Goal: Information Seeking & Learning: Learn about a topic

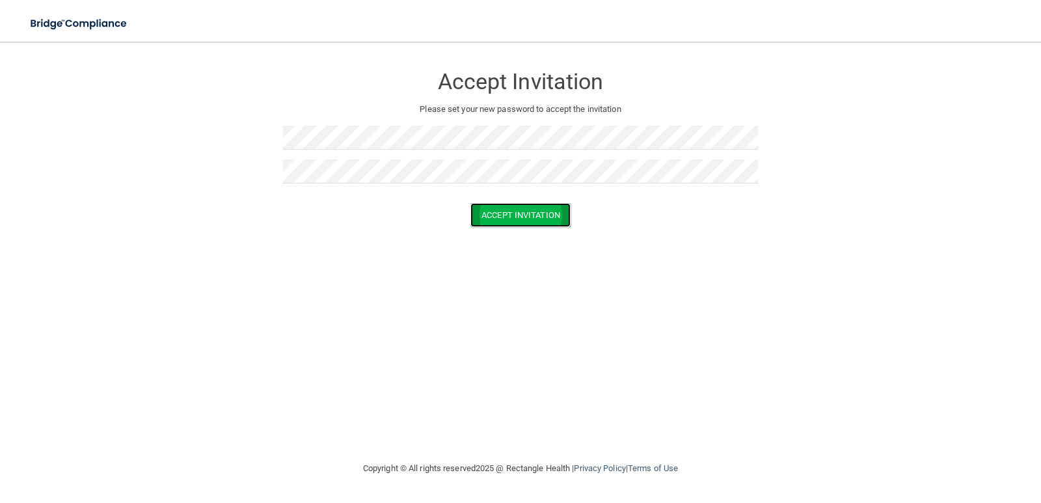
click at [499, 218] on button "Accept Invitation" at bounding box center [521, 215] width 100 height 24
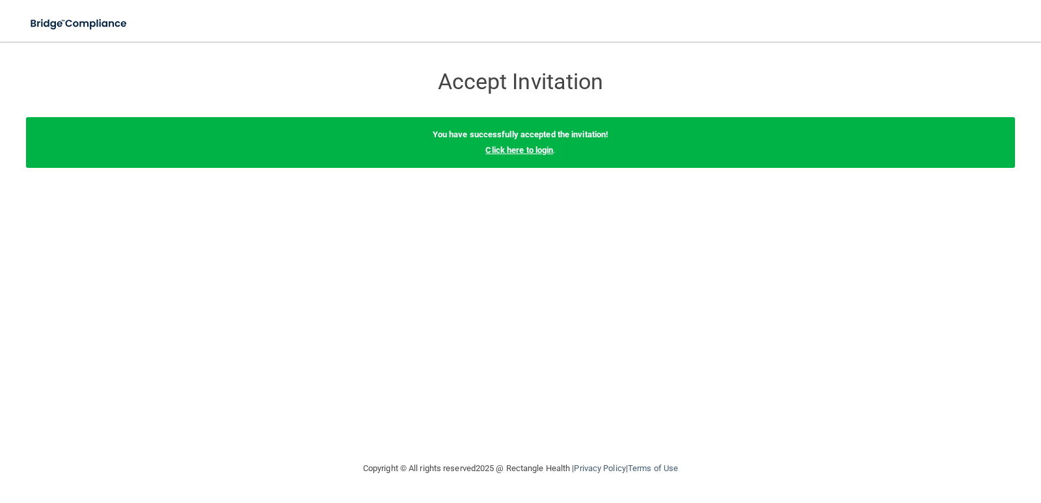
click at [519, 149] on link "Click here to login" at bounding box center [519, 150] width 68 height 10
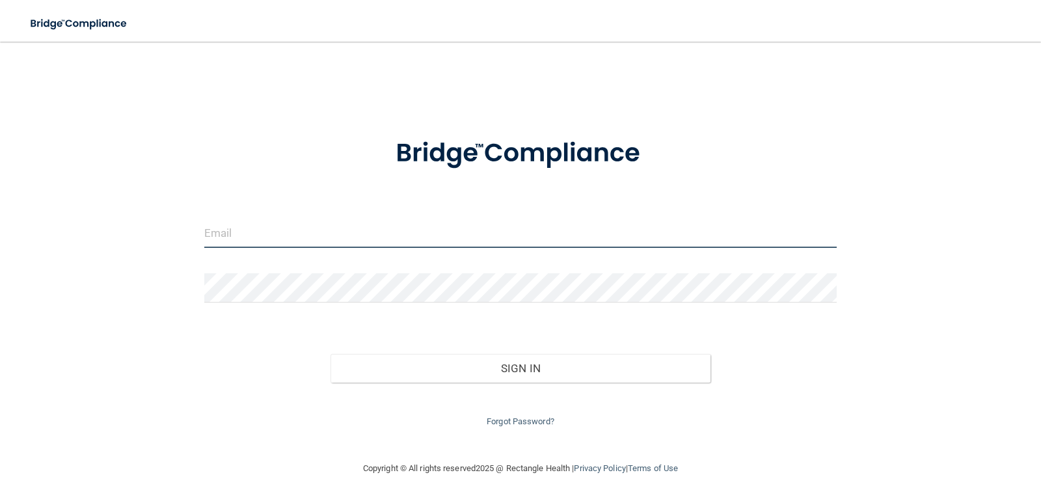
click at [287, 237] on input "email" at bounding box center [520, 233] width 633 height 29
type input "[EMAIL_ADDRESS][DOMAIN_NAME]"
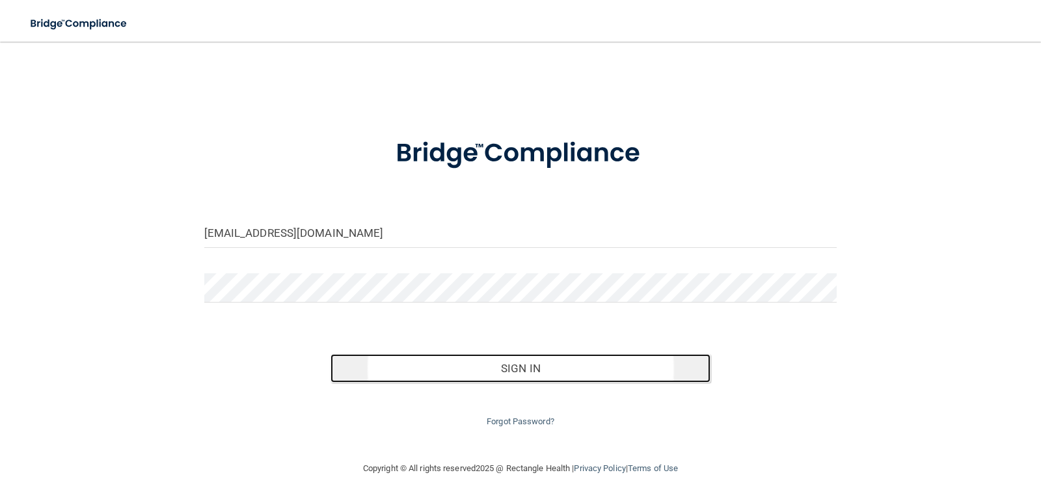
click at [527, 369] on button "Sign In" at bounding box center [521, 368] width 380 height 29
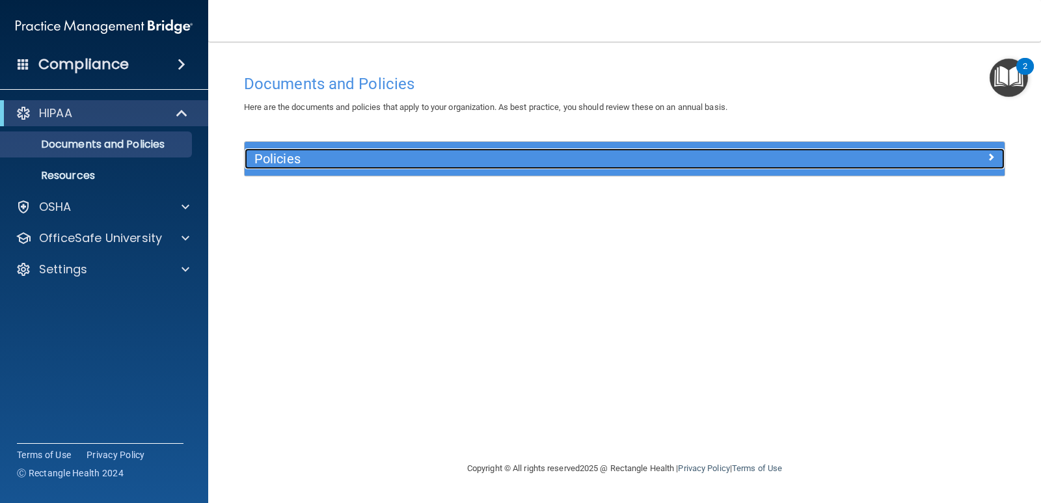
click at [437, 158] on h5 "Policies" at bounding box center [529, 159] width 551 height 14
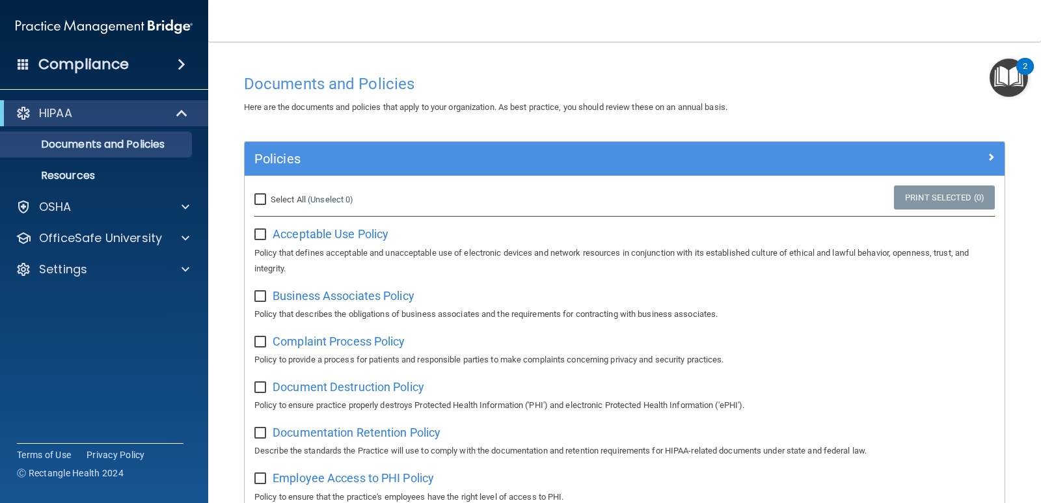
click at [254, 200] on input "Select All (Unselect 0) Unselect All" at bounding box center [261, 200] width 15 height 10
checkbox input "true"
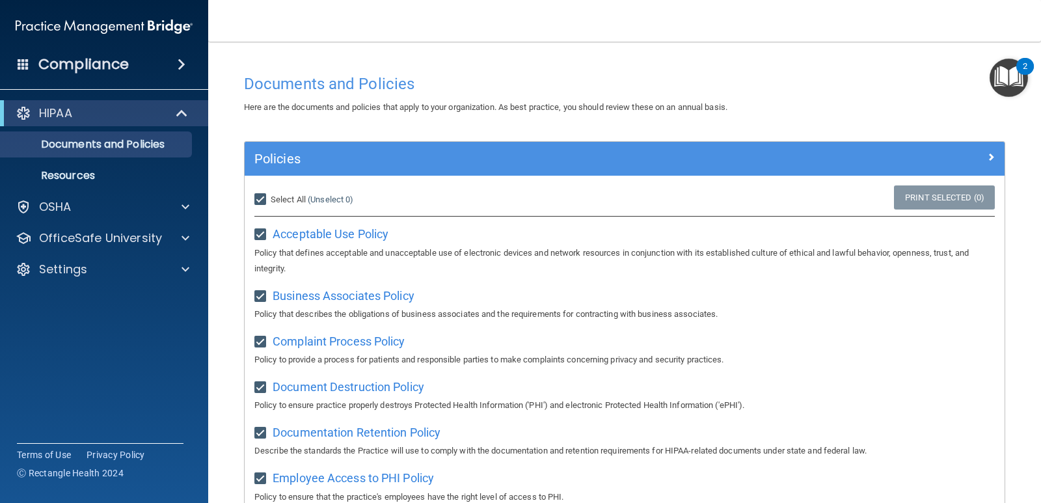
checkbox input "true"
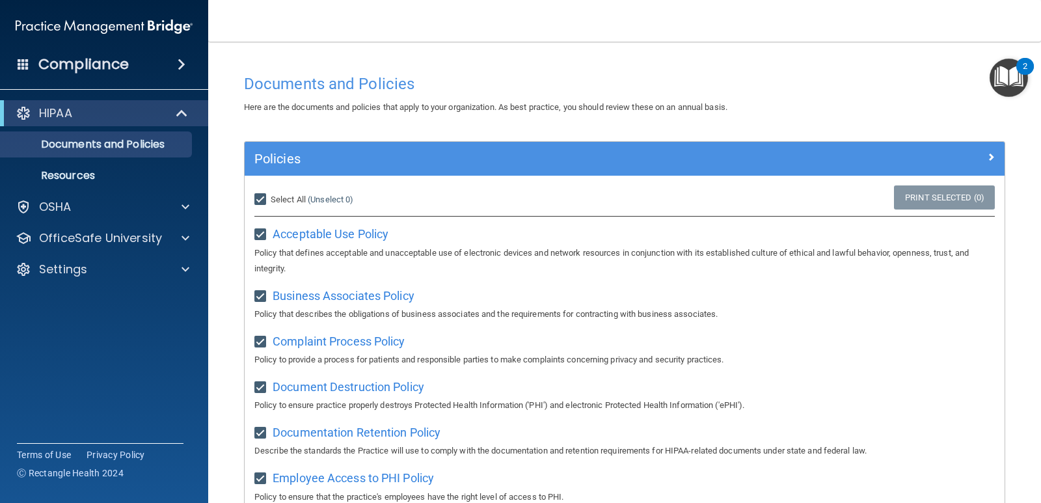
checkbox input "true"
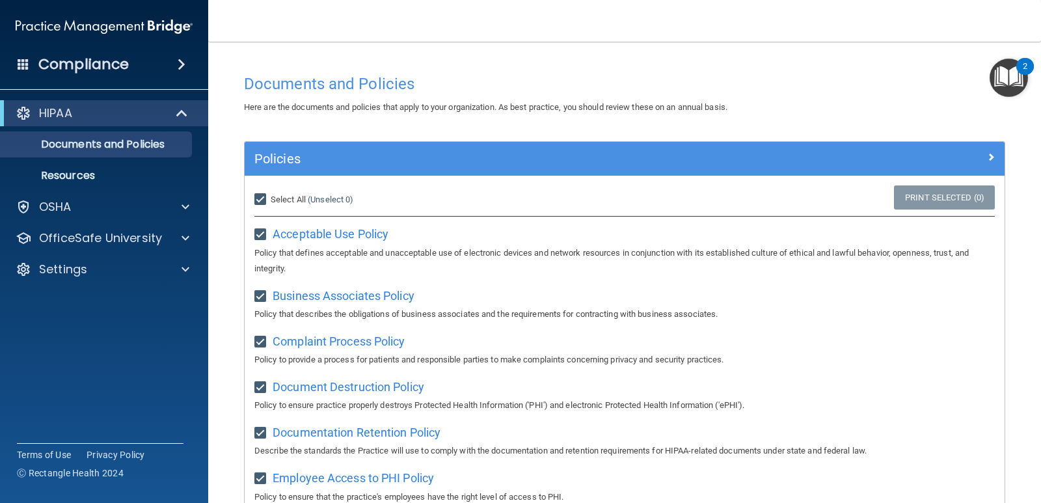
checkbox input "true"
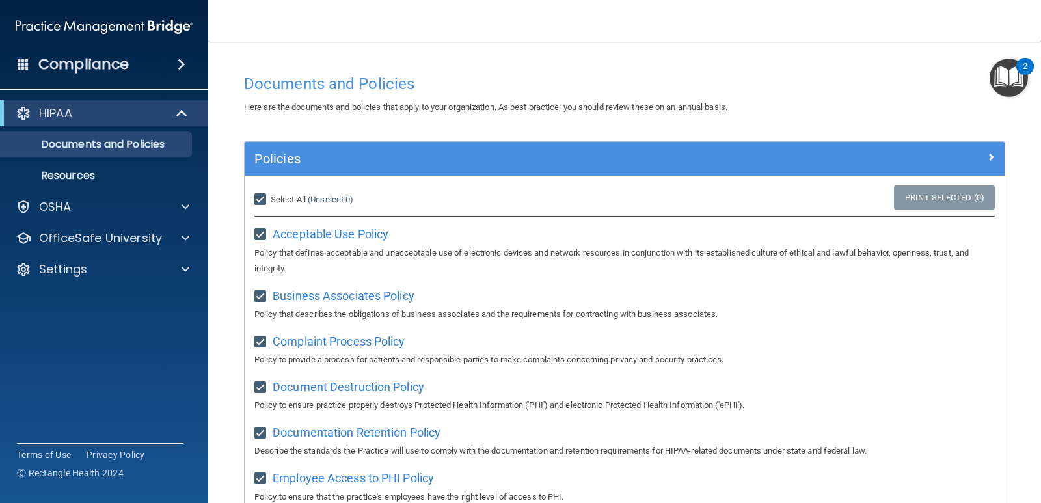
checkbox input "true"
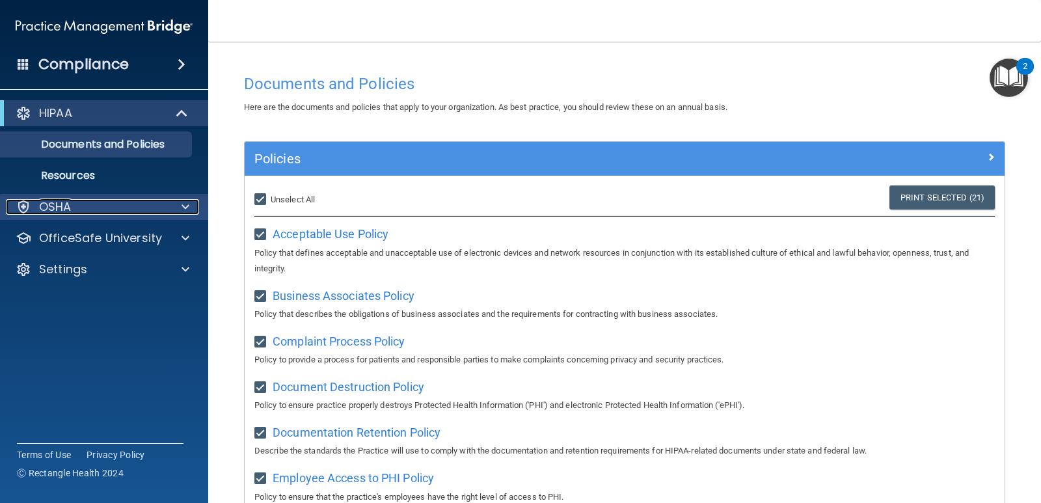
click at [131, 208] on div "OSHA" at bounding box center [86, 207] width 161 height 16
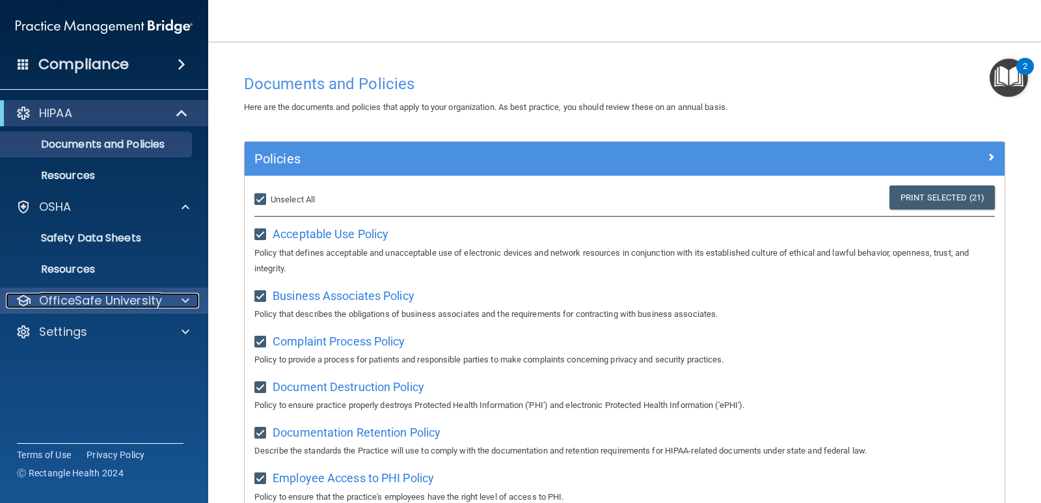
click at [159, 302] on p "OfficeSafe University" at bounding box center [100, 301] width 123 height 16
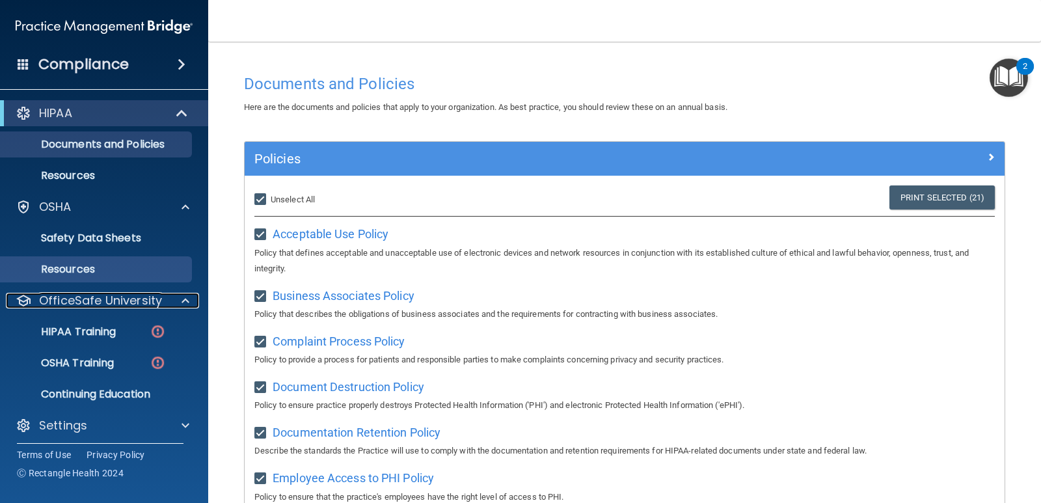
scroll to position [6, 0]
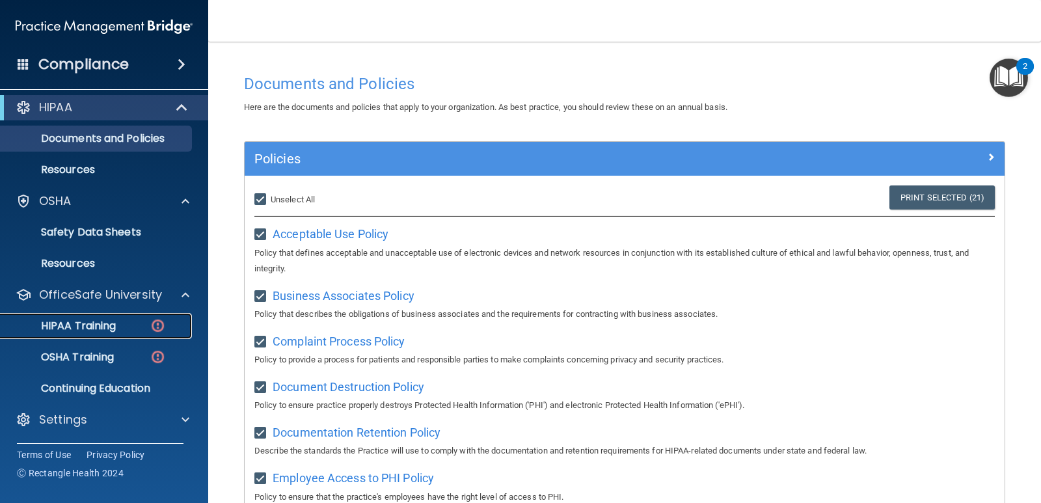
click at [105, 324] on p "HIPAA Training" at bounding box center [61, 326] width 107 height 13
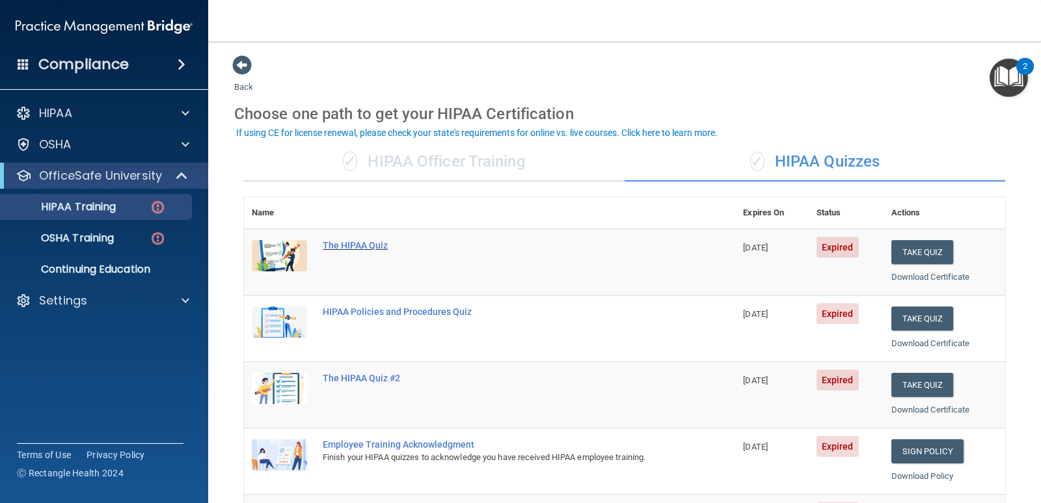
click at [355, 245] on div "The HIPAA Quiz" at bounding box center [497, 245] width 348 height 10
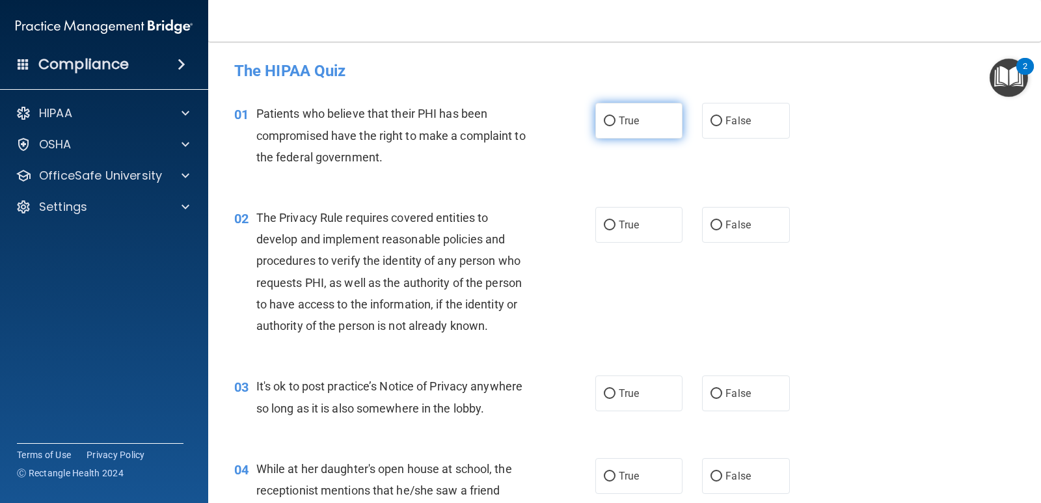
click at [604, 120] on input "True" at bounding box center [610, 121] width 12 height 10
radio input "true"
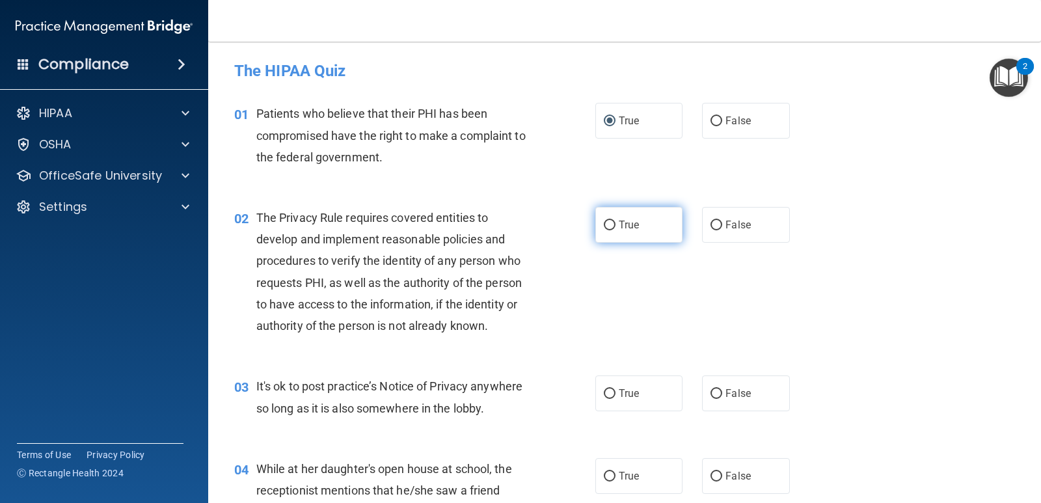
click at [604, 224] on input "True" at bounding box center [610, 226] width 12 height 10
radio input "true"
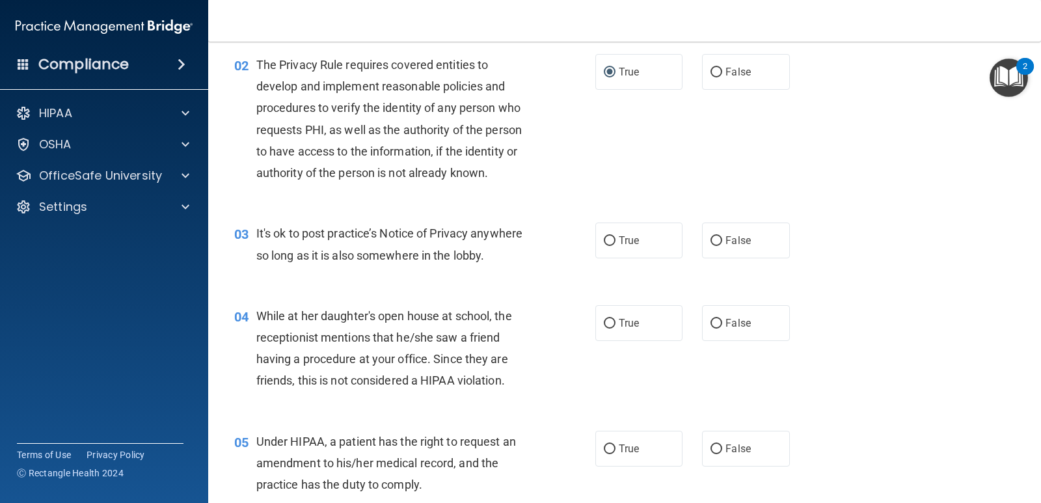
scroll to position [195, 0]
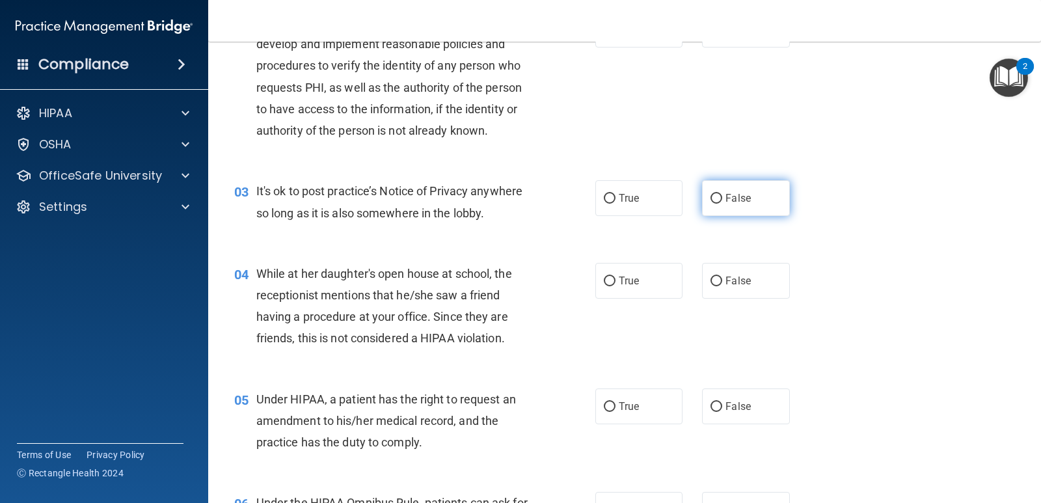
click at [711, 194] on input "False" at bounding box center [717, 199] width 12 height 10
radio input "true"
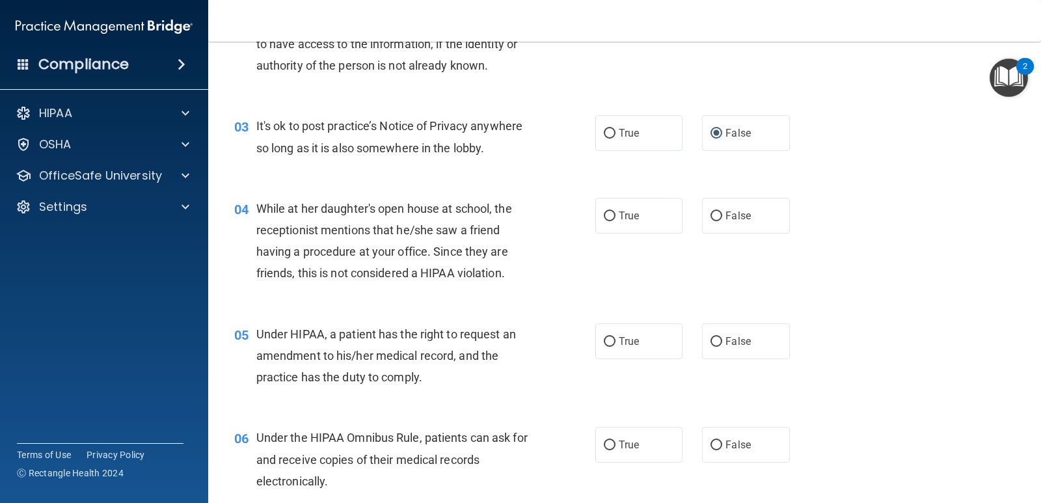
scroll to position [325, 0]
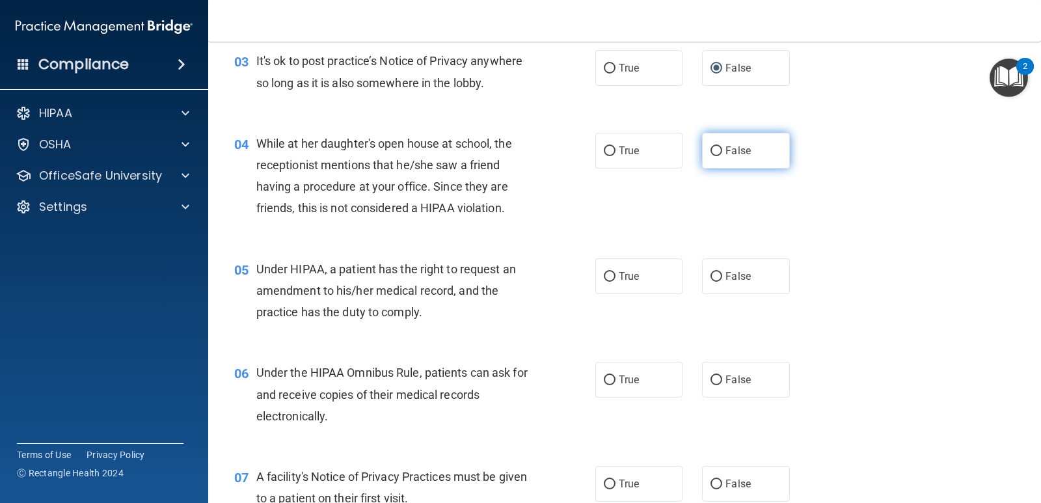
click at [714, 147] on input "False" at bounding box center [717, 151] width 12 height 10
radio input "true"
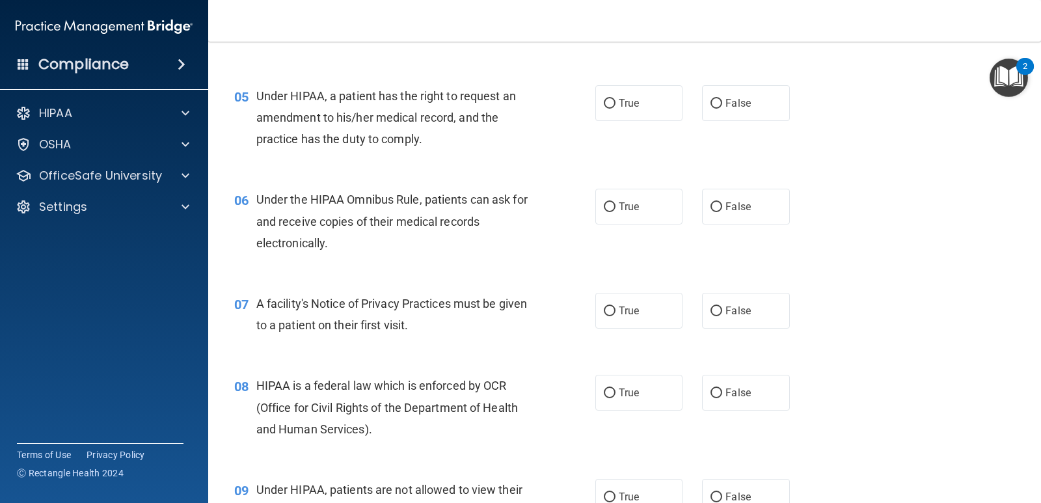
scroll to position [521, 0]
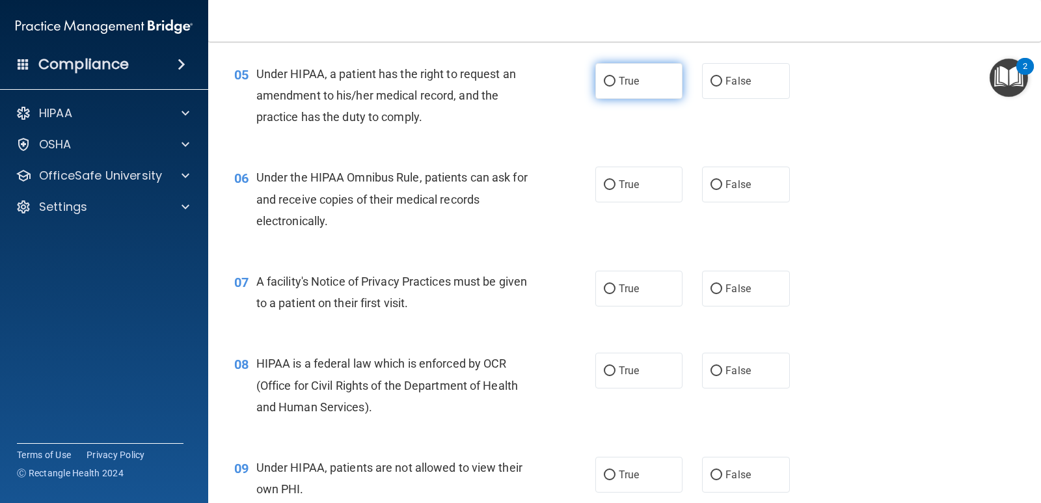
click at [605, 77] on input "True" at bounding box center [610, 82] width 12 height 10
radio input "true"
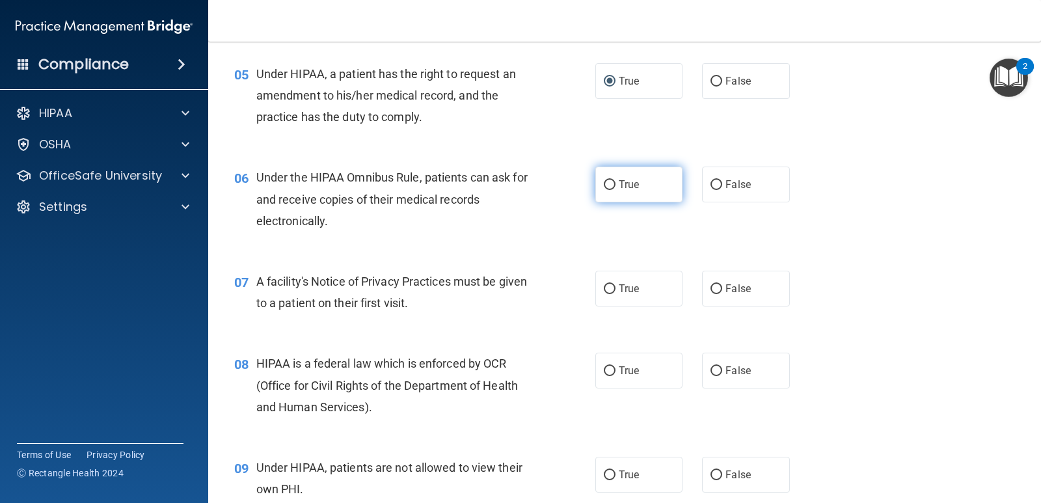
click at [608, 185] on input "True" at bounding box center [610, 185] width 12 height 10
radio input "true"
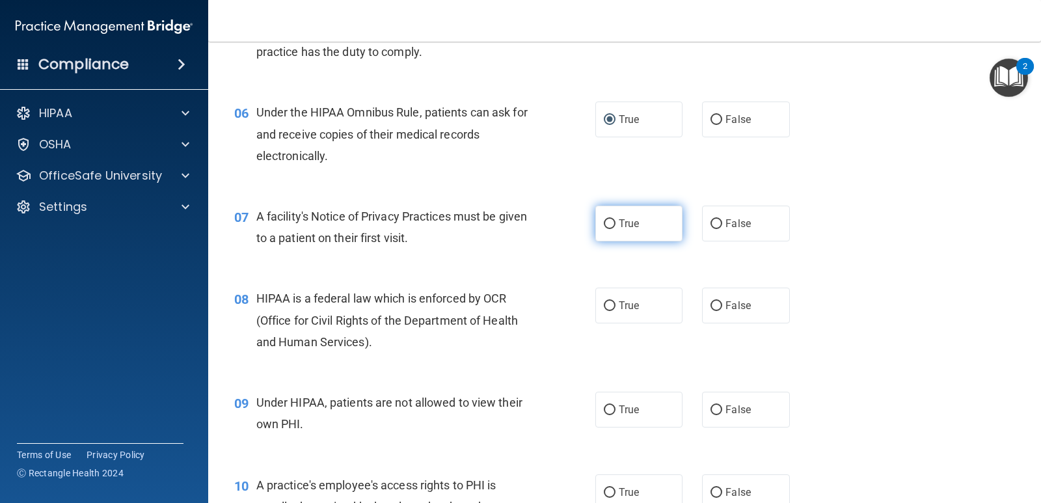
click at [607, 220] on input "True" at bounding box center [610, 224] width 12 height 10
radio input "true"
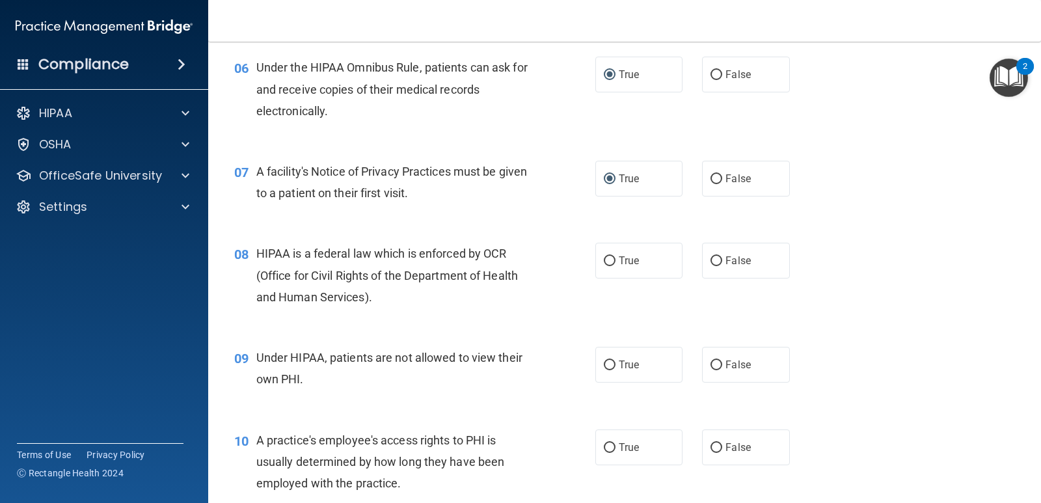
scroll to position [716, 0]
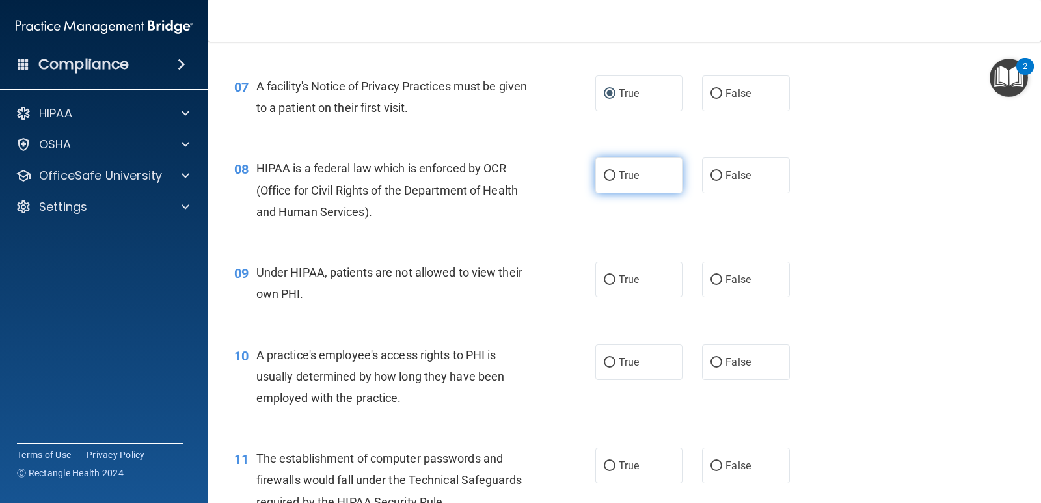
click at [609, 174] on input "True" at bounding box center [610, 176] width 12 height 10
radio input "true"
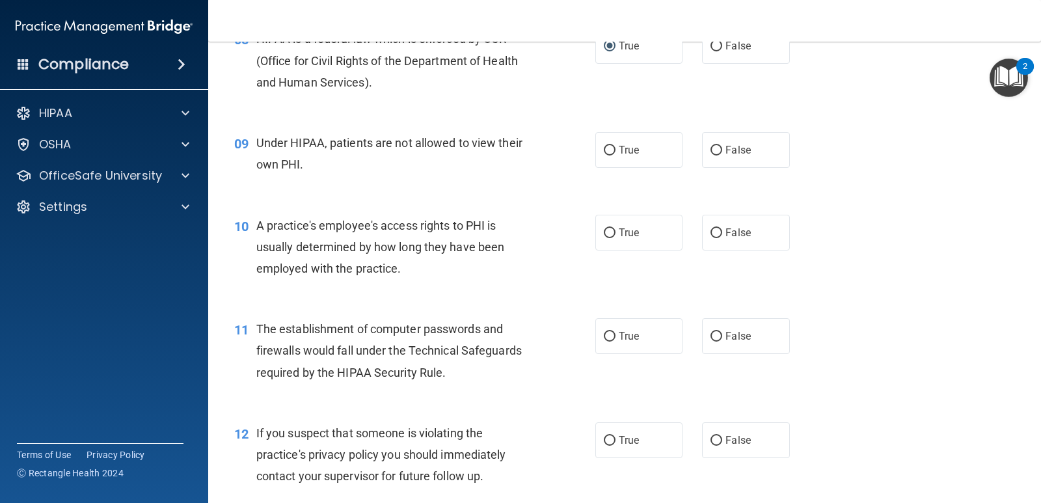
scroll to position [846, 0]
click at [711, 149] on input "False" at bounding box center [717, 150] width 12 height 10
radio input "true"
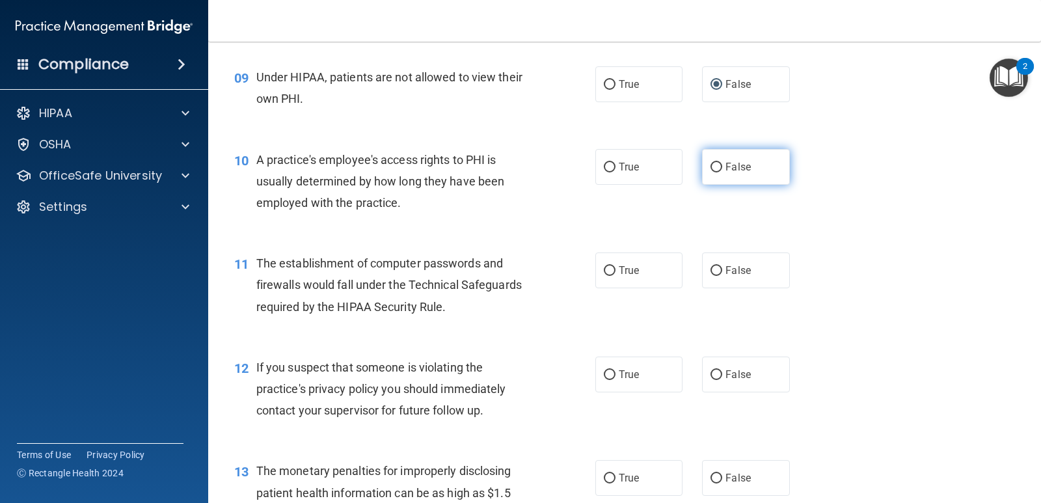
click at [712, 169] on input "False" at bounding box center [717, 168] width 12 height 10
radio input "true"
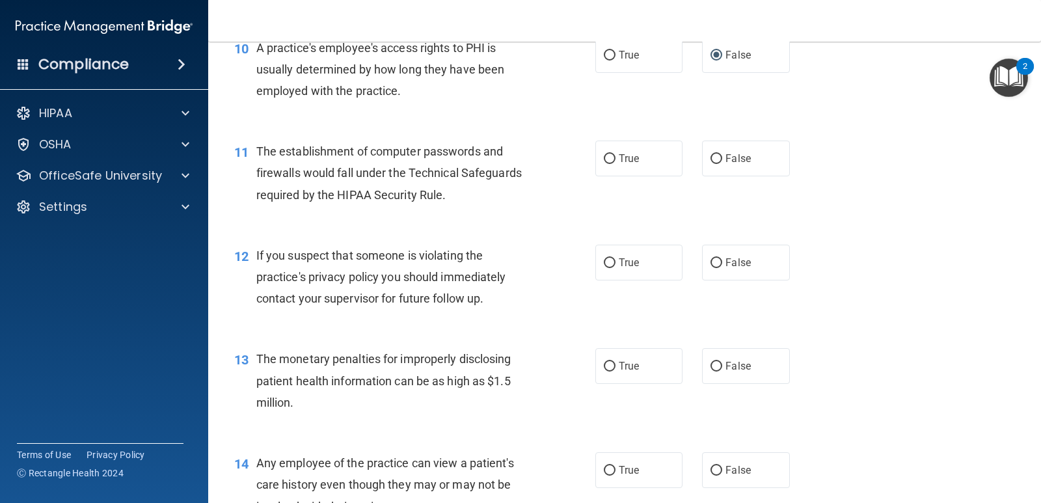
scroll to position [1041, 0]
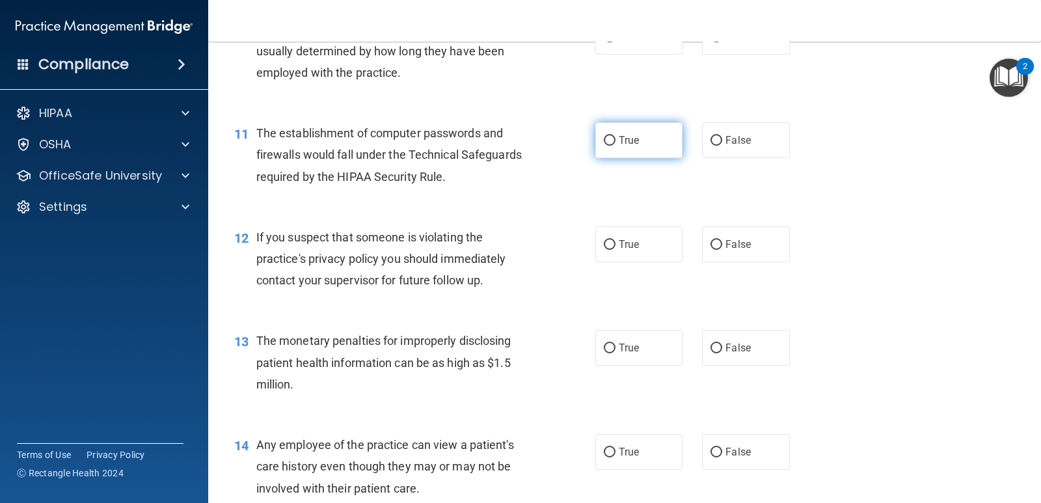
click at [605, 142] on input "True" at bounding box center [610, 141] width 12 height 10
radio input "true"
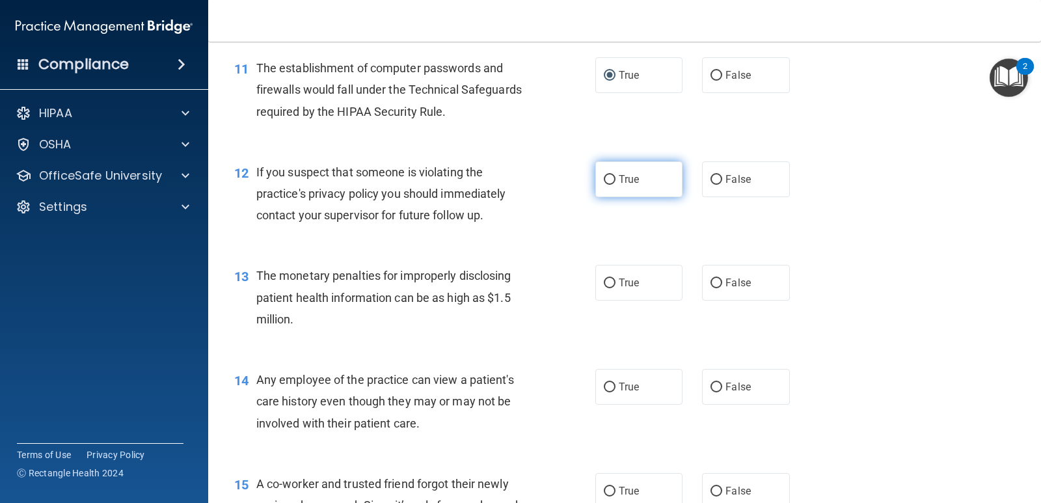
drag, startPoint x: 603, startPoint y: 180, endPoint x: 594, endPoint y: 191, distance: 14.3
click at [604, 180] on input "True" at bounding box center [610, 180] width 12 height 10
radio input "true"
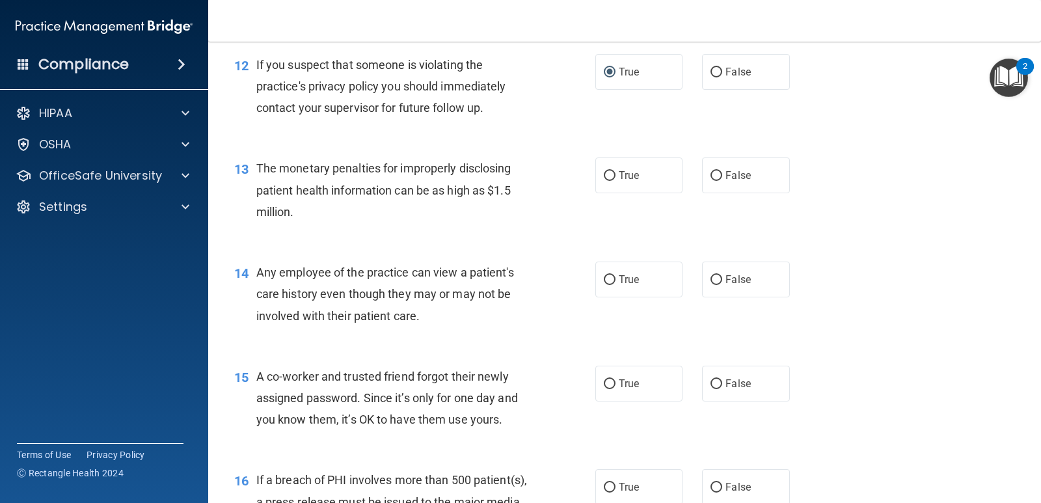
scroll to position [1237, 0]
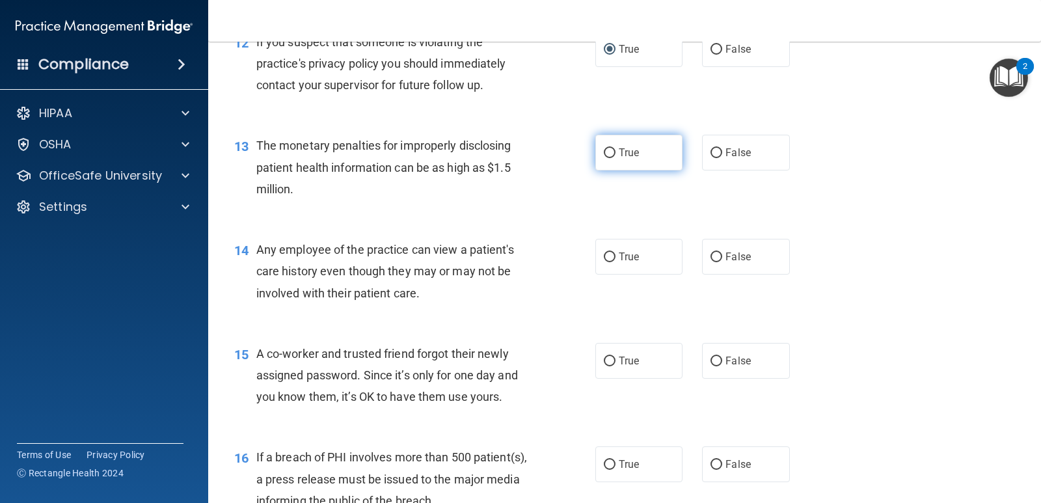
click at [605, 151] on input "True" at bounding box center [610, 153] width 12 height 10
radio input "true"
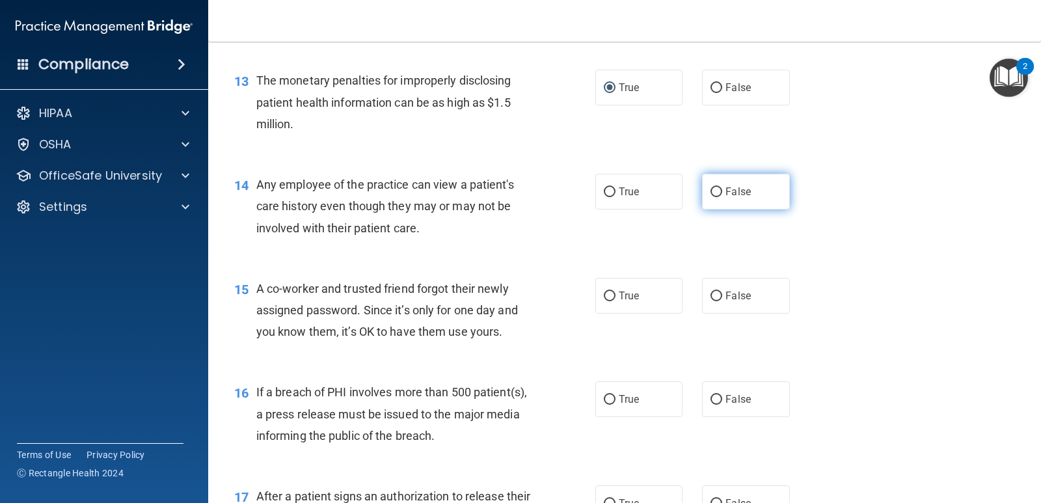
click at [711, 190] on input "False" at bounding box center [717, 192] width 12 height 10
radio input "true"
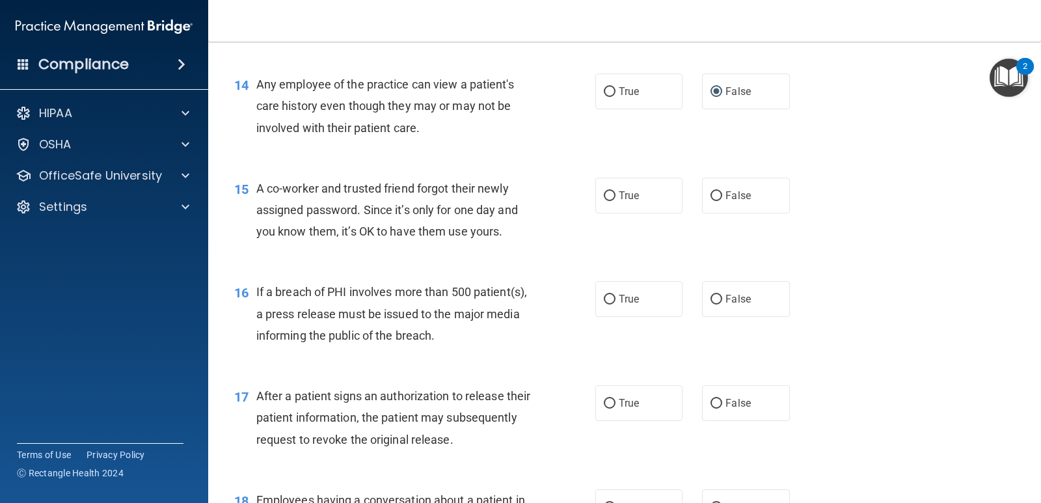
scroll to position [1432, 0]
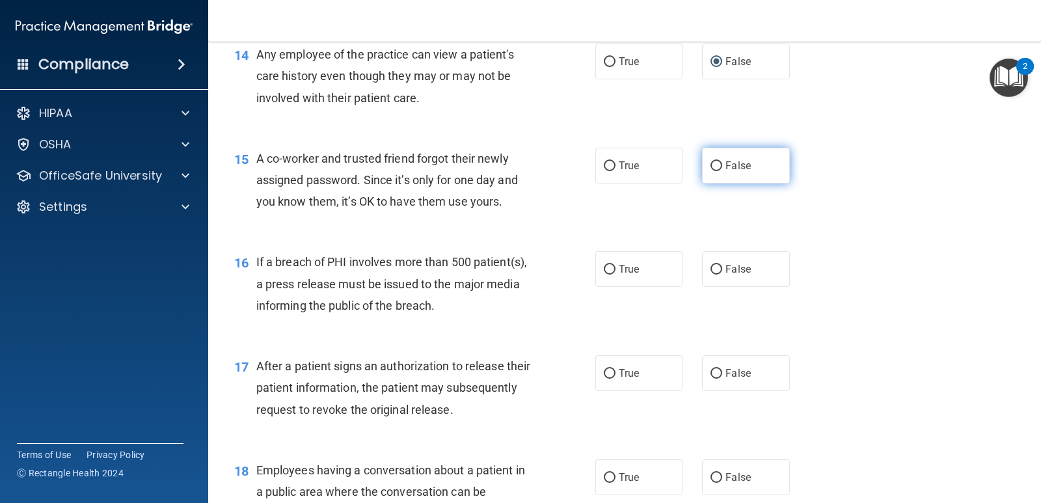
click at [715, 164] on input "False" at bounding box center [717, 166] width 12 height 10
radio input "true"
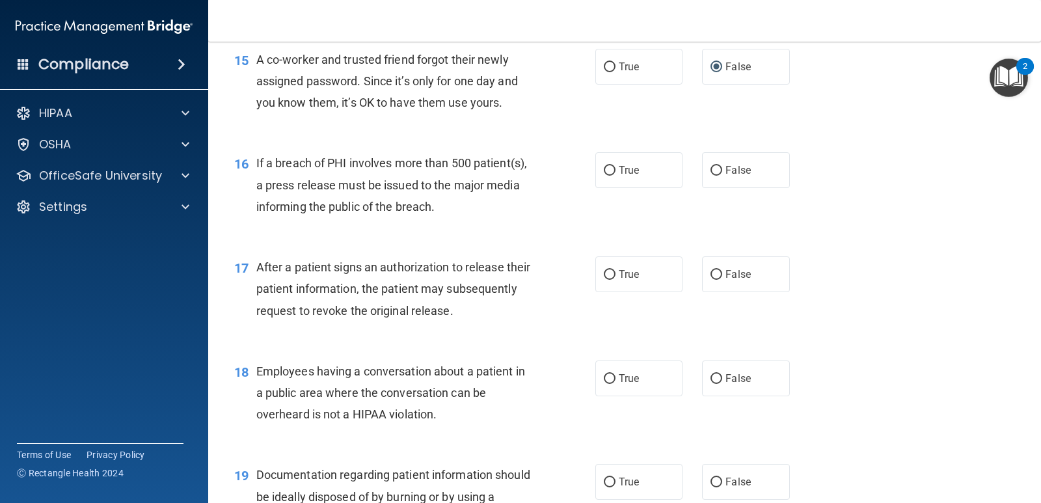
scroll to position [1562, 0]
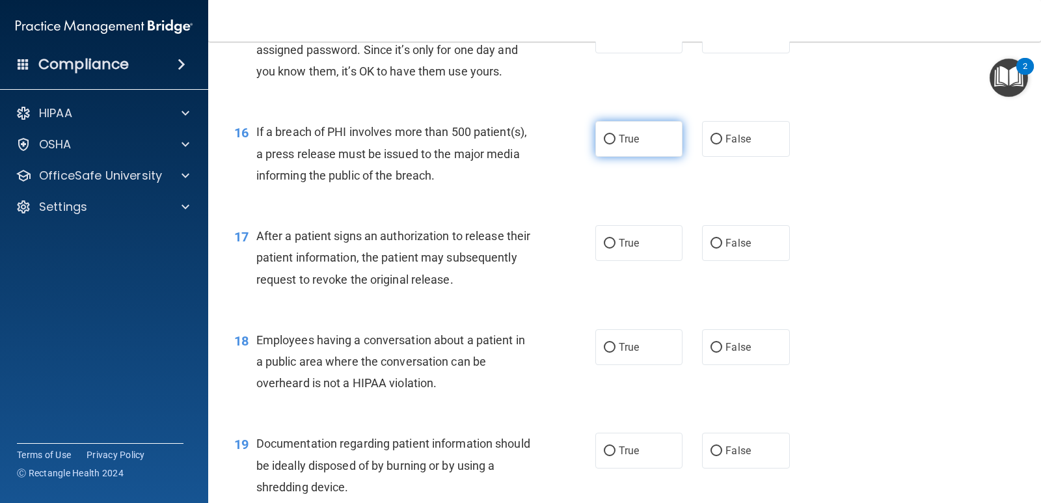
click at [611, 139] on label "True" at bounding box center [638, 139] width 87 height 36
click at [611, 139] on input "True" at bounding box center [610, 140] width 12 height 10
radio input "true"
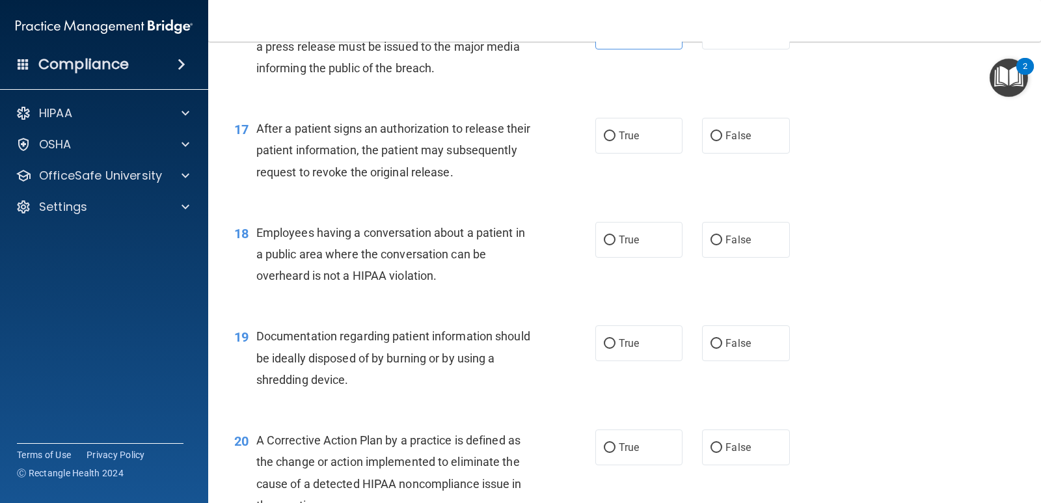
scroll to position [1692, 0]
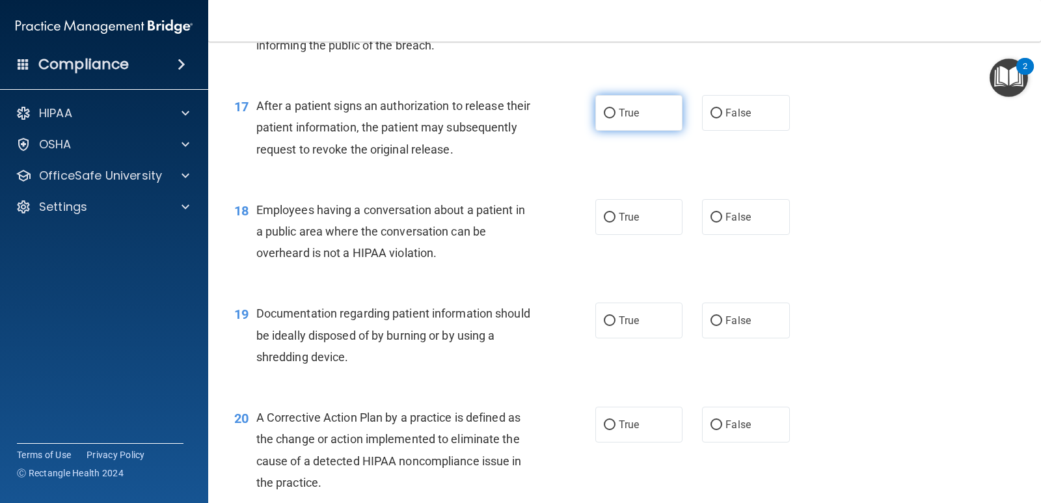
click at [607, 109] on input "True" at bounding box center [610, 114] width 12 height 10
radio input "true"
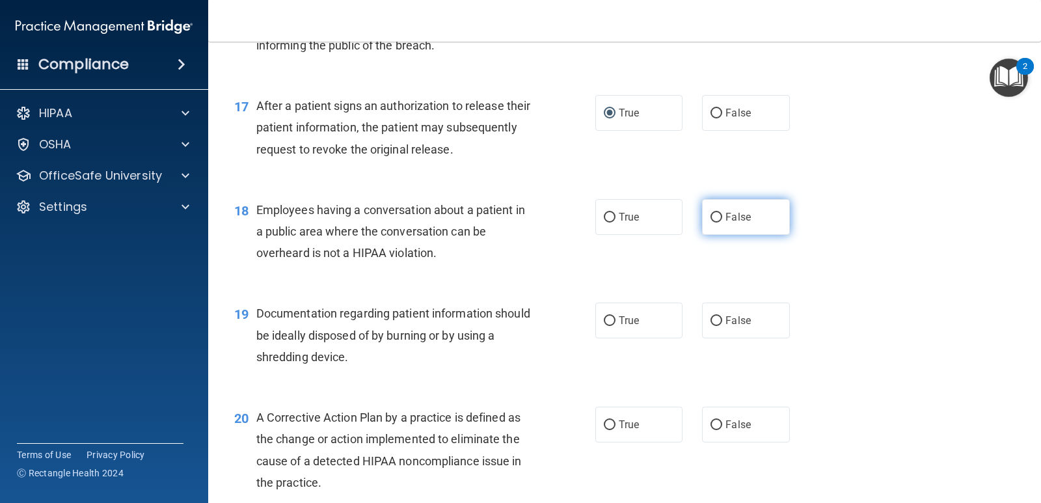
click at [711, 215] on input "False" at bounding box center [717, 218] width 12 height 10
radio input "true"
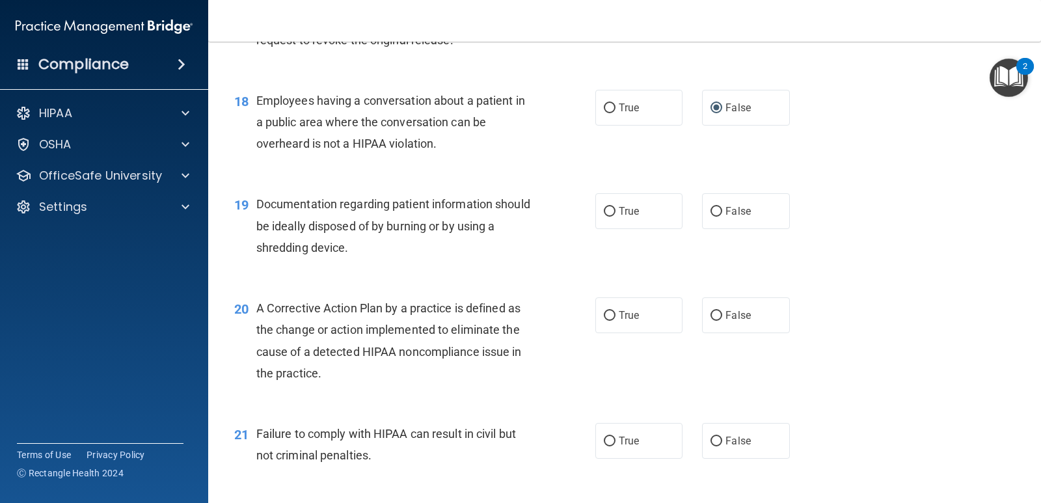
scroll to position [1822, 0]
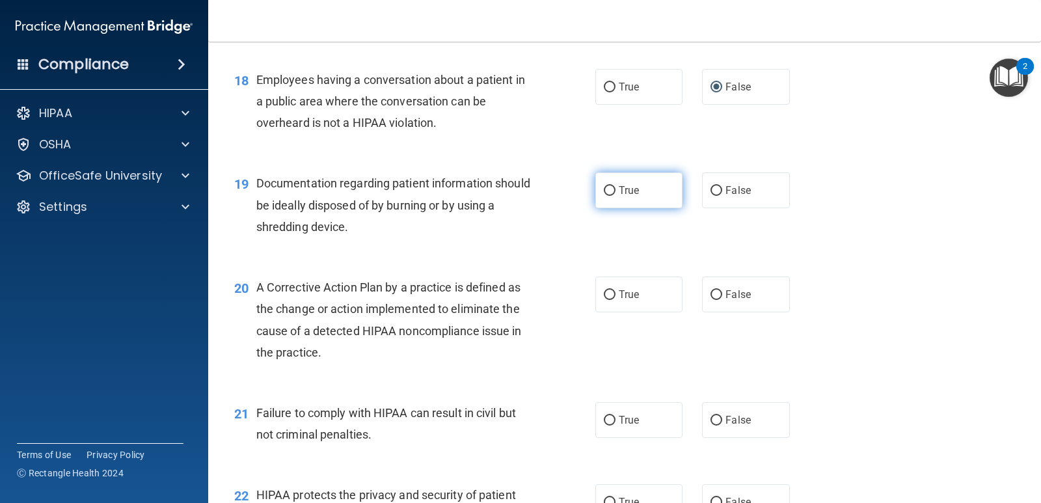
click at [605, 189] on input "True" at bounding box center [610, 191] width 12 height 10
radio input "true"
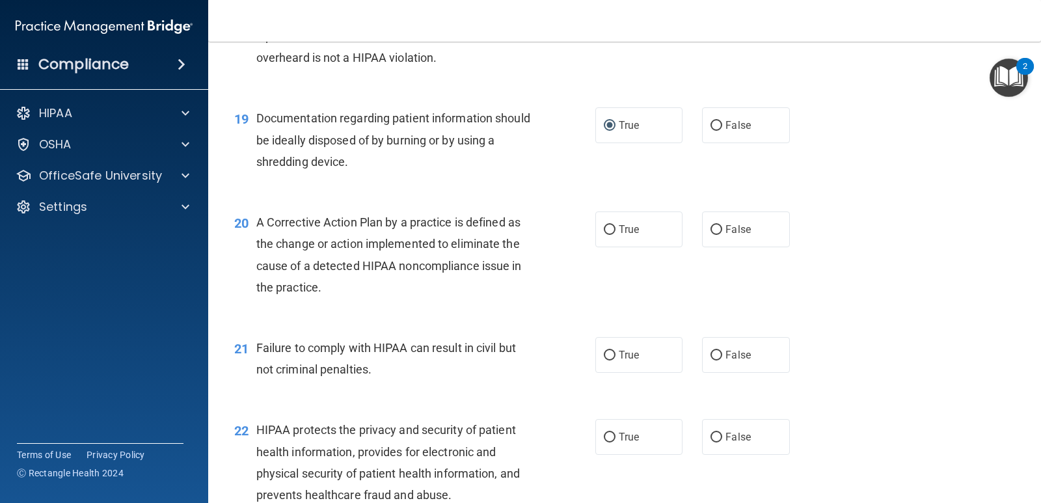
scroll to position [1952, 0]
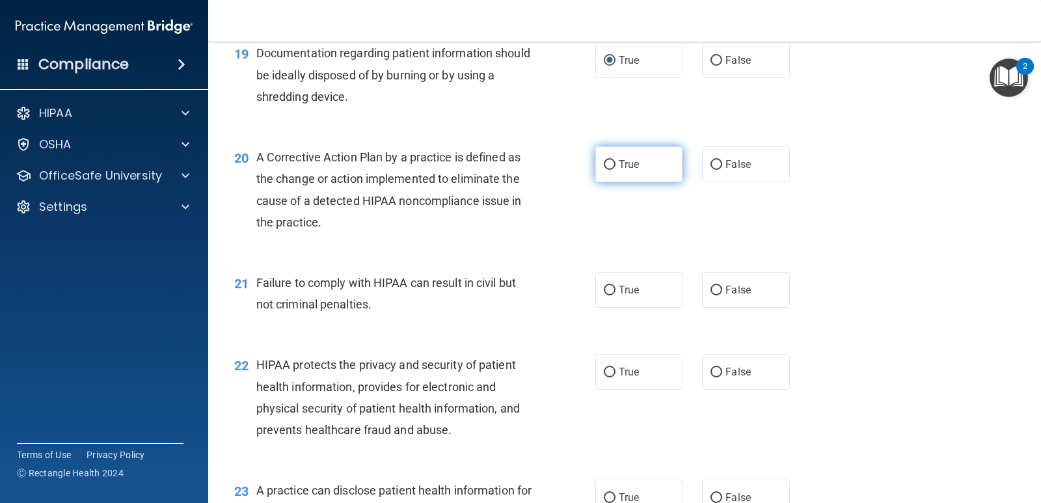
click at [607, 161] on input "True" at bounding box center [610, 165] width 12 height 10
radio input "true"
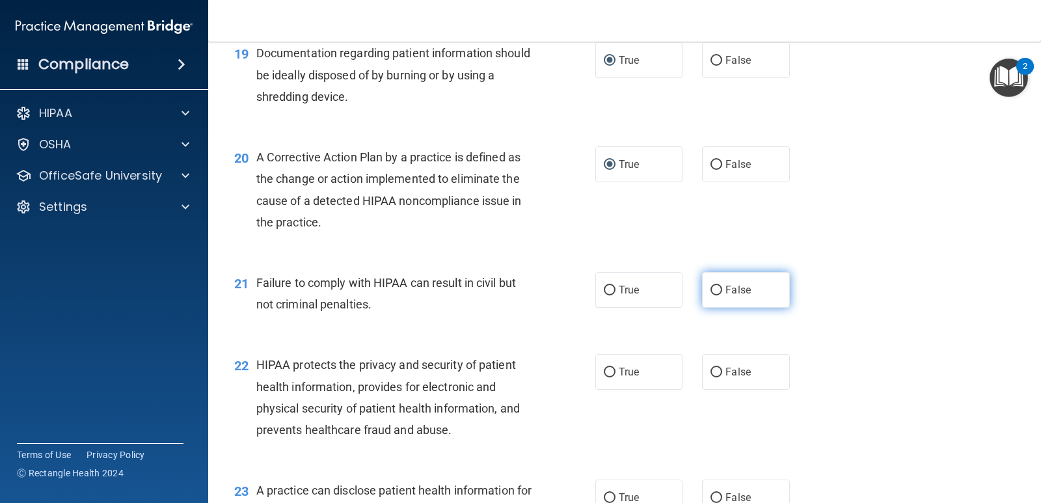
click at [713, 288] on input "False" at bounding box center [717, 291] width 12 height 10
radio input "true"
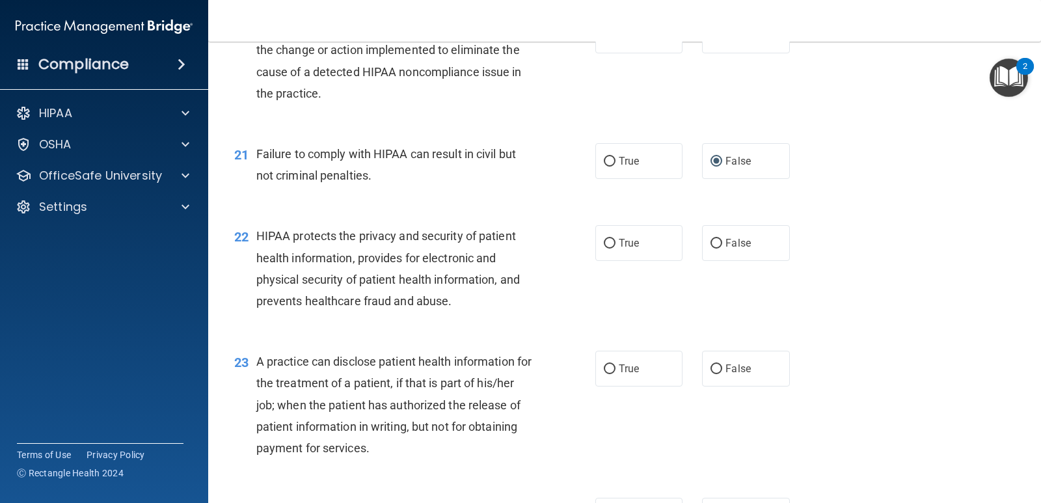
scroll to position [2083, 0]
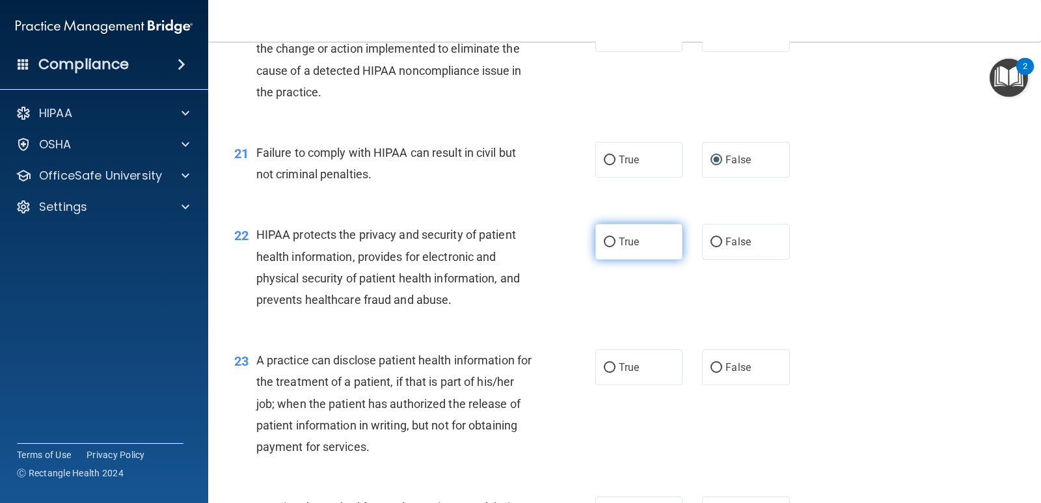
click at [605, 241] on input "True" at bounding box center [610, 243] width 12 height 10
radio input "true"
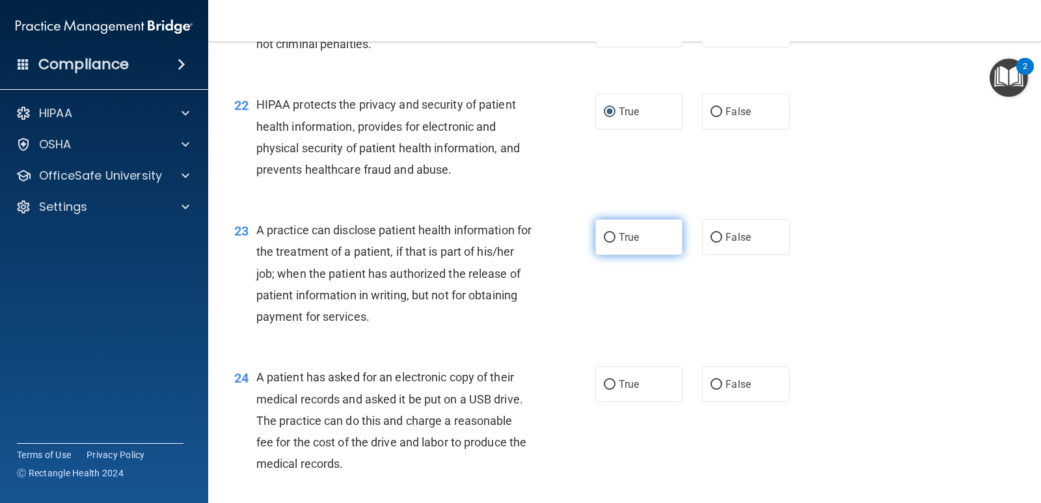
click at [604, 234] on input "True" at bounding box center [610, 238] width 12 height 10
radio input "true"
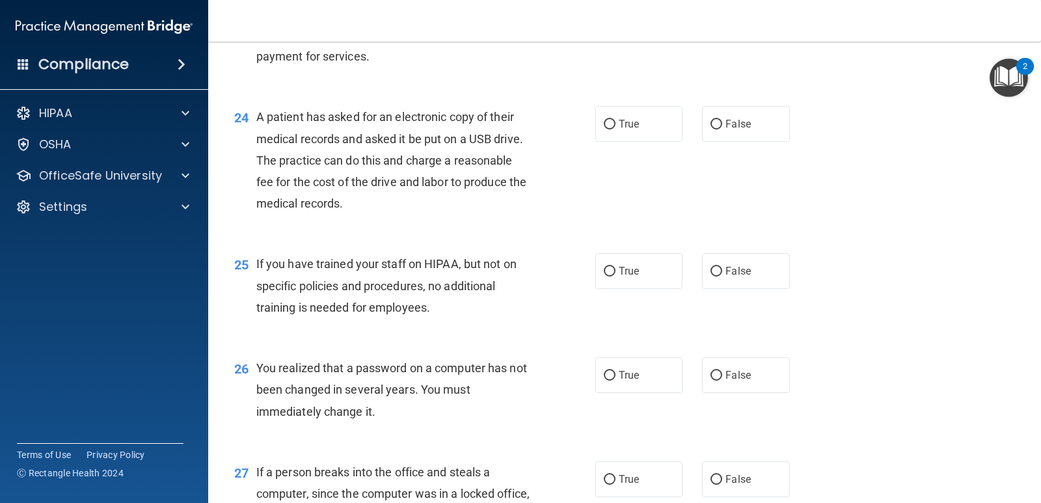
scroll to position [2408, 0]
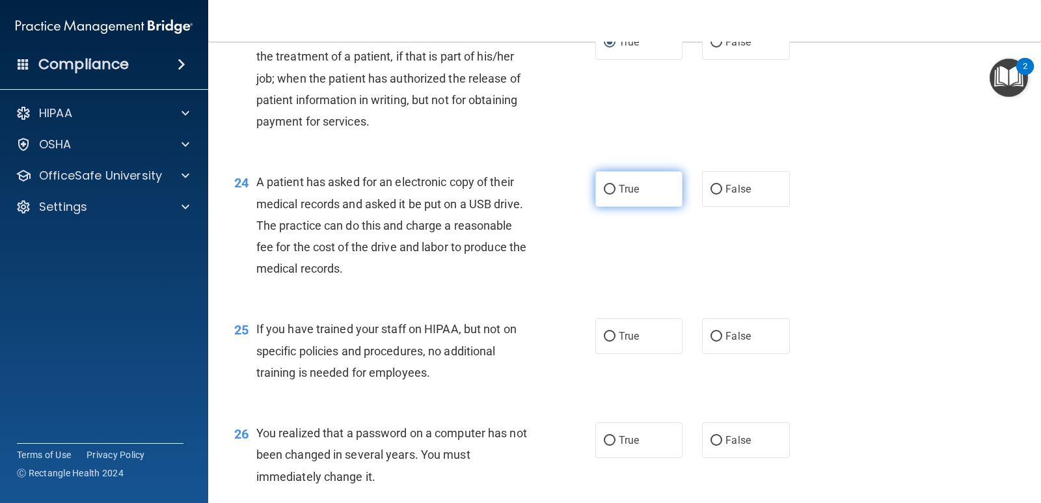
click at [604, 187] on input "True" at bounding box center [610, 190] width 12 height 10
radio input "true"
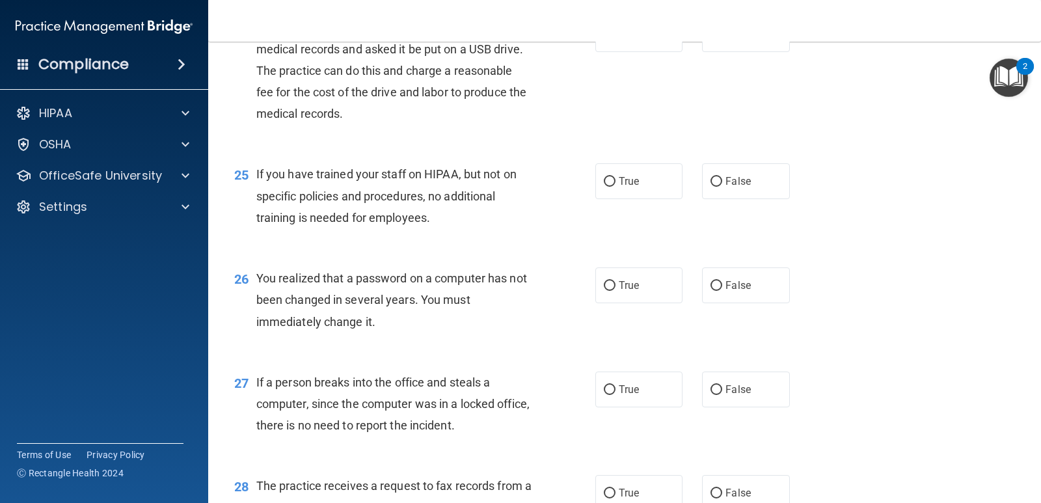
scroll to position [2603, 0]
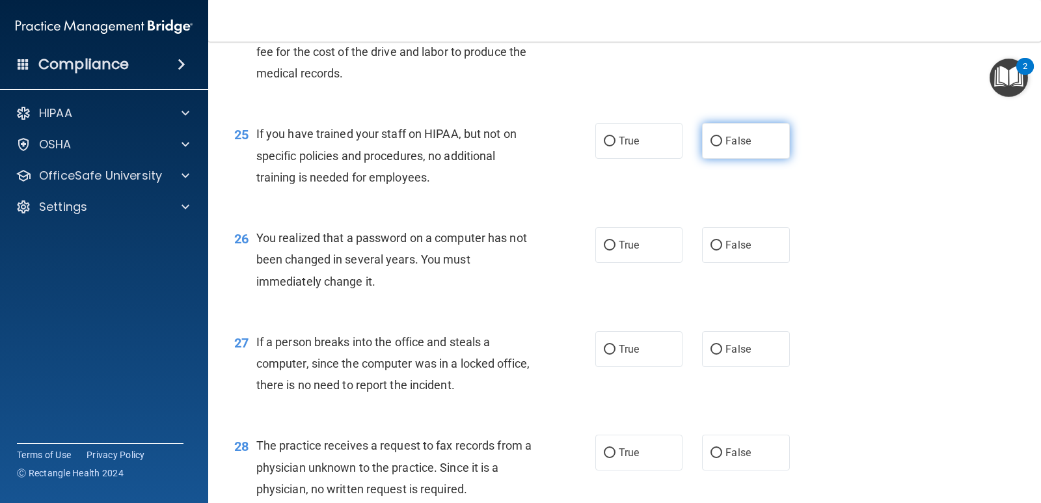
click at [715, 137] on input "False" at bounding box center [717, 142] width 12 height 10
radio input "true"
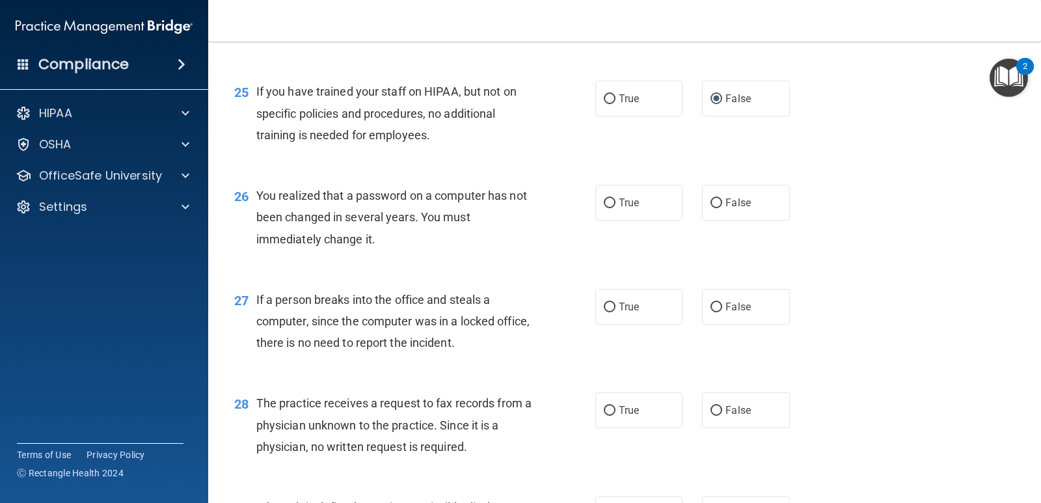
scroll to position [2668, 0]
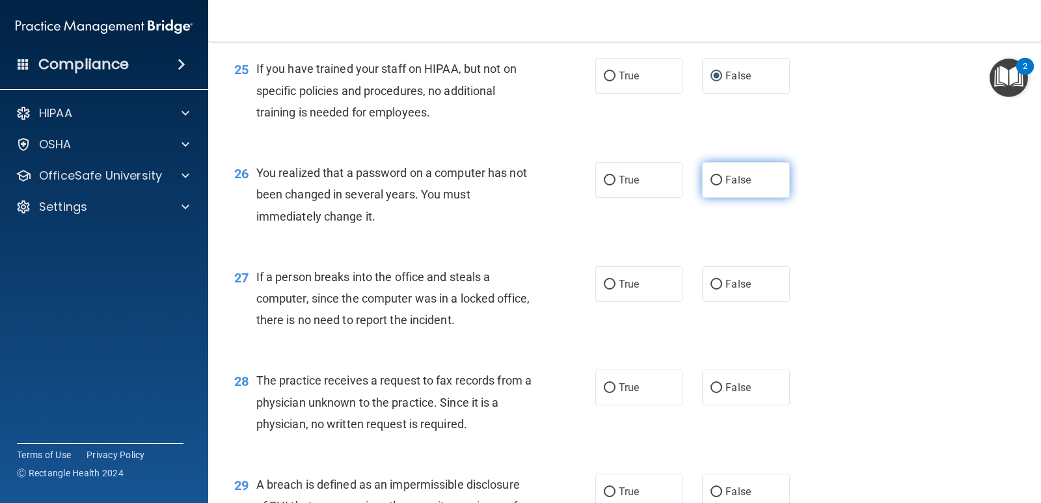
click at [711, 177] on input "False" at bounding box center [717, 181] width 12 height 10
radio input "true"
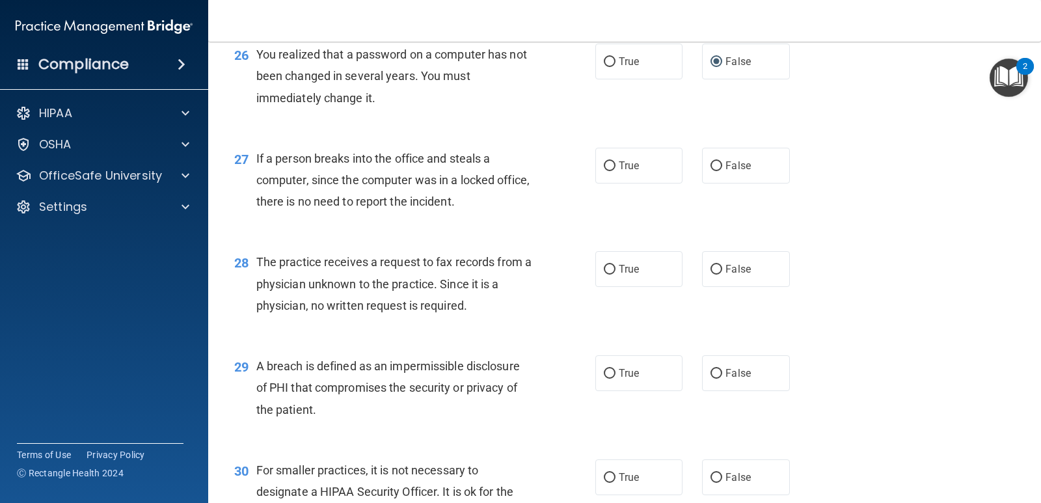
scroll to position [2798, 0]
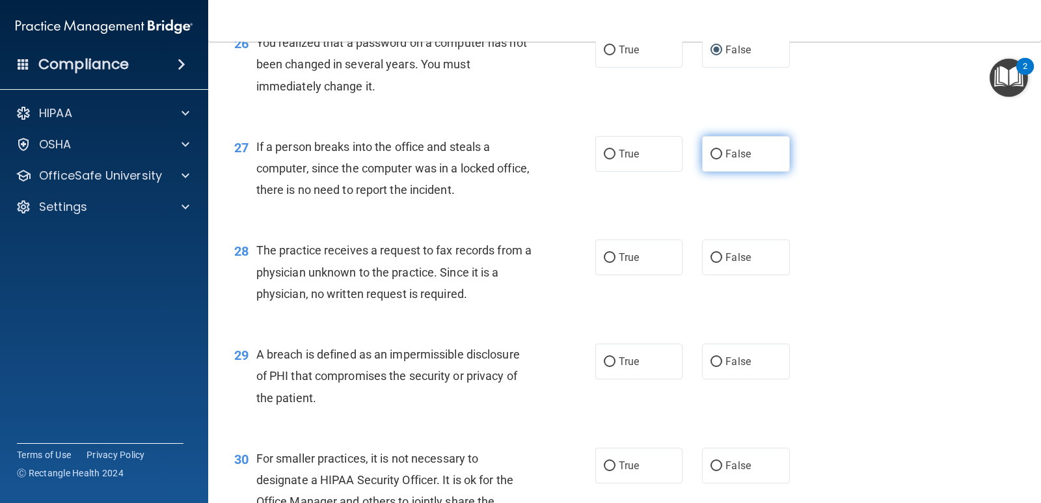
click at [718, 151] on label "False" at bounding box center [745, 154] width 87 height 36
click at [718, 151] on input "False" at bounding box center [717, 155] width 12 height 10
radio input "true"
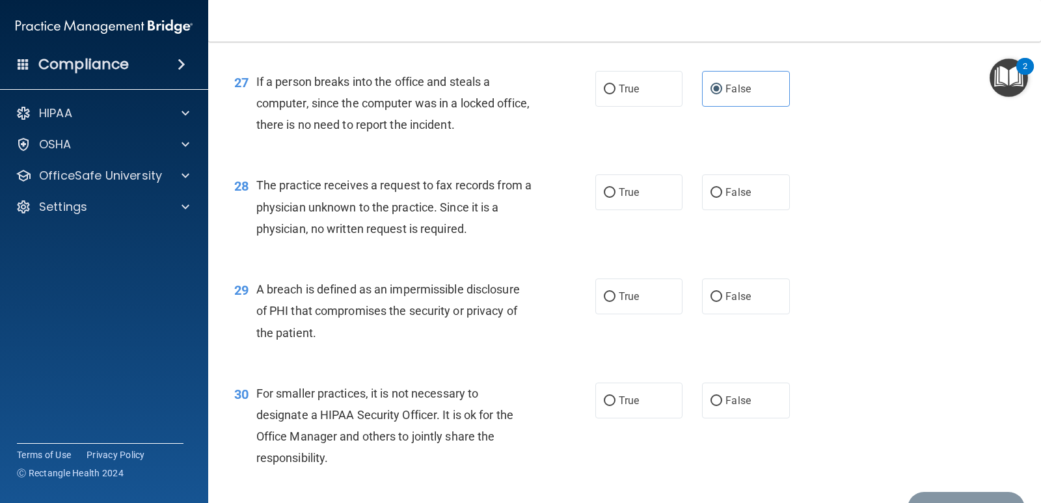
scroll to position [2929, 0]
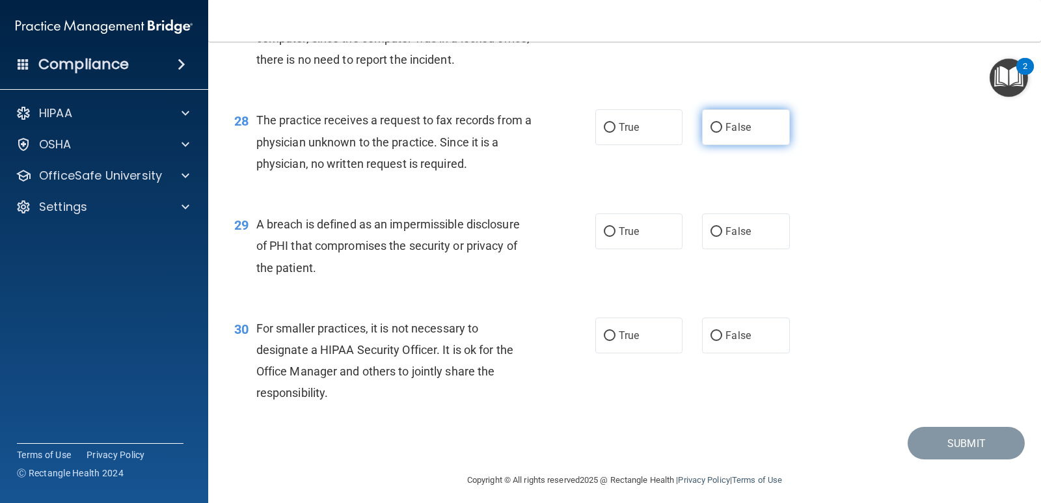
click at [717, 126] on input "False" at bounding box center [717, 128] width 12 height 10
radio input "true"
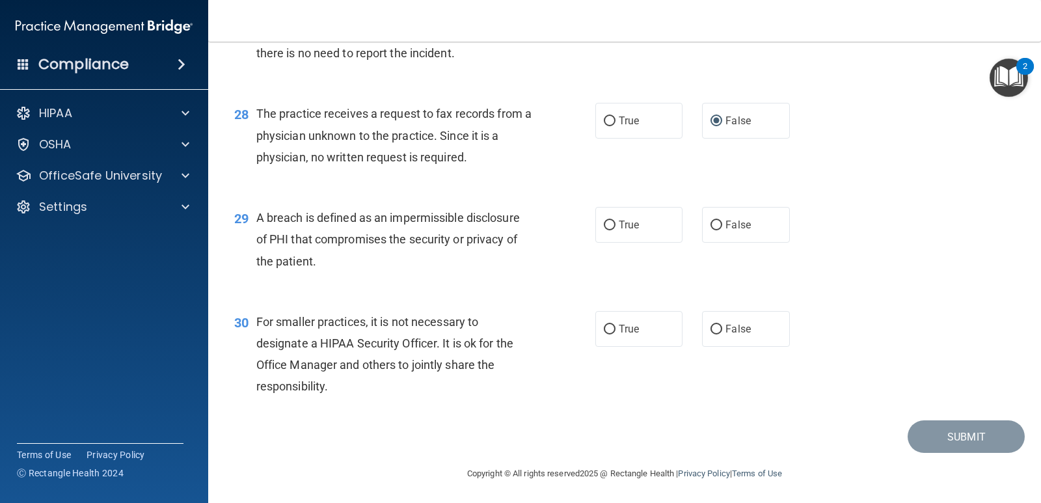
scroll to position [2937, 0]
click at [604, 221] on input "True" at bounding box center [610, 224] width 12 height 10
radio input "true"
click at [604, 327] on input "True" at bounding box center [610, 328] width 12 height 10
radio input "true"
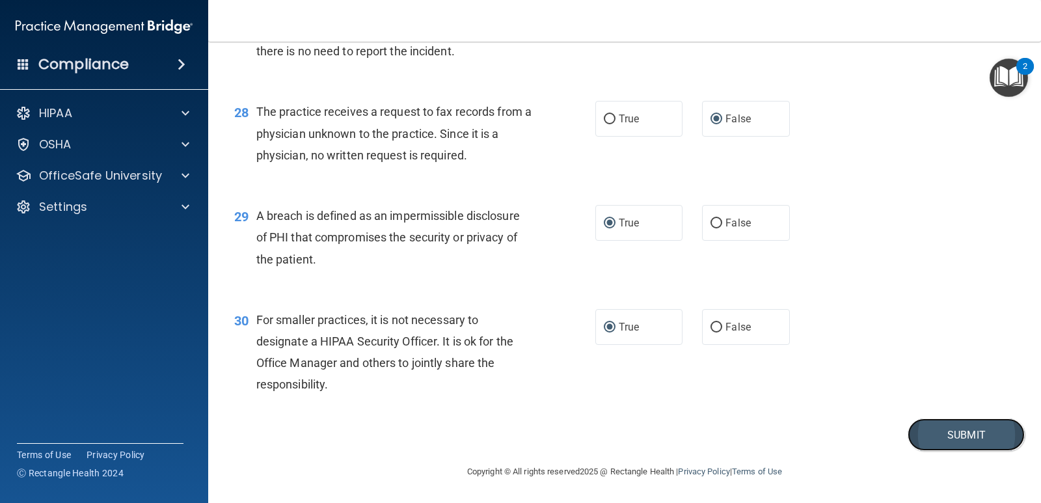
click at [947, 425] on button "Submit" at bounding box center [966, 434] width 117 height 33
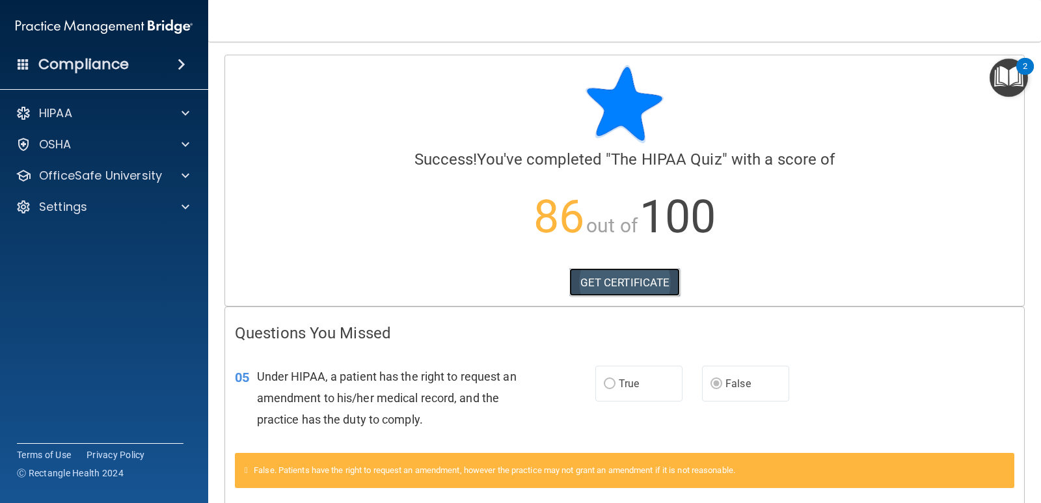
click at [620, 281] on link "GET CERTIFICATE" at bounding box center [624, 282] width 111 height 29
click at [171, 113] on div at bounding box center [183, 113] width 33 height 16
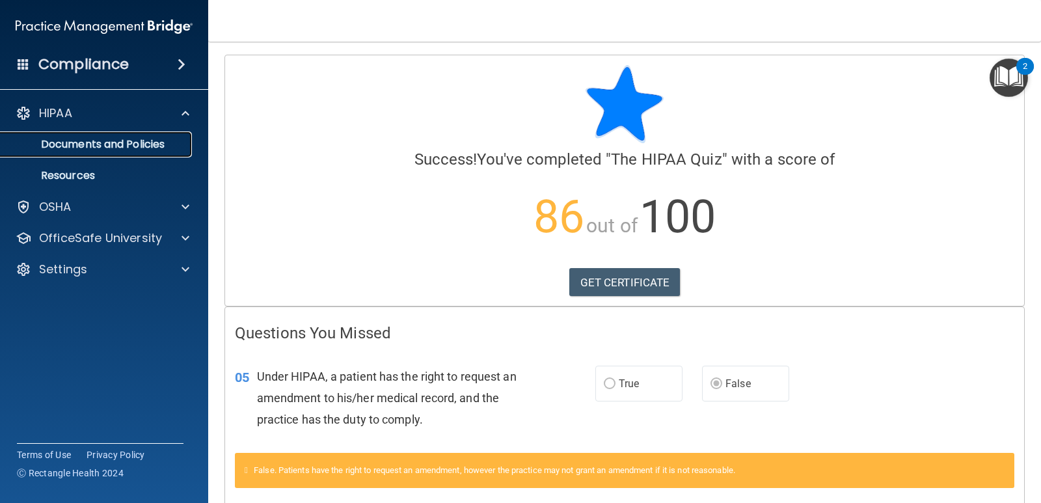
click at [106, 142] on p "Documents and Policies" at bounding box center [97, 144] width 178 height 13
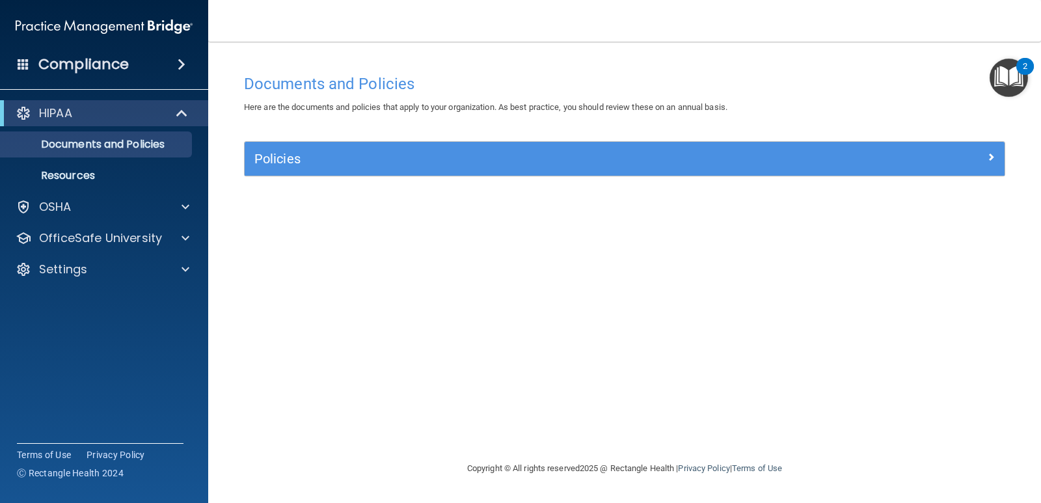
click at [159, 59] on div "Compliance" at bounding box center [104, 64] width 208 height 29
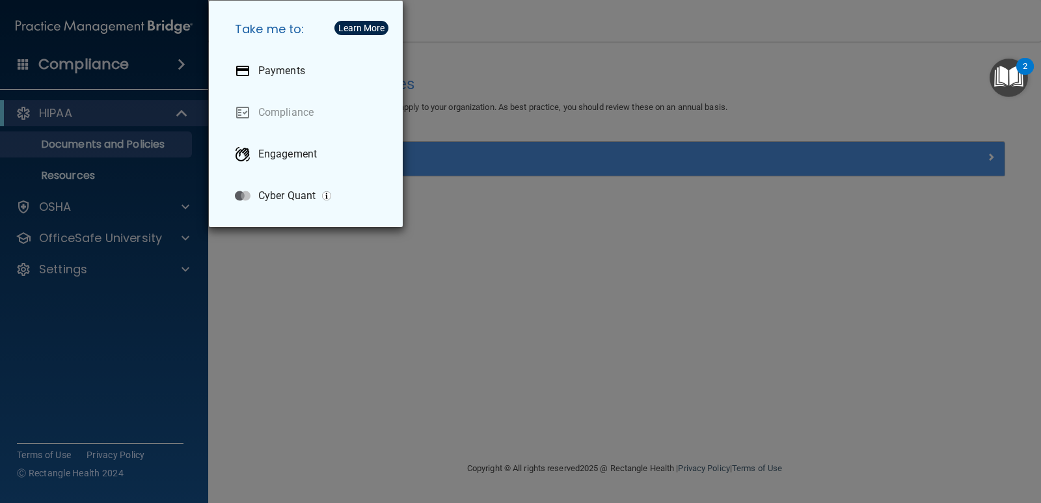
drag, startPoint x: 118, startPoint y: 172, endPoint x: 109, endPoint y: 187, distance: 16.6
click at [116, 172] on div "Take me to: Payments Compliance Engagement Cyber Quant" at bounding box center [520, 251] width 1041 height 503
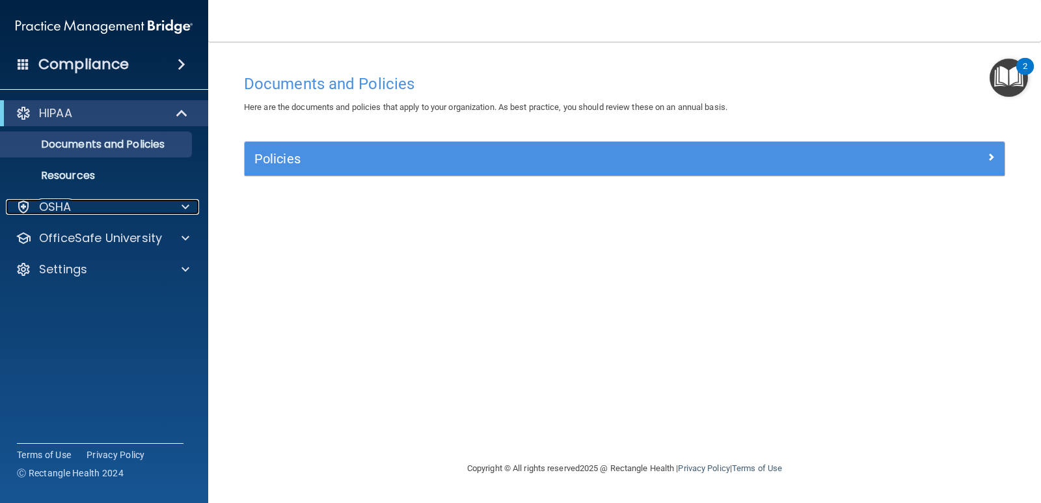
click at [110, 208] on div "OSHA" at bounding box center [86, 207] width 161 height 16
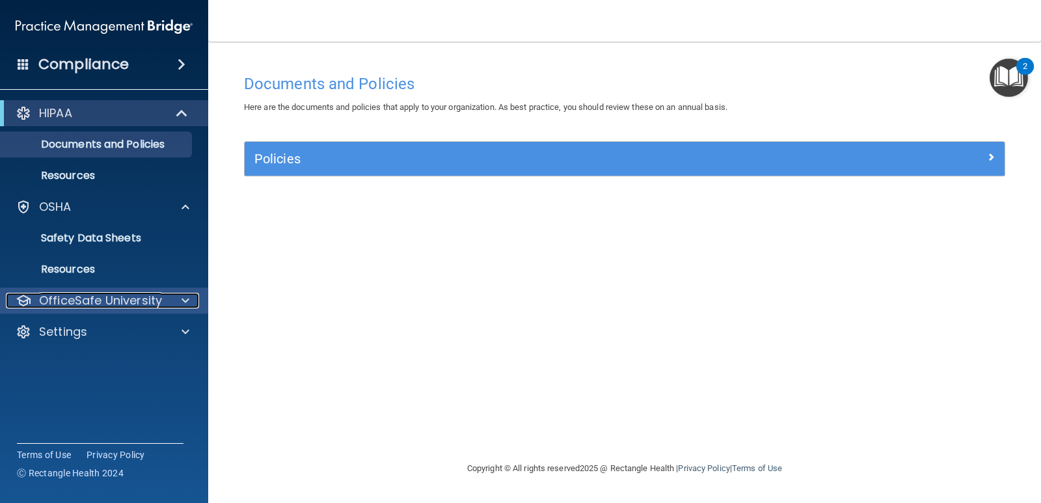
click at [157, 295] on p "OfficeSafe University" at bounding box center [100, 301] width 123 height 16
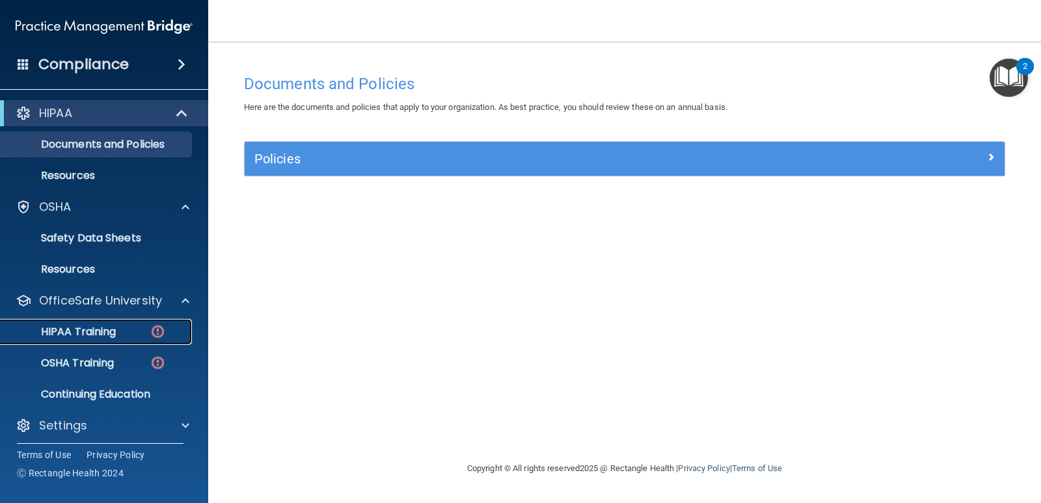
click at [84, 334] on p "HIPAA Training" at bounding box center [61, 331] width 107 height 13
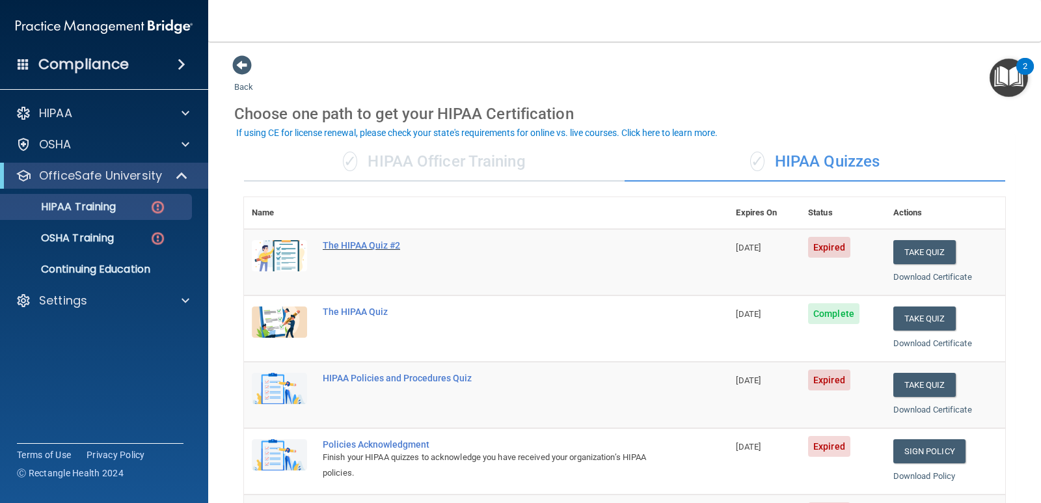
click at [372, 243] on div "The HIPAA Quiz #2" at bounding box center [493, 245] width 340 height 10
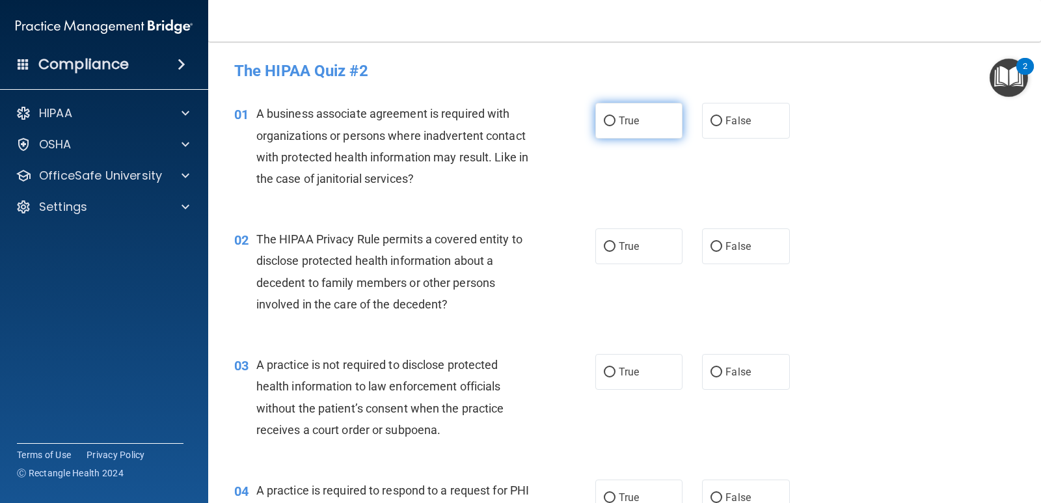
click at [604, 119] on input "True" at bounding box center [610, 121] width 12 height 10
radio input "true"
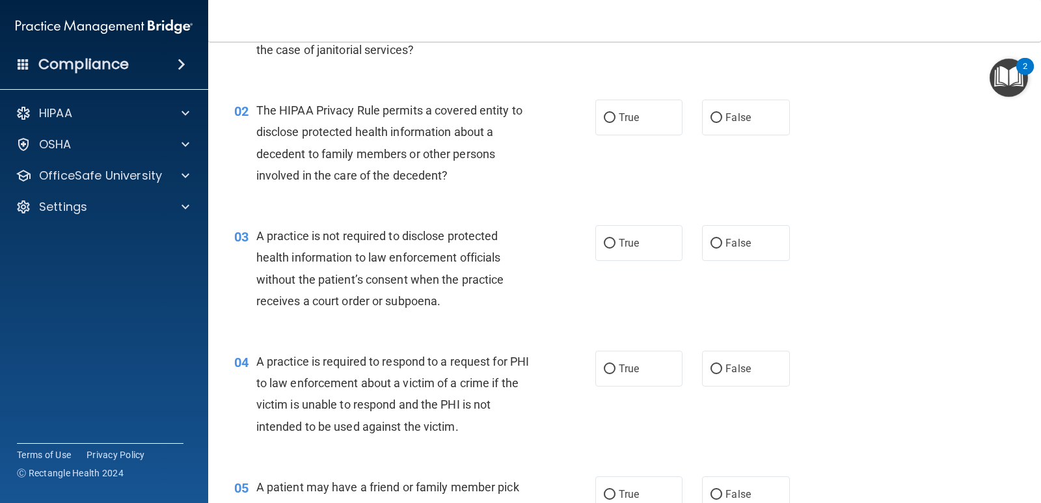
scroll to position [130, 0]
click at [604, 116] on input "True" at bounding box center [610, 117] width 12 height 10
radio input "true"
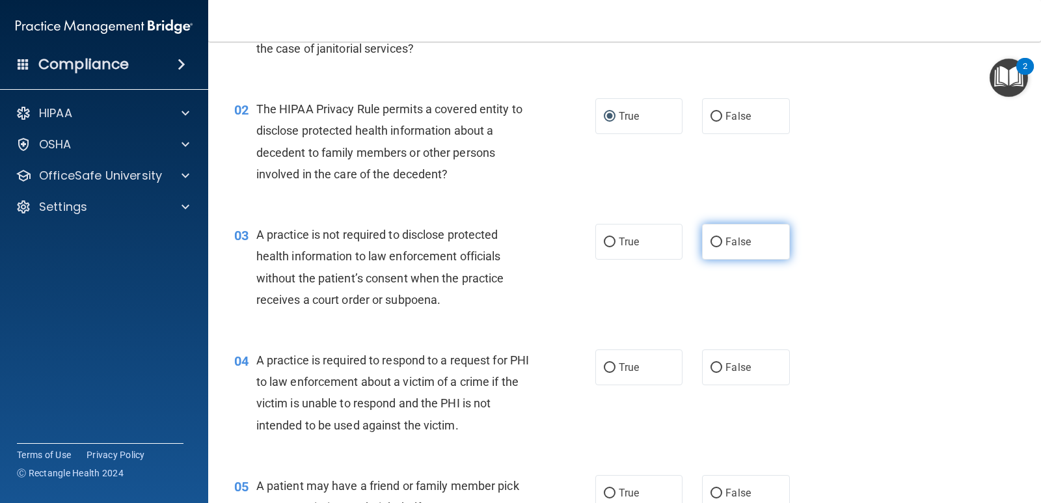
click at [717, 242] on input "False" at bounding box center [717, 243] width 12 height 10
radio input "true"
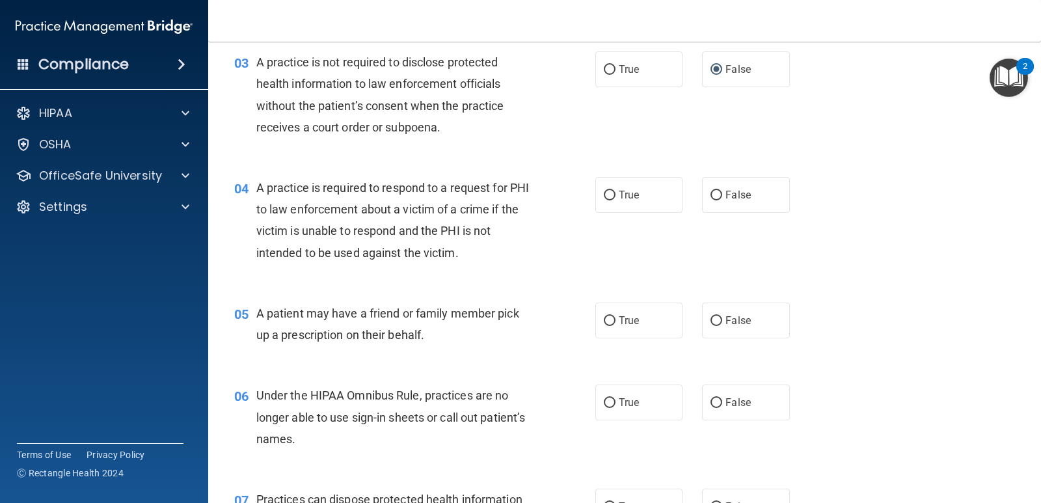
scroll to position [325, 0]
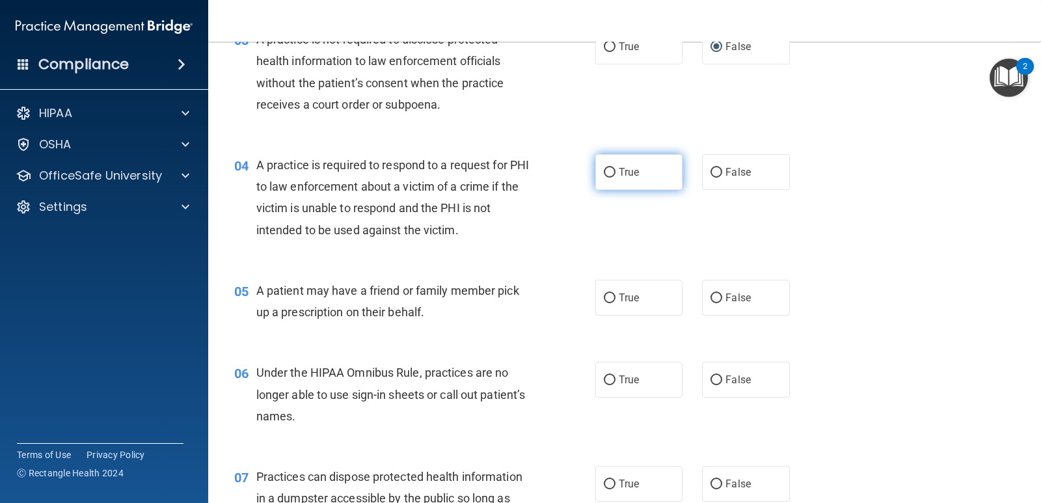
click at [610, 174] on input "True" at bounding box center [610, 173] width 12 height 10
radio input "true"
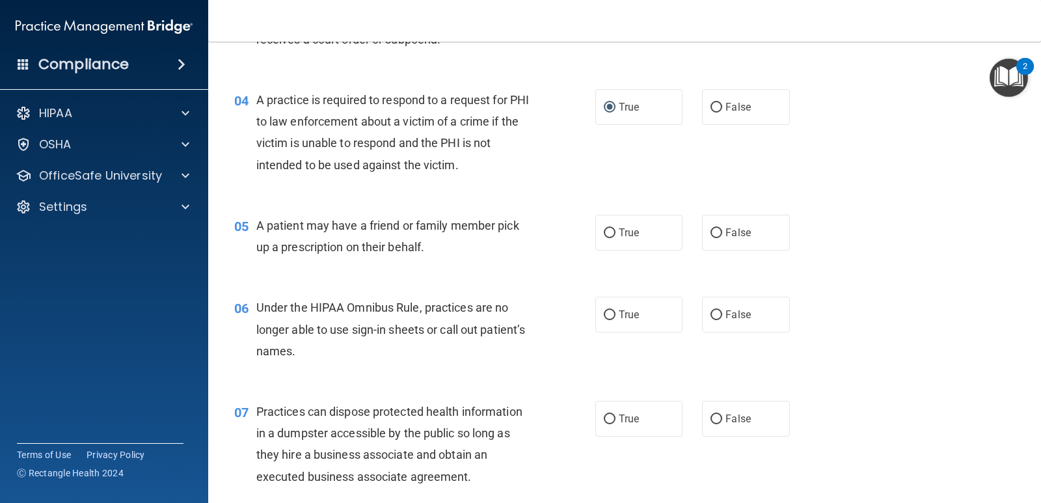
scroll to position [456, 0]
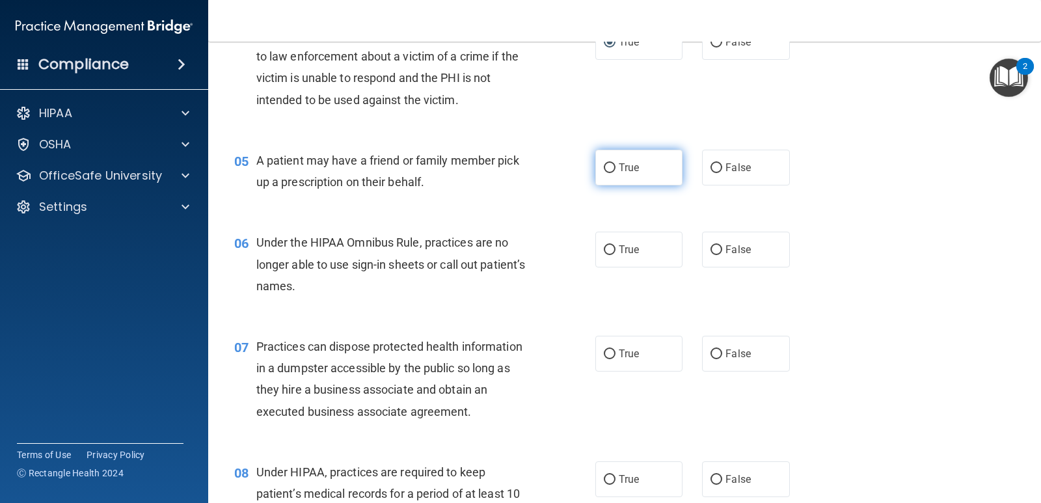
click at [604, 168] on input "True" at bounding box center [610, 168] width 12 height 10
radio input "true"
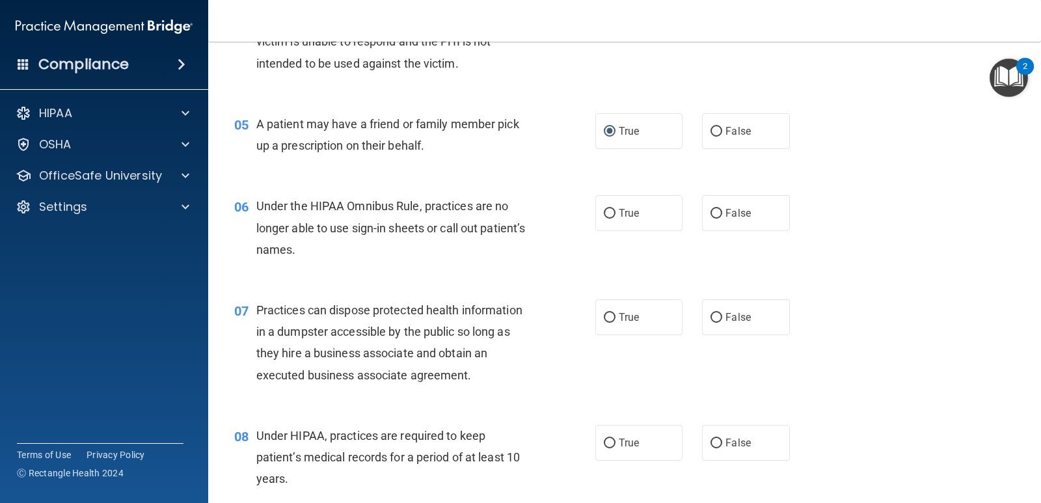
scroll to position [521, 0]
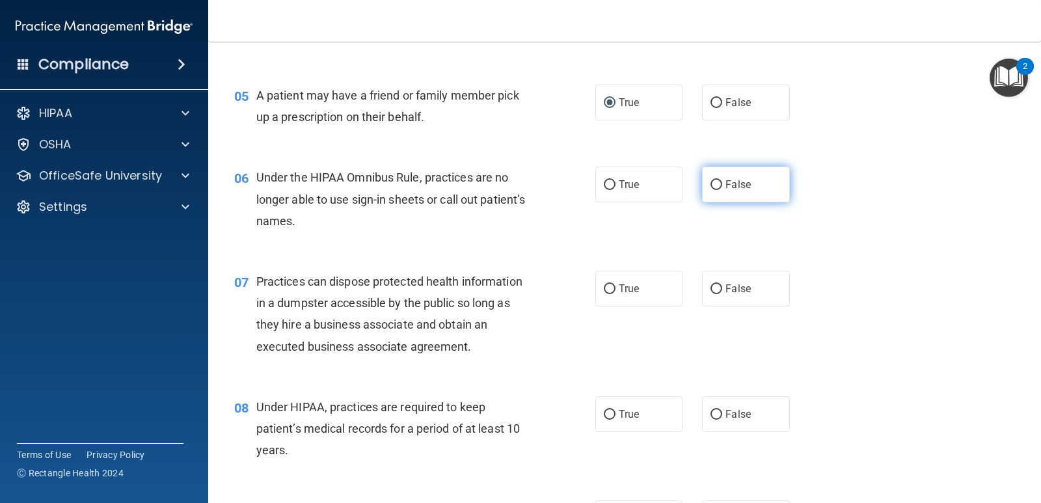
click at [711, 182] on input "False" at bounding box center [717, 185] width 12 height 10
radio input "true"
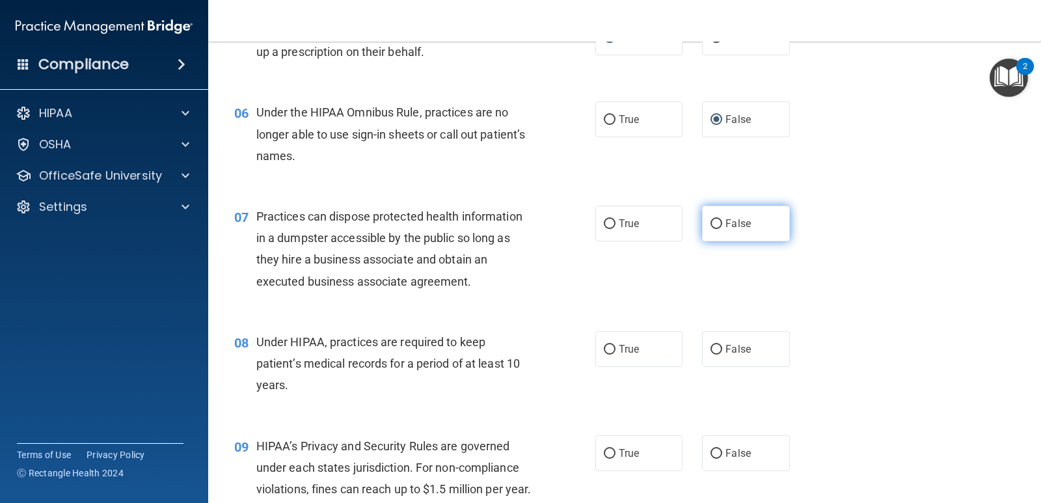
click at [711, 221] on input "False" at bounding box center [717, 224] width 12 height 10
radio input "true"
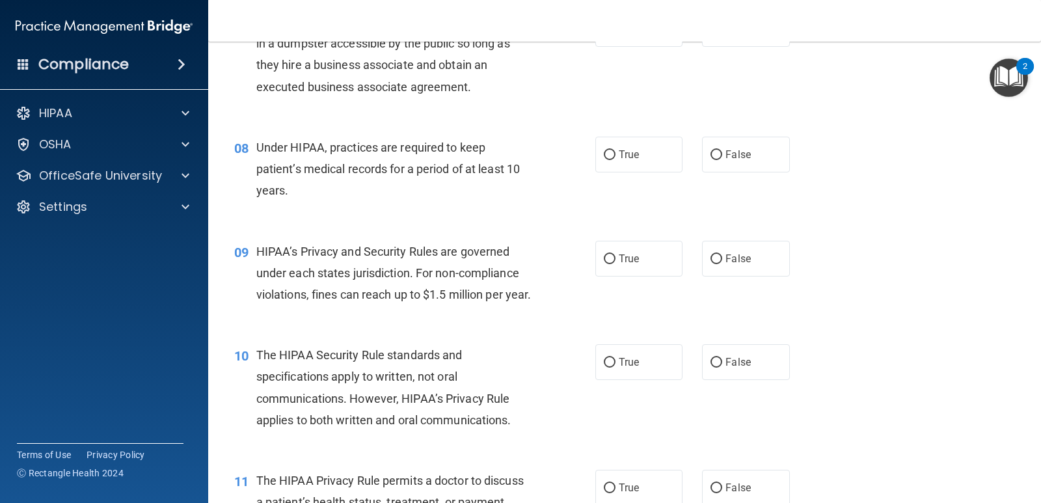
scroll to position [781, 0]
click at [711, 156] on input "False" at bounding box center [717, 155] width 12 height 10
radio input "true"
click at [610, 257] on input "True" at bounding box center [610, 259] width 12 height 10
radio input "true"
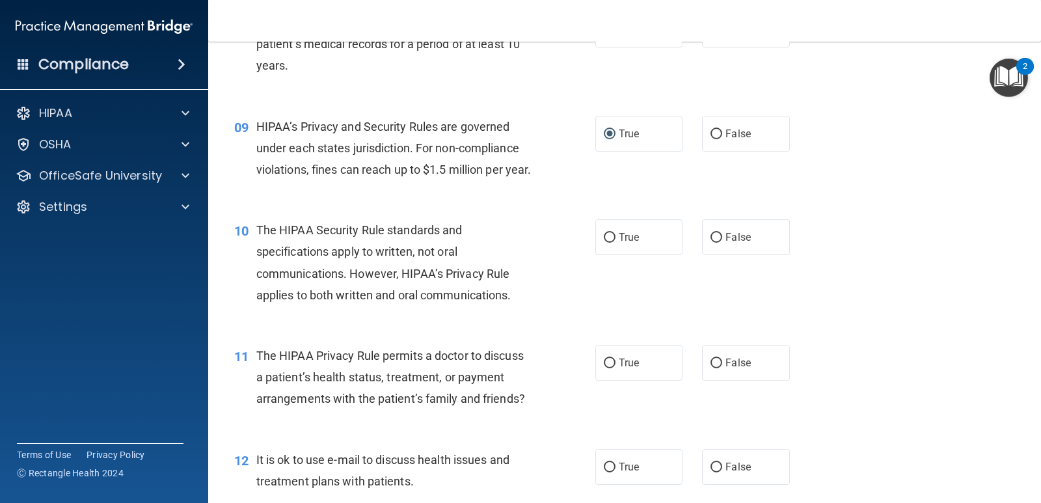
scroll to position [911, 0]
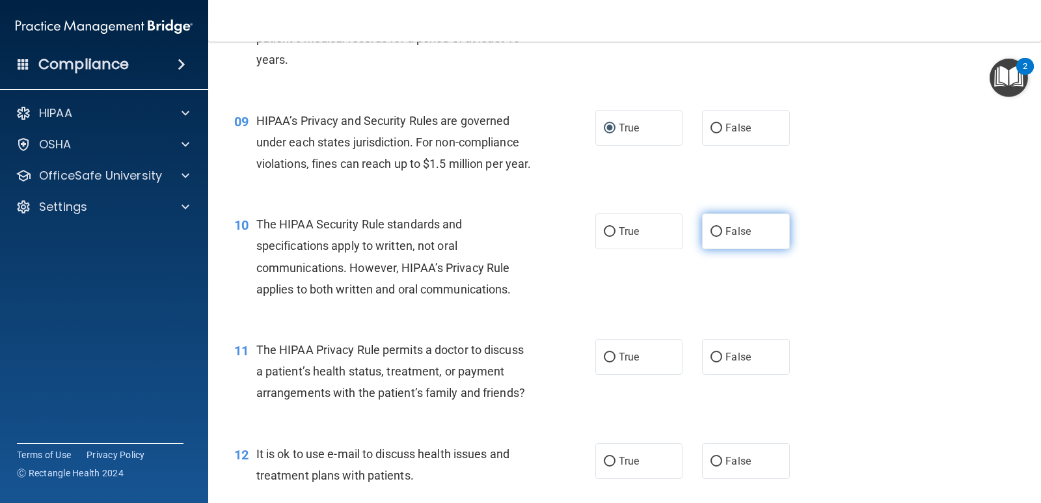
click at [713, 237] on input "False" at bounding box center [717, 232] width 12 height 10
radio input "true"
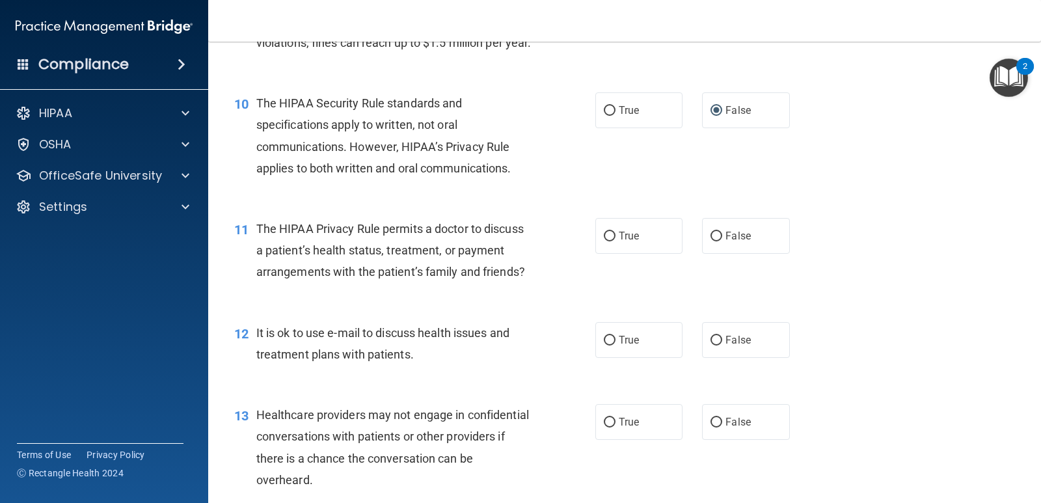
scroll to position [1041, 0]
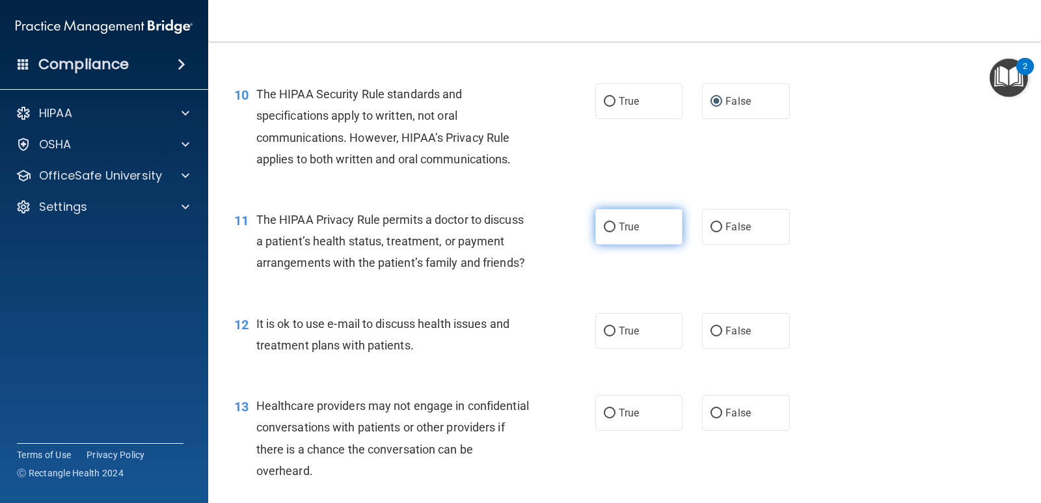
click at [613, 245] on label "True" at bounding box center [638, 227] width 87 height 36
click at [613, 232] on input "True" at bounding box center [610, 228] width 12 height 10
radio input "true"
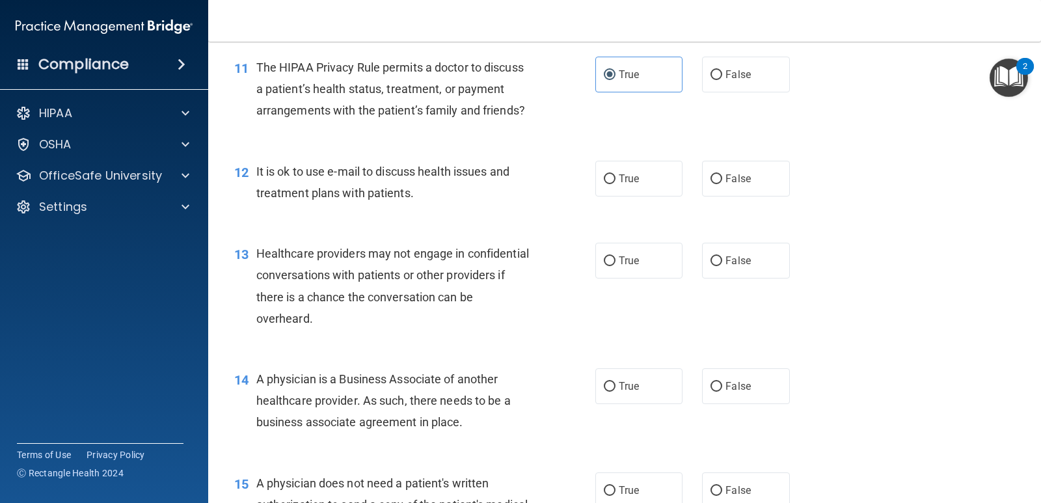
scroll to position [1237, 0]
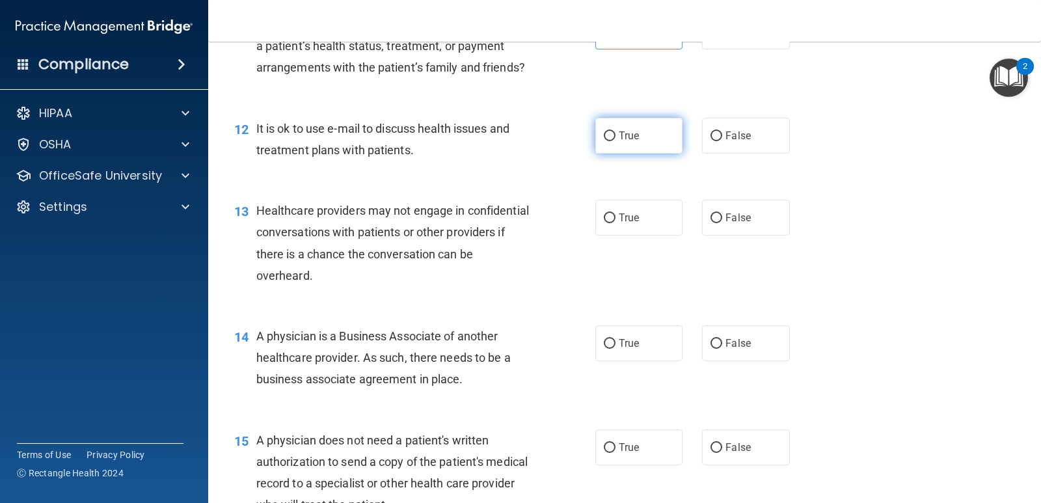
click at [604, 141] on input "True" at bounding box center [610, 136] width 12 height 10
radio input "true"
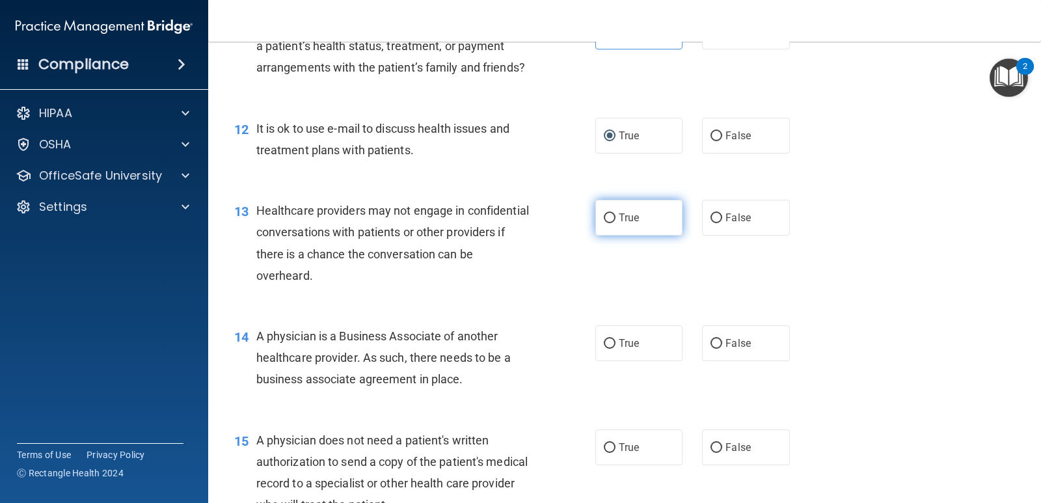
click at [604, 223] on input "True" at bounding box center [610, 218] width 12 height 10
radio input "true"
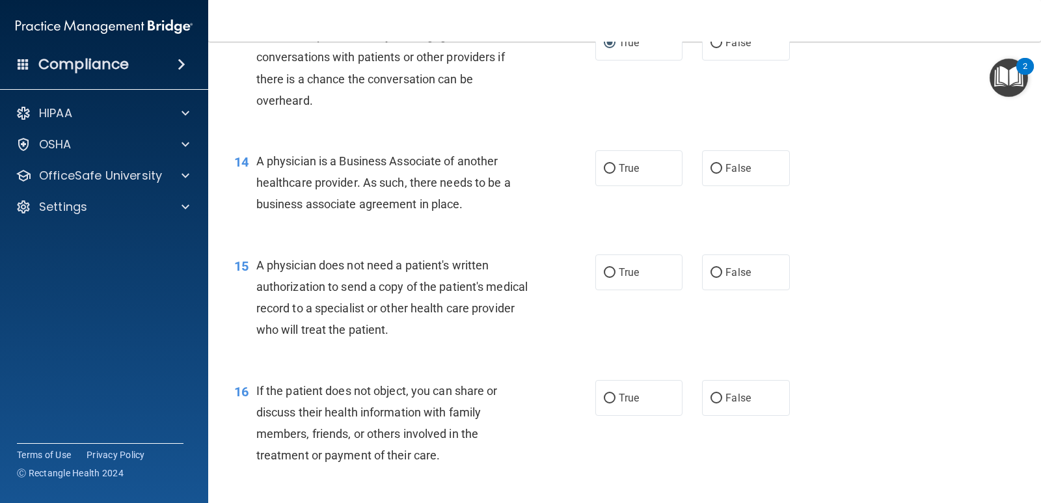
scroll to position [1432, 0]
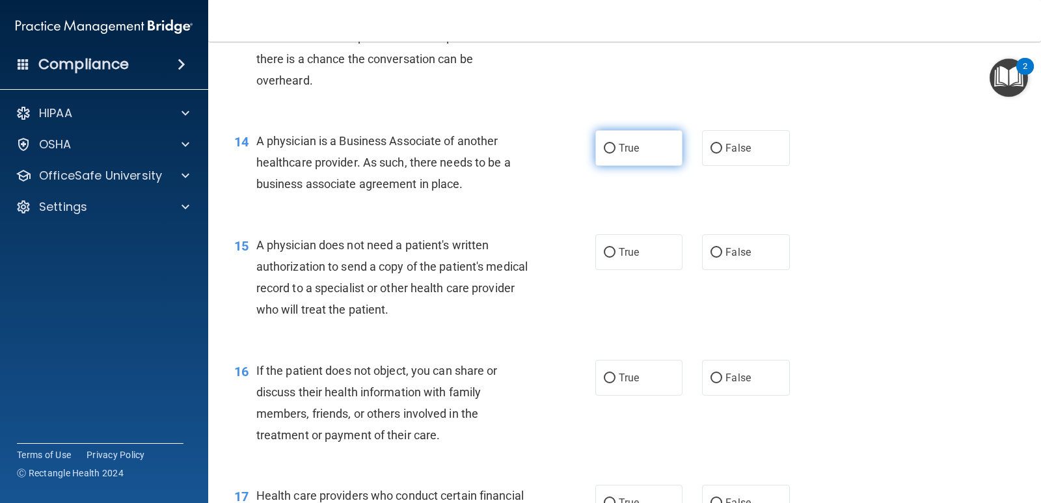
click at [604, 154] on input "True" at bounding box center [610, 149] width 12 height 10
radio input "true"
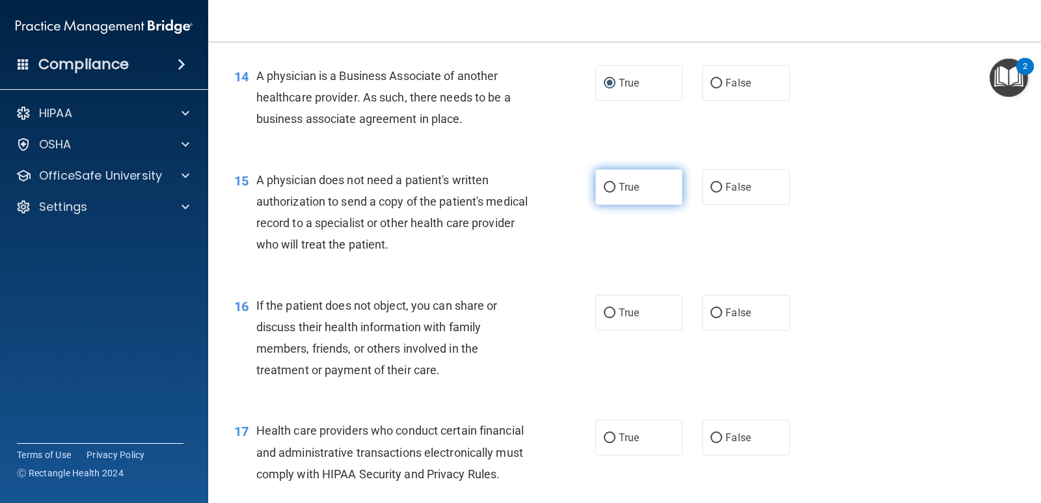
click at [604, 193] on input "True" at bounding box center [610, 188] width 12 height 10
radio input "true"
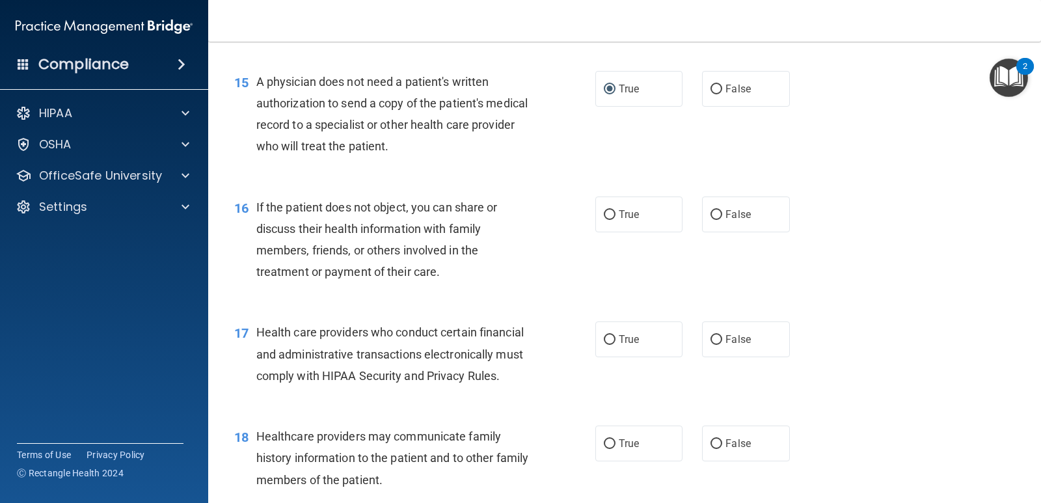
scroll to position [1627, 0]
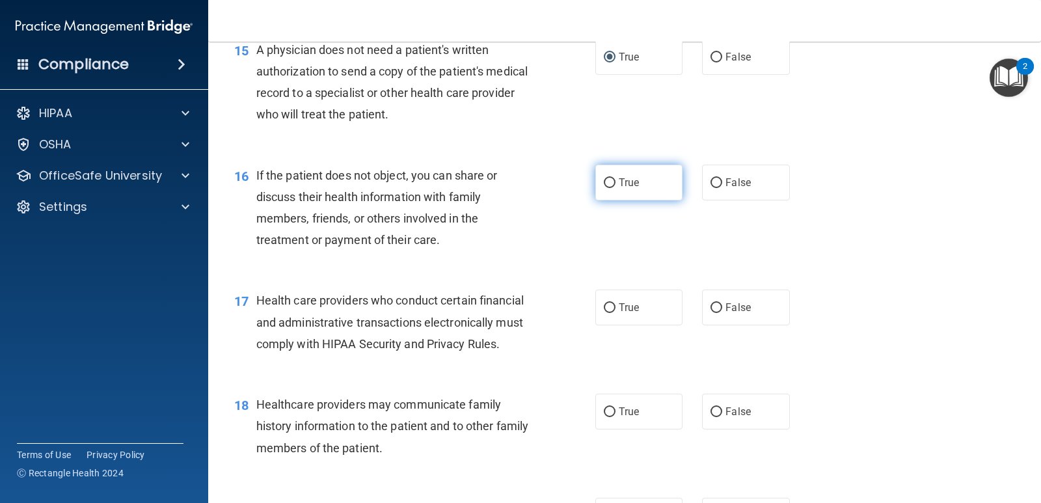
click at [604, 188] on input "True" at bounding box center [610, 183] width 12 height 10
radio input "true"
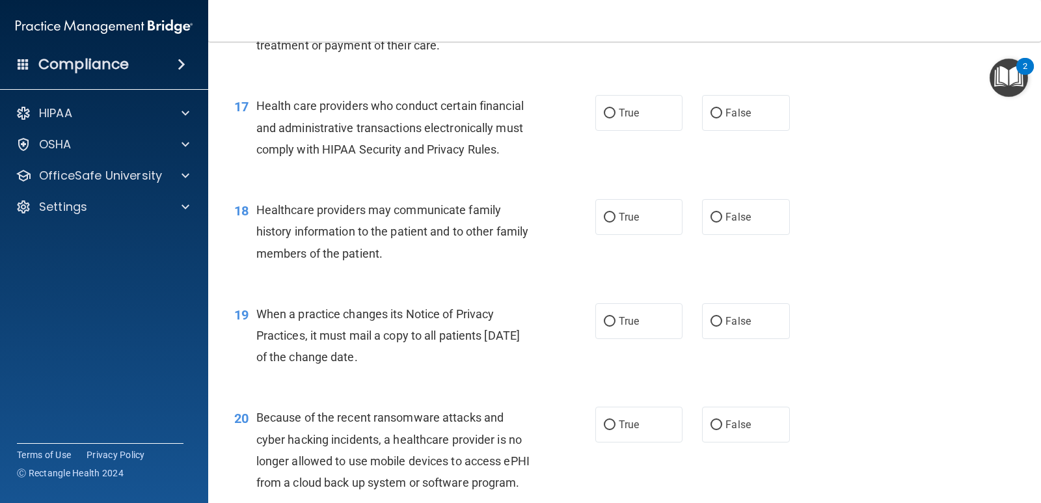
scroll to position [1822, 0]
click at [611, 130] on label "True" at bounding box center [638, 112] width 87 height 36
click at [611, 118] on input "True" at bounding box center [610, 113] width 12 height 10
radio input "true"
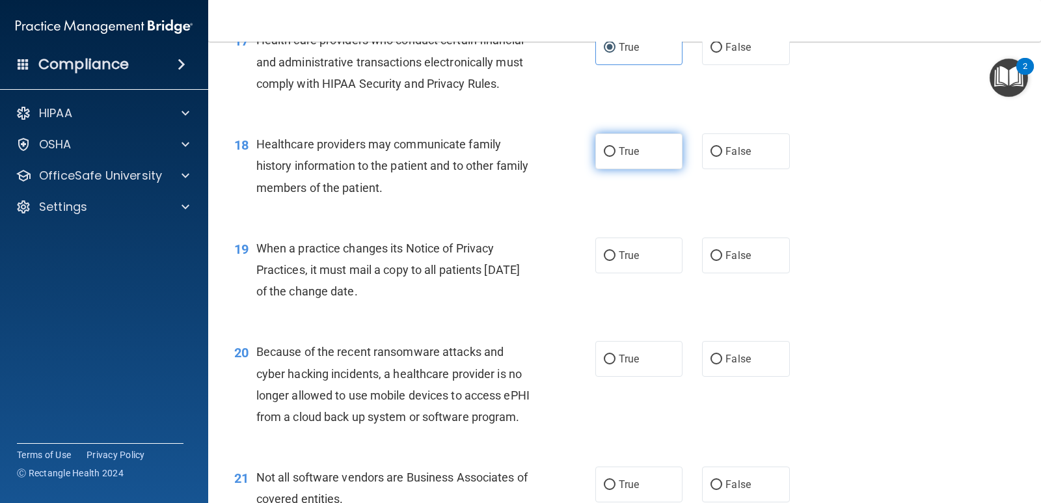
click at [609, 157] on input "True" at bounding box center [610, 152] width 12 height 10
radio input "true"
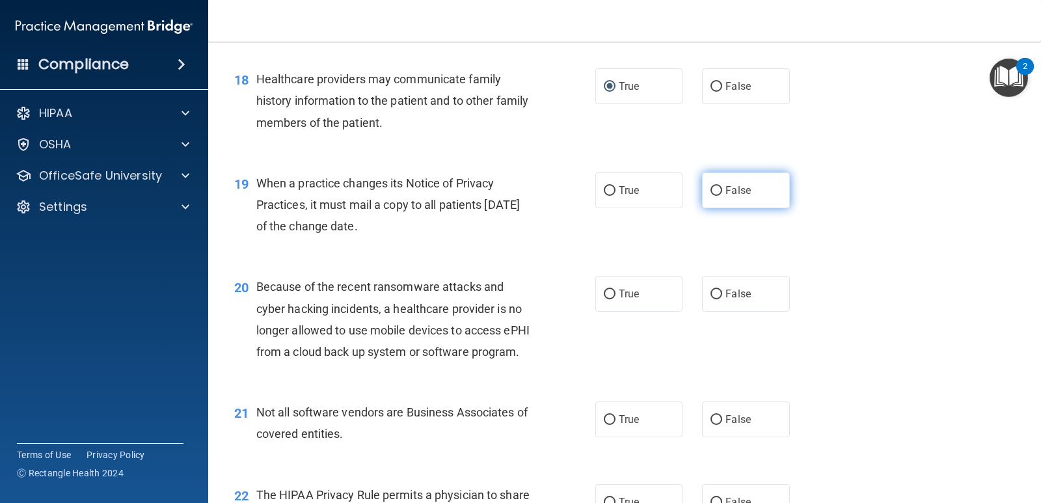
click at [715, 196] on input "False" at bounding box center [717, 191] width 12 height 10
radio input "true"
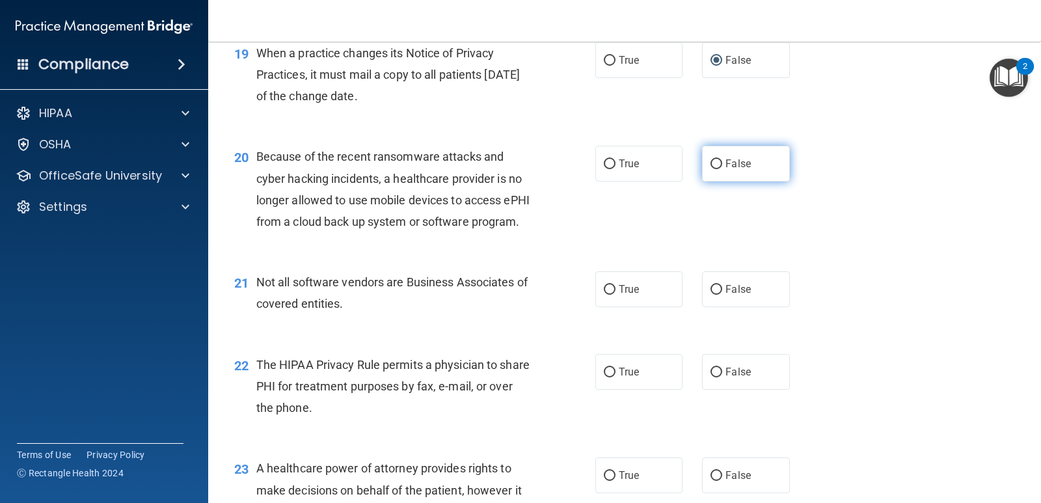
click at [711, 169] on input "False" at bounding box center [717, 164] width 12 height 10
radio input "true"
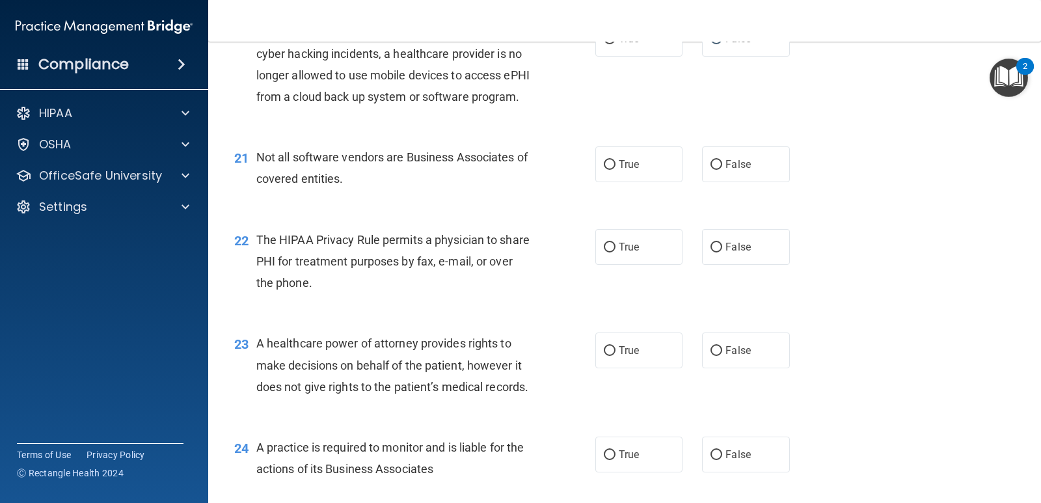
scroll to position [2213, 0]
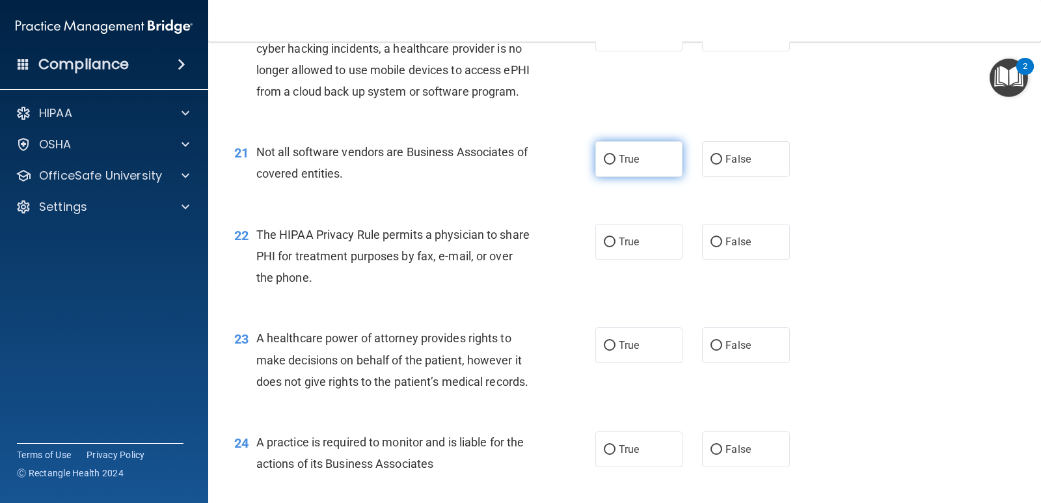
click at [609, 165] on input "True" at bounding box center [610, 160] width 12 height 10
radio input "true"
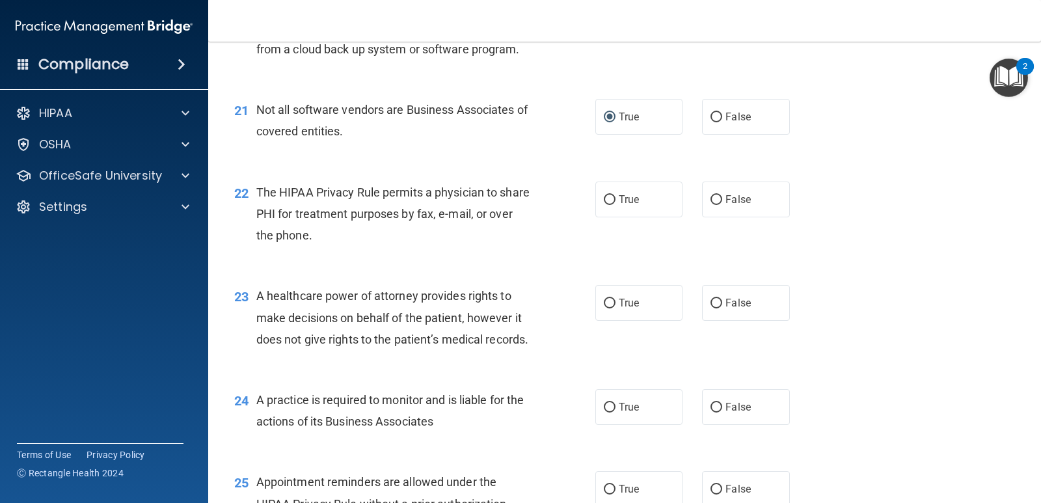
scroll to position [2278, 0]
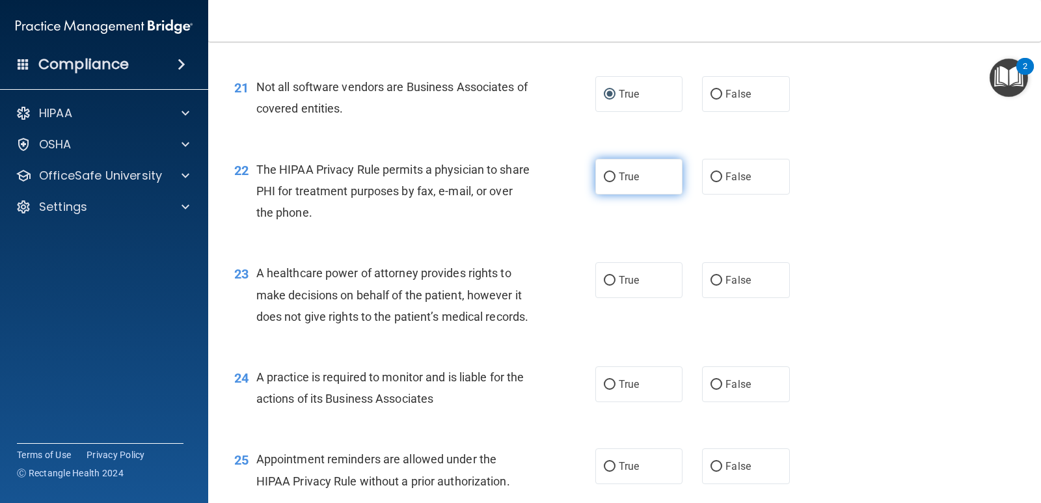
click at [604, 182] on input "True" at bounding box center [610, 177] width 12 height 10
radio input "true"
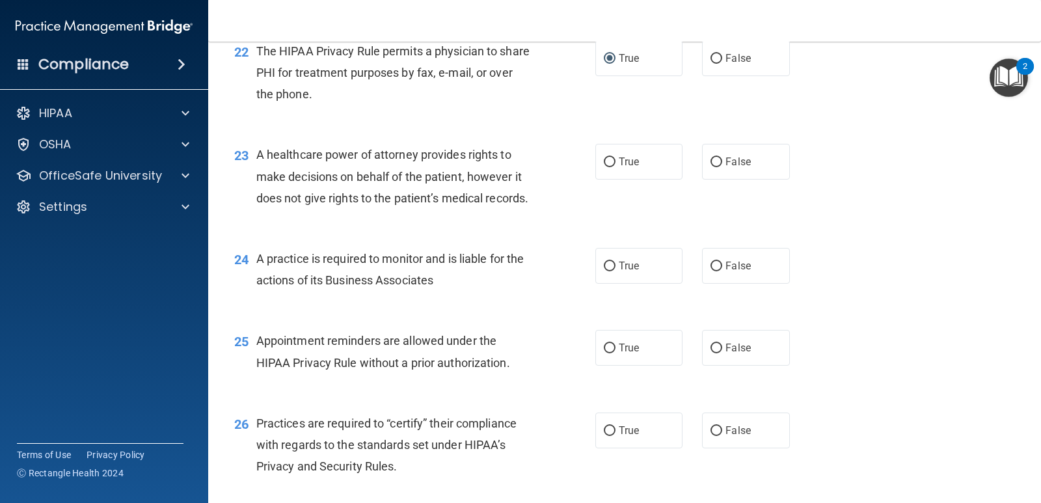
scroll to position [2408, 0]
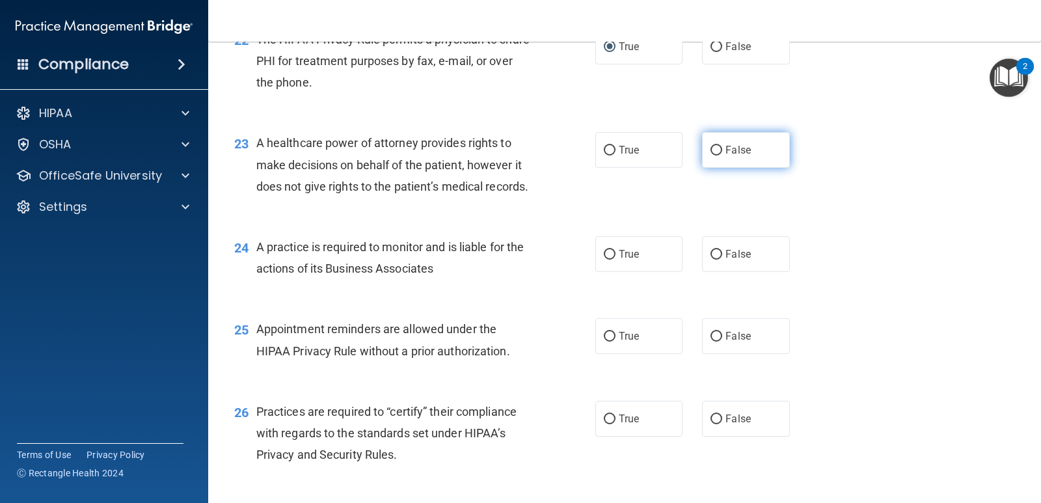
click at [713, 156] on input "False" at bounding box center [717, 151] width 12 height 10
radio input "true"
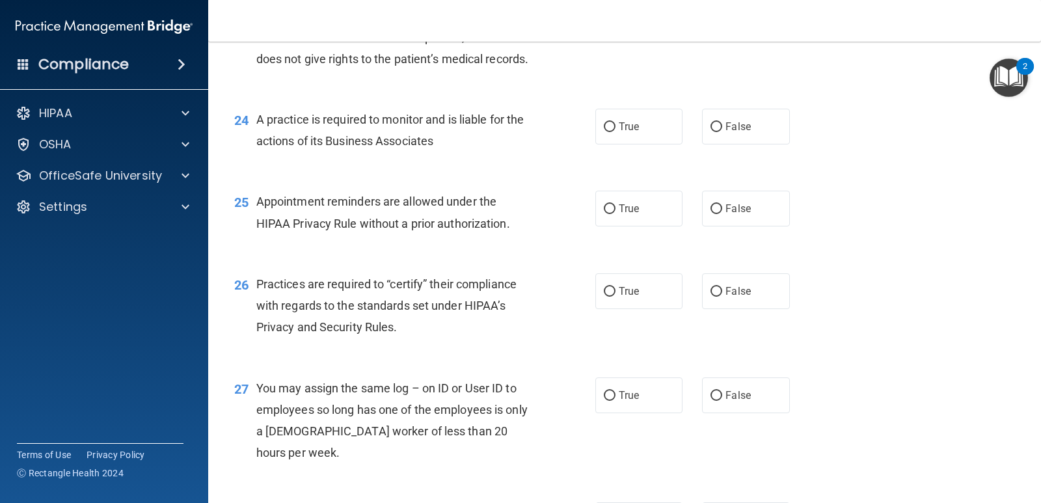
scroll to position [2538, 0]
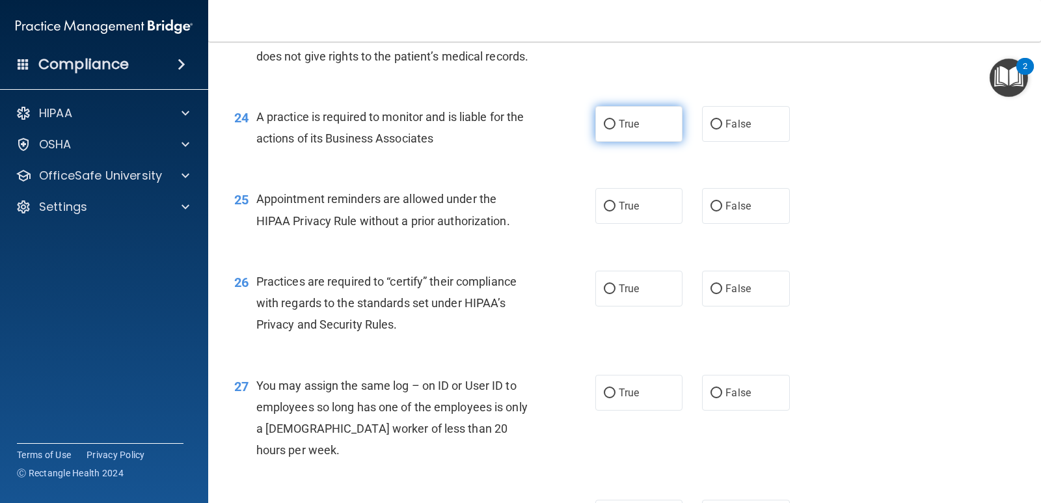
click at [607, 130] on input "True" at bounding box center [610, 125] width 12 height 10
radio input "true"
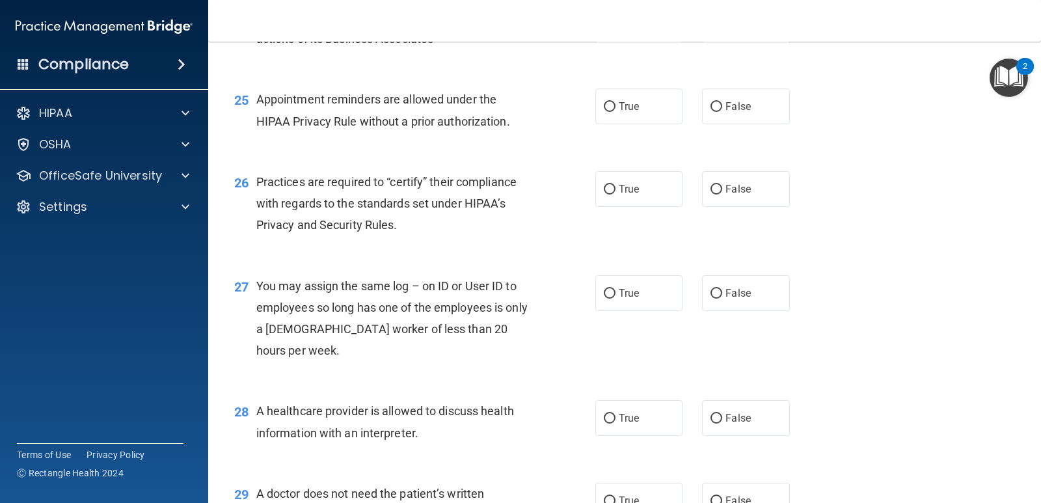
scroll to position [2668, 0]
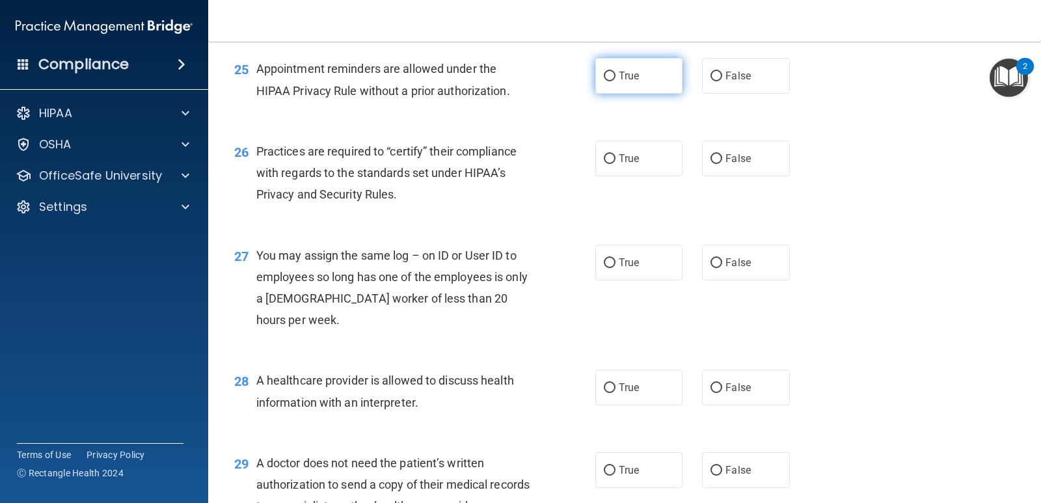
click at [604, 81] on input "True" at bounding box center [610, 77] width 12 height 10
radio input "true"
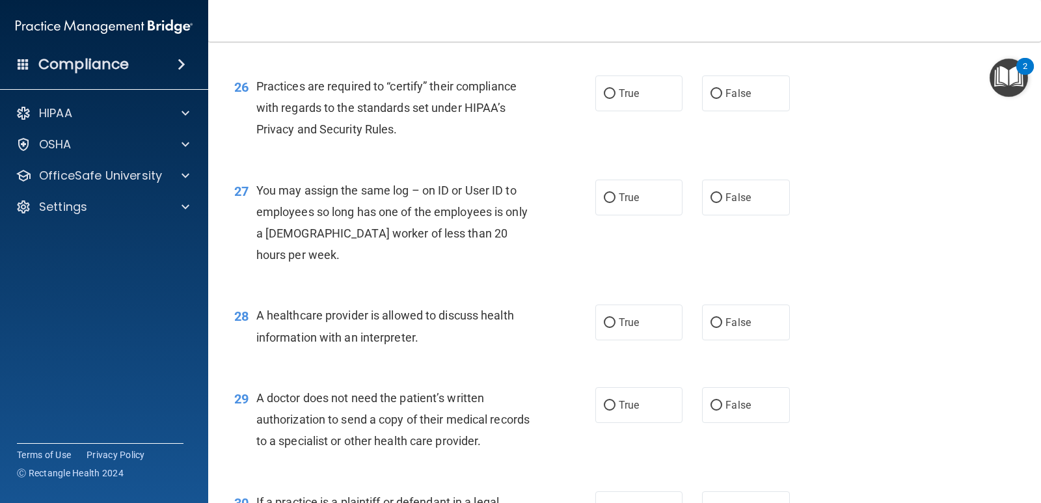
scroll to position [2798, 0]
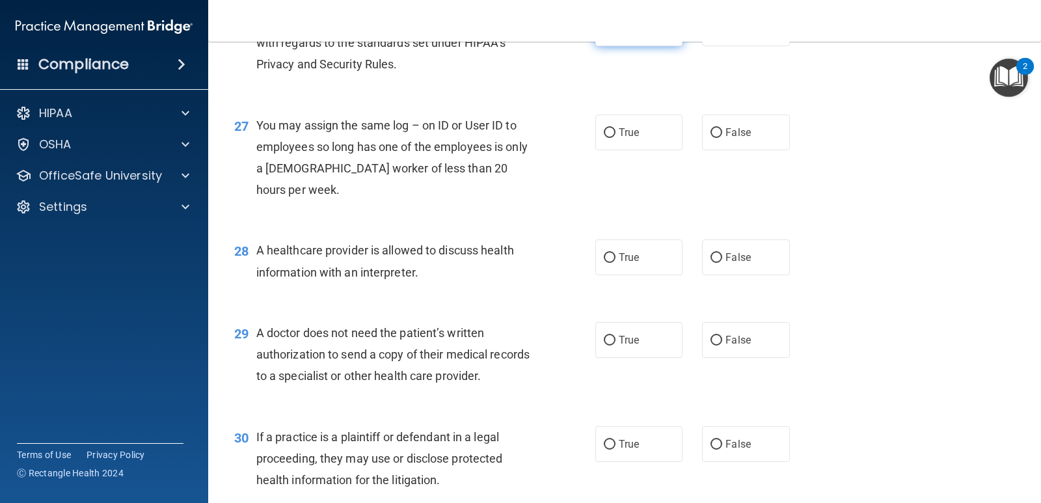
click at [609, 34] on input "True" at bounding box center [610, 29] width 12 height 10
radio input "true"
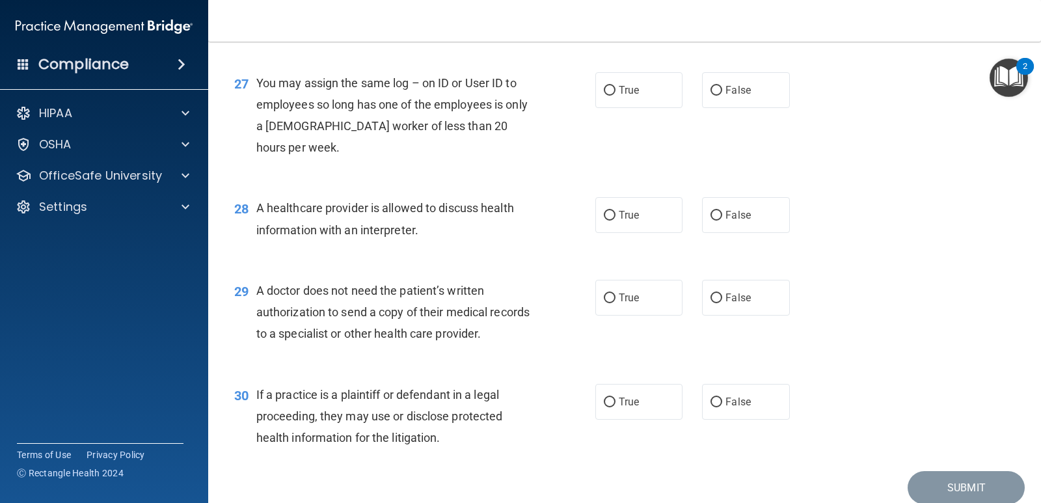
scroll to position [2864, 0]
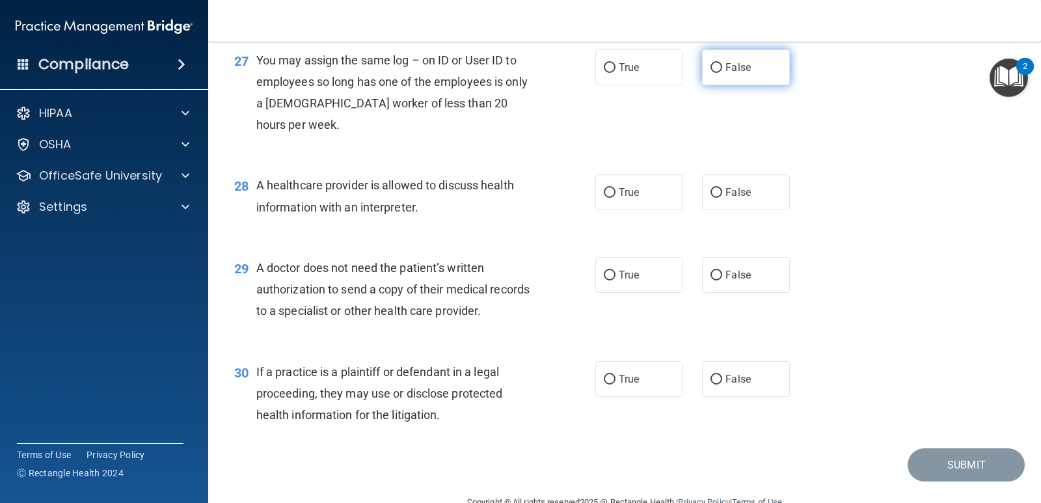
click at [717, 73] on input "False" at bounding box center [717, 68] width 12 height 10
radio input "true"
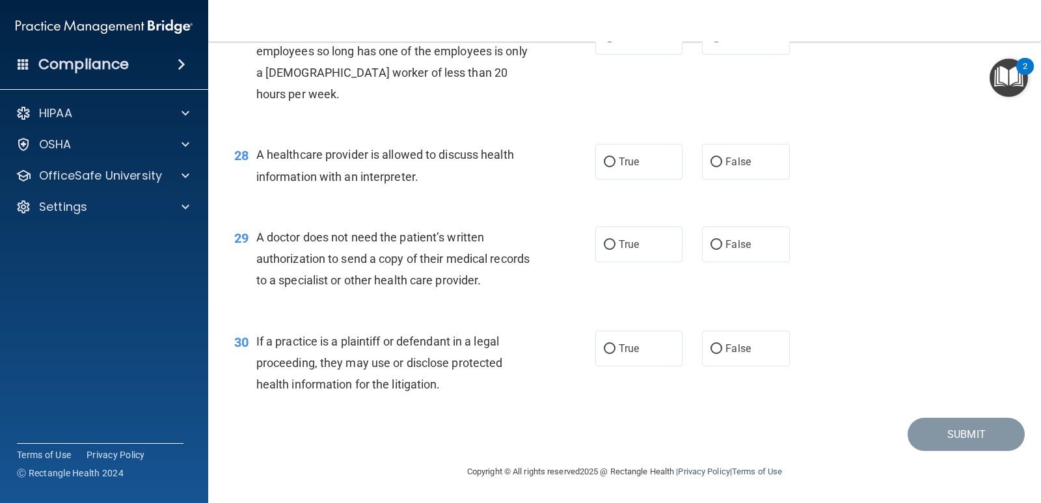
scroll to position [2959, 0]
drag, startPoint x: 609, startPoint y: 164, endPoint x: 599, endPoint y: 166, distance: 10.0
click at [609, 164] on input "True" at bounding box center [610, 162] width 12 height 10
radio input "true"
click at [604, 246] on input "True" at bounding box center [610, 245] width 12 height 10
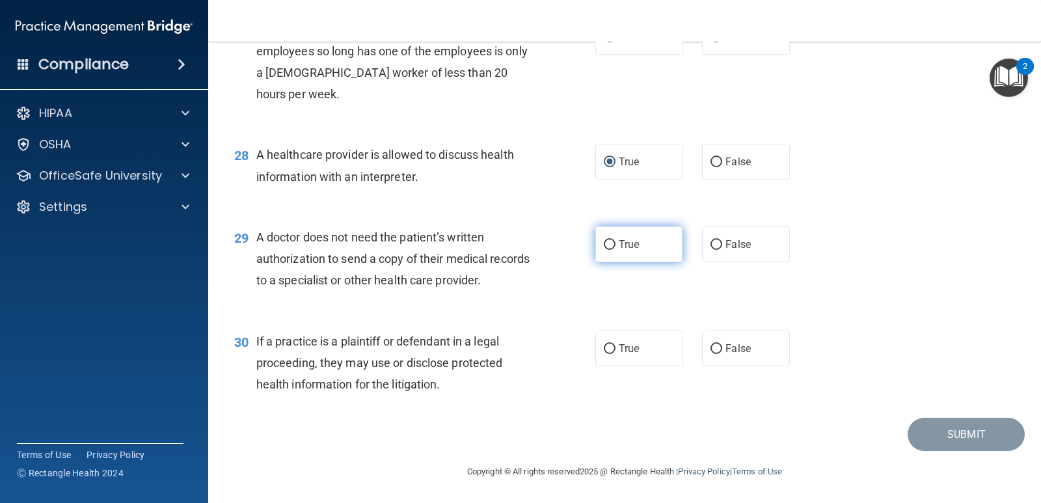
radio input "true"
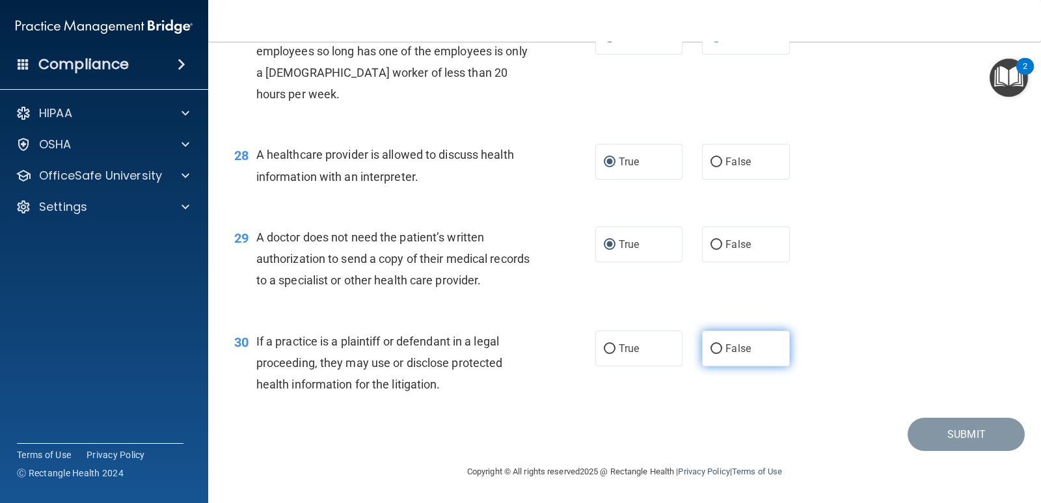
click at [714, 349] on input "False" at bounding box center [717, 349] width 12 height 10
radio input "true"
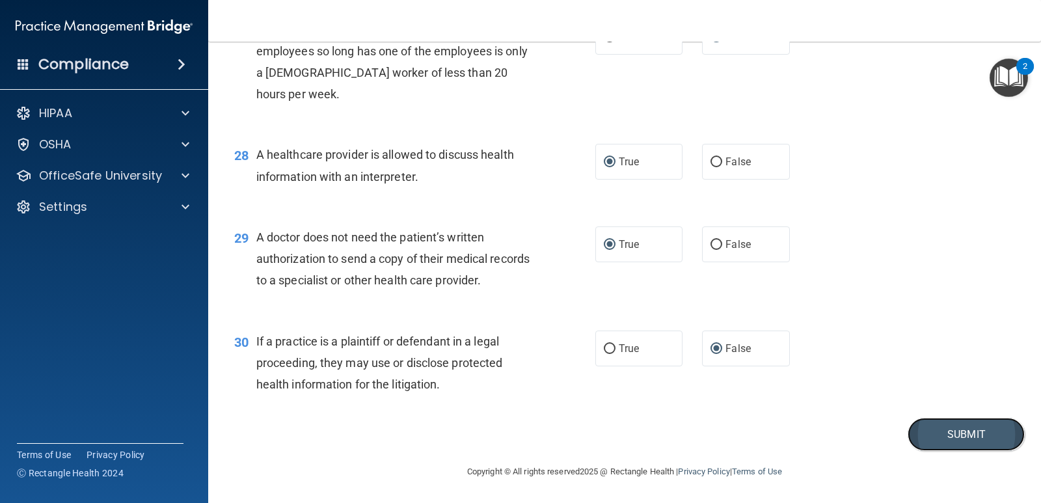
click at [925, 435] on button "Submit" at bounding box center [966, 434] width 117 height 33
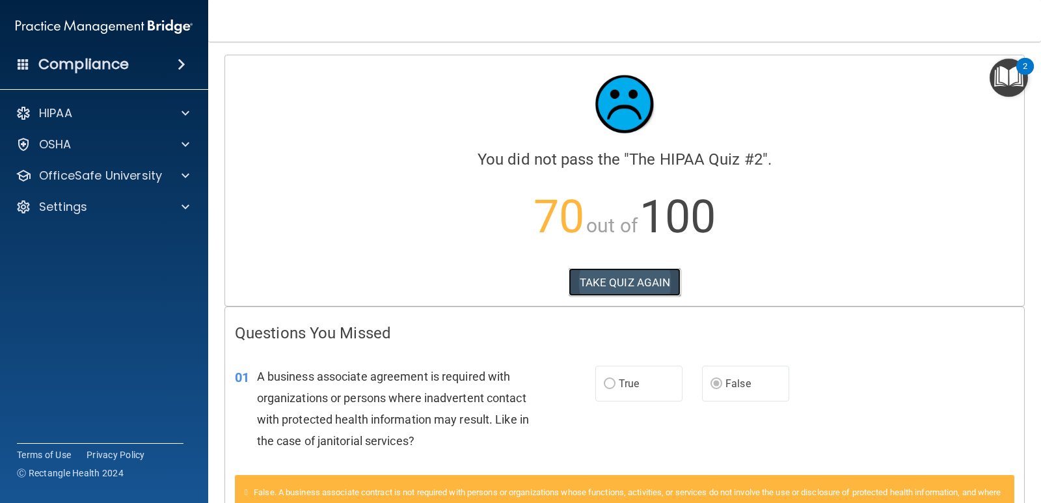
click at [621, 277] on button "TAKE QUIZ AGAIN" at bounding box center [625, 282] width 113 height 29
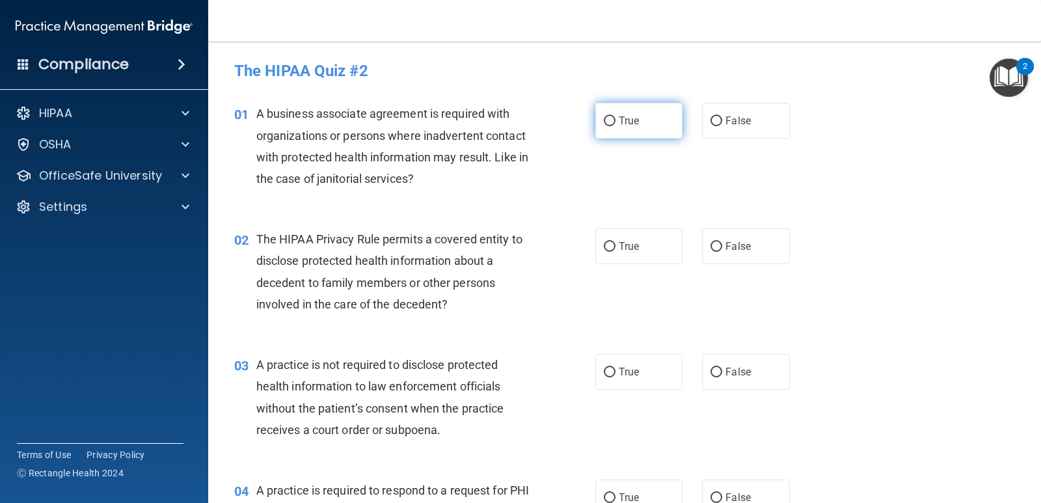
click at [604, 120] on input "True" at bounding box center [610, 121] width 12 height 10
radio input "true"
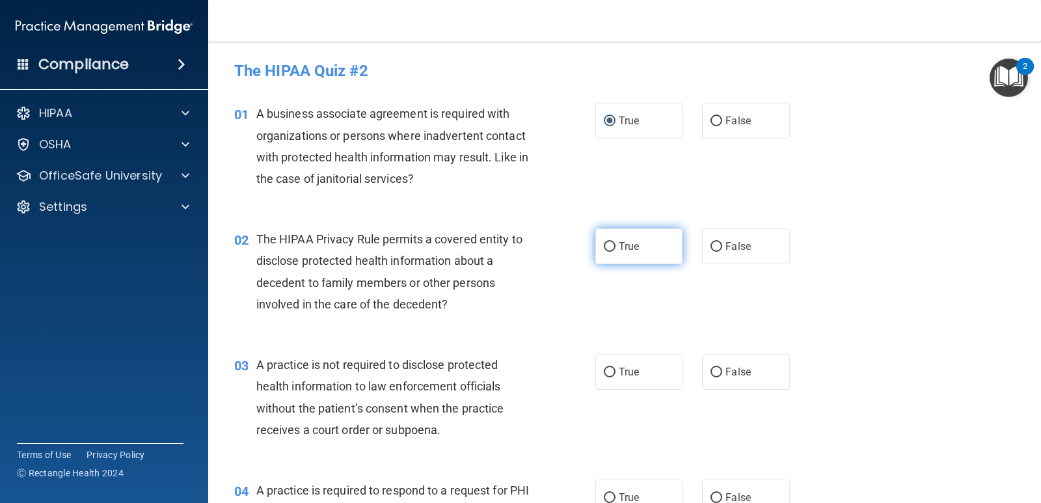
click at [605, 244] on input "True" at bounding box center [610, 247] width 12 height 10
radio input "true"
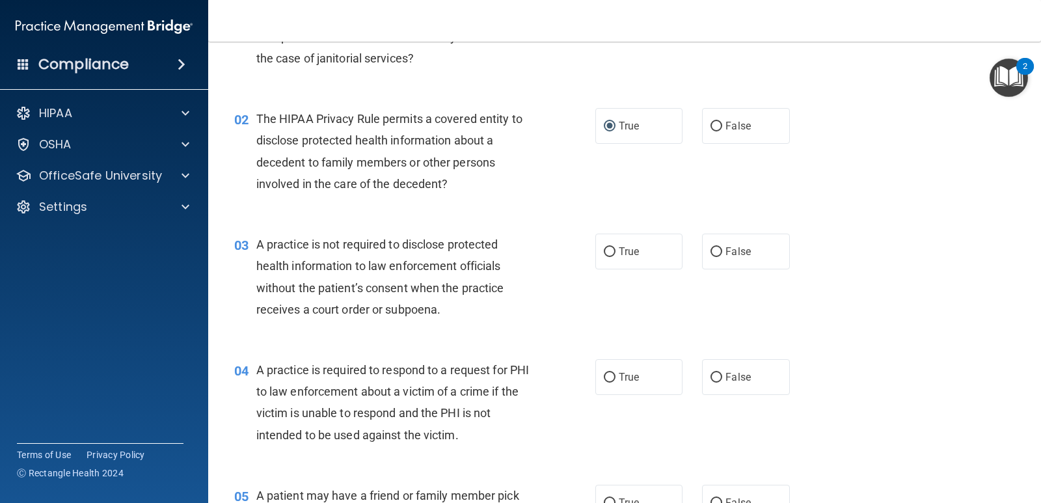
scroll to position [130, 0]
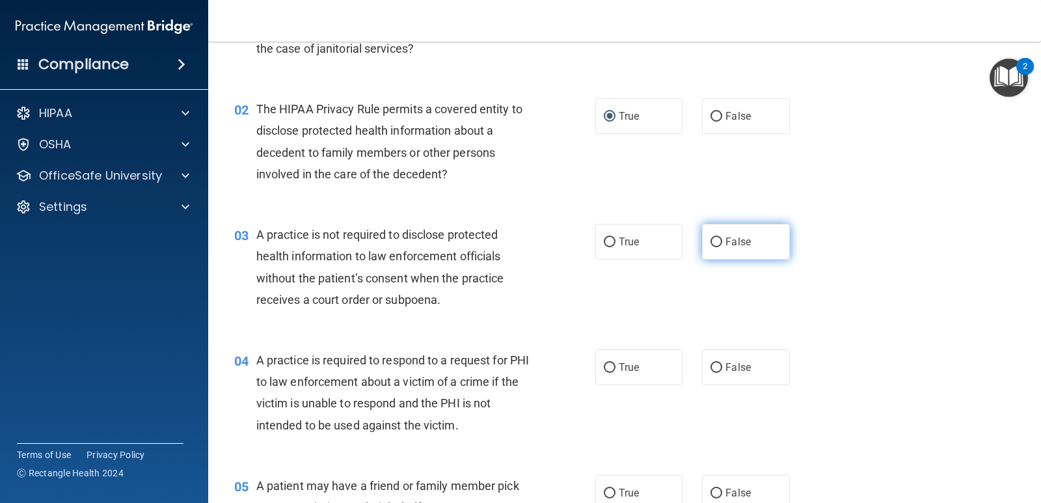
click at [712, 241] on input "False" at bounding box center [717, 243] width 12 height 10
radio input "true"
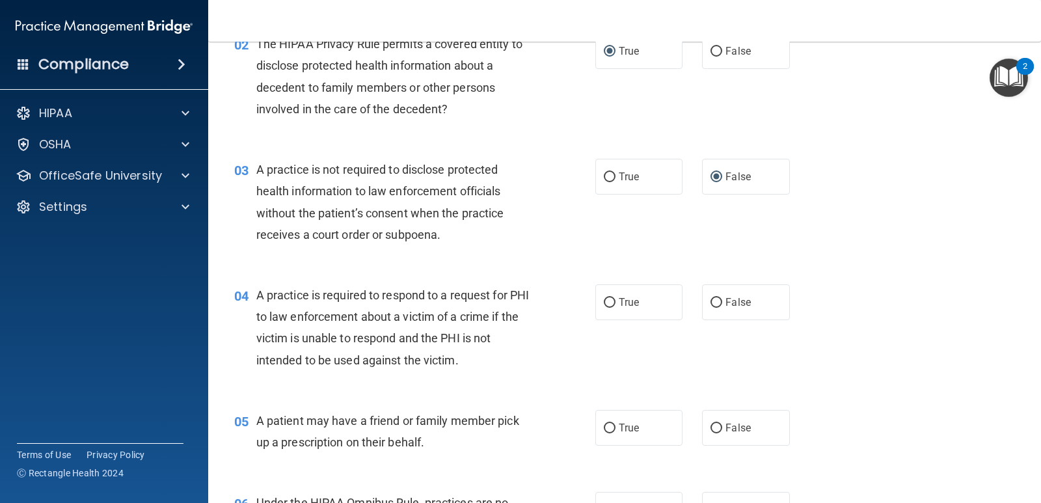
scroll to position [260, 0]
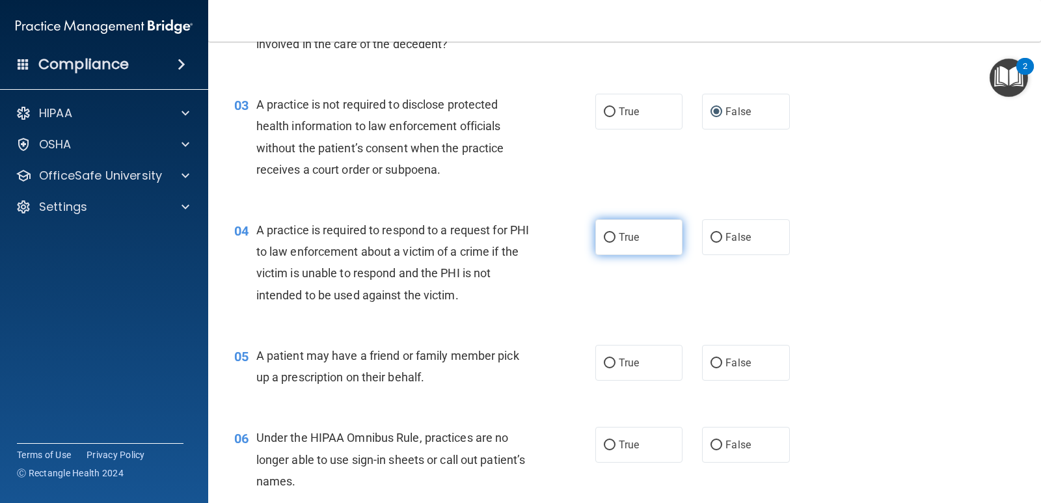
click at [604, 234] on input "True" at bounding box center [610, 238] width 12 height 10
radio input "true"
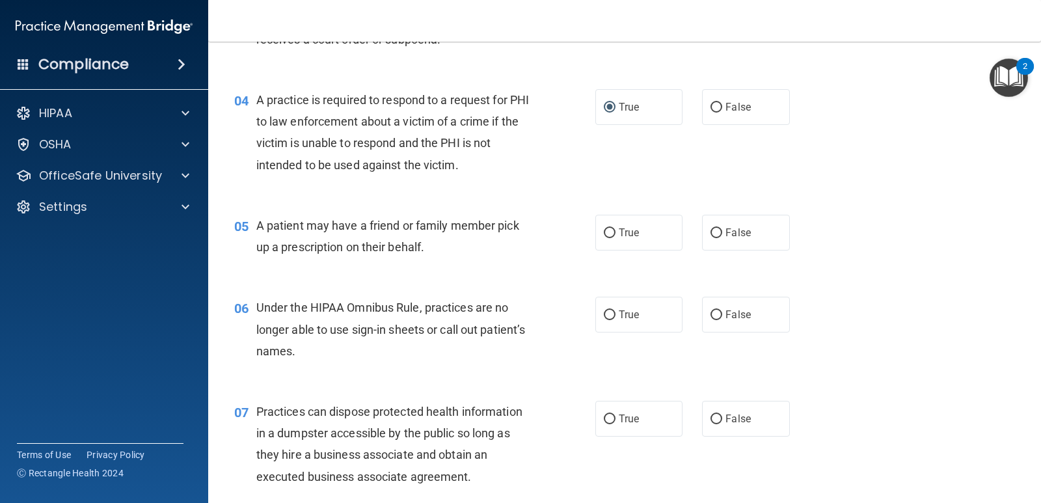
scroll to position [456, 0]
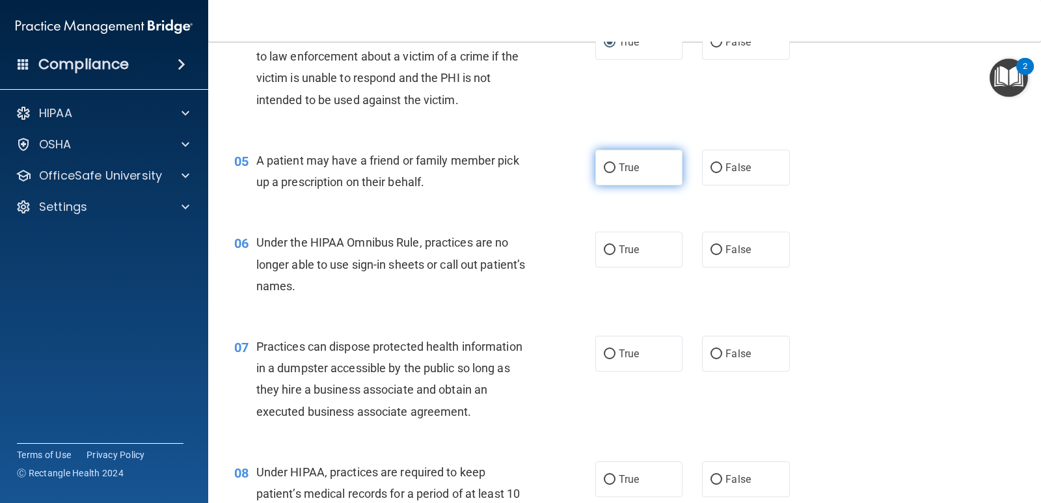
click at [607, 170] on input "True" at bounding box center [610, 168] width 12 height 10
radio input "true"
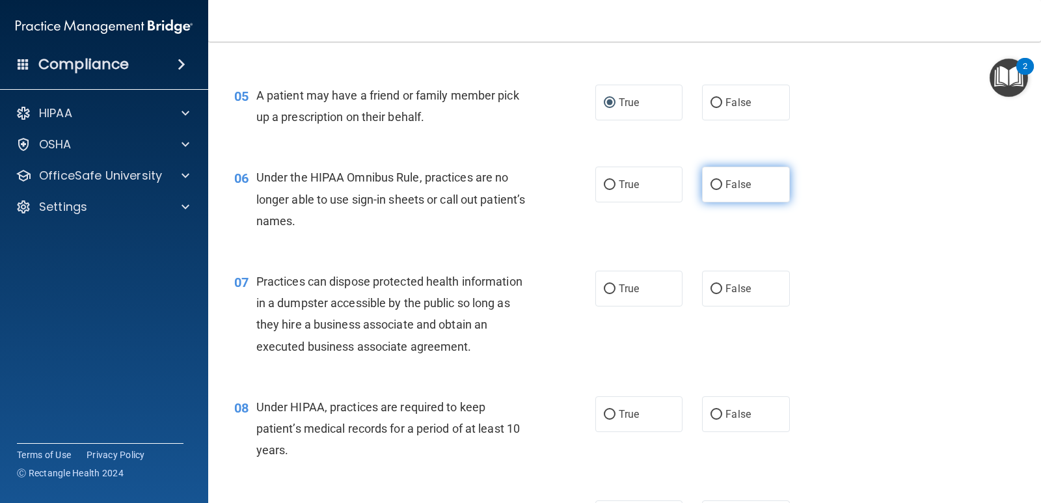
click at [711, 183] on input "False" at bounding box center [717, 185] width 12 height 10
radio input "true"
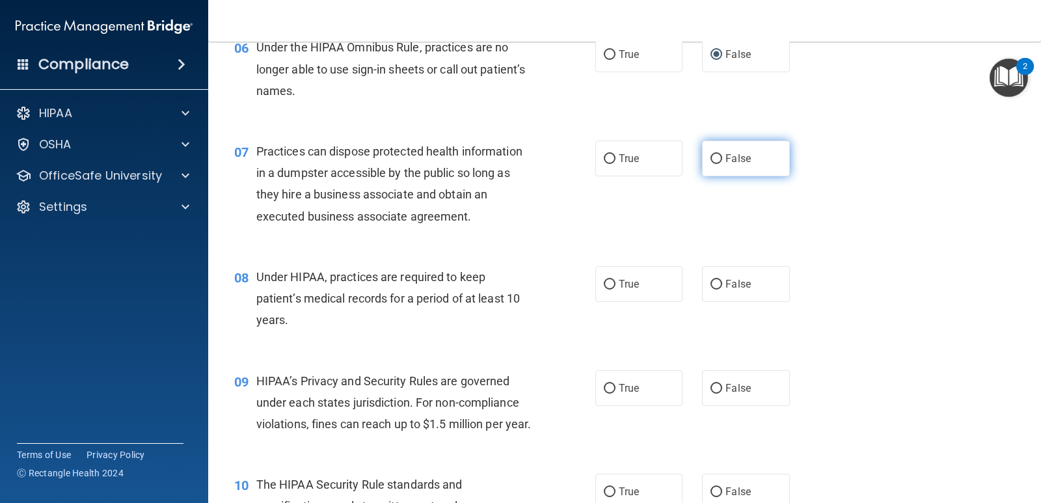
click at [702, 160] on label "False" at bounding box center [745, 159] width 87 height 36
click at [711, 160] on input "False" at bounding box center [717, 159] width 12 height 10
radio input "true"
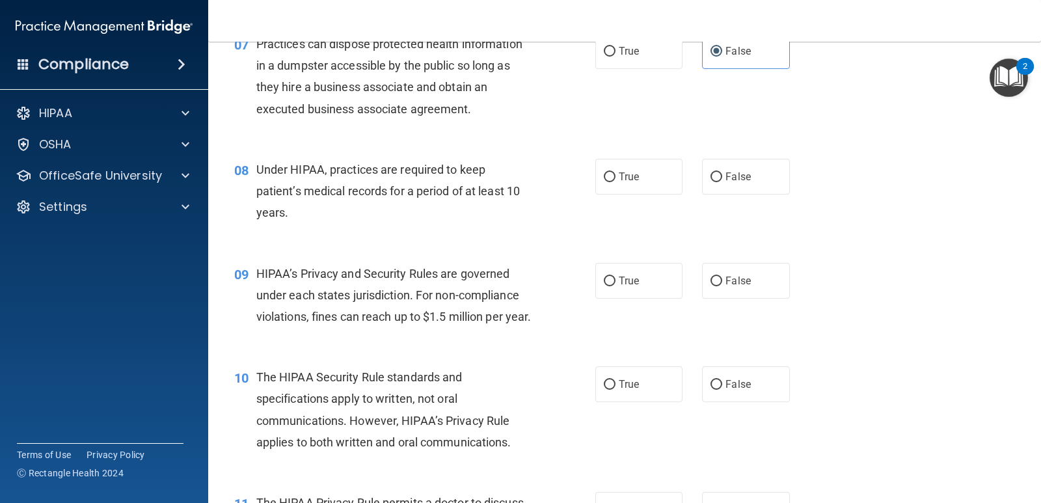
scroll to position [781, 0]
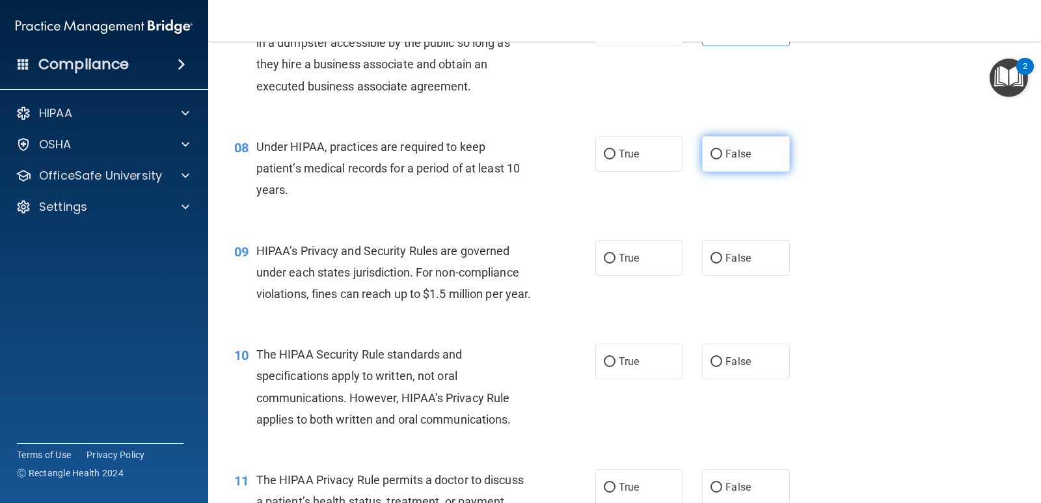
click at [711, 156] on input "False" at bounding box center [717, 155] width 12 height 10
radio input "true"
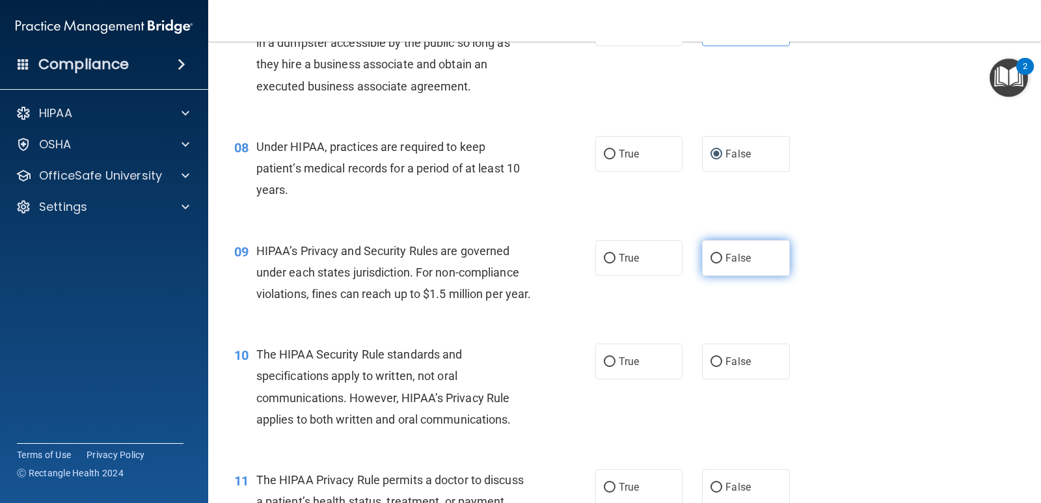
click at [719, 263] on label "False" at bounding box center [745, 258] width 87 height 36
click at [719, 263] on input "False" at bounding box center [717, 259] width 12 height 10
radio input "true"
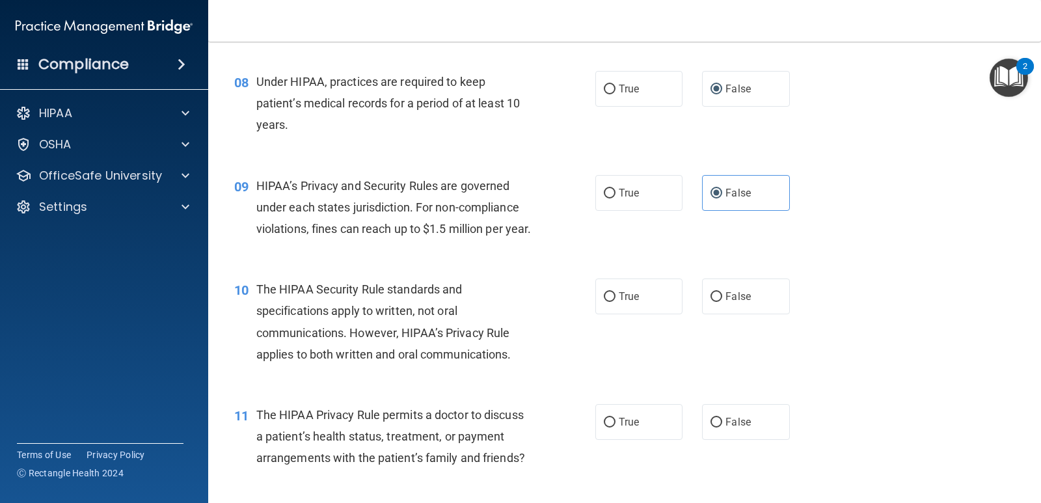
scroll to position [911, 0]
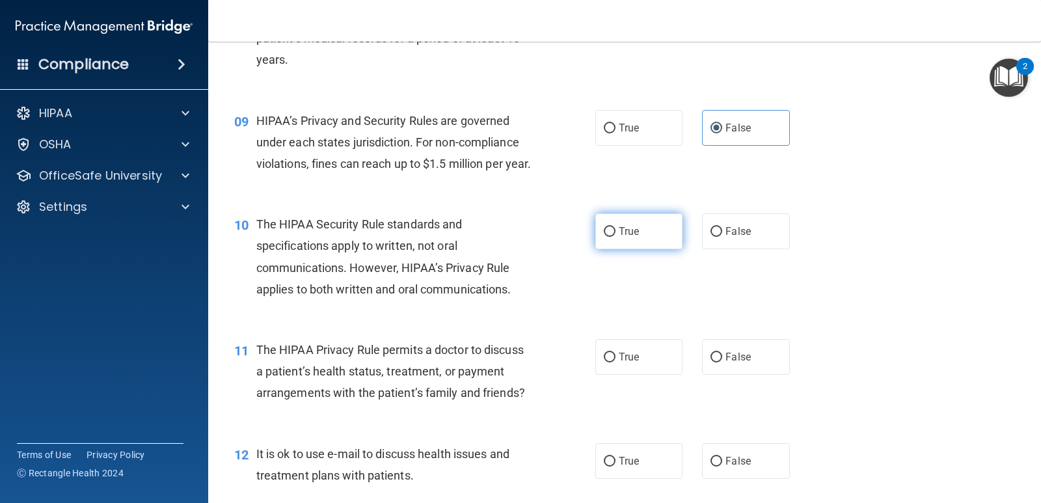
click at [607, 237] on input "True" at bounding box center [610, 232] width 12 height 10
radio input "true"
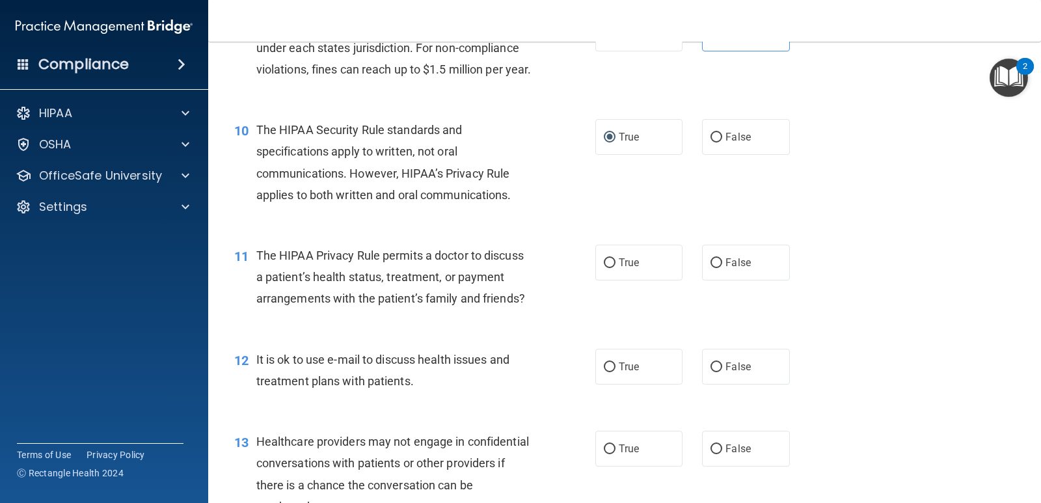
scroll to position [1041, 0]
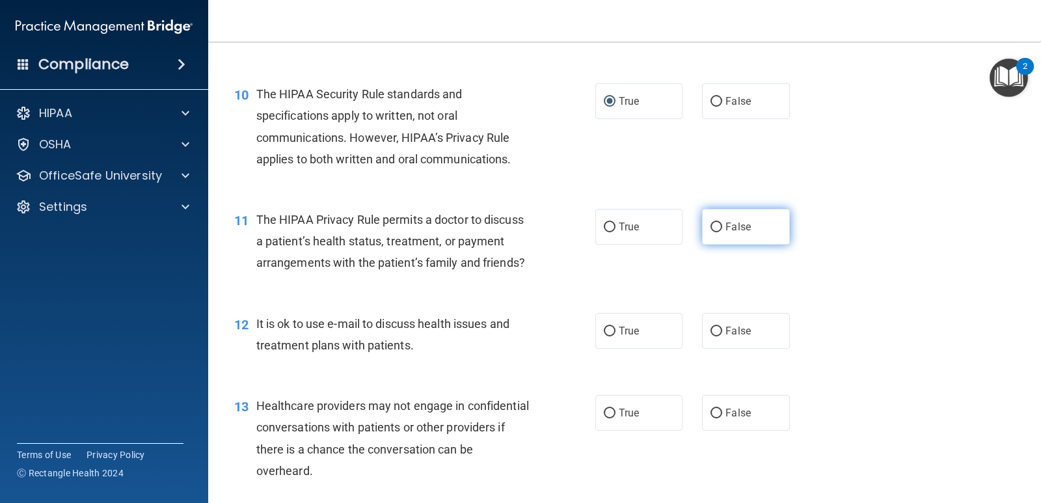
click at [711, 232] on input "False" at bounding box center [717, 228] width 12 height 10
radio input "true"
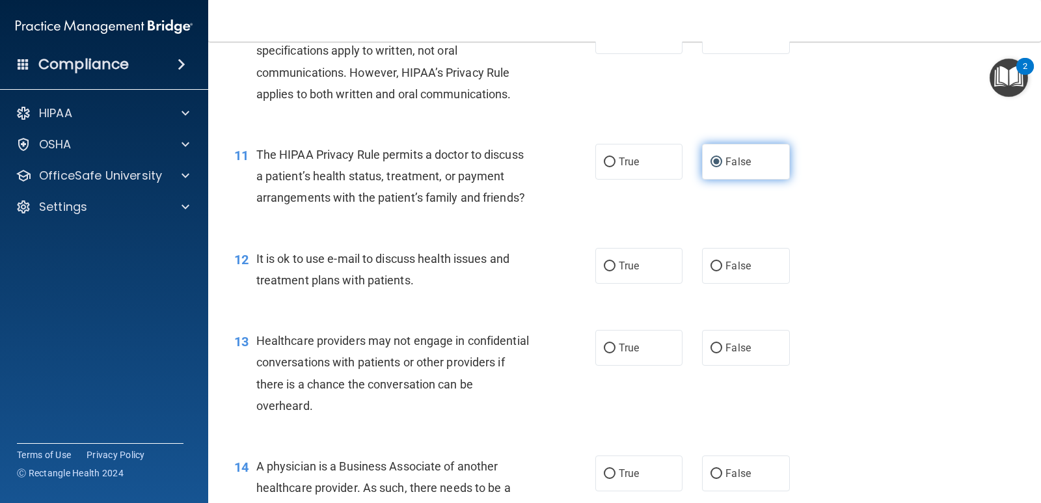
scroll to position [1171, 0]
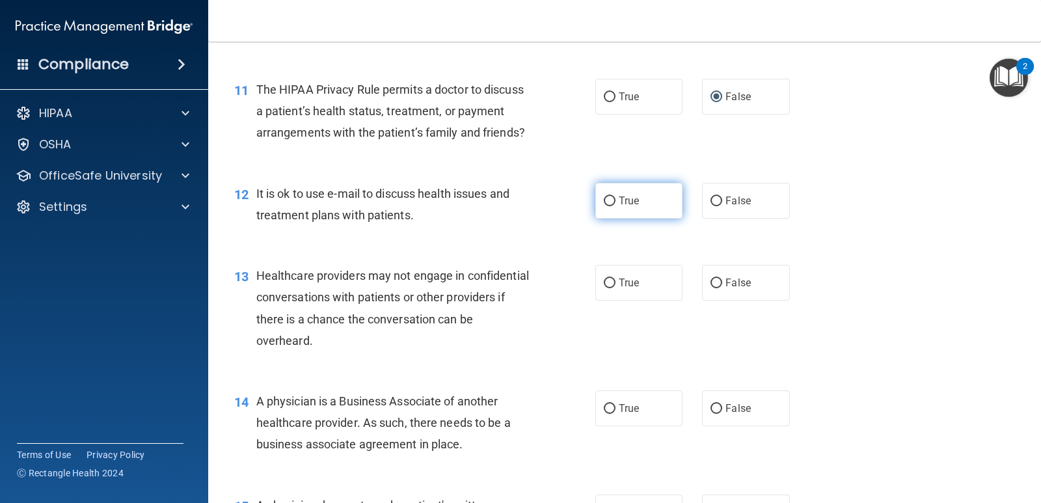
click at [604, 206] on input "True" at bounding box center [610, 202] width 12 height 10
radio input "true"
click at [712, 297] on label "False" at bounding box center [745, 283] width 87 height 36
click at [712, 288] on input "False" at bounding box center [717, 284] width 12 height 10
radio input "true"
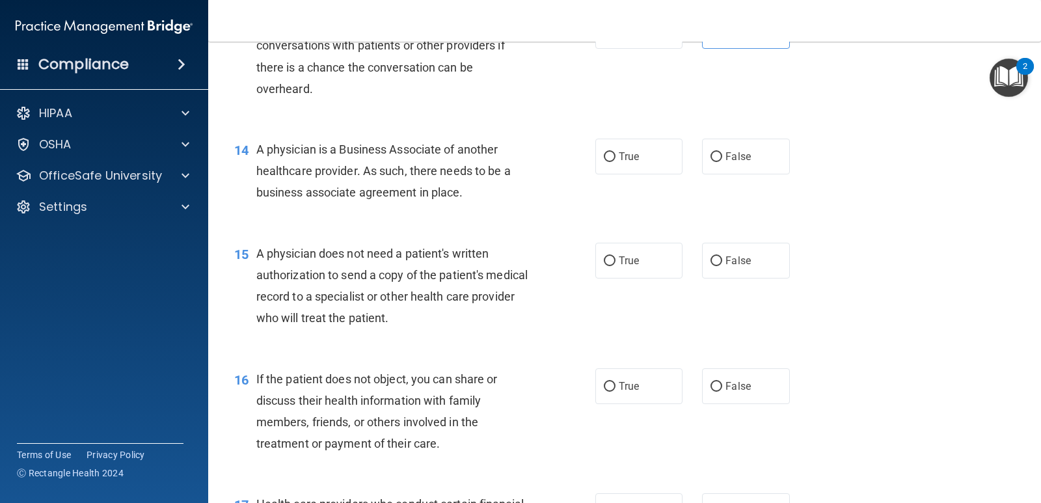
scroll to position [1432, 0]
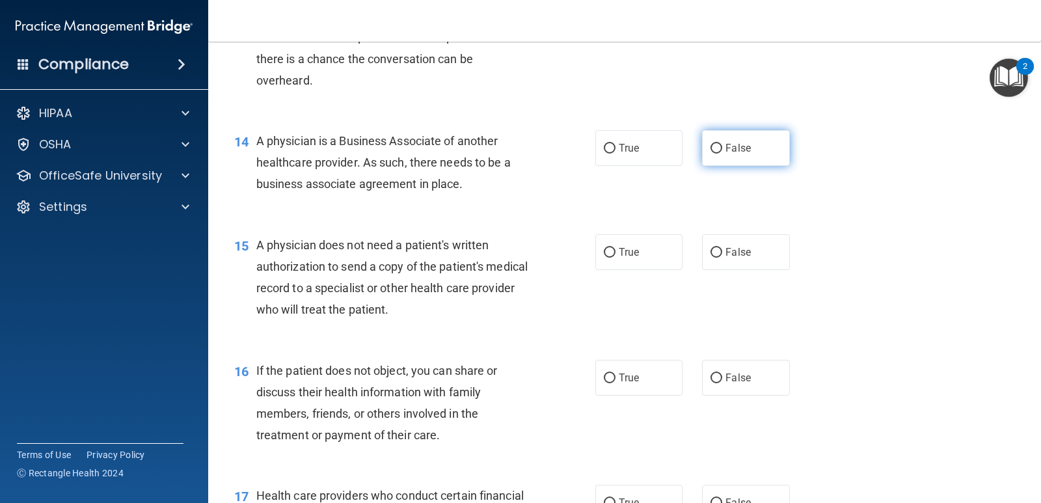
click at [712, 154] on input "False" at bounding box center [717, 149] width 12 height 10
radio input "true"
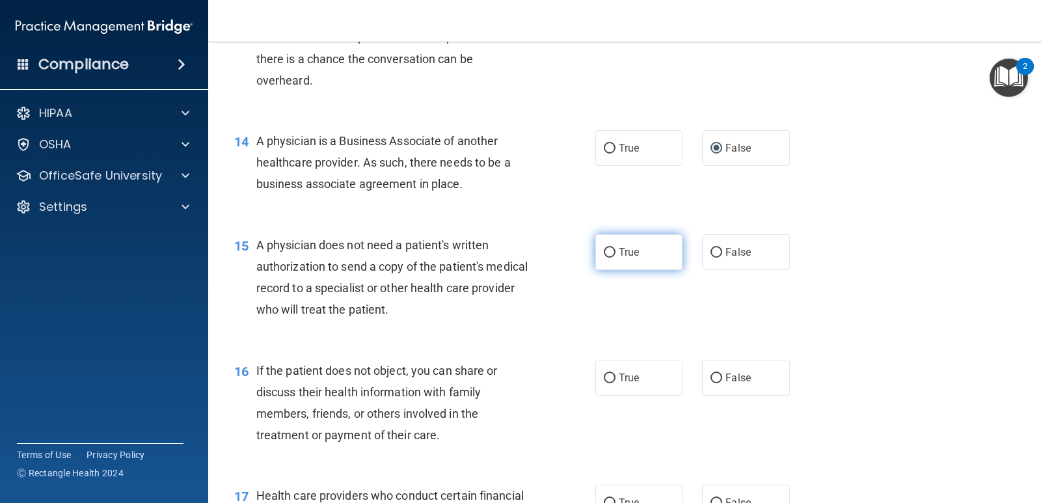
click at [607, 258] on input "True" at bounding box center [610, 253] width 12 height 10
radio input "true"
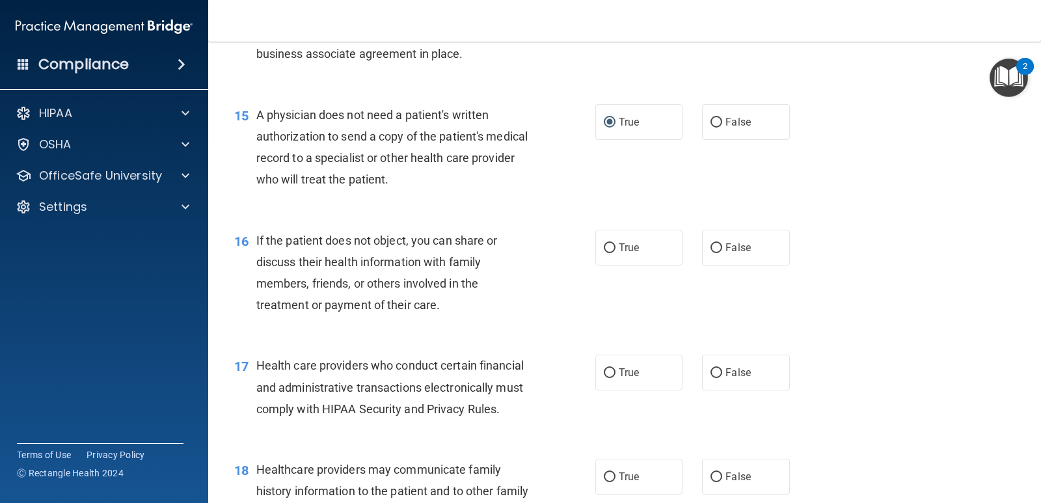
scroll to position [1627, 0]
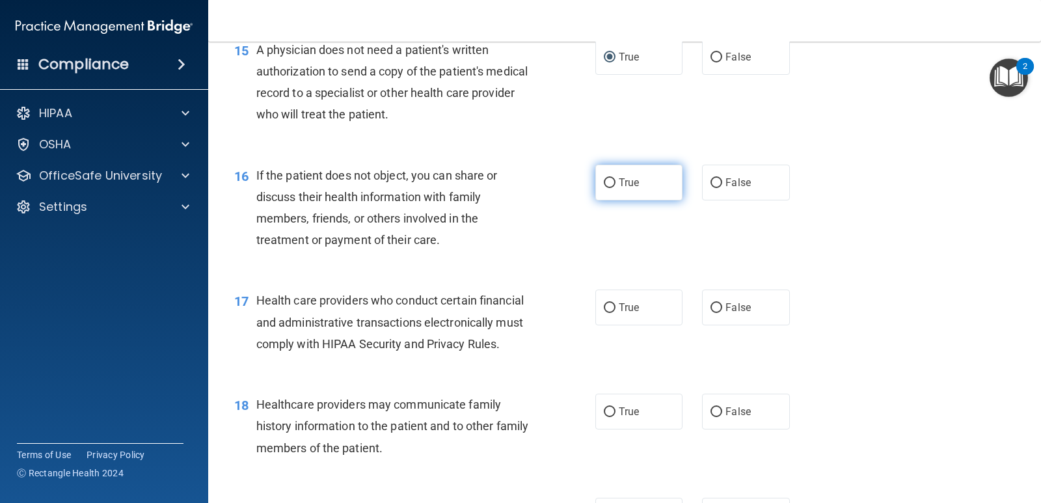
click at [604, 188] on input "True" at bounding box center [610, 183] width 12 height 10
radio input "true"
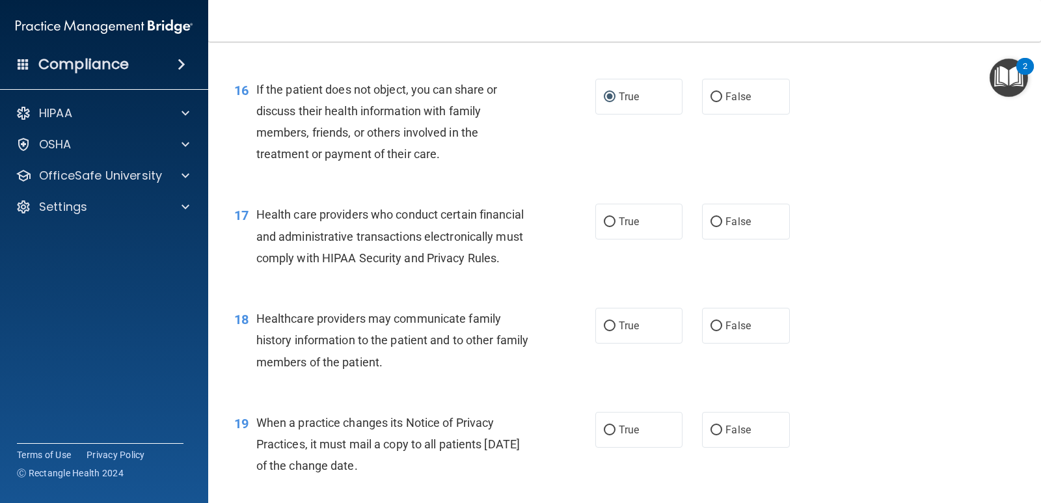
scroll to position [1757, 0]
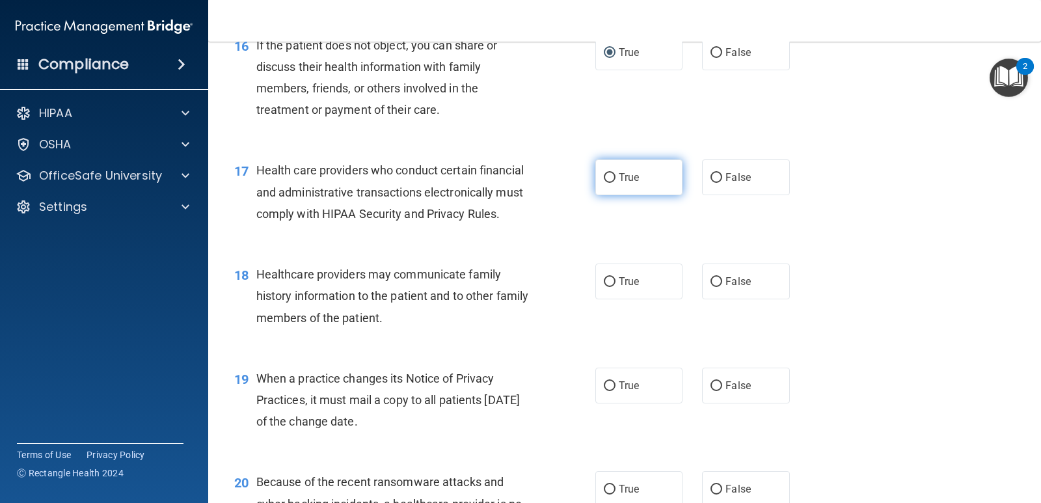
click at [604, 183] on input "True" at bounding box center [610, 178] width 12 height 10
radio input "true"
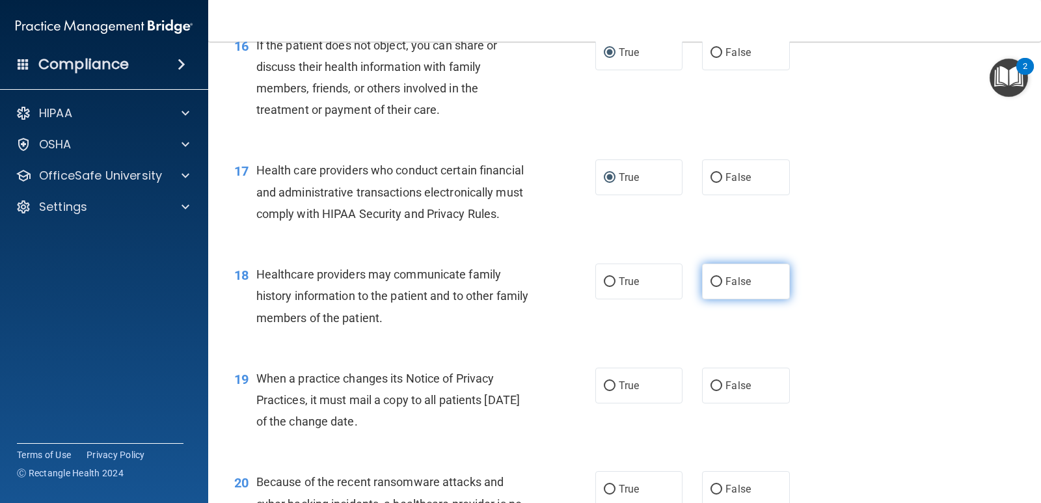
click at [711, 287] on input "False" at bounding box center [717, 282] width 12 height 10
radio input "true"
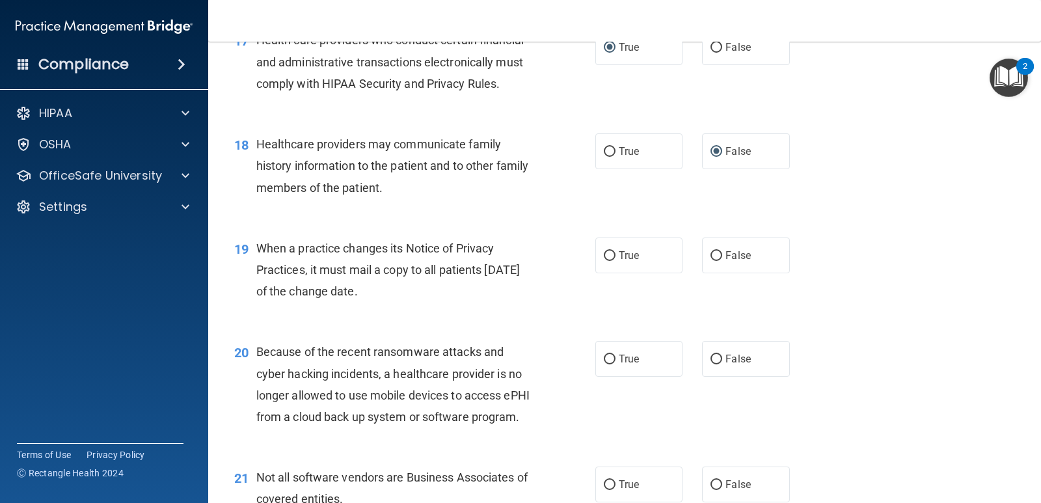
scroll to position [1952, 0]
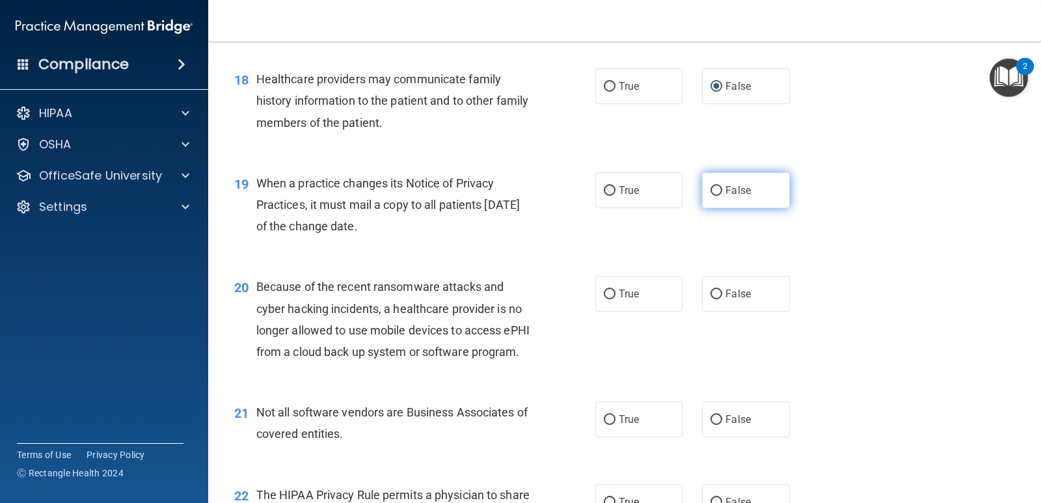
click at [704, 208] on label "False" at bounding box center [745, 190] width 87 height 36
click at [711, 196] on input "False" at bounding box center [717, 191] width 12 height 10
radio input "true"
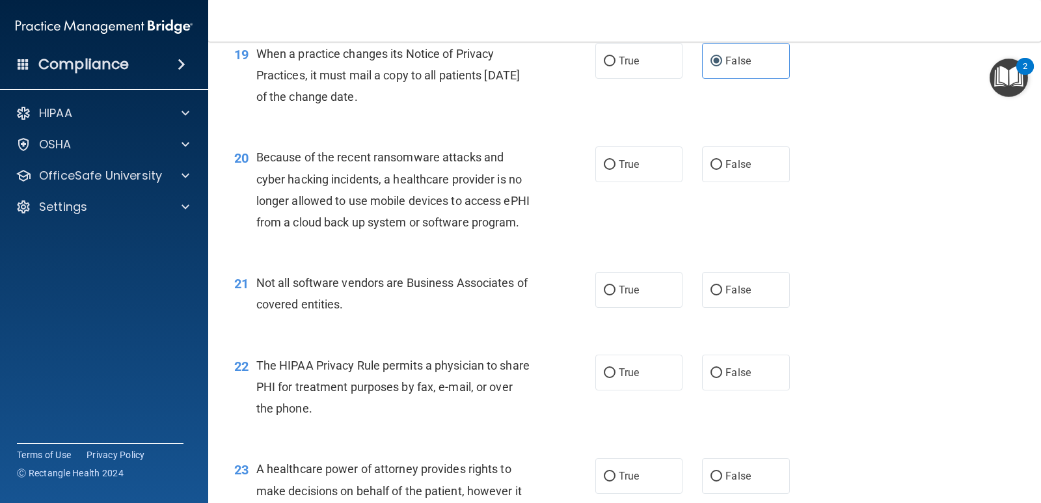
scroll to position [2083, 0]
click at [716, 169] on input "False" at bounding box center [717, 164] width 12 height 10
radio input "true"
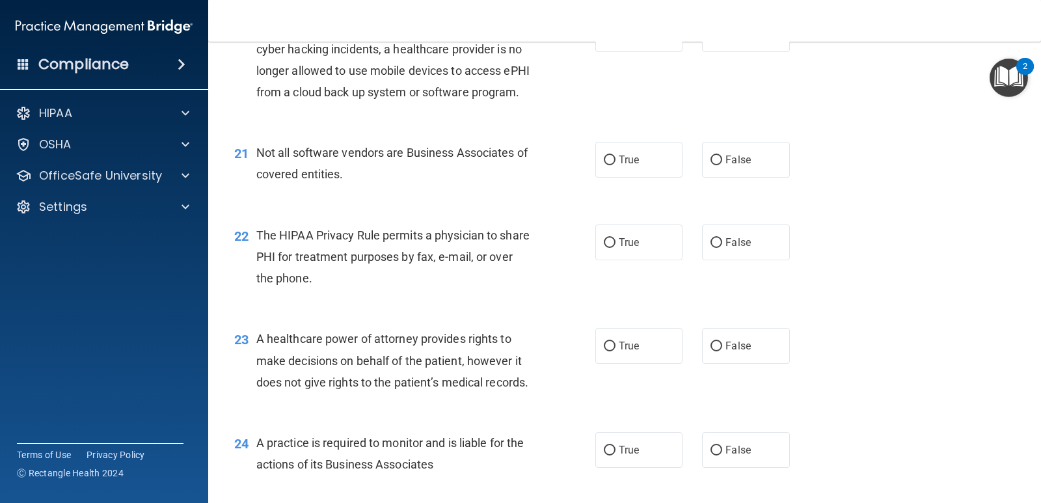
scroll to position [2213, 0]
click at [604, 165] on input "True" at bounding box center [610, 160] width 12 height 10
radio input "true"
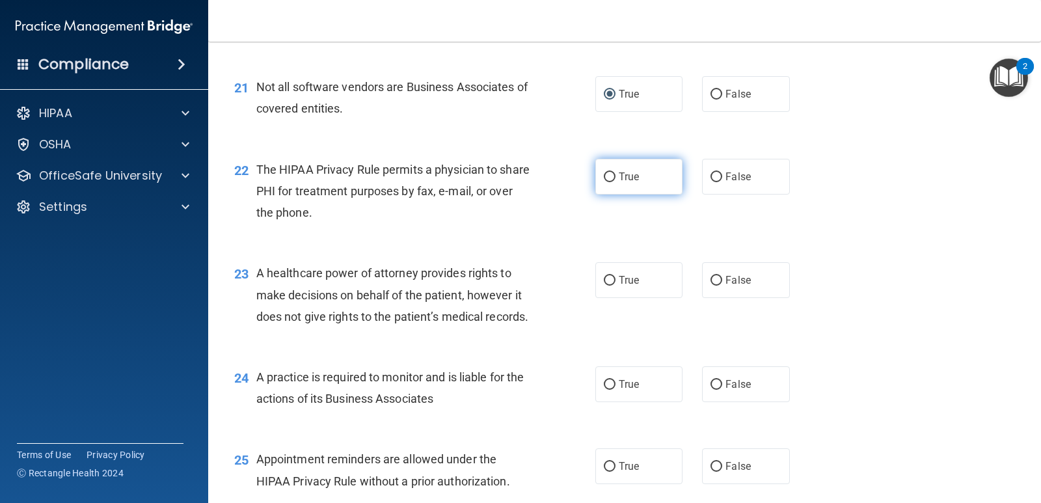
click at [606, 182] on input "True" at bounding box center [610, 177] width 12 height 10
radio input "true"
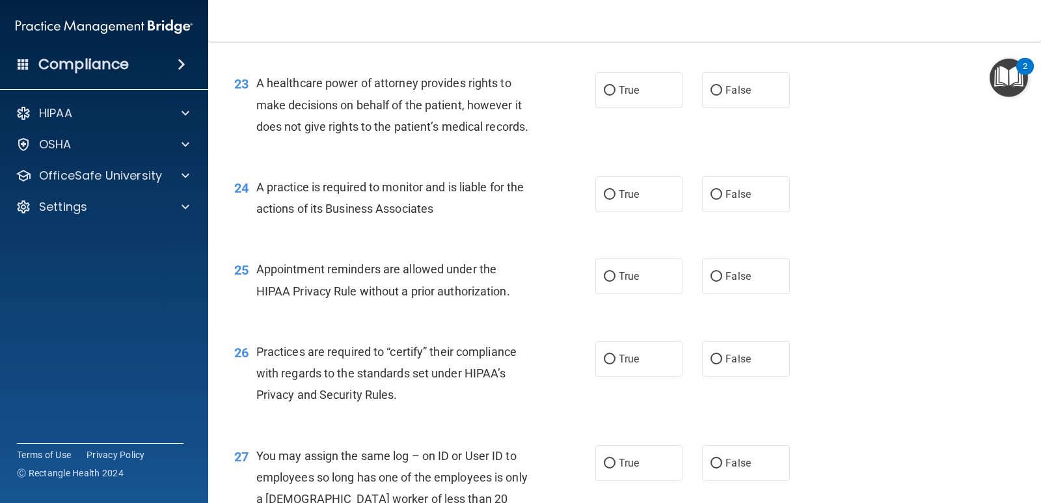
scroll to position [2473, 0]
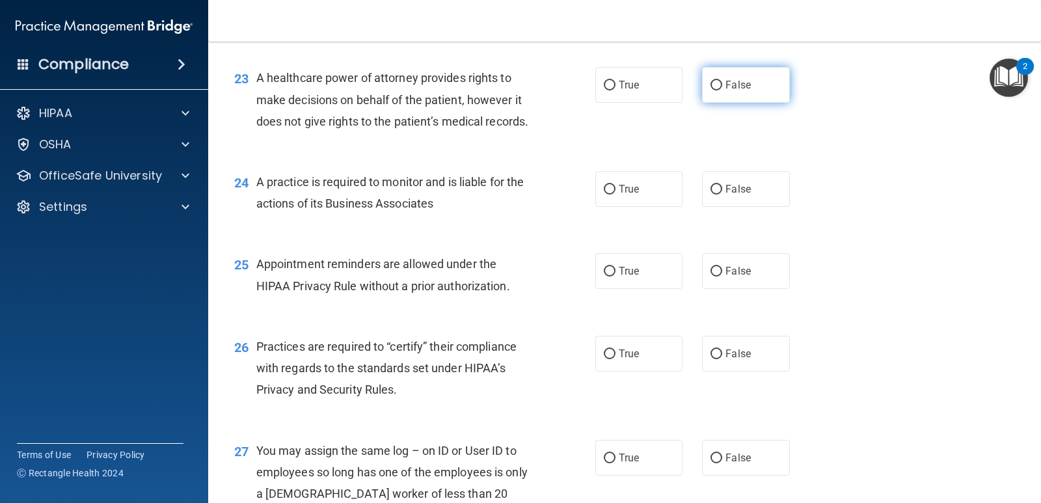
click at [713, 90] on input "False" at bounding box center [717, 86] width 12 height 10
radio input "true"
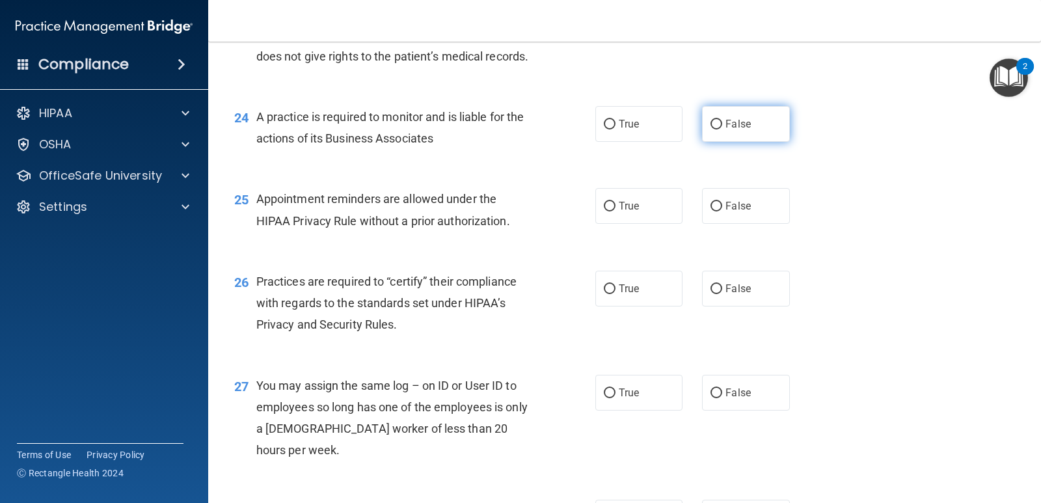
click at [711, 130] on input "False" at bounding box center [717, 125] width 12 height 10
radio input "true"
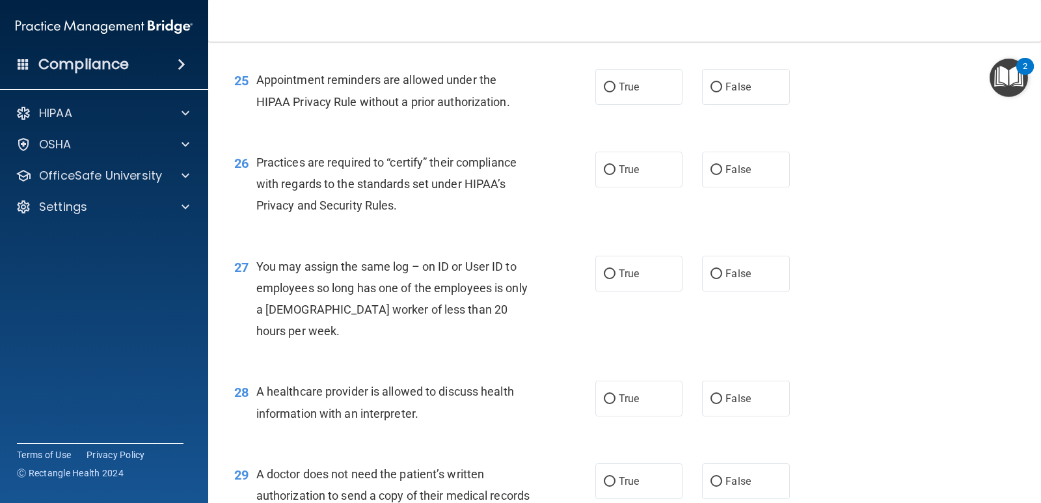
scroll to position [2668, 0]
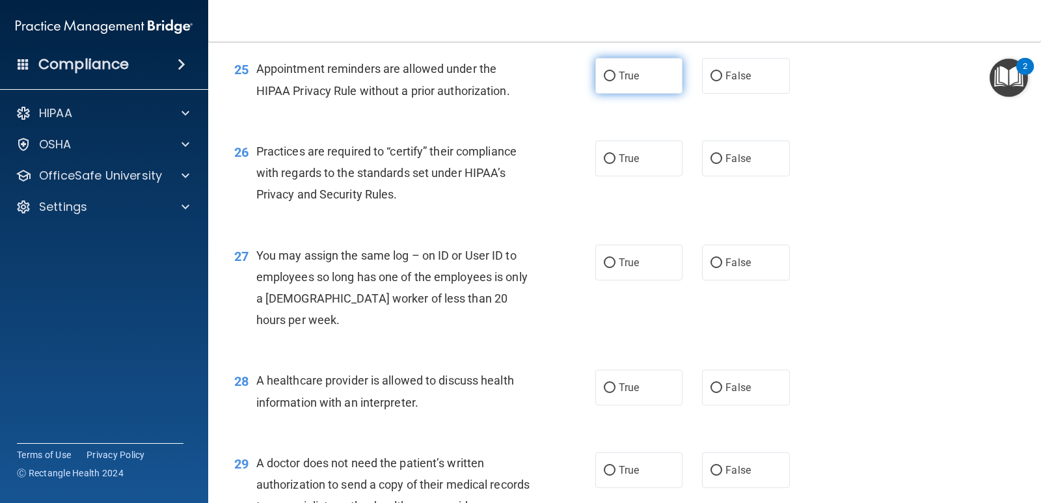
click at [604, 81] on input "True" at bounding box center [610, 77] width 12 height 10
radio input "true"
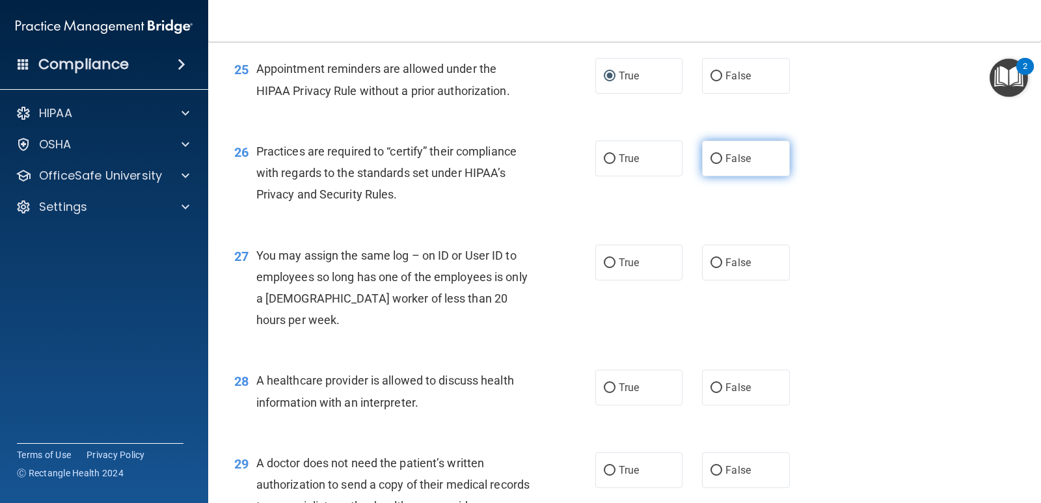
click at [726, 165] on span "False" at bounding box center [738, 158] width 25 height 12
click at [722, 164] on input "False" at bounding box center [717, 159] width 12 height 10
radio input "true"
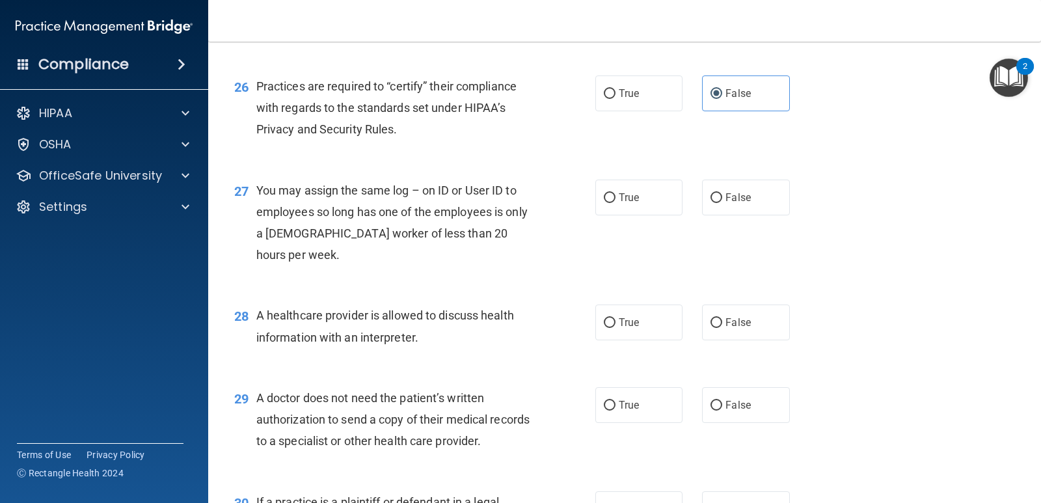
scroll to position [2798, 0]
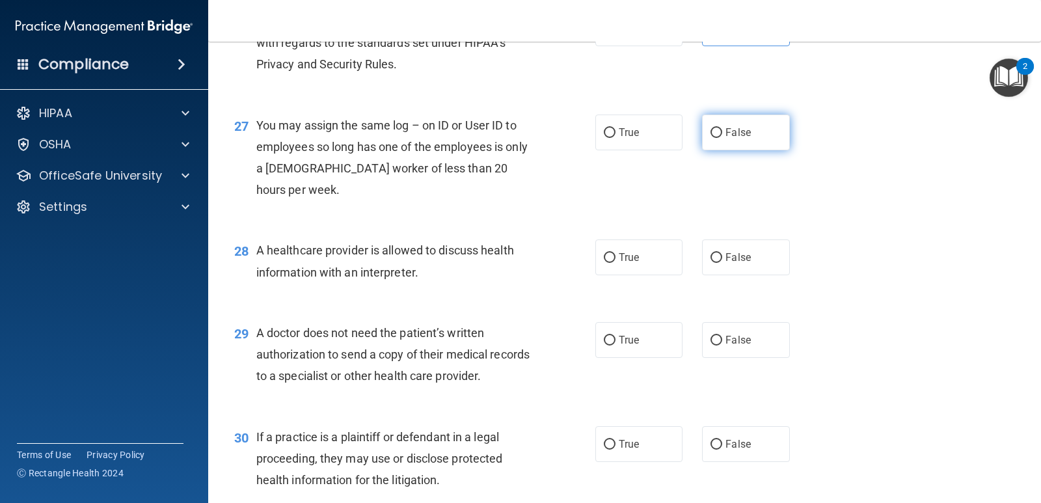
click at [726, 139] on span "False" at bounding box center [738, 132] width 25 height 12
click at [722, 138] on input "False" at bounding box center [717, 133] width 12 height 10
radio input "true"
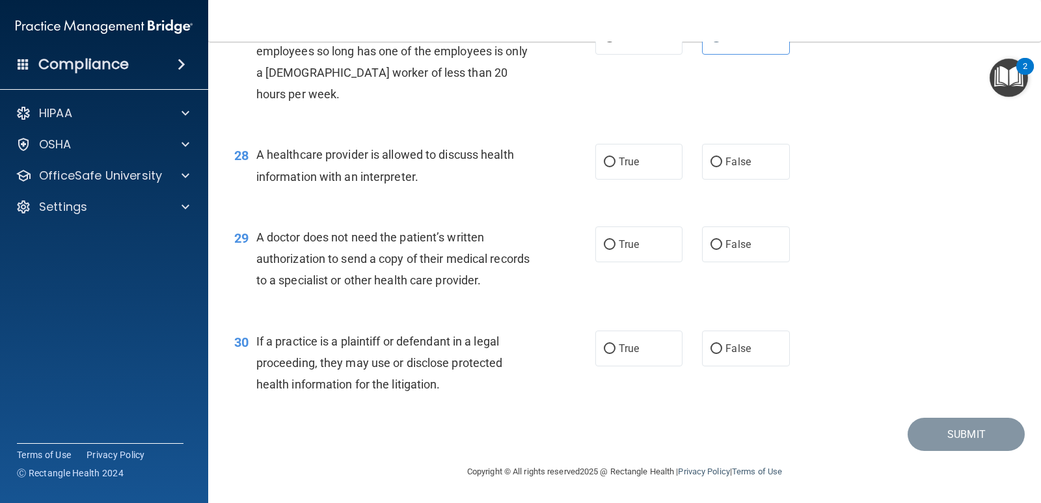
scroll to position [2929, 0]
click at [605, 167] on input "True" at bounding box center [610, 162] width 12 height 10
radio input "true"
click at [609, 243] on input "True" at bounding box center [610, 245] width 12 height 10
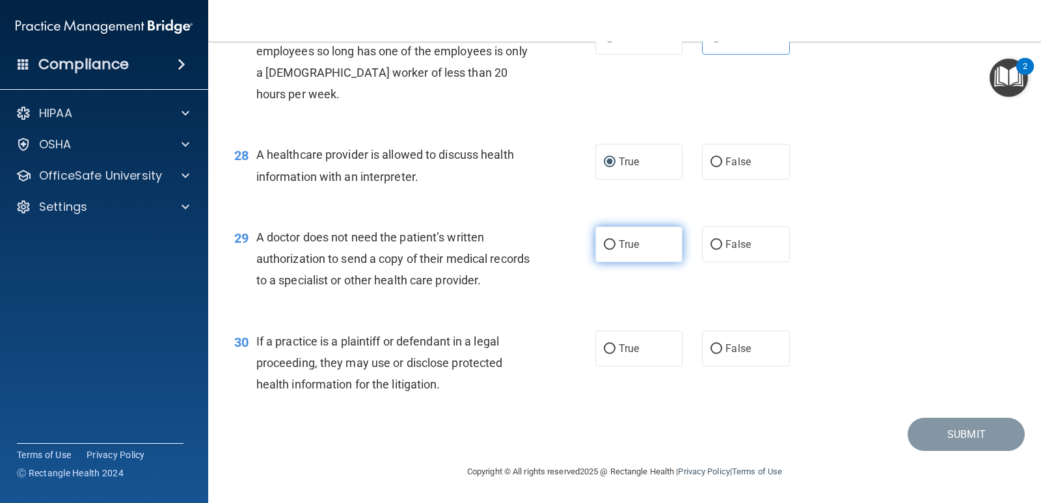
radio input "true"
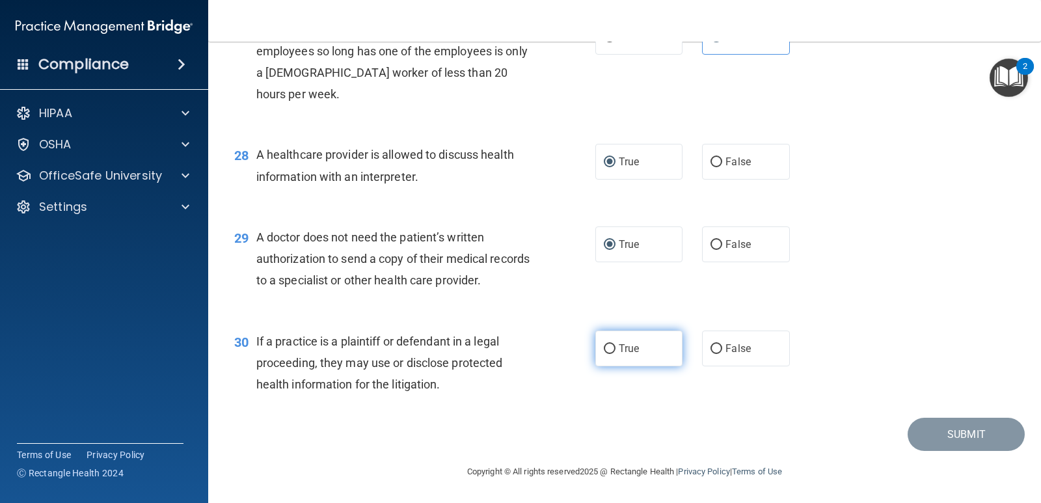
click at [604, 349] on input "True" at bounding box center [610, 349] width 12 height 10
radio input "true"
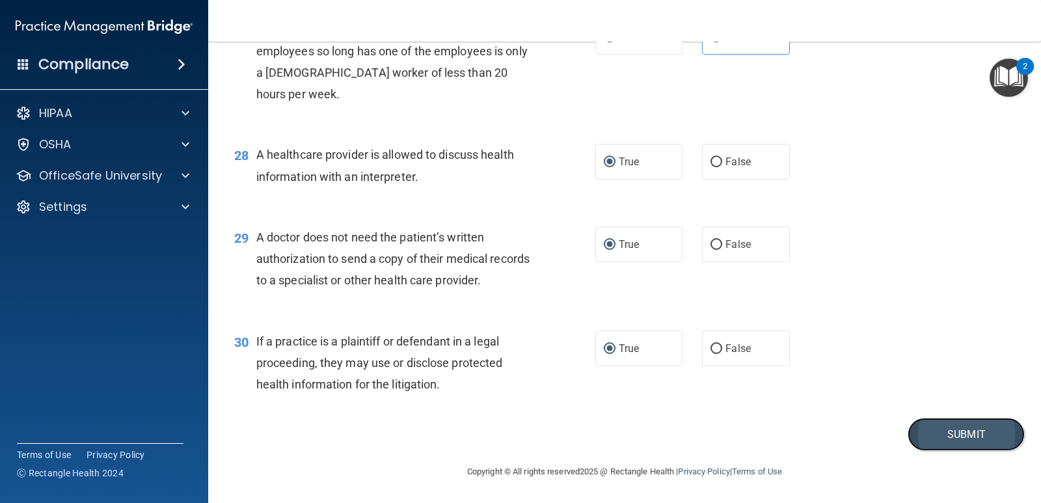
click at [946, 439] on button "Submit" at bounding box center [966, 434] width 117 height 33
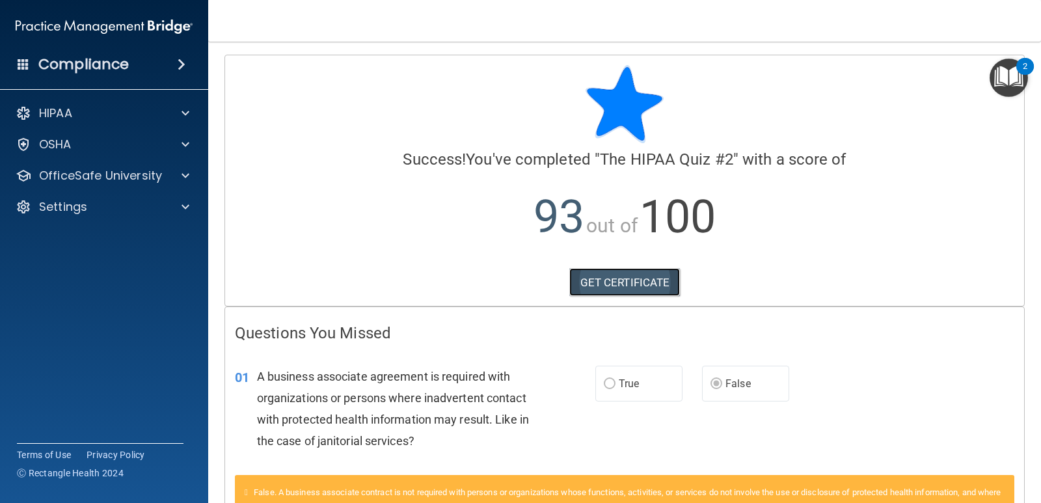
click at [611, 278] on link "GET CERTIFICATE" at bounding box center [624, 282] width 111 height 29
click at [127, 63] on h4 "Compliance" at bounding box center [83, 64] width 90 height 18
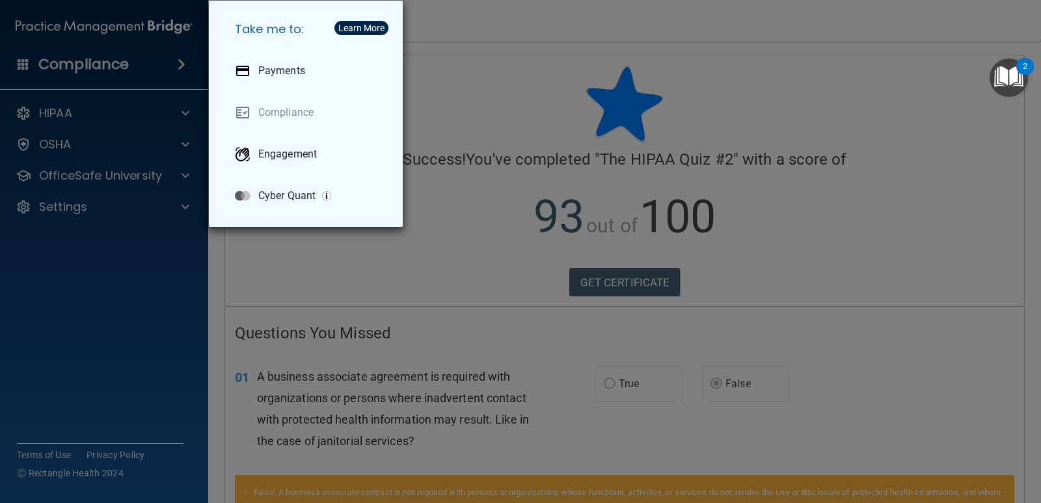
click at [103, 122] on div "Take me to: Payments Compliance Engagement Cyber Quant" at bounding box center [520, 251] width 1041 height 503
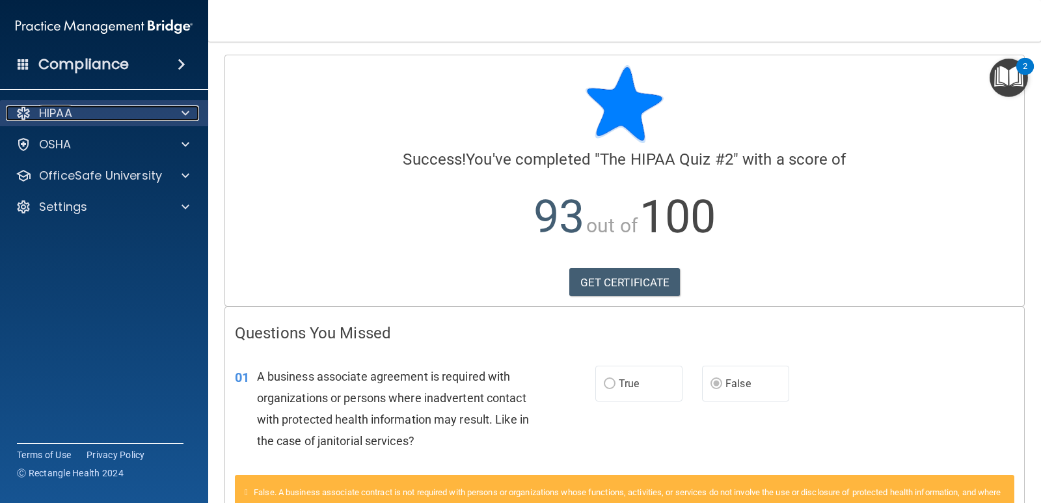
click at [182, 114] on span at bounding box center [186, 113] width 8 height 16
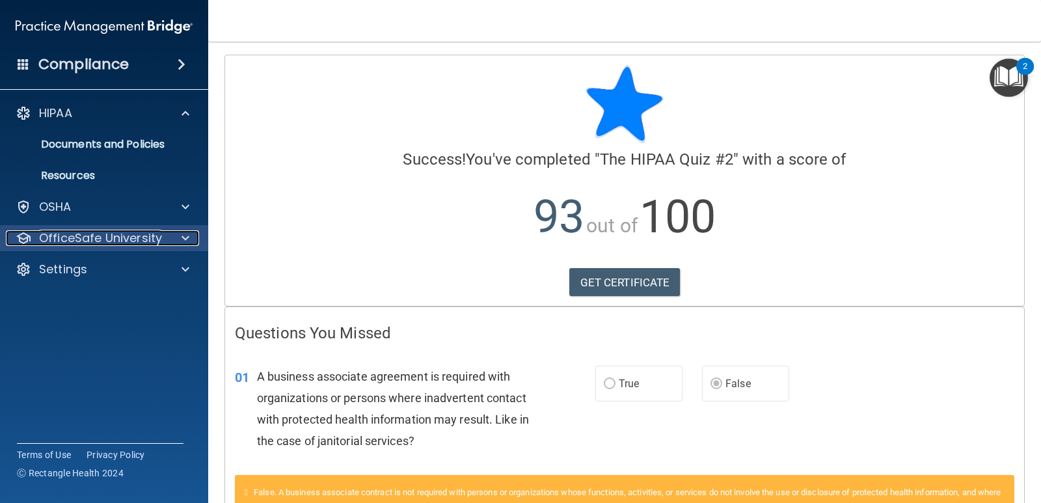
click at [182, 239] on span at bounding box center [186, 238] width 8 height 16
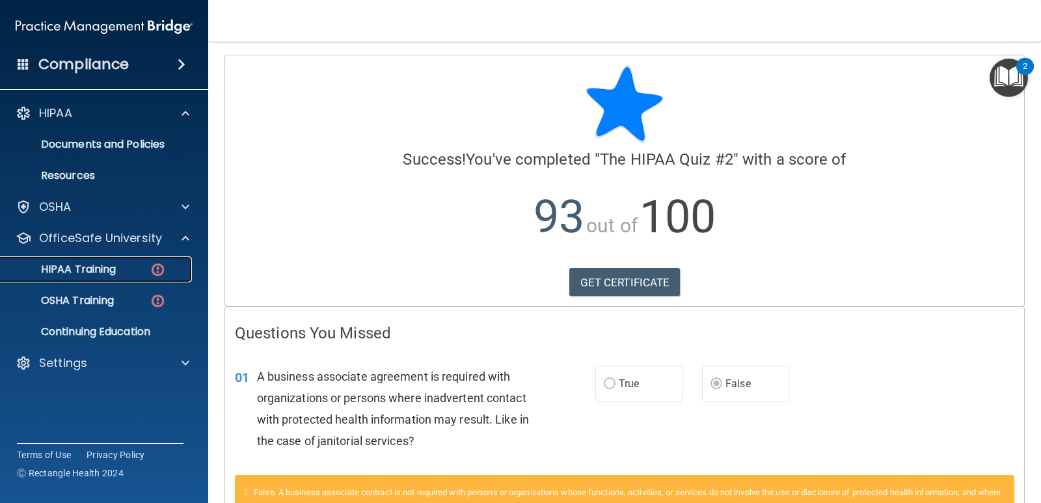
click at [83, 266] on p "HIPAA Training" at bounding box center [61, 269] width 107 height 13
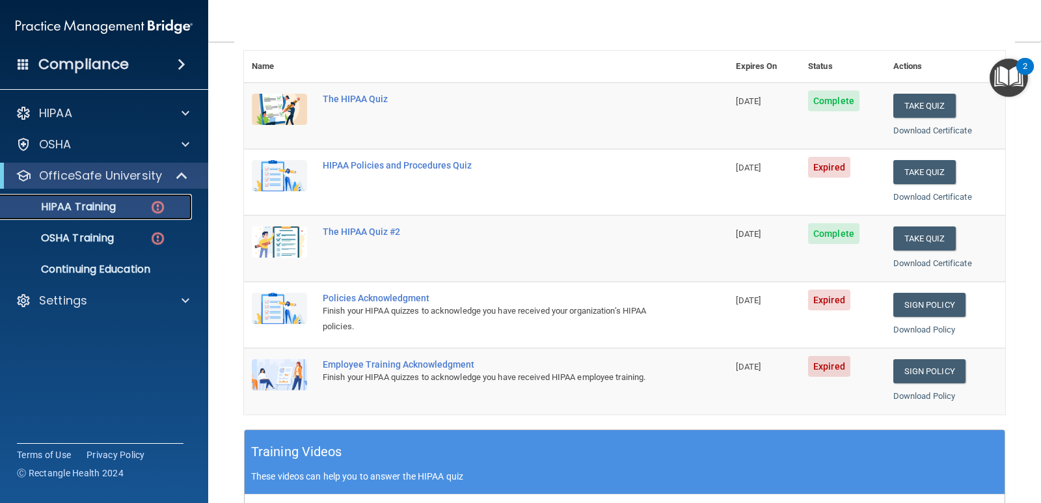
scroll to position [130, 0]
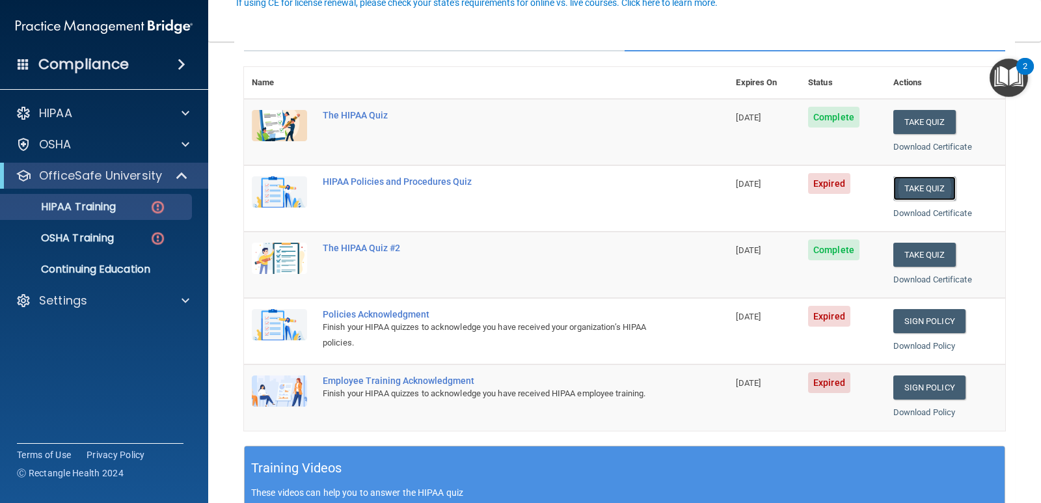
click at [917, 189] on button "Take Quiz" at bounding box center [925, 188] width 62 height 24
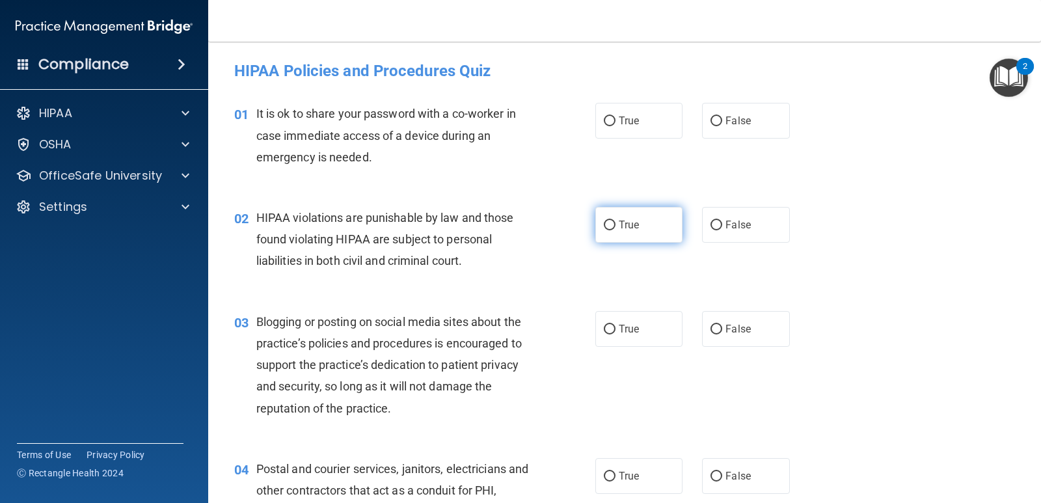
click at [604, 224] on input "True" at bounding box center [610, 226] width 12 height 10
radio input "true"
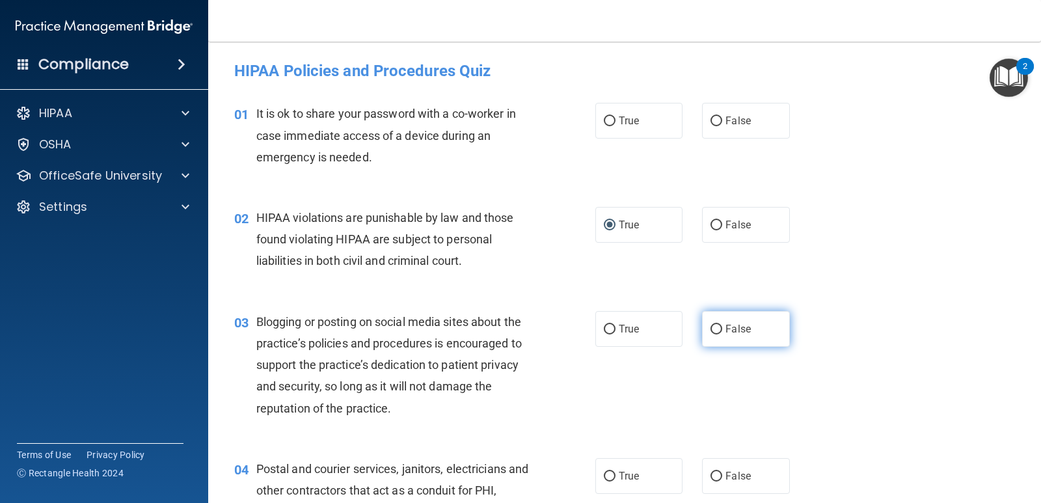
click at [713, 328] on input "False" at bounding box center [717, 330] width 12 height 10
radio input "true"
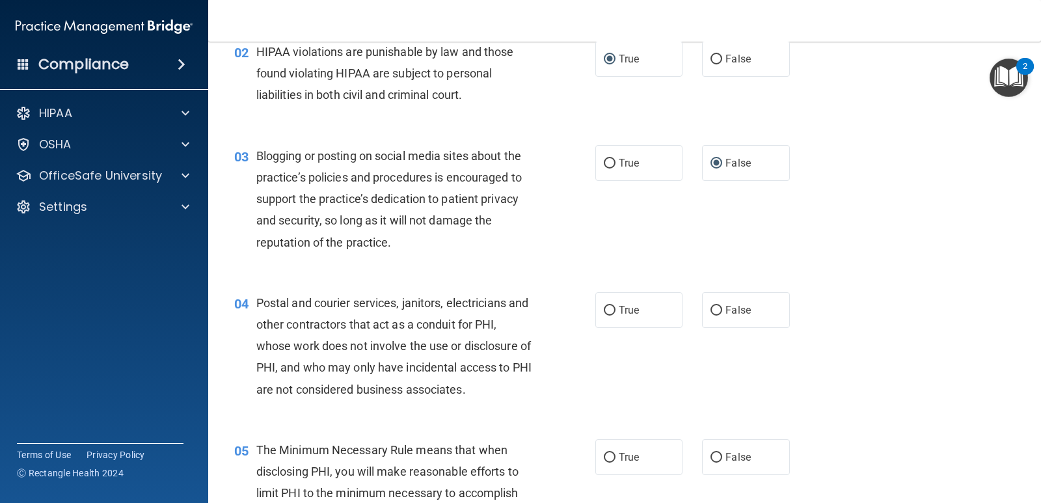
scroll to position [195, 0]
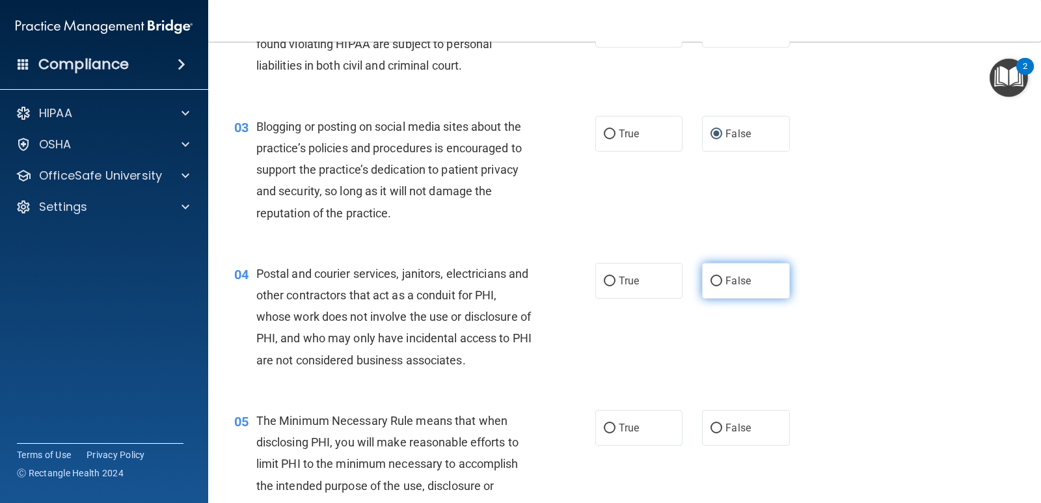
click at [711, 277] on input "False" at bounding box center [717, 282] width 12 height 10
radio input "true"
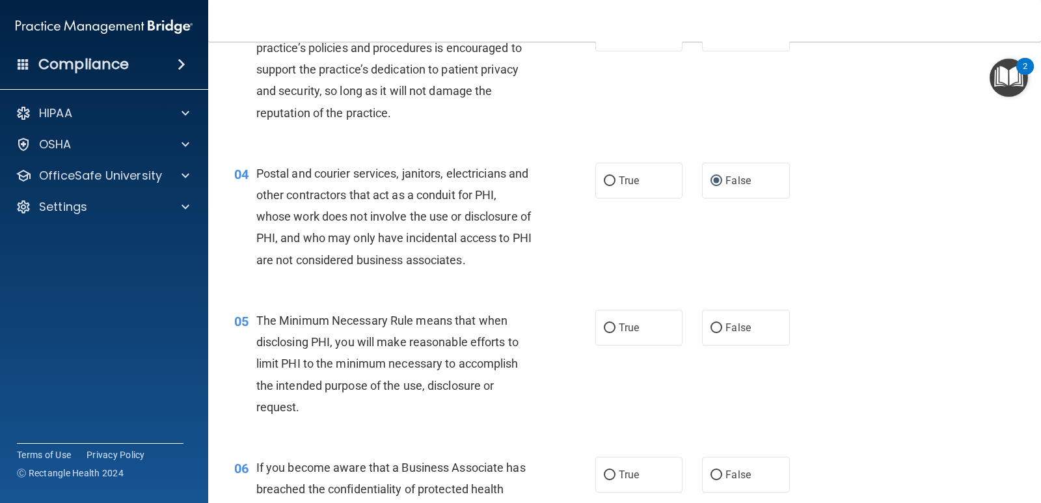
scroll to position [325, 0]
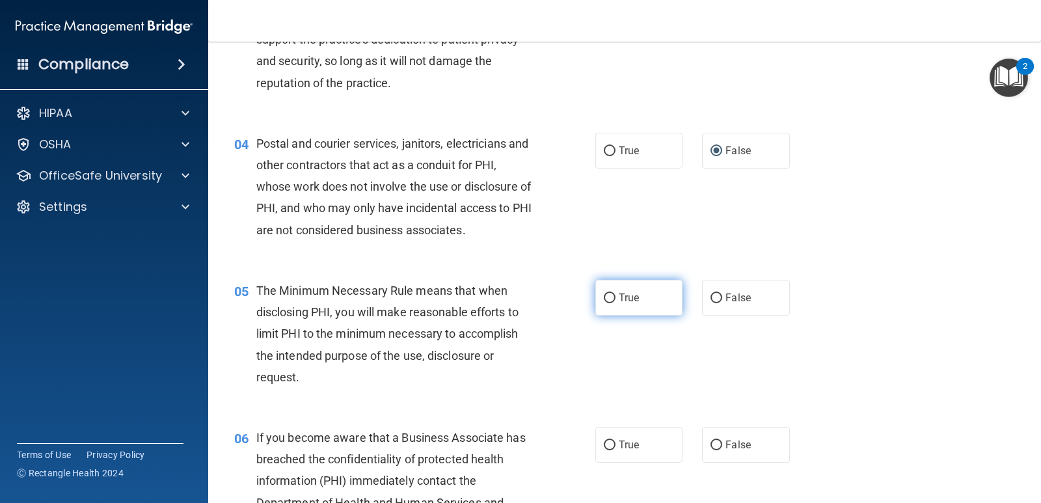
click at [607, 296] on input "True" at bounding box center [610, 299] width 12 height 10
radio input "true"
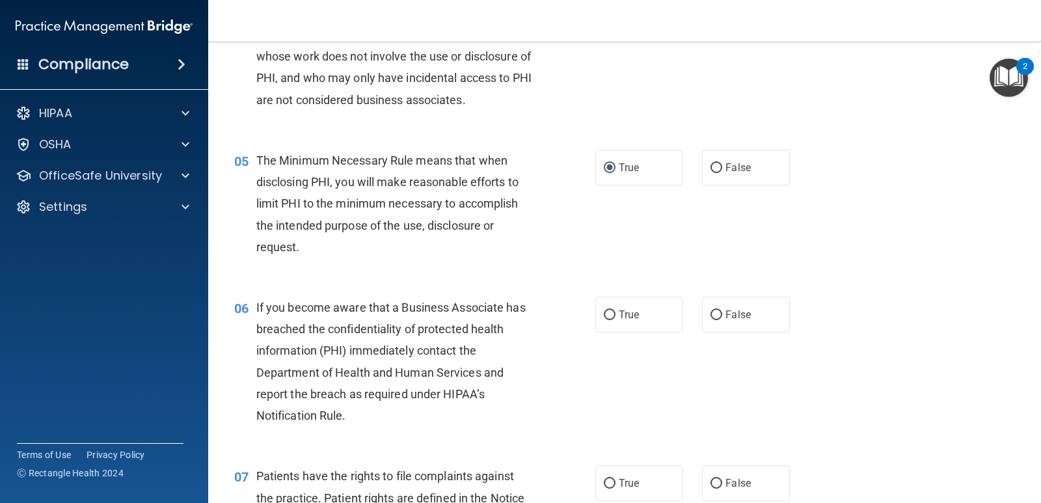
scroll to position [521, 0]
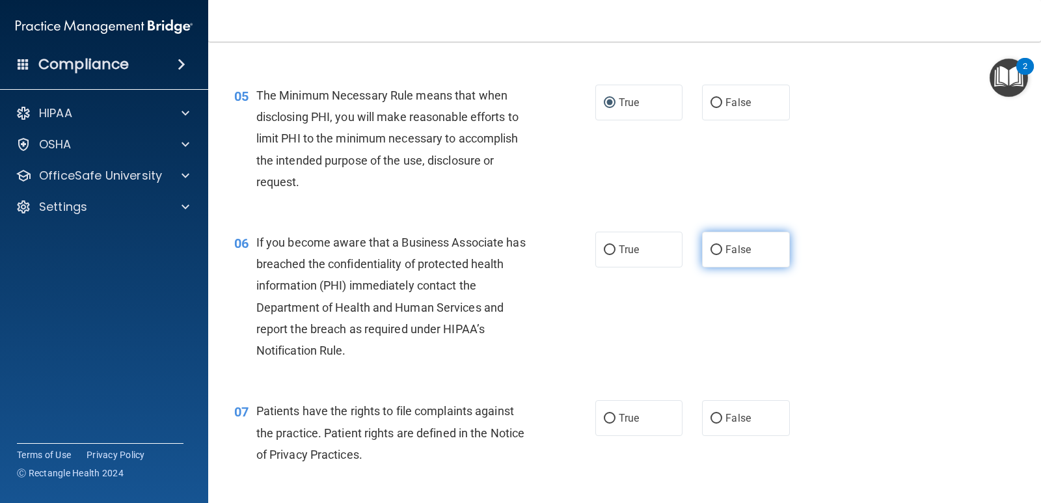
click at [713, 249] on input "False" at bounding box center [717, 250] width 12 height 10
radio input "true"
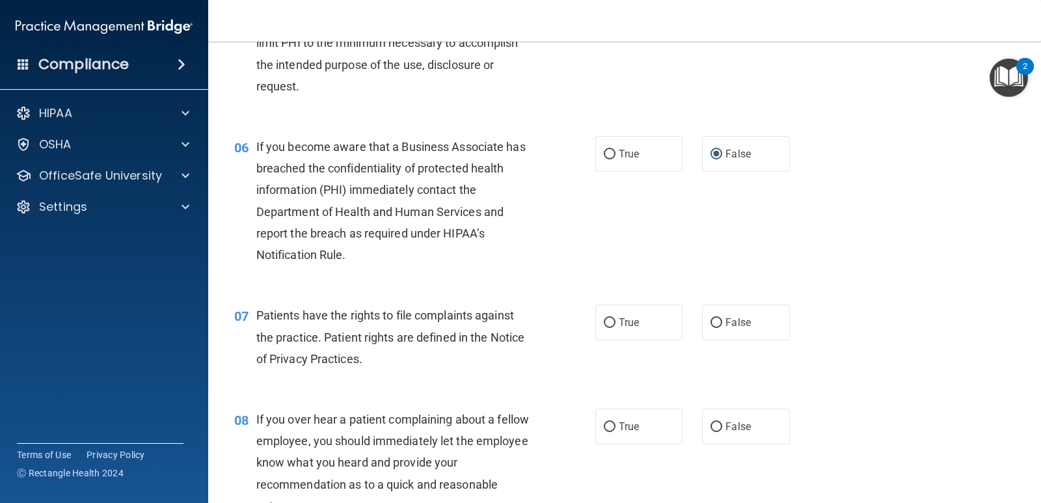
scroll to position [651, 0]
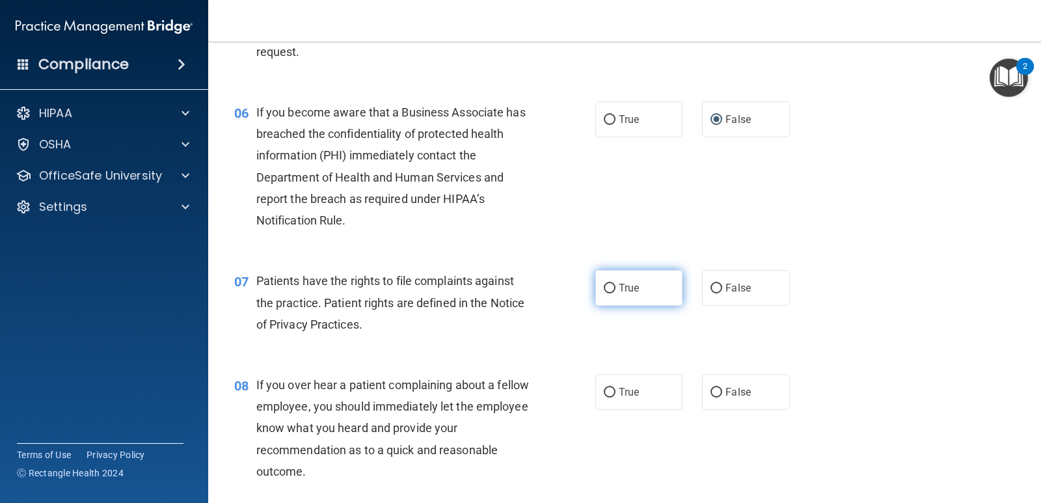
click at [608, 290] on input "True" at bounding box center [610, 289] width 12 height 10
radio input "true"
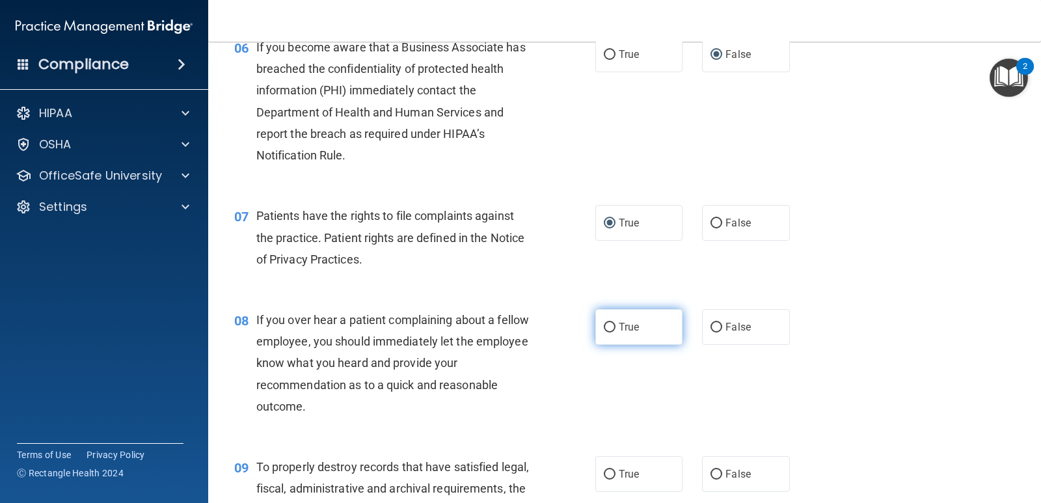
drag, startPoint x: 713, startPoint y: 325, endPoint x: 651, endPoint y: 332, distance: 62.2
click at [713, 325] on input "False" at bounding box center [717, 328] width 12 height 10
radio input "true"
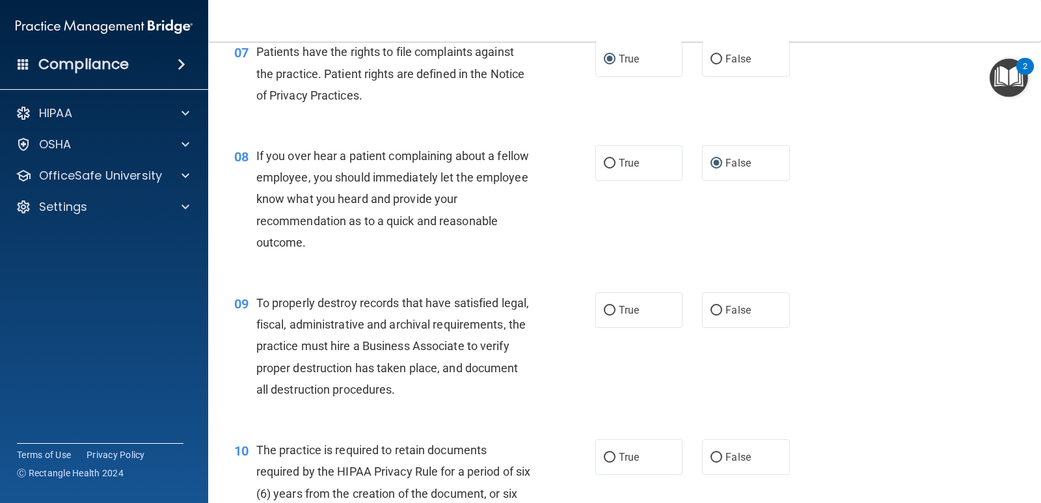
scroll to position [911, 0]
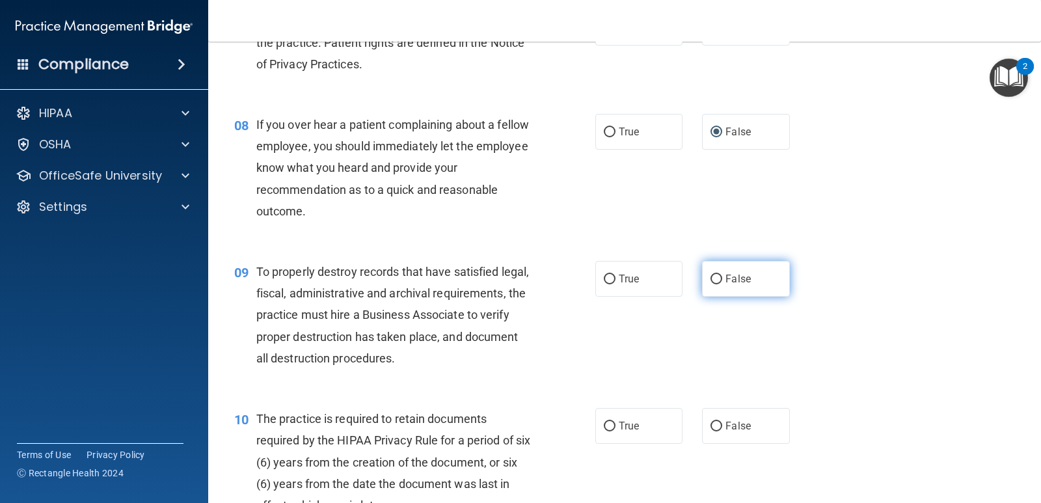
click at [711, 277] on input "False" at bounding box center [717, 280] width 12 height 10
radio input "true"
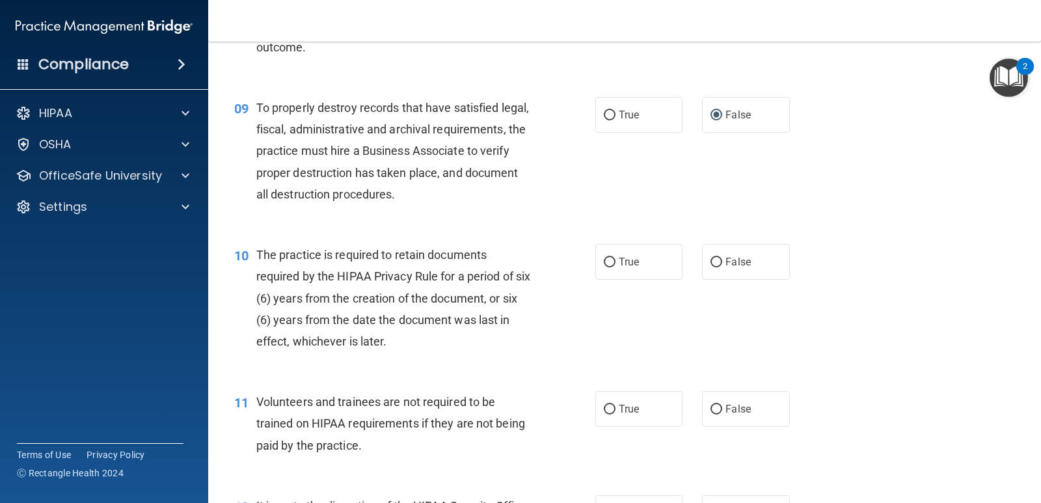
scroll to position [1106, 0]
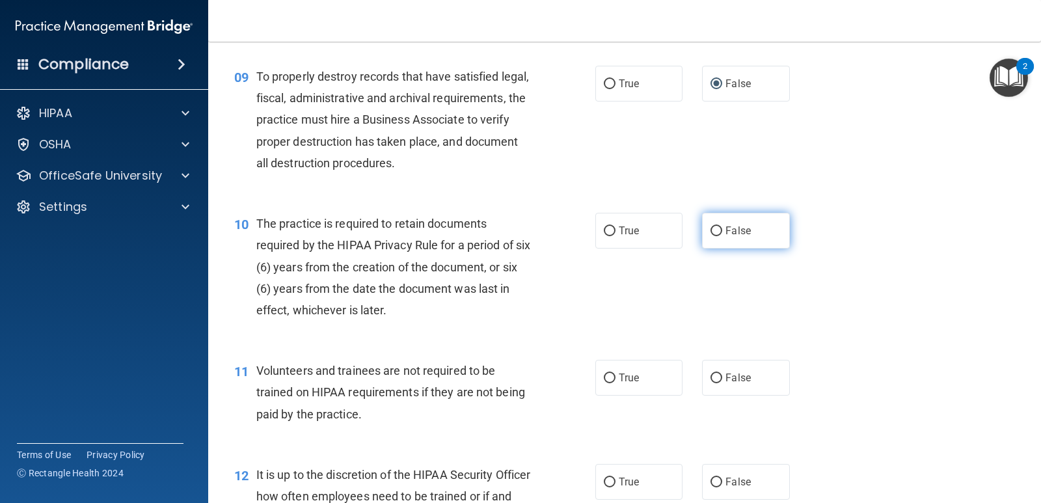
click at [713, 231] on input "False" at bounding box center [717, 231] width 12 height 10
radio input "true"
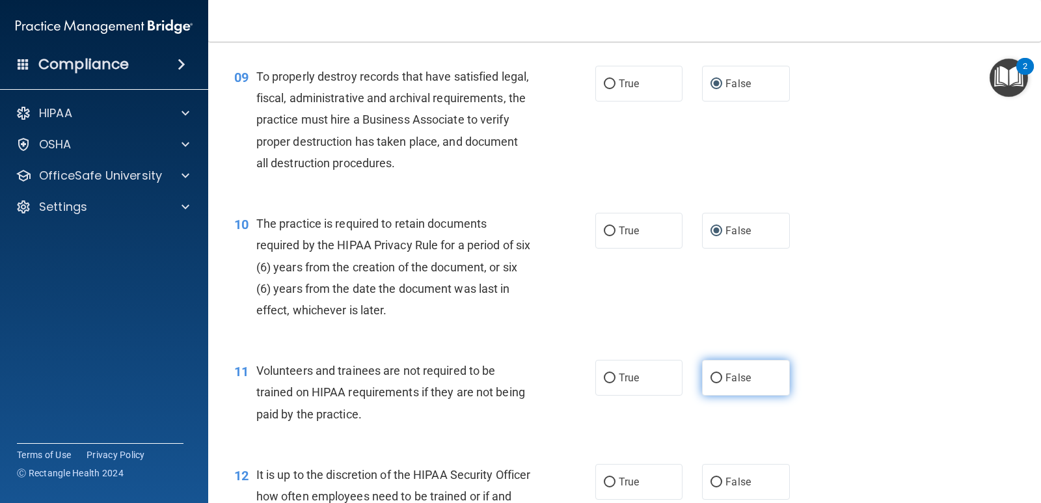
click at [711, 374] on input "False" at bounding box center [717, 379] width 12 height 10
radio input "true"
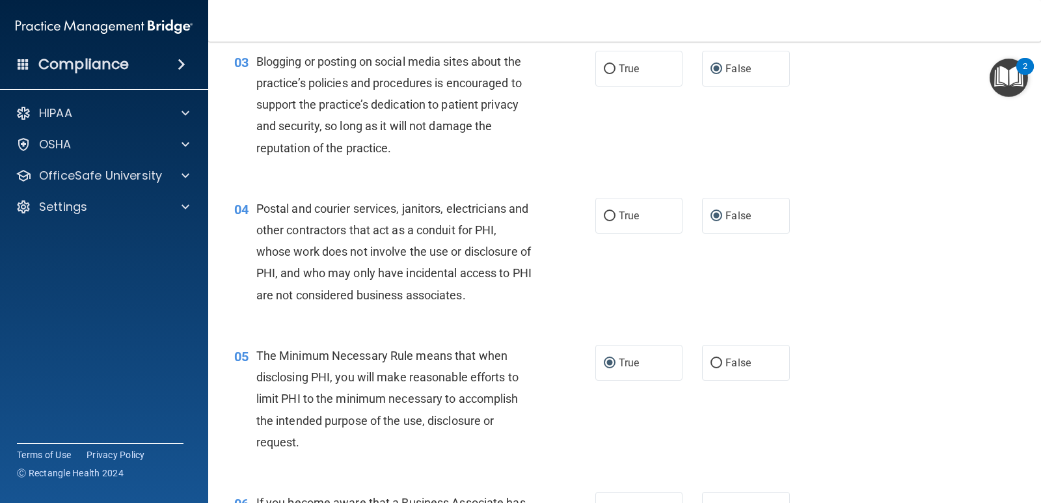
scroll to position [0, 0]
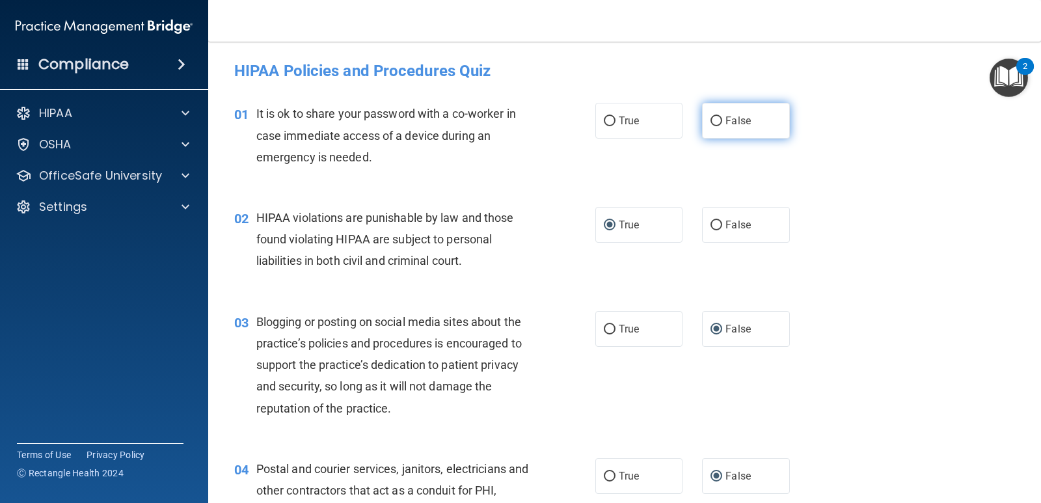
click at [715, 120] on input "False" at bounding box center [717, 121] width 12 height 10
radio input "true"
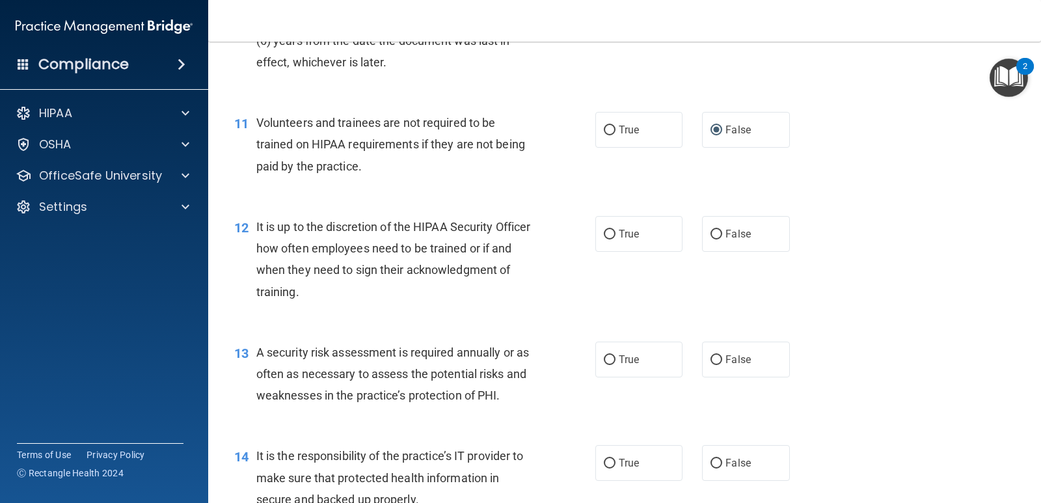
scroll to position [1367, 0]
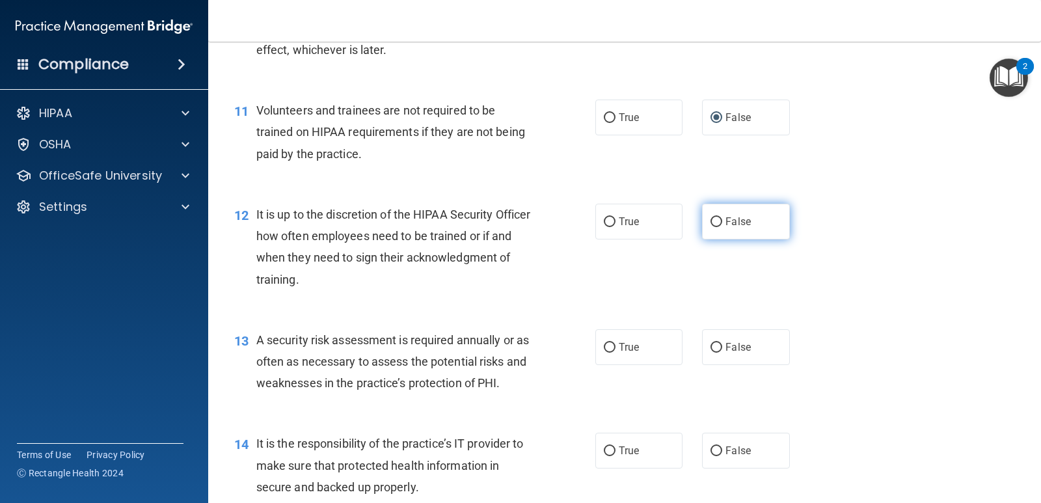
click at [711, 225] on input "False" at bounding box center [717, 222] width 12 height 10
radio input "true"
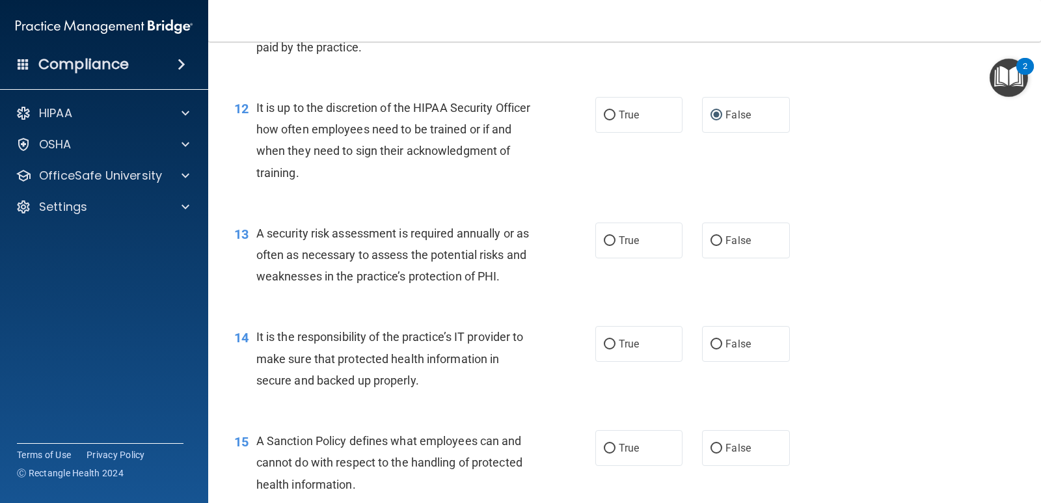
scroll to position [1497, 0]
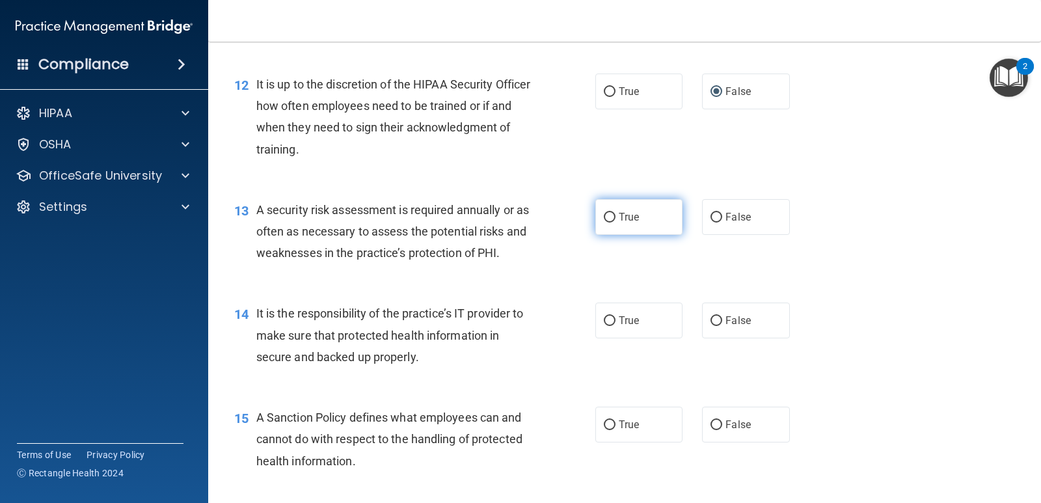
click at [607, 217] on input "True" at bounding box center [610, 218] width 12 height 10
radio input "true"
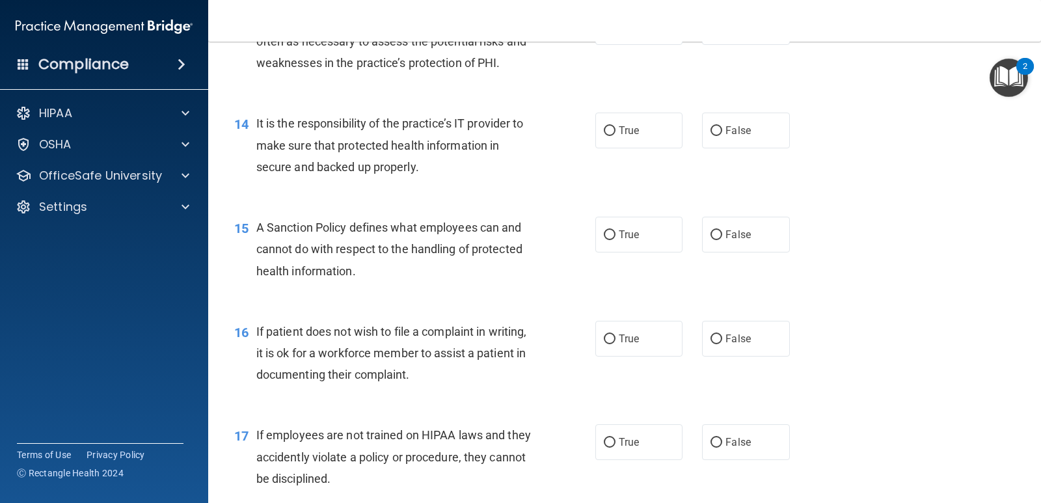
scroll to position [1692, 0]
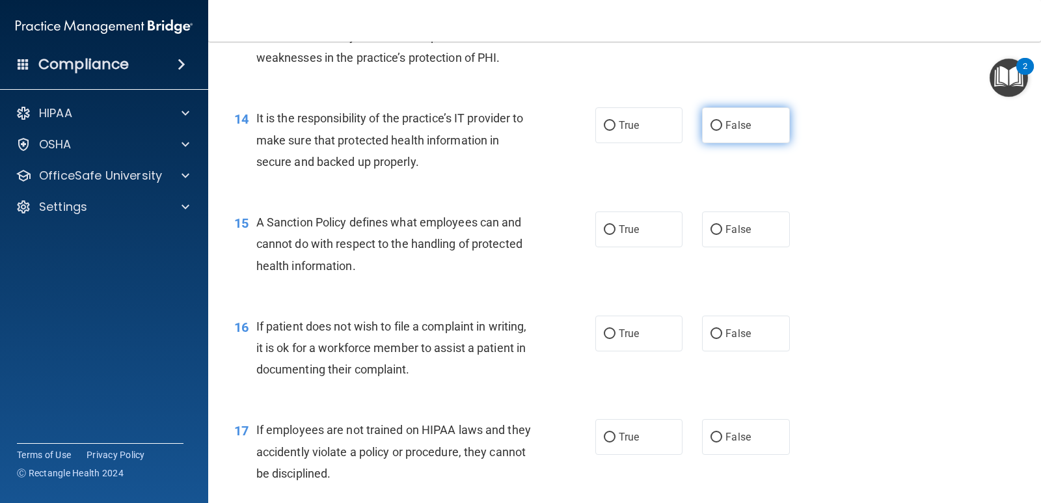
click at [712, 122] on input "False" at bounding box center [717, 126] width 12 height 10
radio input "true"
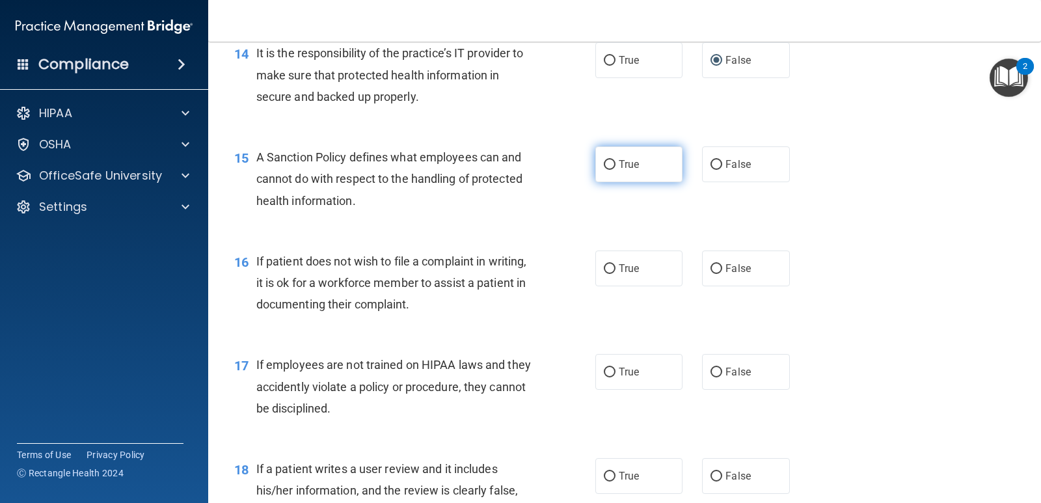
click at [608, 165] on input "True" at bounding box center [610, 165] width 12 height 10
radio input "true"
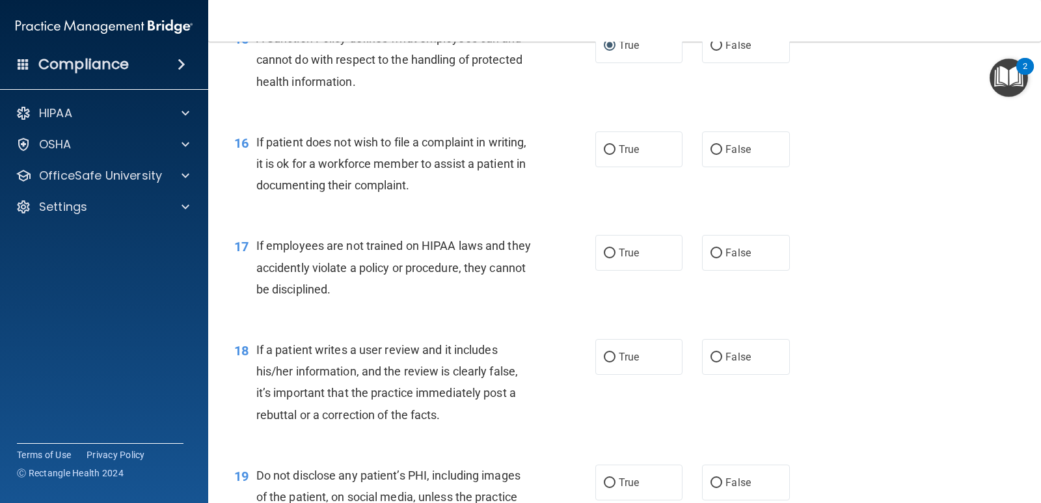
scroll to position [1887, 0]
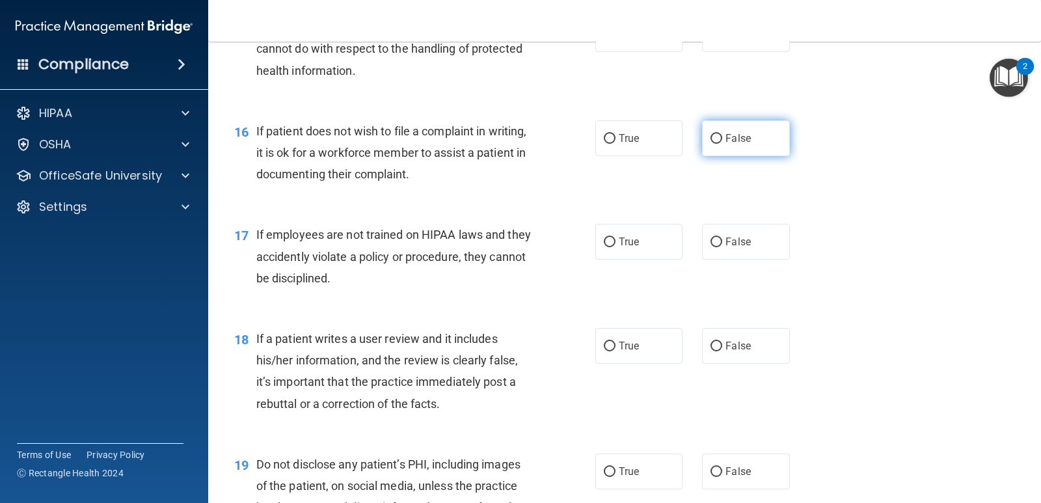
click at [712, 143] on input "False" at bounding box center [717, 139] width 12 height 10
radio input "true"
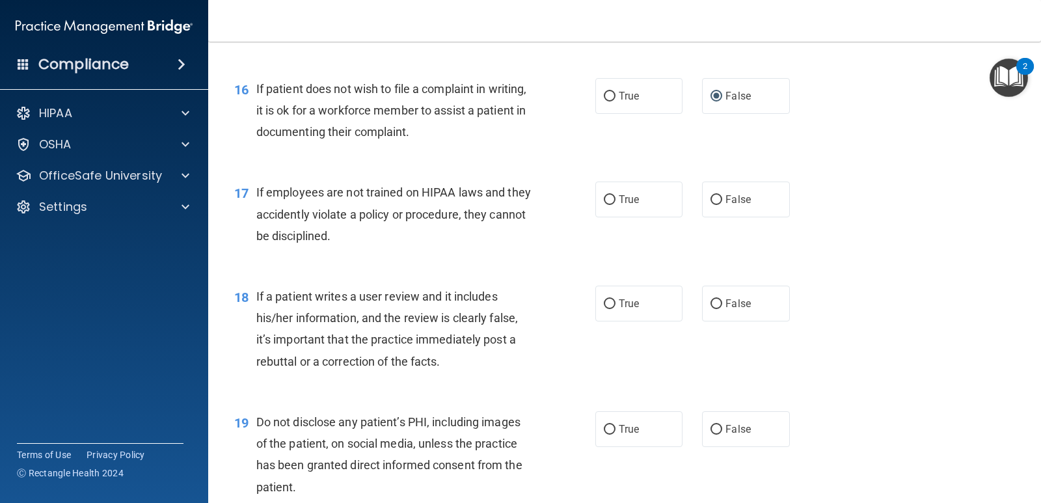
scroll to position [1952, 0]
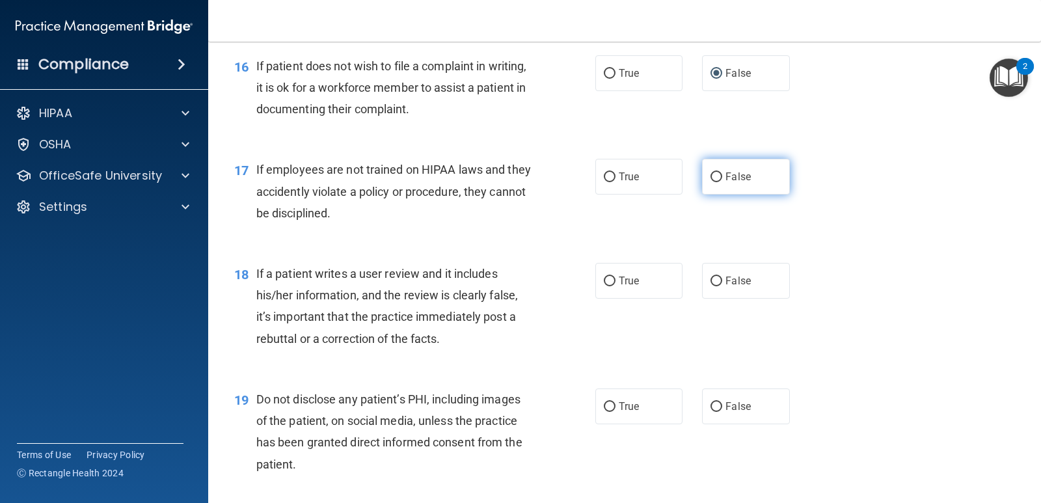
click at [711, 173] on input "False" at bounding box center [717, 177] width 12 height 10
radio input "true"
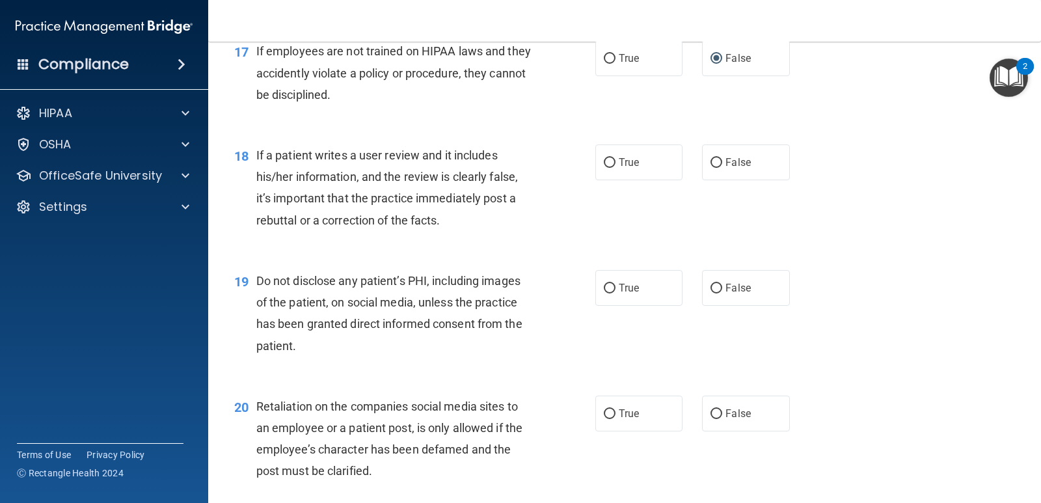
scroll to position [2083, 0]
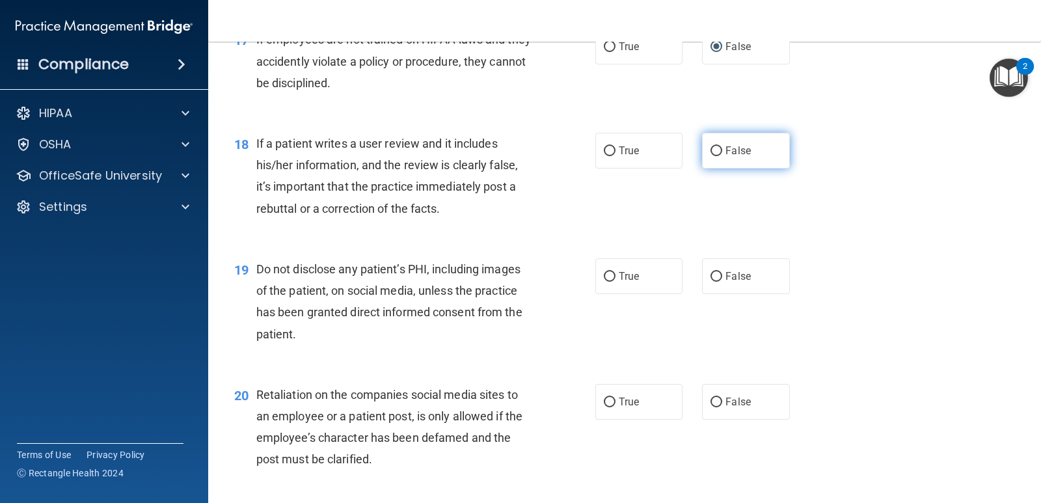
click at [702, 156] on label "False" at bounding box center [745, 151] width 87 height 36
click at [711, 156] on input "False" at bounding box center [717, 151] width 12 height 10
radio input "true"
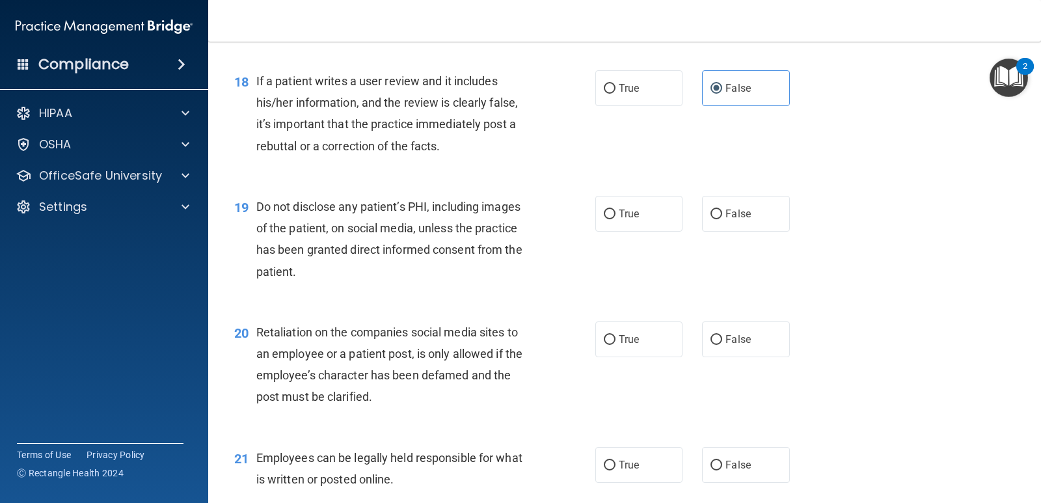
scroll to position [2148, 0]
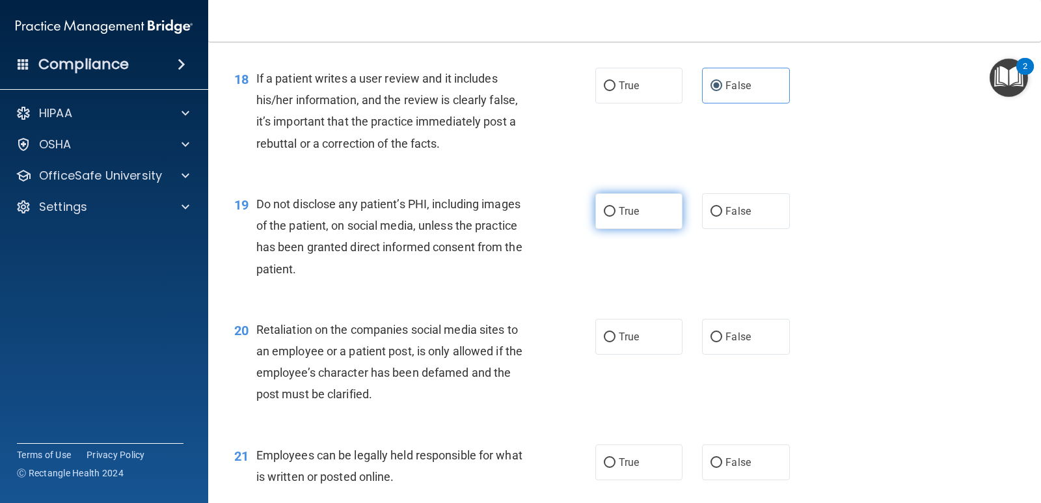
click at [605, 209] on input "True" at bounding box center [610, 212] width 12 height 10
radio input "true"
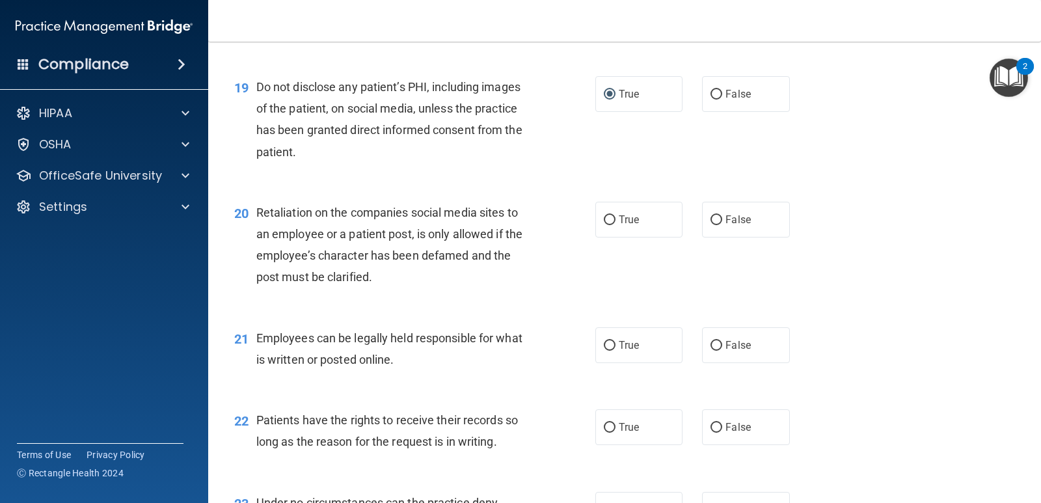
scroll to position [2278, 0]
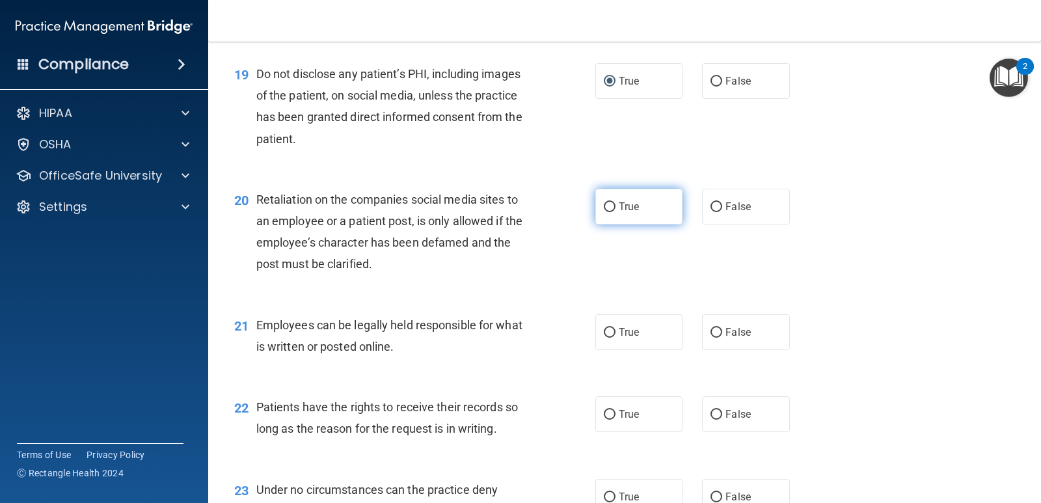
click at [605, 207] on input "True" at bounding box center [610, 207] width 12 height 10
radio input "true"
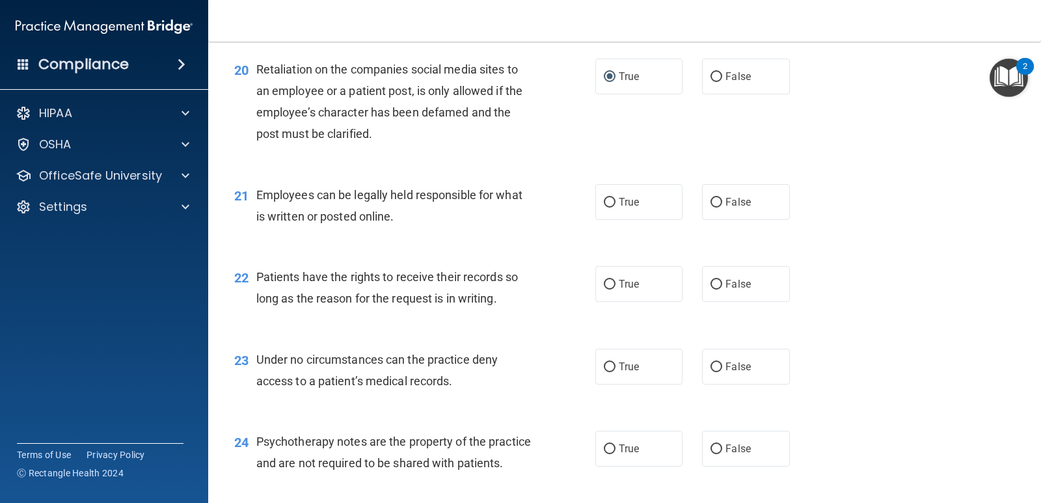
scroll to position [2473, 0]
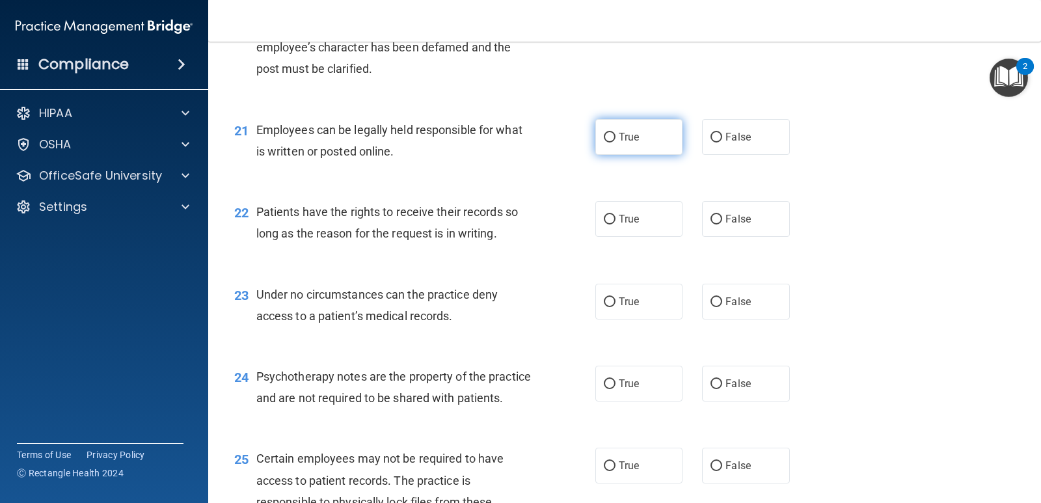
click at [606, 135] on input "True" at bounding box center [610, 138] width 12 height 10
radio input "true"
click at [606, 135] on input "True" at bounding box center [610, 138] width 12 height 10
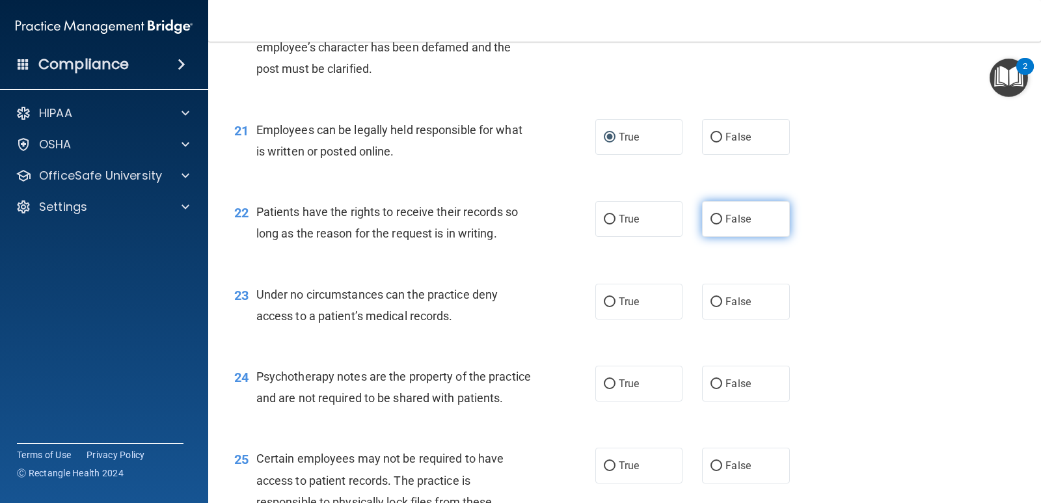
click at [711, 217] on input "False" at bounding box center [717, 220] width 12 height 10
radio input "true"
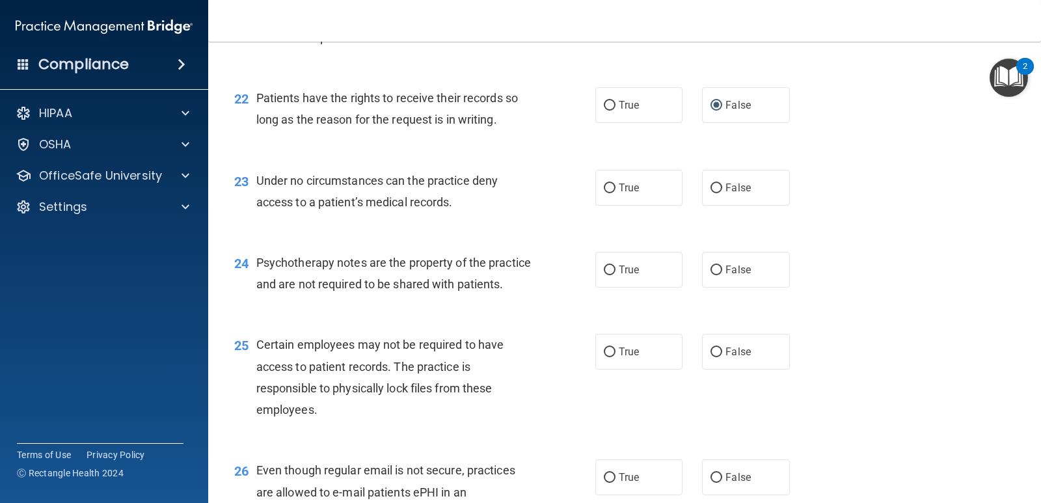
scroll to position [2603, 0]
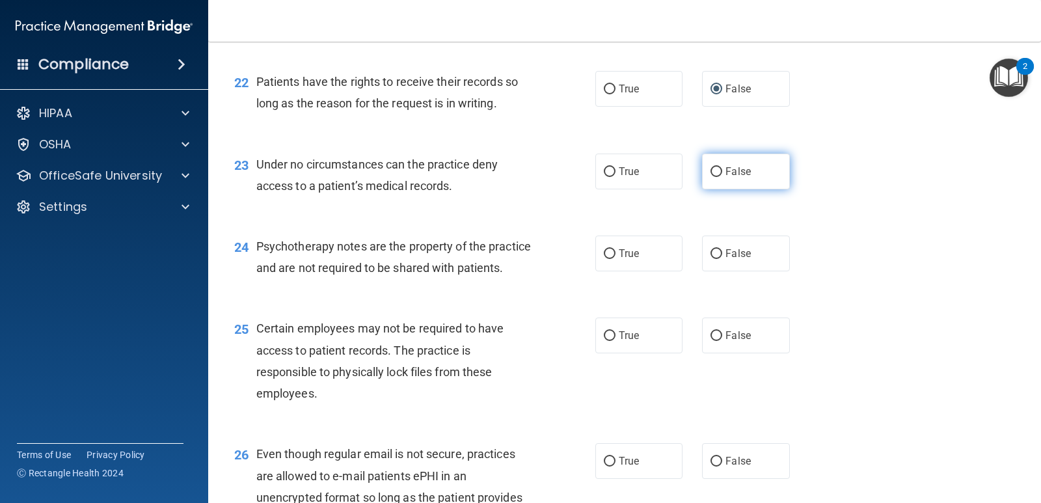
click at [712, 167] on input "False" at bounding box center [717, 172] width 12 height 10
radio input "true"
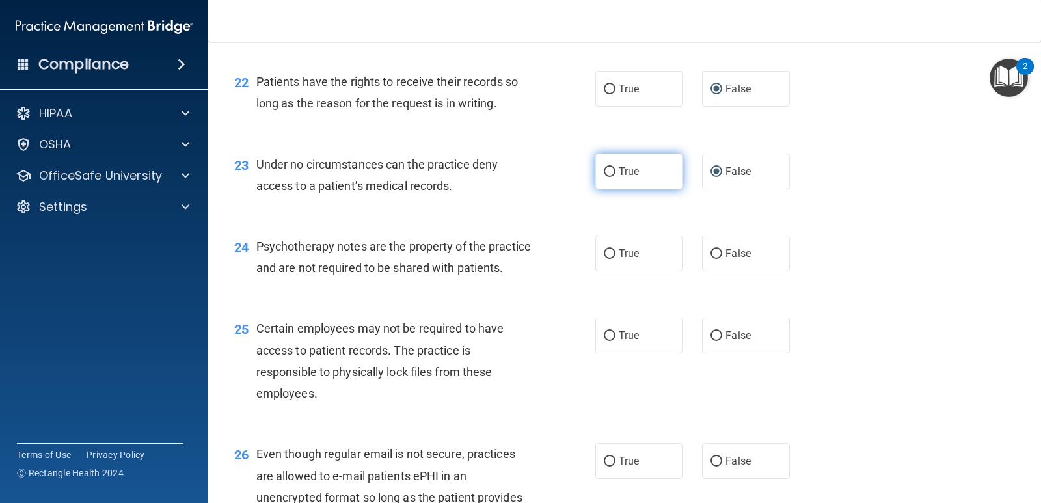
click at [605, 167] on input "True" at bounding box center [610, 172] width 12 height 10
radio input "true"
radio input "false"
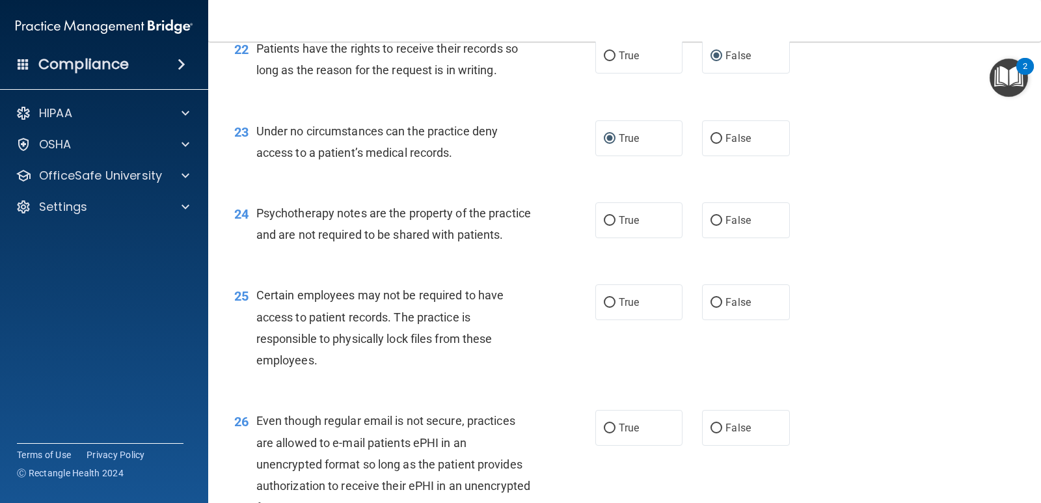
scroll to position [2668, 0]
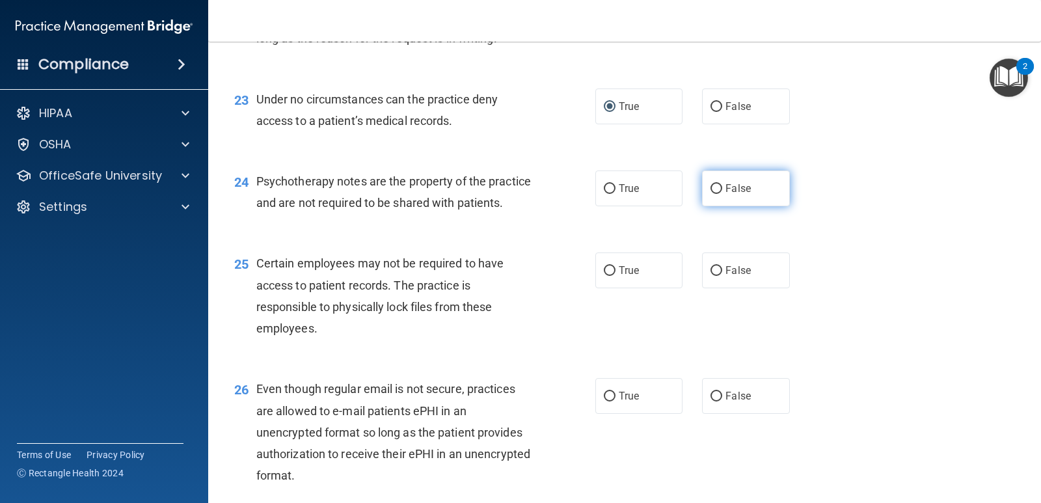
click at [711, 189] on input "False" at bounding box center [717, 189] width 12 height 10
radio input "true"
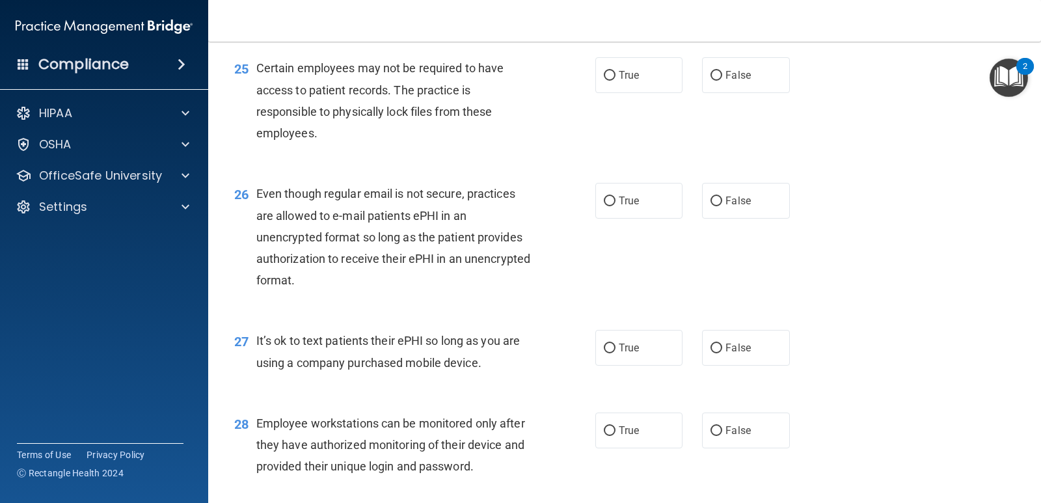
scroll to position [2798, 0]
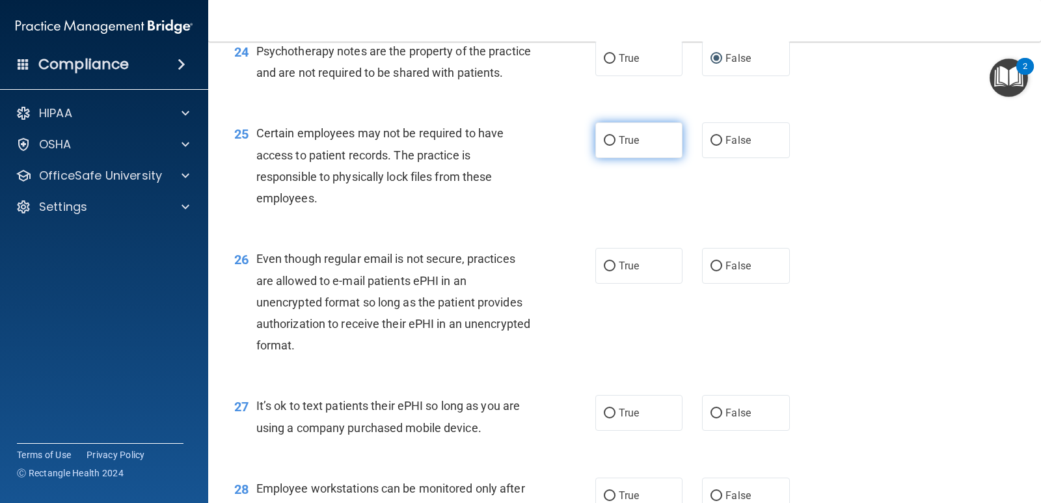
drag, startPoint x: 604, startPoint y: 160, endPoint x: 614, endPoint y: 169, distance: 13.4
click at [604, 146] on input "True" at bounding box center [610, 141] width 12 height 10
radio input "true"
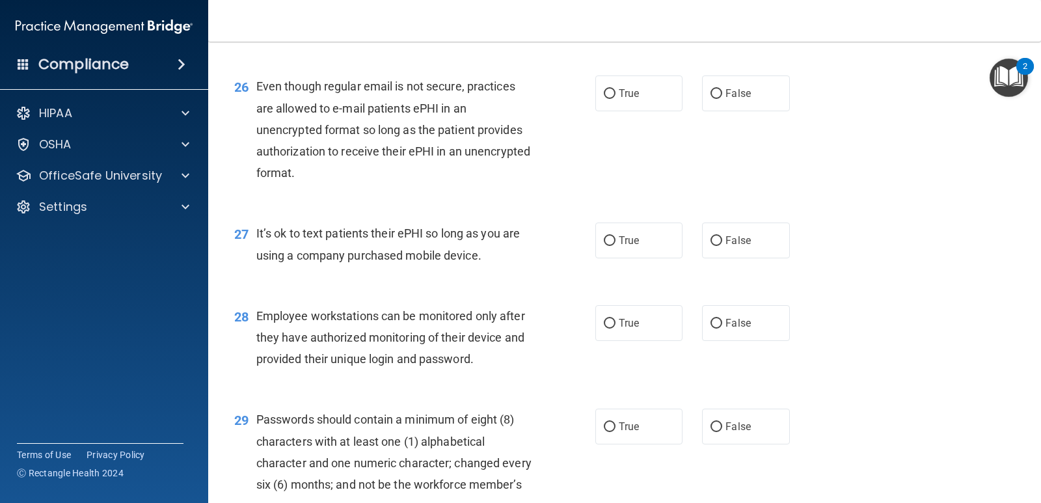
scroll to position [2994, 0]
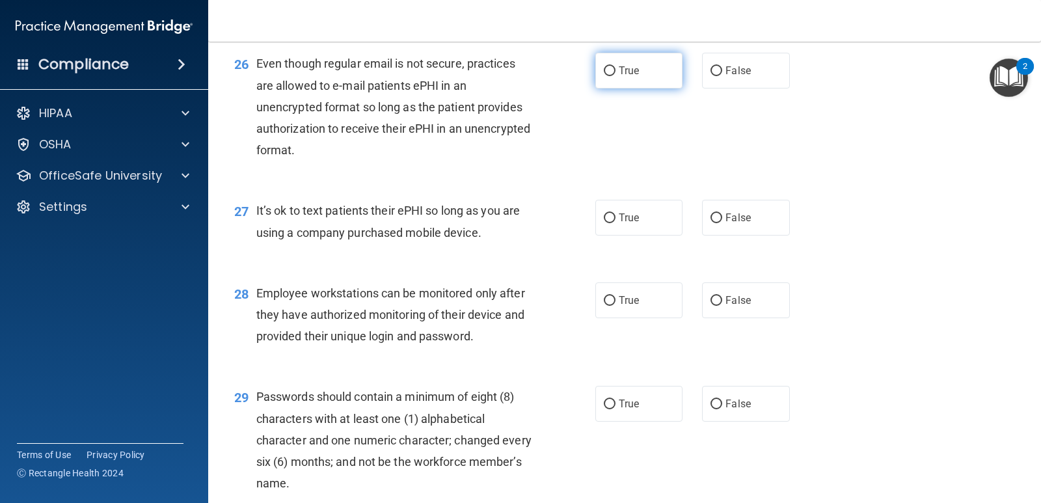
click at [605, 76] on input "True" at bounding box center [610, 71] width 12 height 10
radio input "true"
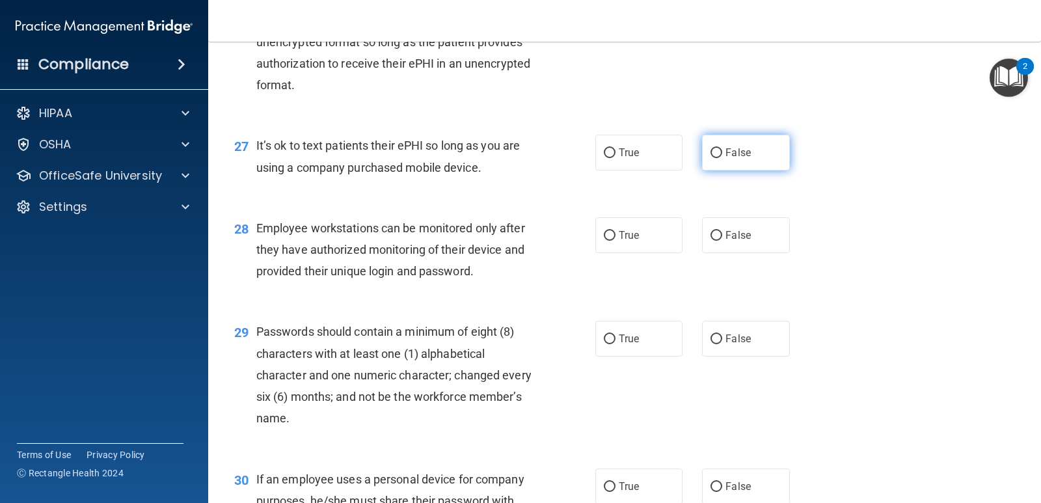
click at [713, 158] on input "False" at bounding box center [717, 153] width 12 height 10
radio input "true"
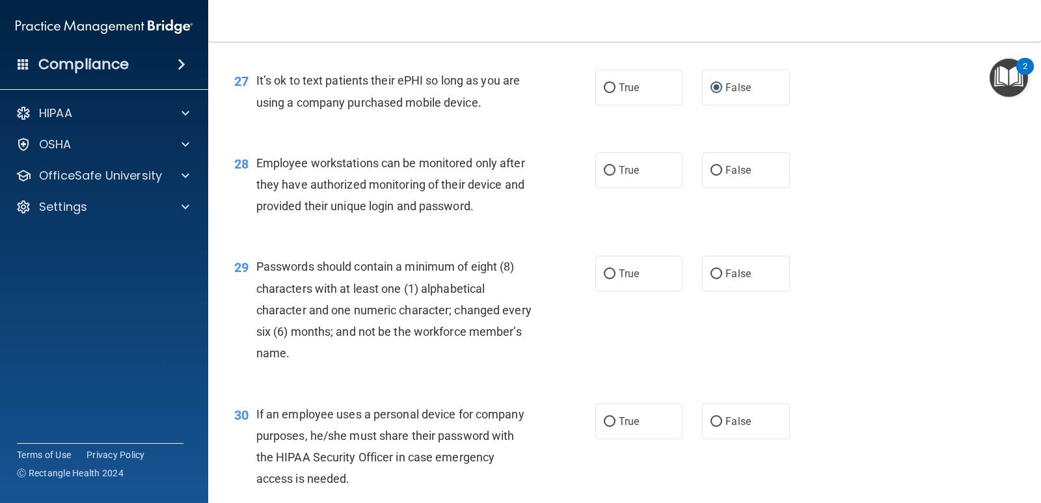
scroll to position [3189, 0]
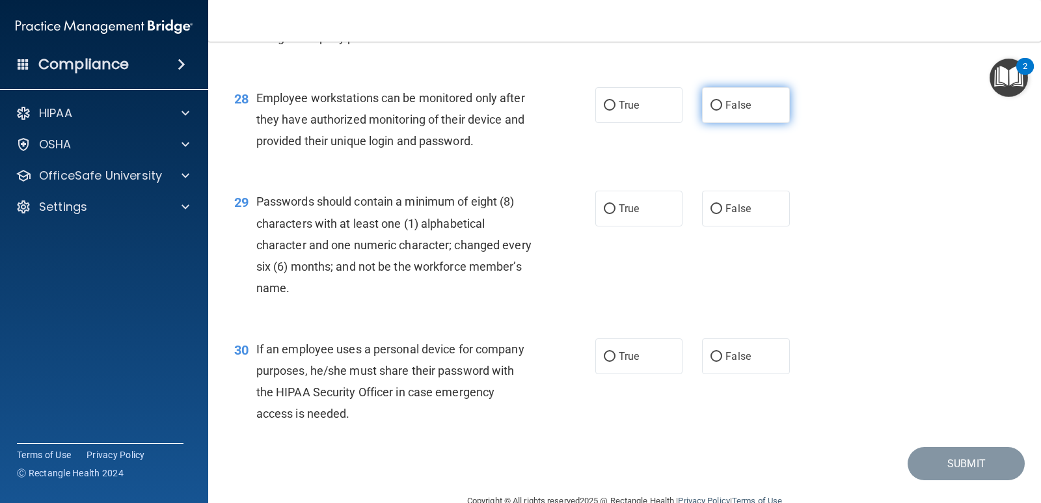
click at [712, 111] on input "False" at bounding box center [717, 106] width 12 height 10
radio input "true"
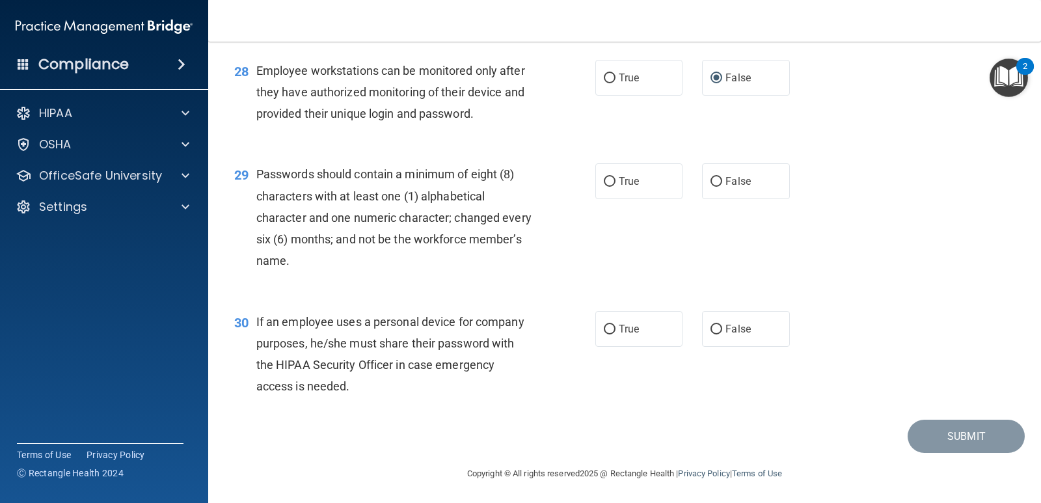
scroll to position [3240, 0]
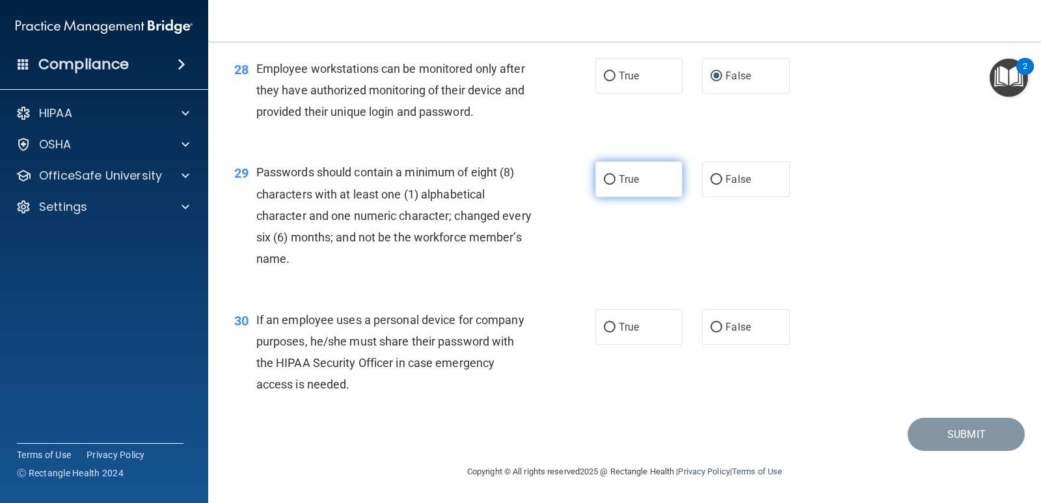
click at [607, 181] on input "True" at bounding box center [610, 180] width 12 height 10
radio input "true"
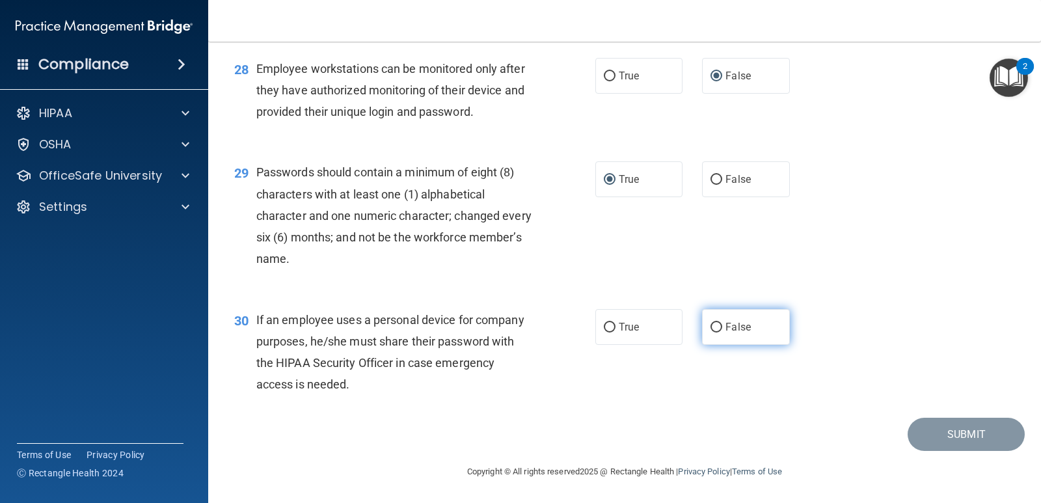
click at [711, 326] on input "False" at bounding box center [717, 328] width 12 height 10
radio input "true"
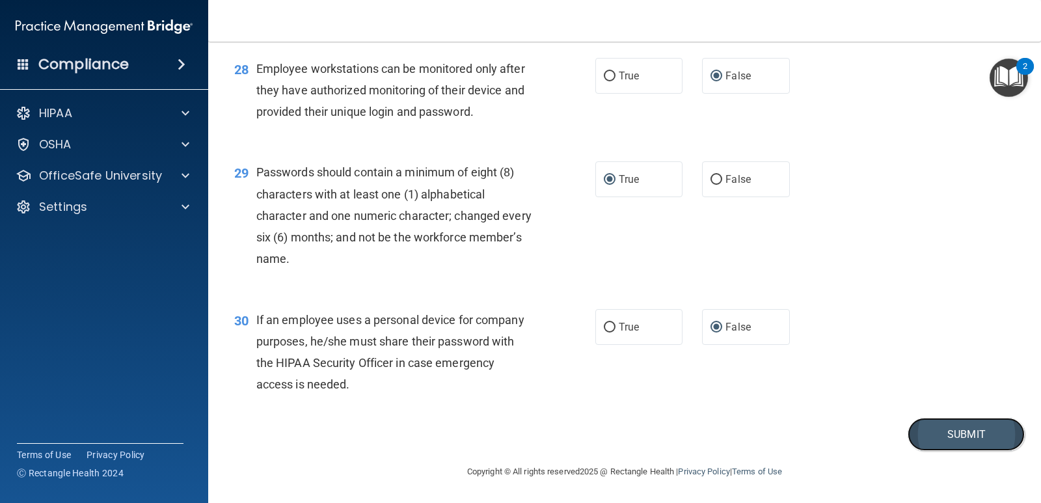
click at [930, 437] on button "Submit" at bounding box center [966, 434] width 117 height 33
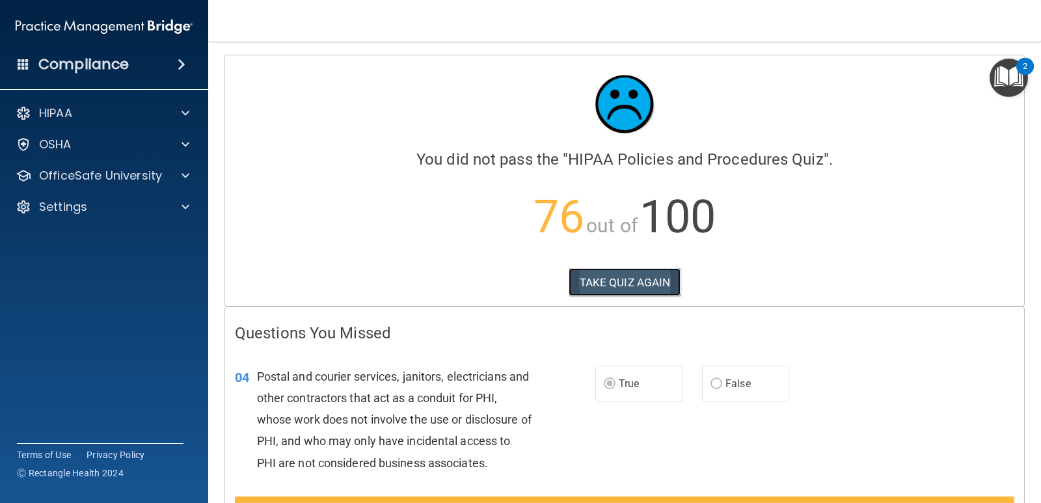
click at [615, 280] on button "TAKE QUIZ AGAIN" at bounding box center [625, 282] width 113 height 29
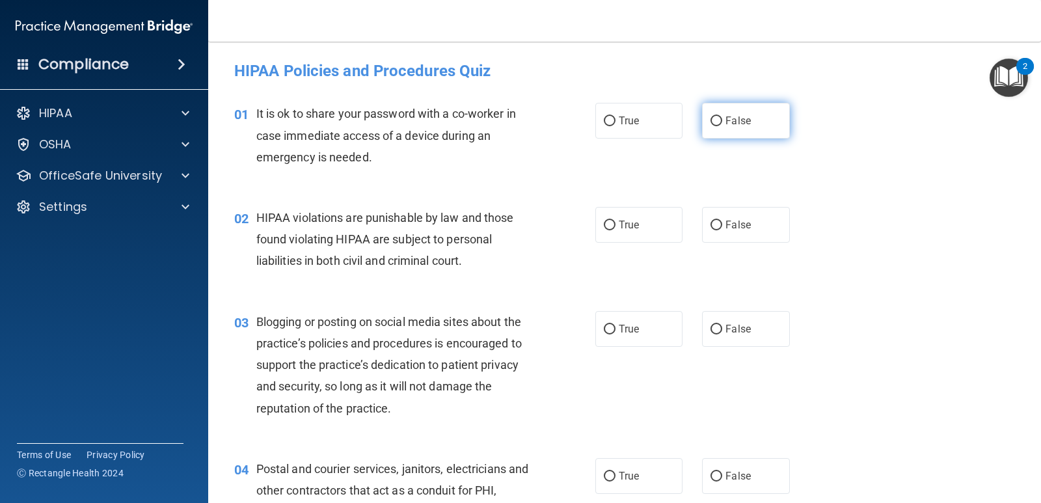
click at [713, 120] on input "False" at bounding box center [717, 121] width 12 height 10
radio input "true"
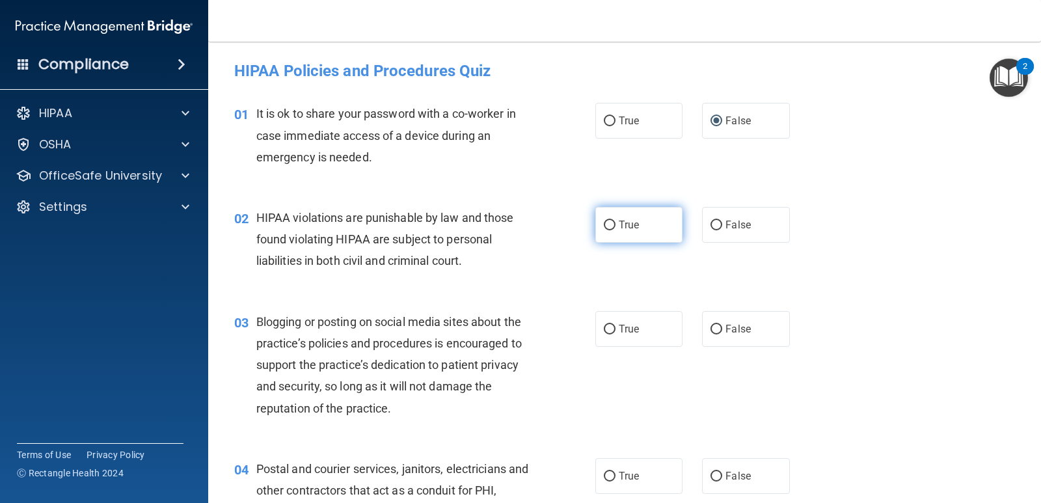
click at [604, 223] on input "True" at bounding box center [610, 226] width 12 height 10
radio input "true"
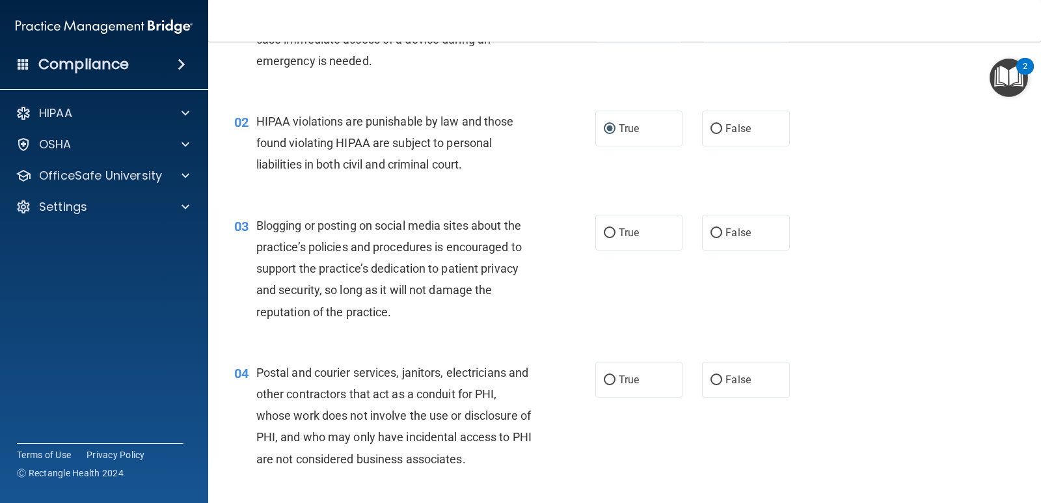
scroll to position [130, 0]
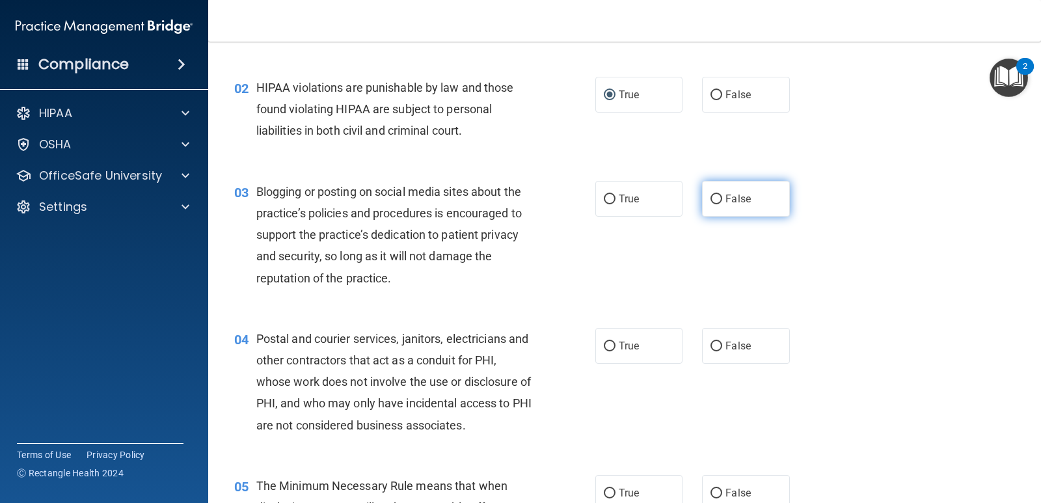
click at [711, 197] on input "False" at bounding box center [717, 200] width 12 height 10
radio input "true"
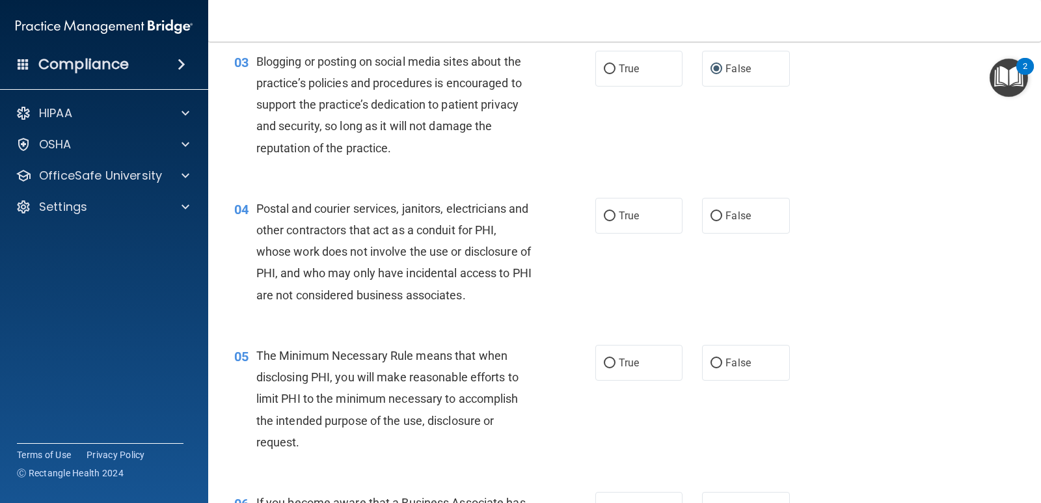
scroll to position [325, 0]
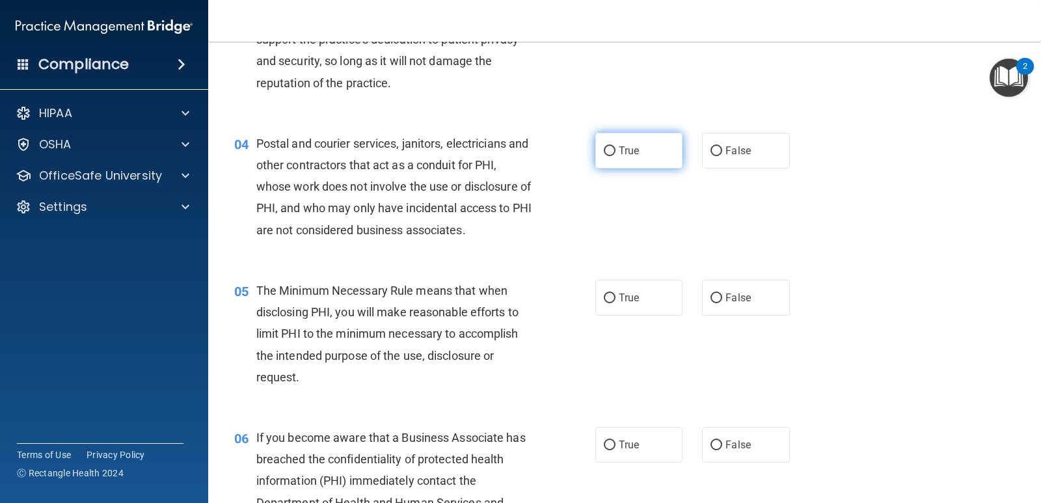
click at [606, 146] on input "True" at bounding box center [610, 151] width 12 height 10
radio input "true"
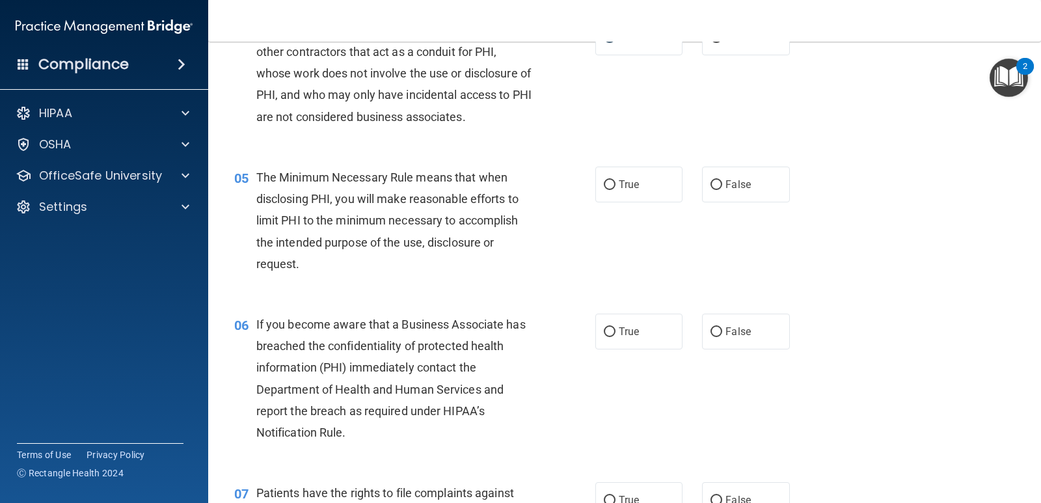
scroll to position [456, 0]
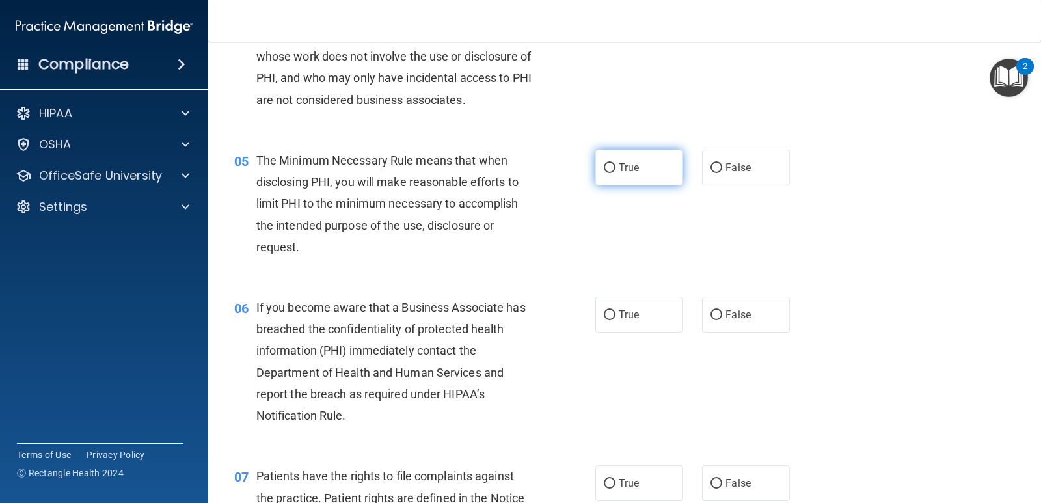
click at [607, 168] on input "True" at bounding box center [610, 168] width 12 height 10
radio input "true"
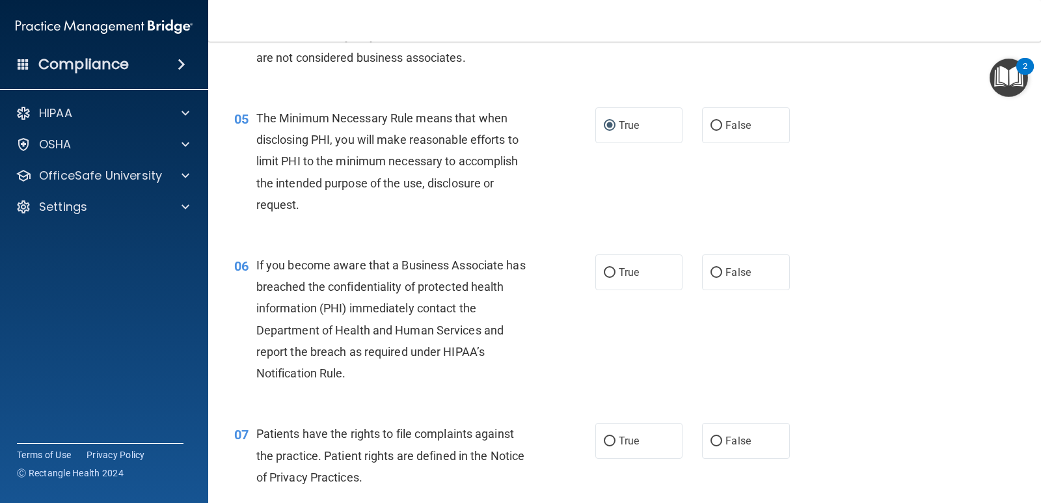
scroll to position [521, 0]
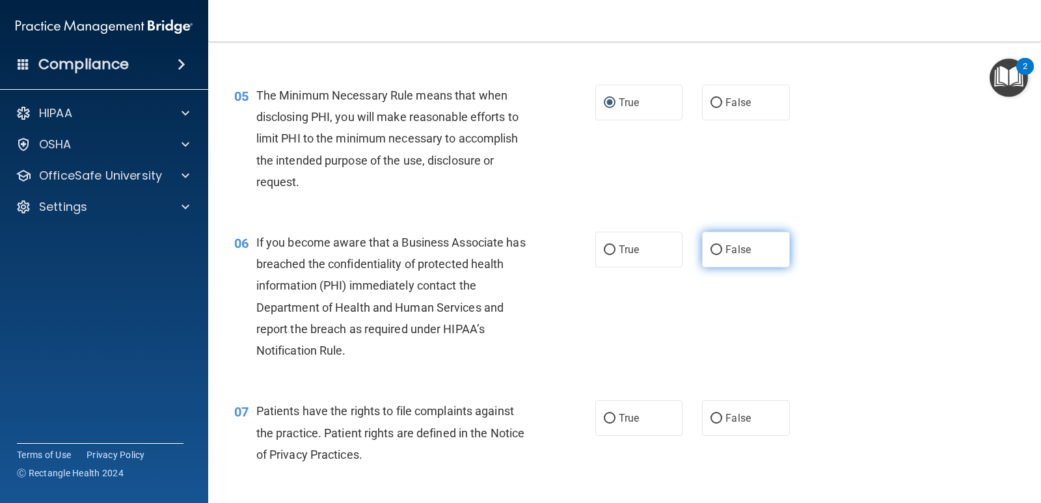
click at [716, 248] on input "False" at bounding box center [717, 250] width 12 height 10
radio input "true"
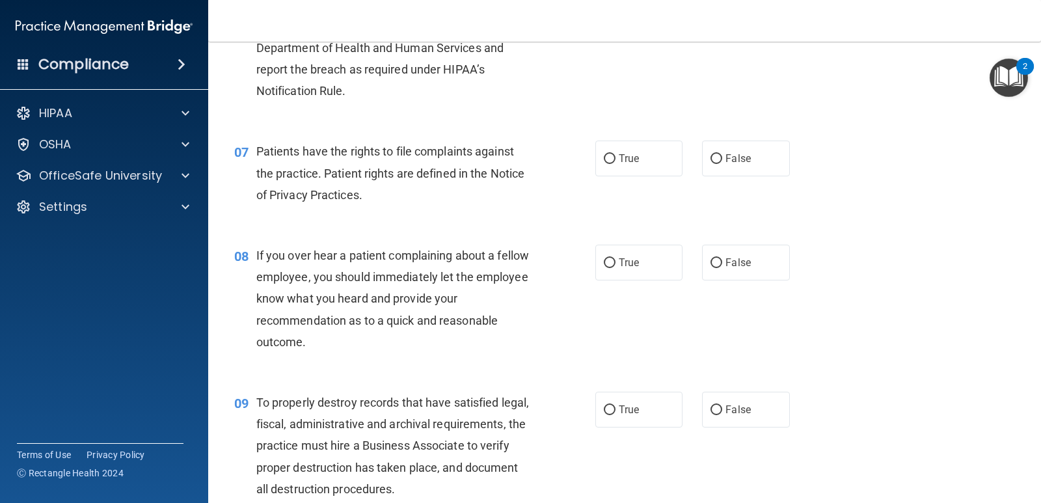
scroll to position [781, 0]
click at [607, 159] on input "True" at bounding box center [610, 159] width 12 height 10
radio input "true"
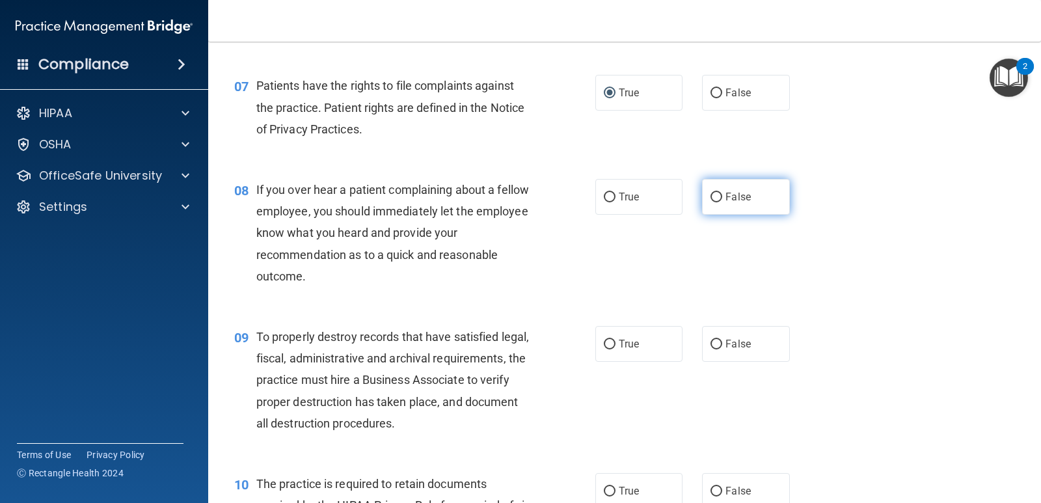
click at [711, 193] on input "False" at bounding box center [717, 198] width 12 height 10
radio input "true"
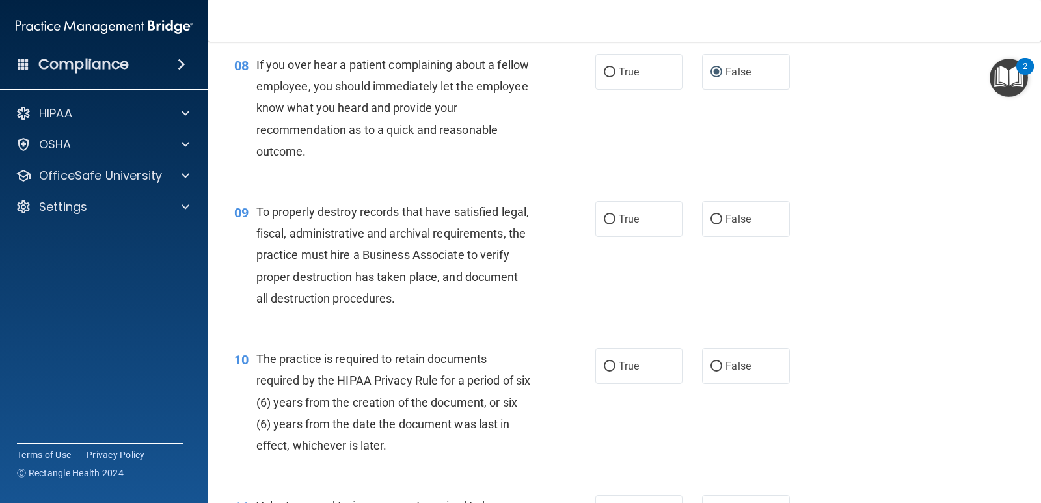
scroll to position [976, 0]
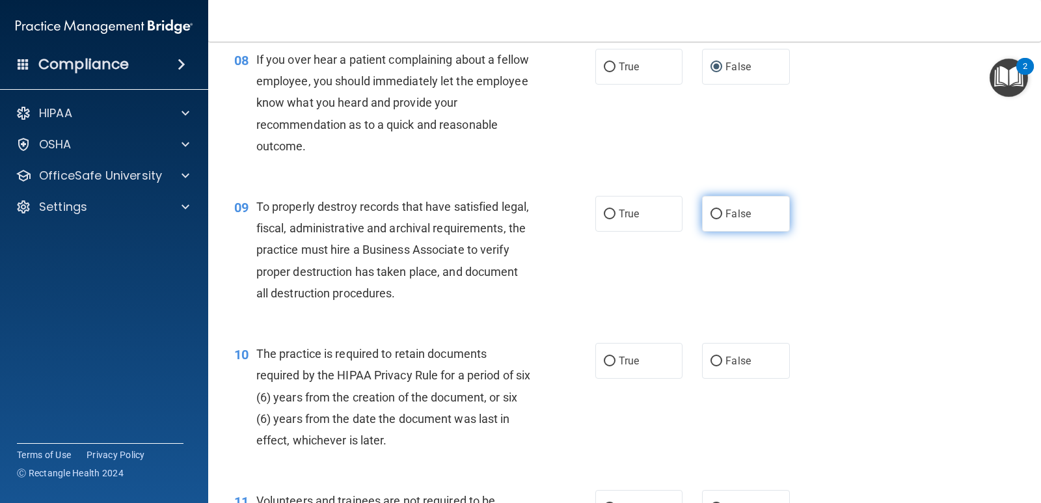
click at [715, 212] on input "False" at bounding box center [717, 215] width 12 height 10
radio input "true"
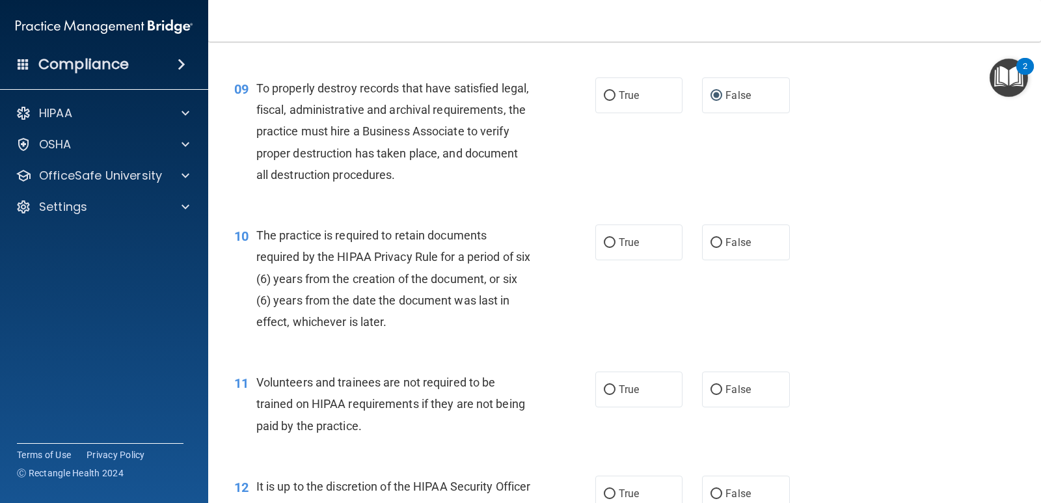
scroll to position [1106, 0]
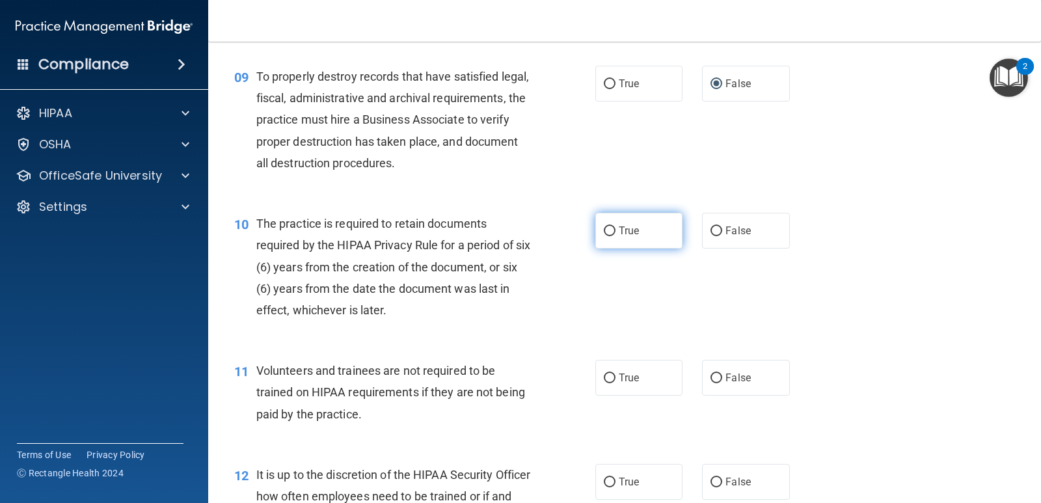
click at [609, 232] on input "True" at bounding box center [610, 231] width 12 height 10
radio input "true"
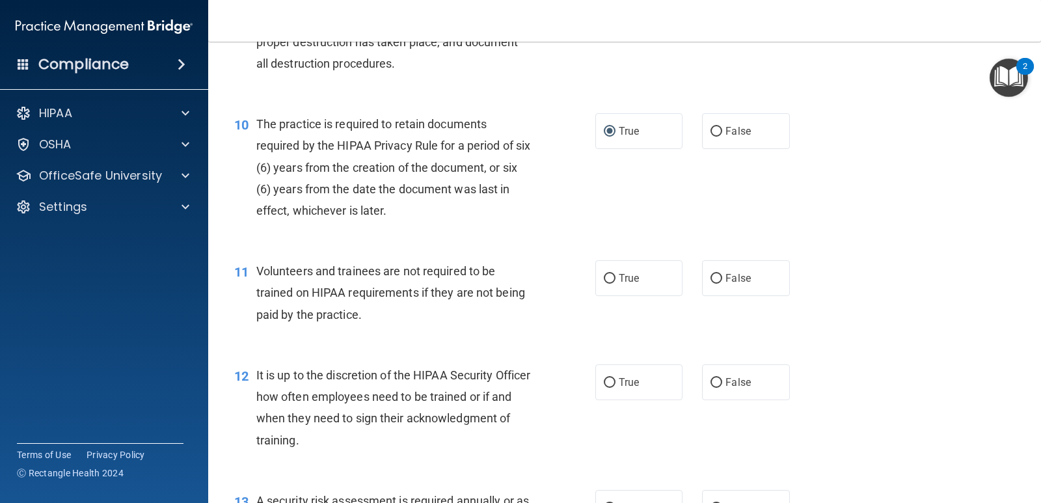
scroll to position [1237, 0]
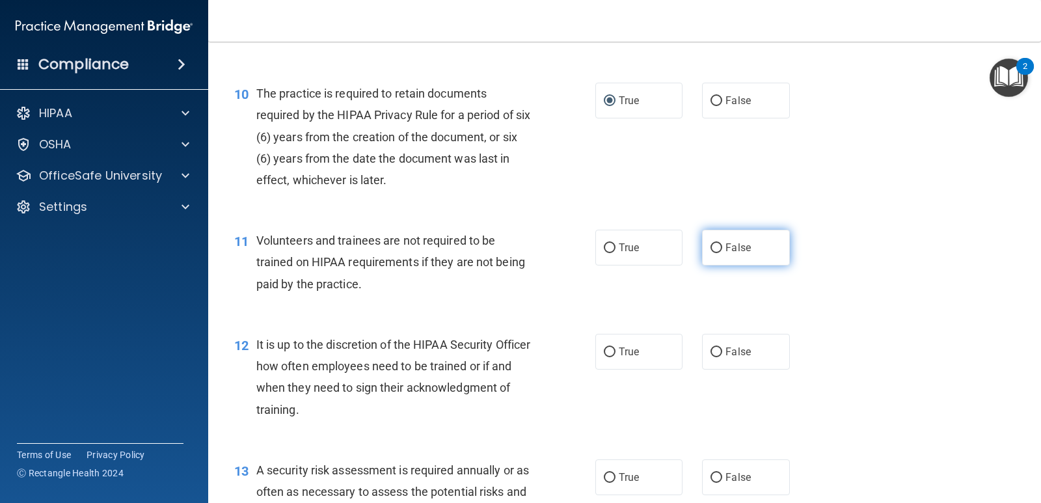
click at [714, 247] on input "False" at bounding box center [717, 248] width 12 height 10
radio input "true"
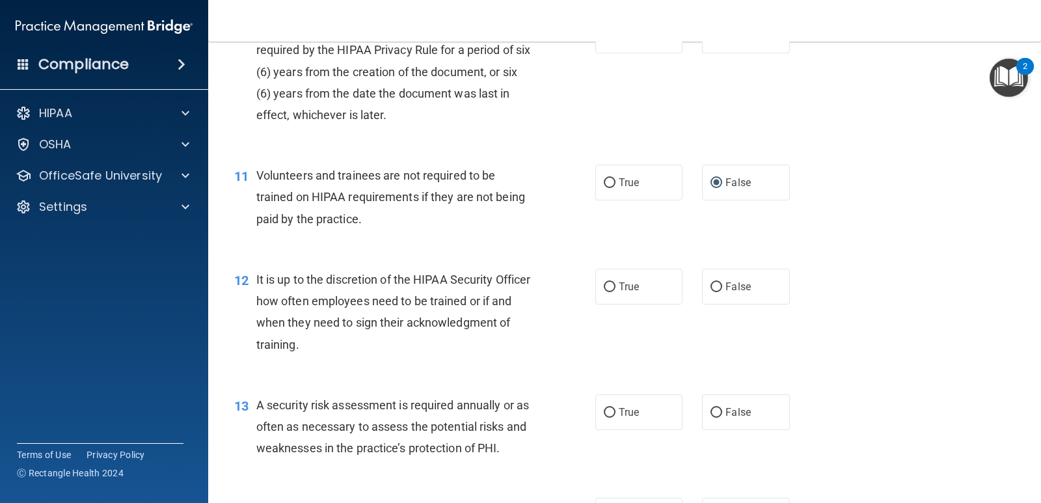
scroll to position [1367, 0]
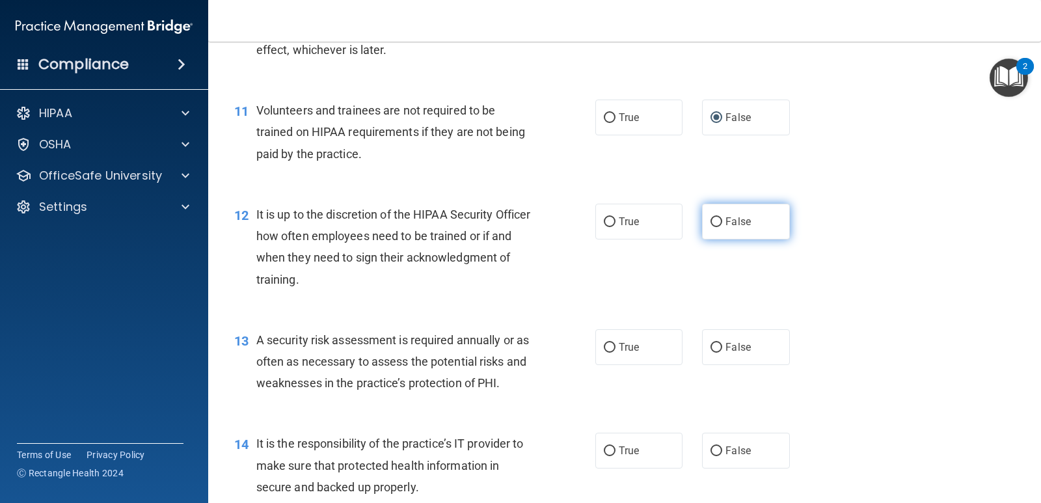
click at [713, 219] on input "False" at bounding box center [717, 222] width 12 height 10
radio input "true"
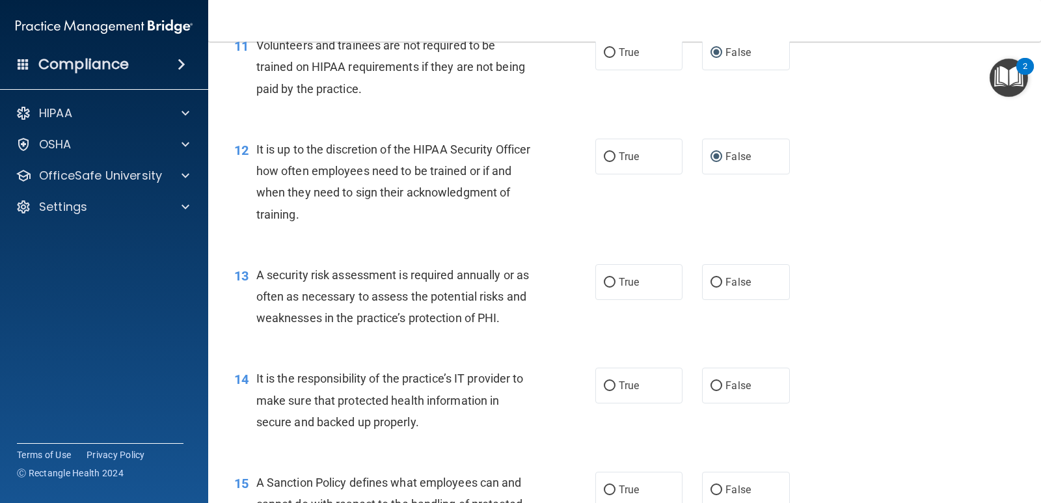
scroll to position [1497, 0]
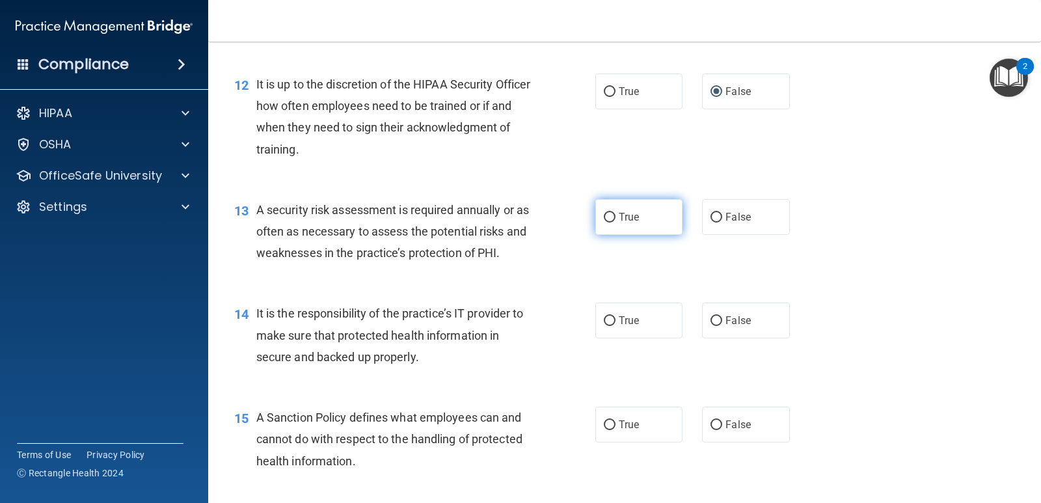
click at [604, 216] on input "True" at bounding box center [610, 218] width 12 height 10
radio input "true"
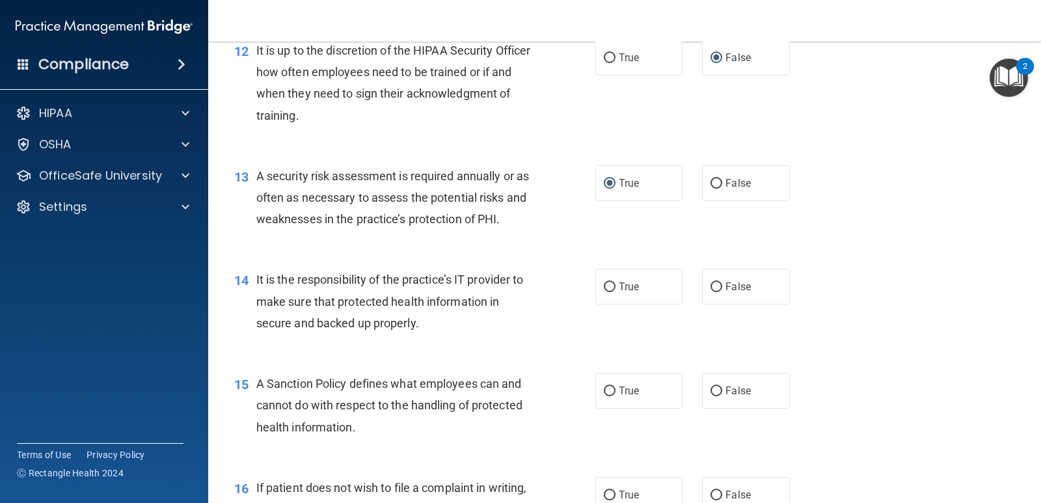
scroll to position [1562, 0]
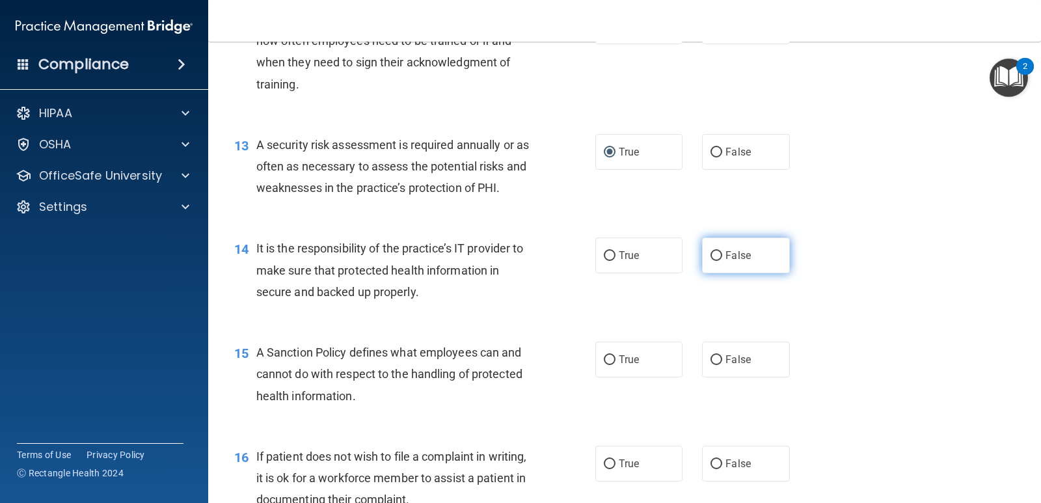
click at [711, 255] on input "False" at bounding box center [717, 256] width 12 height 10
radio input "true"
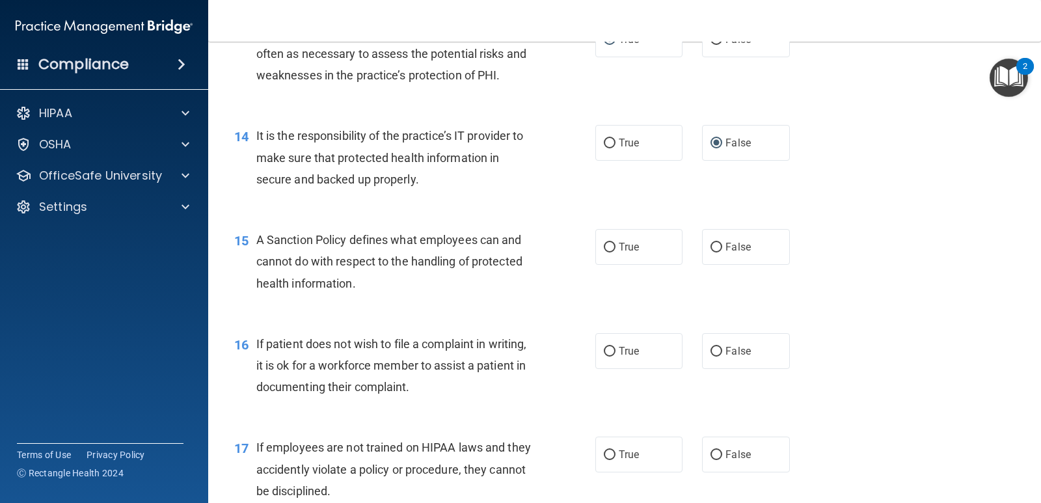
scroll to position [1692, 0]
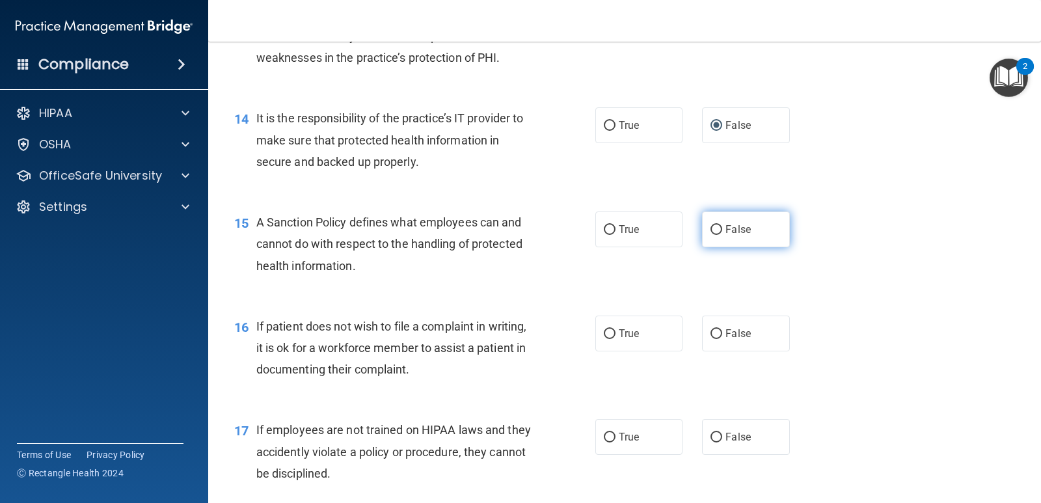
click at [711, 227] on input "False" at bounding box center [717, 230] width 12 height 10
radio input "true"
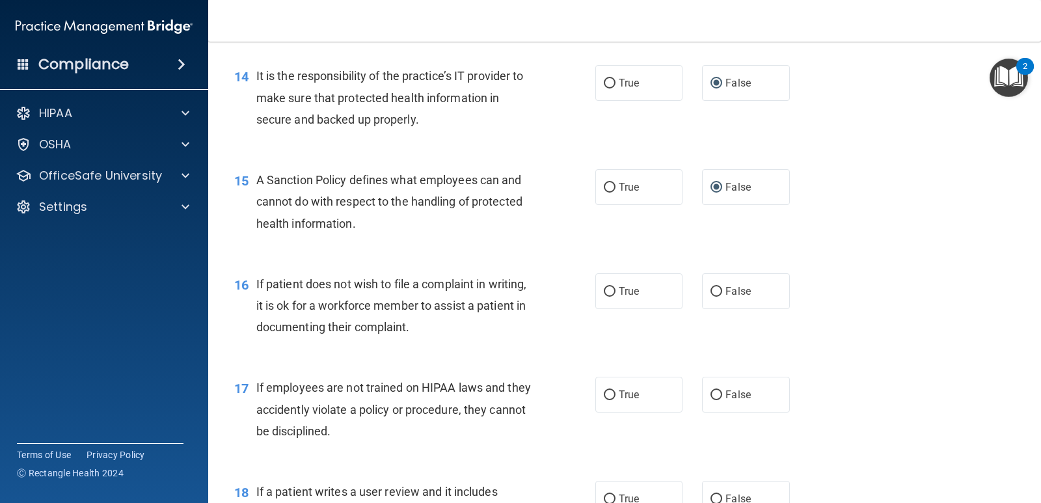
scroll to position [1757, 0]
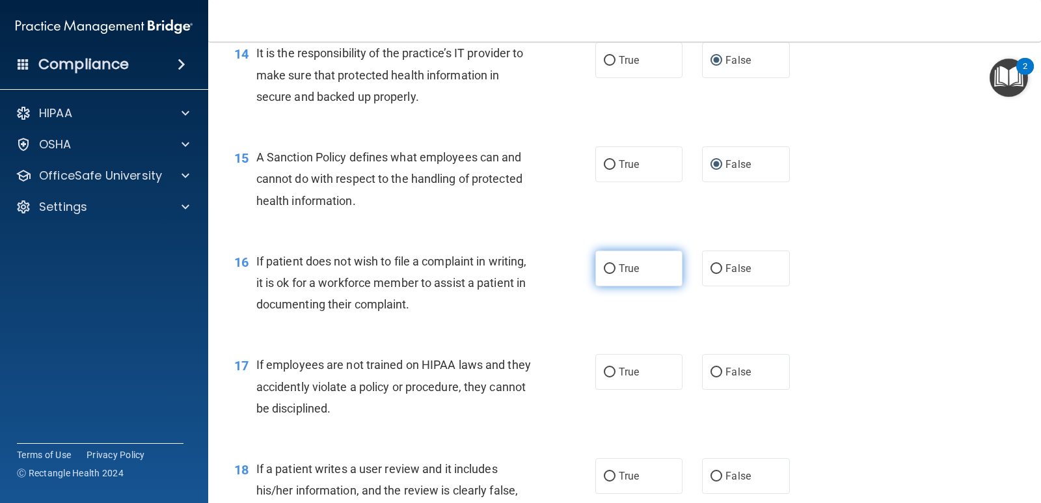
click at [613, 267] on label "True" at bounding box center [638, 269] width 87 height 36
click at [613, 267] on input "True" at bounding box center [610, 269] width 12 height 10
radio input "true"
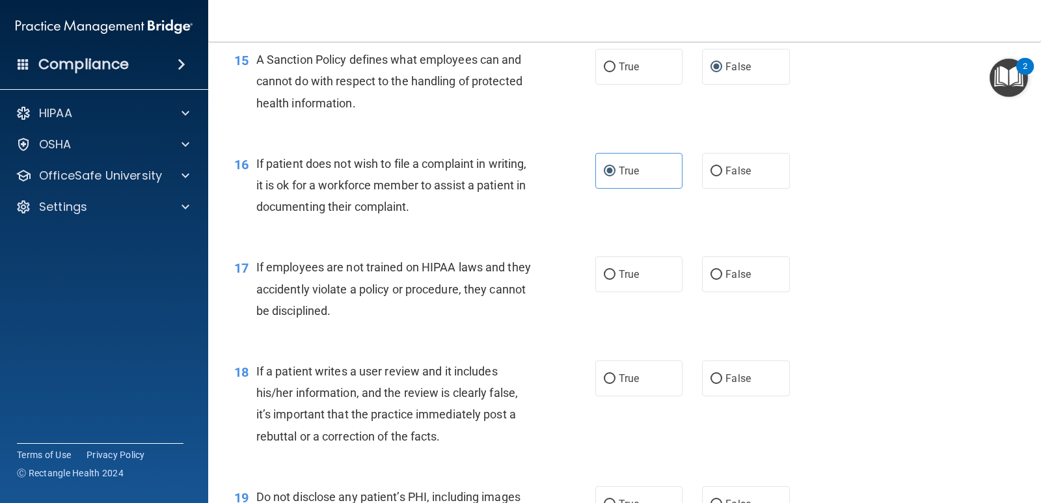
scroll to position [1887, 0]
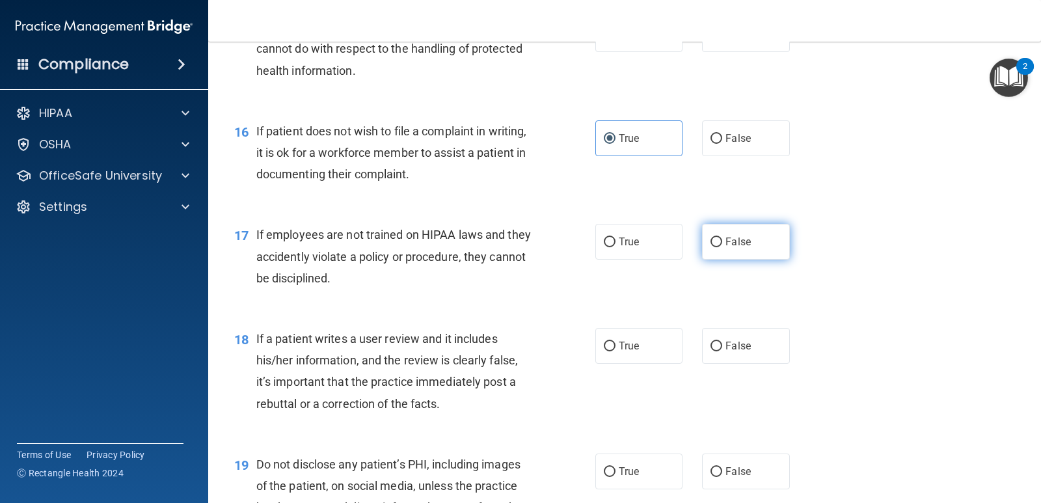
click at [713, 242] on input "False" at bounding box center [717, 243] width 12 height 10
radio input "true"
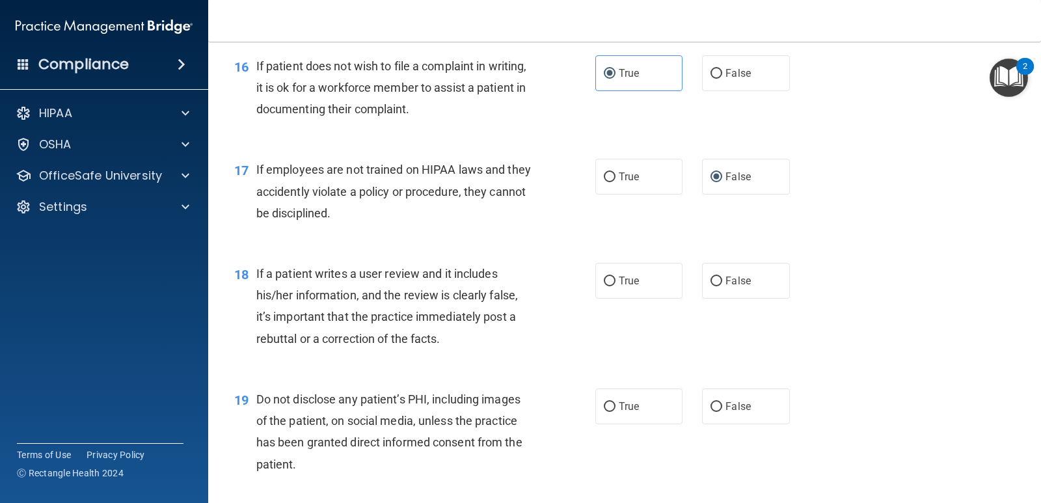
scroll to position [2017, 0]
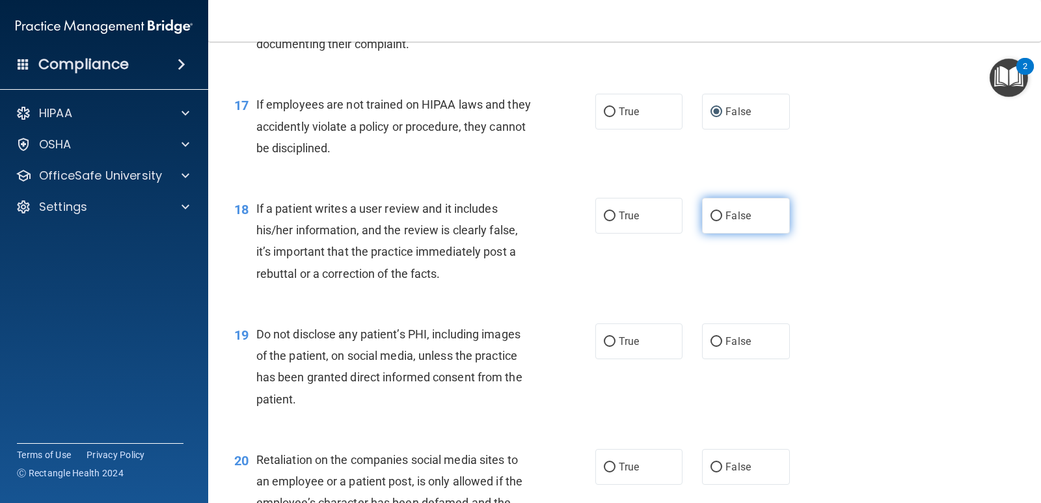
click at [717, 215] on label "False" at bounding box center [745, 216] width 87 height 36
click at [717, 215] on input "False" at bounding box center [717, 217] width 12 height 10
radio input "true"
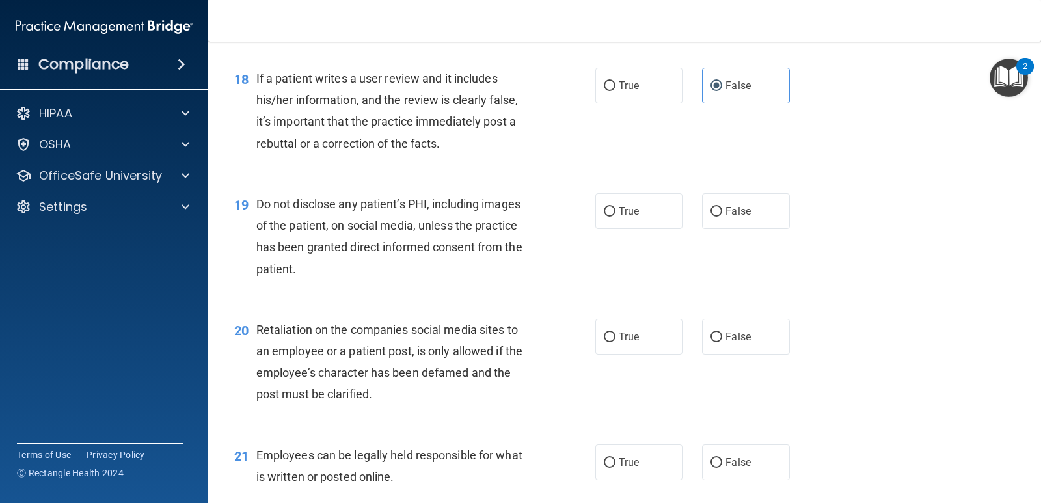
scroll to position [2213, 0]
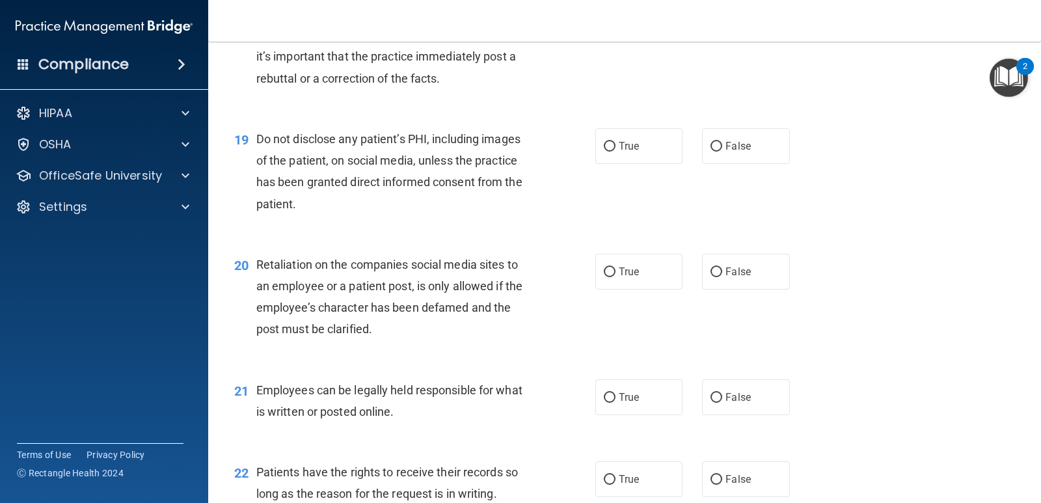
drag, startPoint x: 601, startPoint y: 146, endPoint x: 577, endPoint y: 158, distance: 26.8
click at [604, 146] on input "True" at bounding box center [610, 147] width 12 height 10
radio input "true"
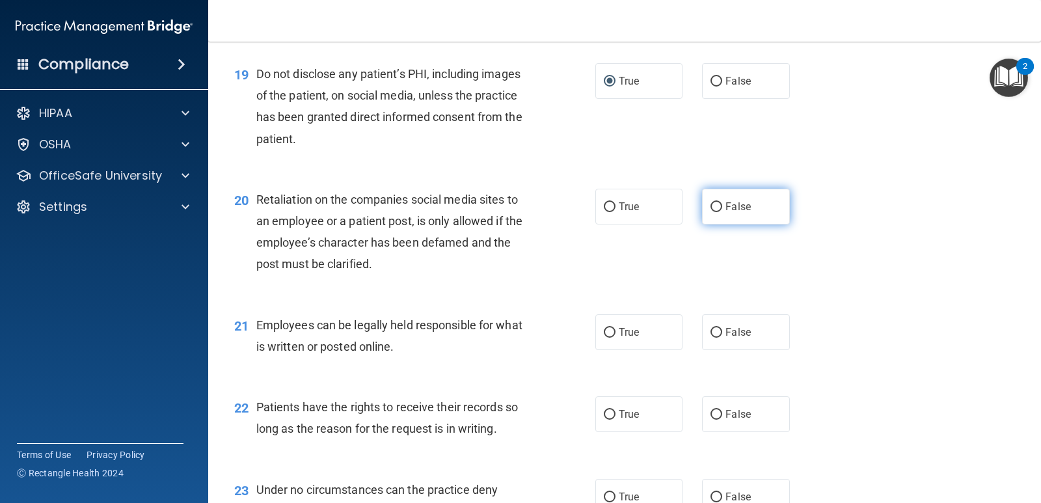
click at [711, 205] on input "False" at bounding box center [717, 207] width 12 height 10
radio input "true"
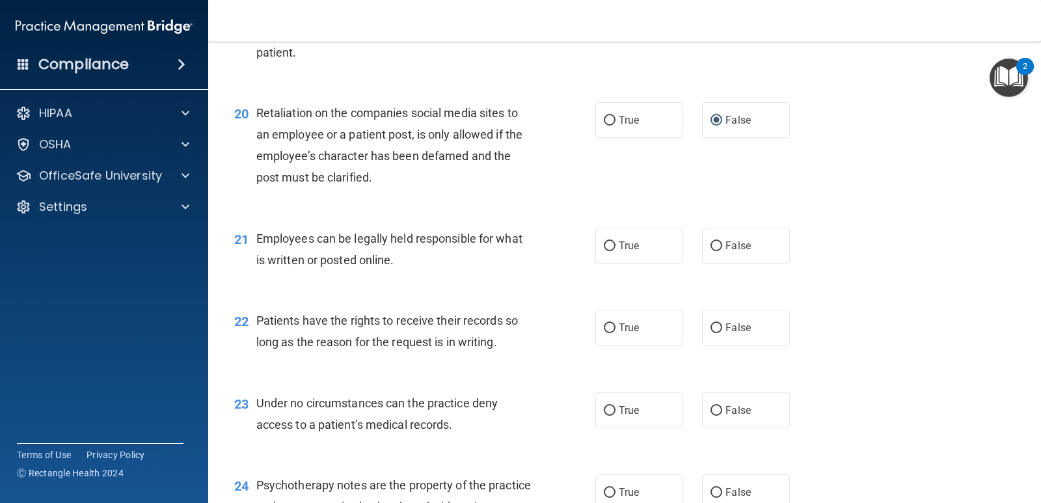
scroll to position [2408, 0]
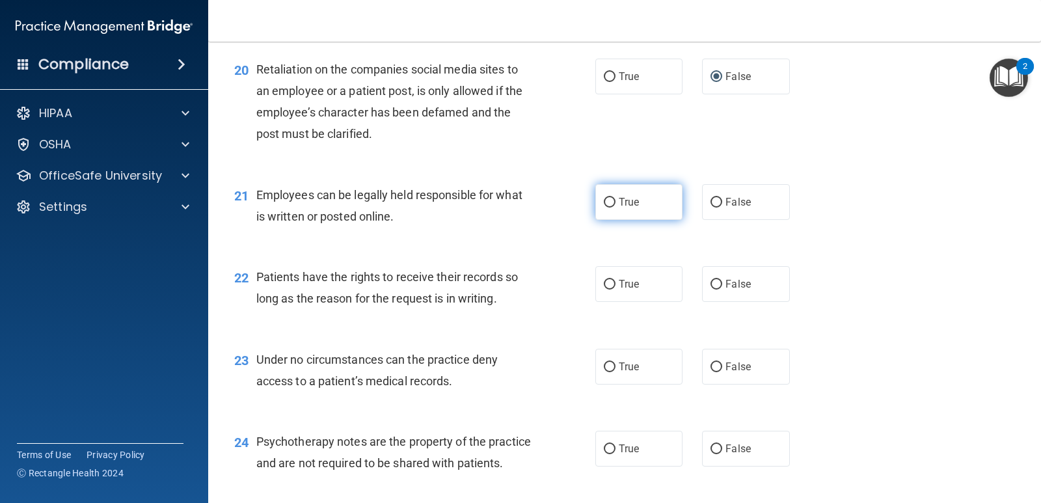
click at [607, 201] on input "True" at bounding box center [610, 203] width 12 height 10
radio input "true"
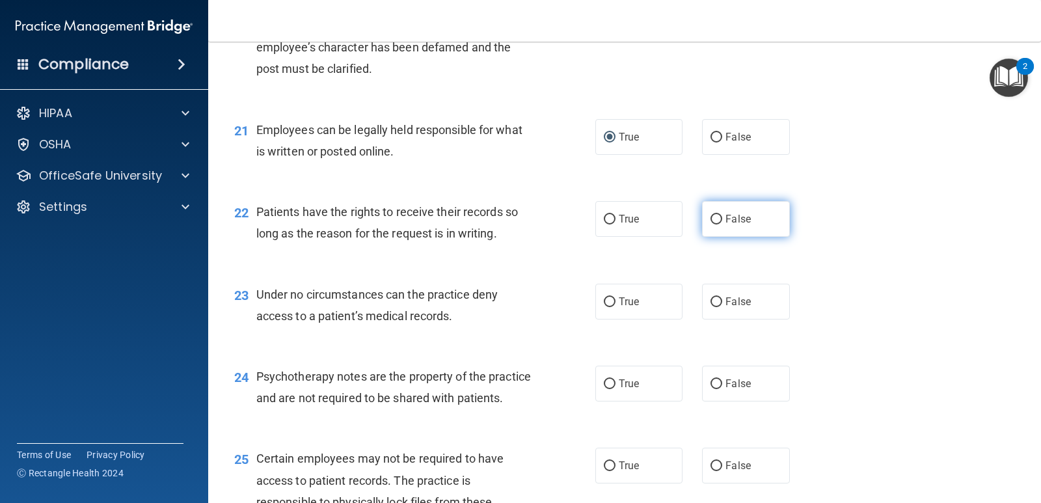
click at [711, 218] on input "False" at bounding box center [717, 220] width 12 height 10
radio input "true"
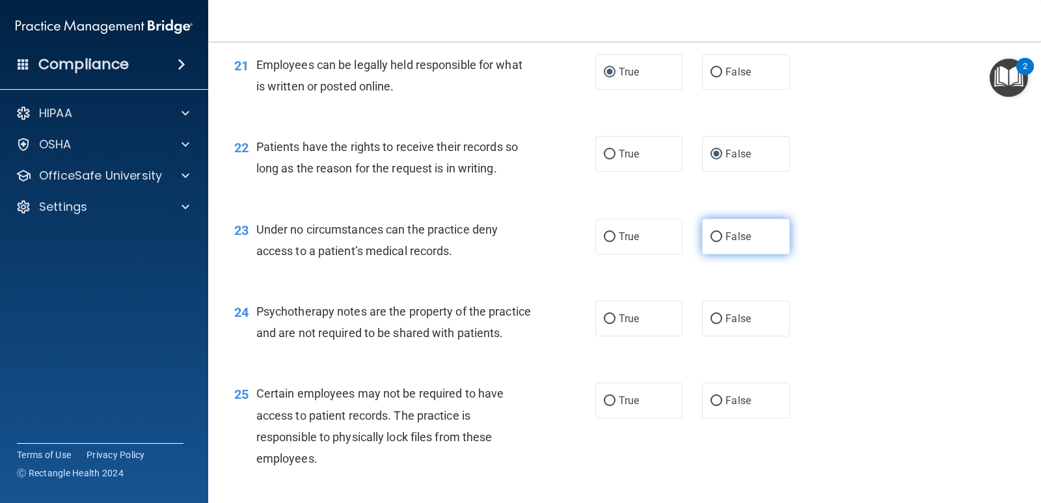
click at [711, 237] on input "False" at bounding box center [717, 237] width 12 height 10
radio input "true"
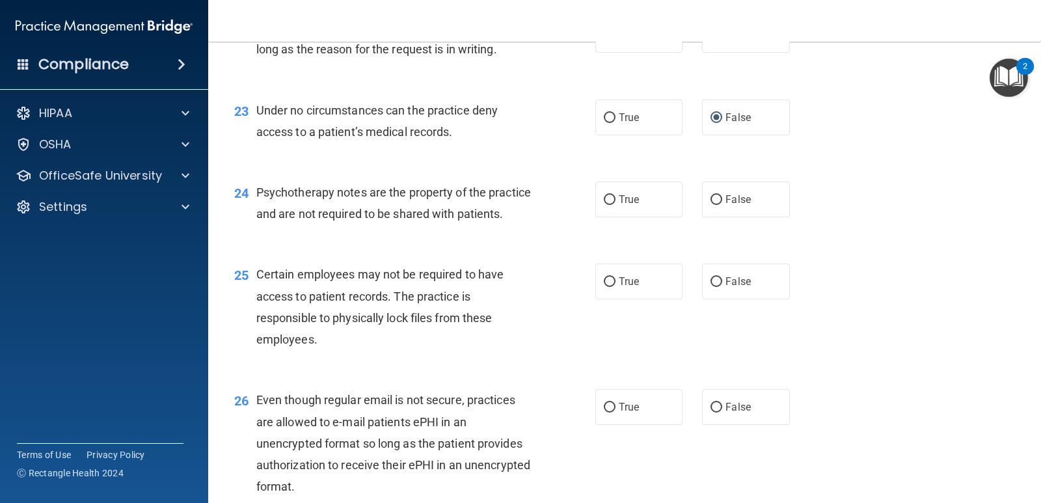
scroll to position [2668, 0]
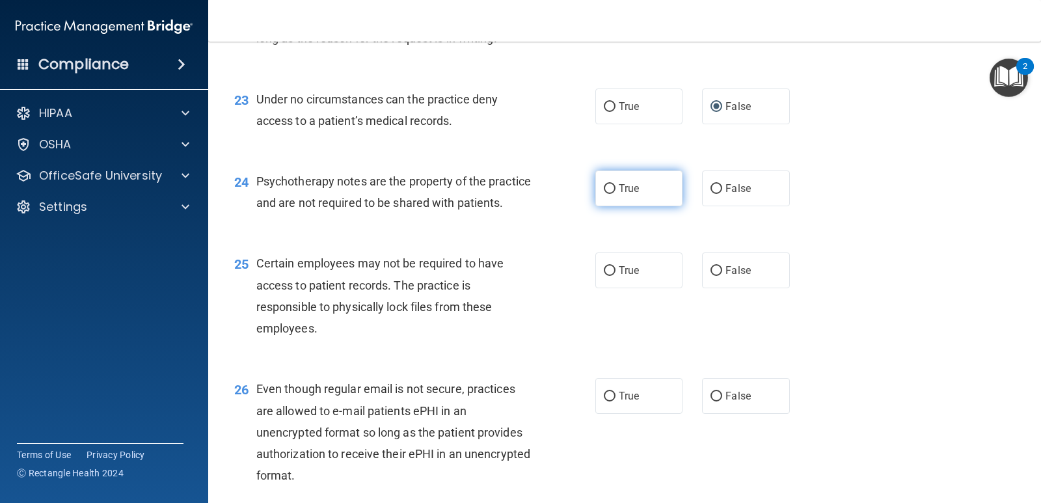
click at [606, 185] on input "True" at bounding box center [610, 189] width 12 height 10
radio input "true"
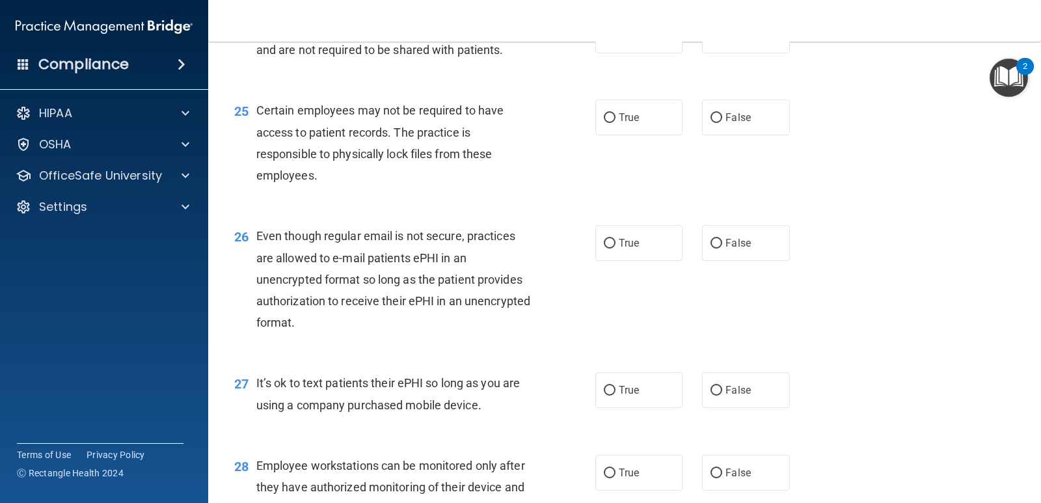
scroll to position [2798, 0]
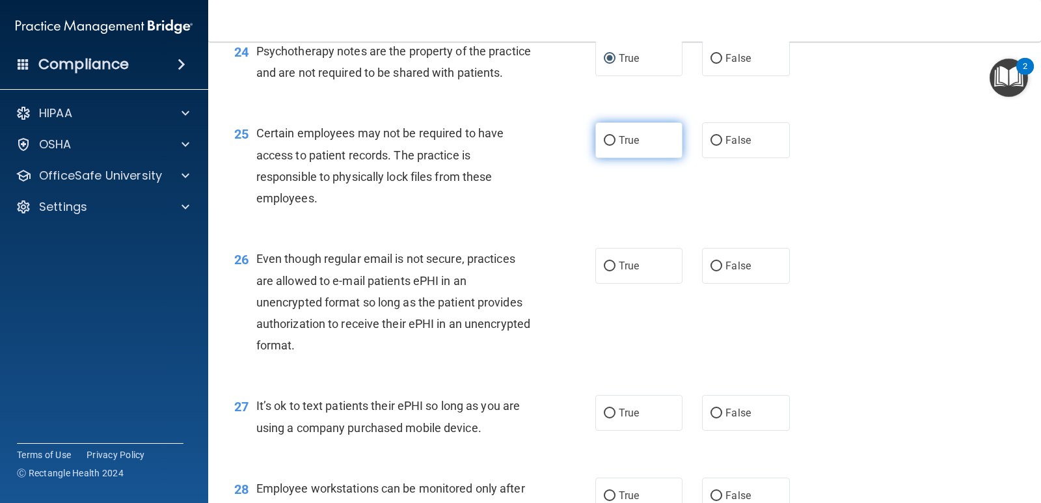
click at [605, 146] on input "True" at bounding box center [610, 141] width 12 height 10
radio input "true"
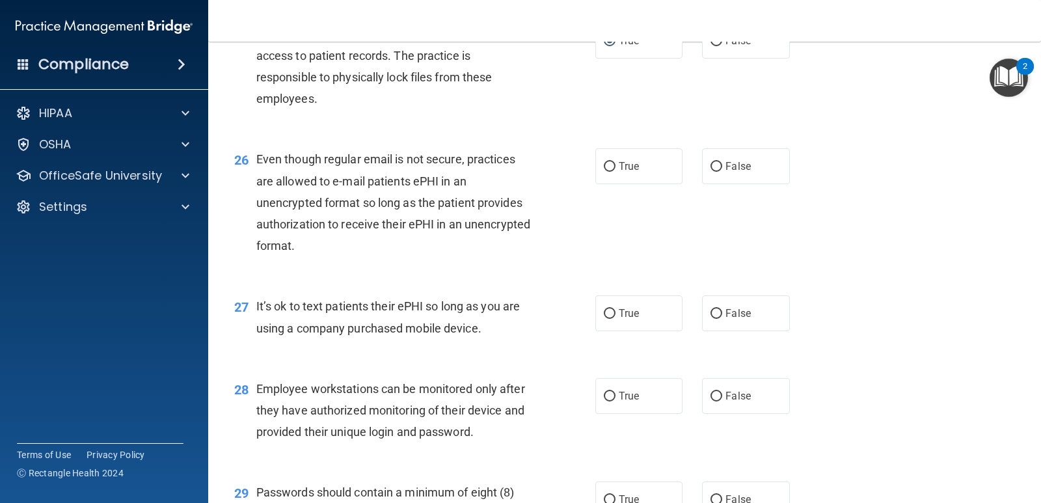
scroll to position [2929, 0]
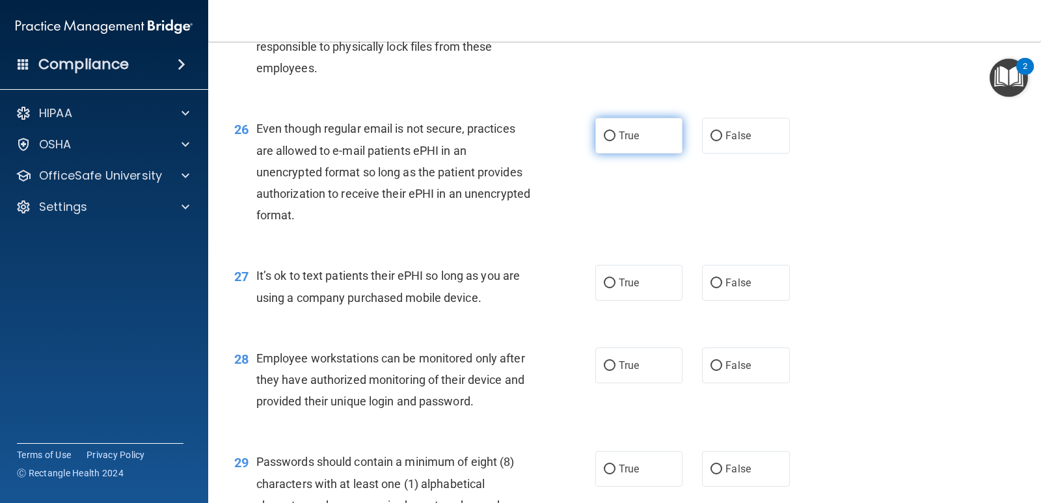
click at [608, 141] on input "True" at bounding box center [610, 136] width 12 height 10
radio input "true"
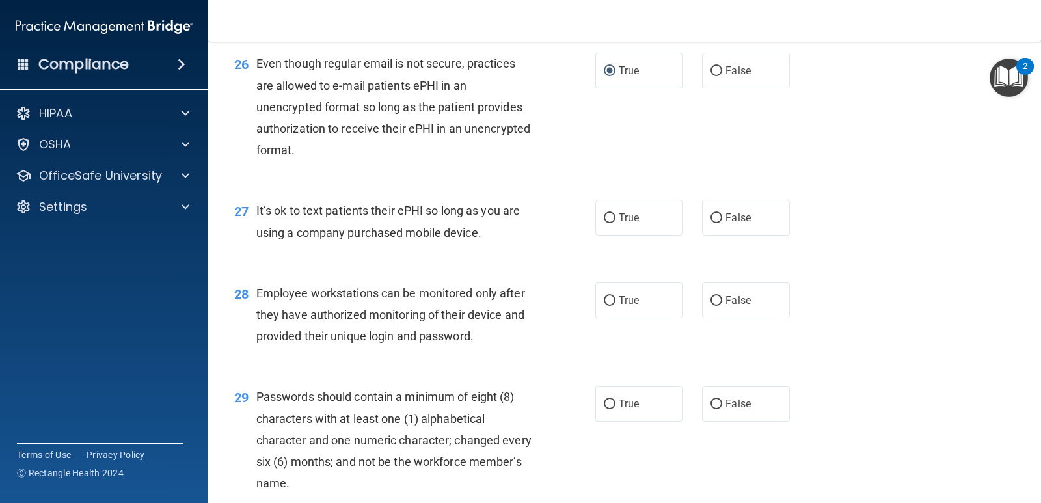
scroll to position [3059, 0]
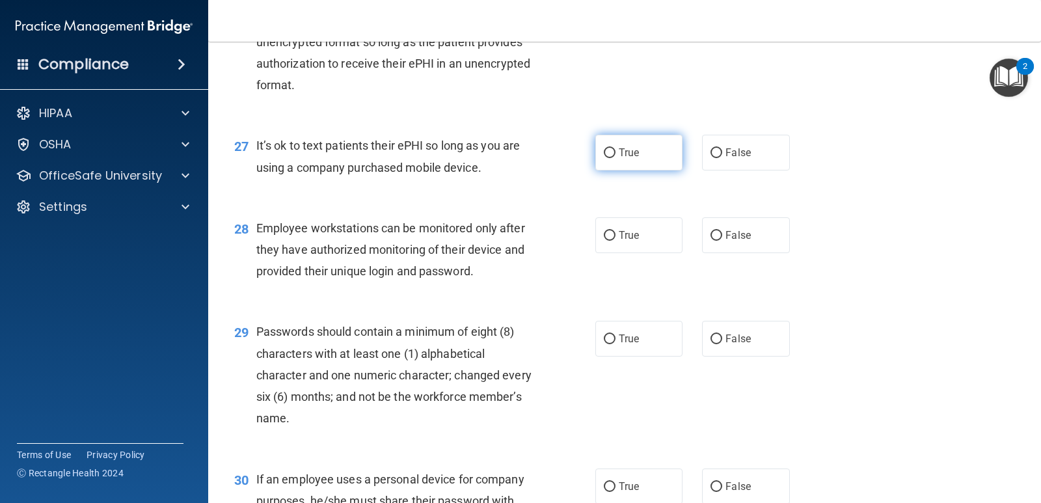
drag, startPoint x: 715, startPoint y: 173, endPoint x: 670, endPoint y: 180, distance: 45.5
click at [715, 158] on input "False" at bounding box center [717, 153] width 12 height 10
radio input "true"
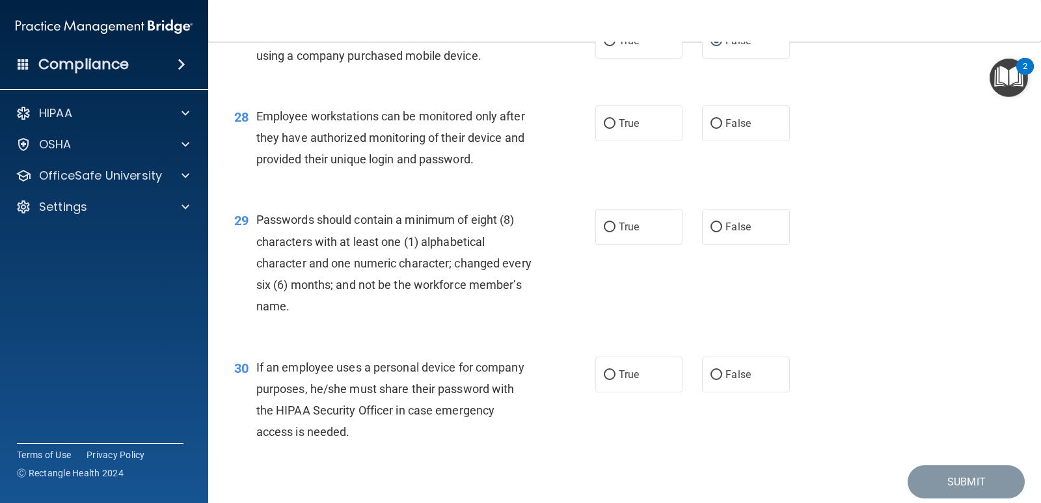
scroll to position [3189, 0]
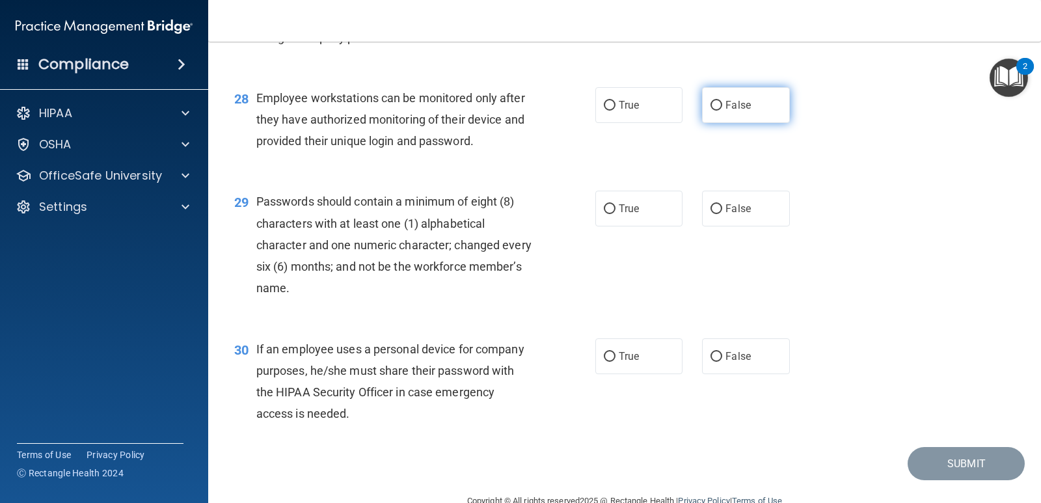
click at [711, 111] on input "False" at bounding box center [717, 106] width 12 height 10
radio input "true"
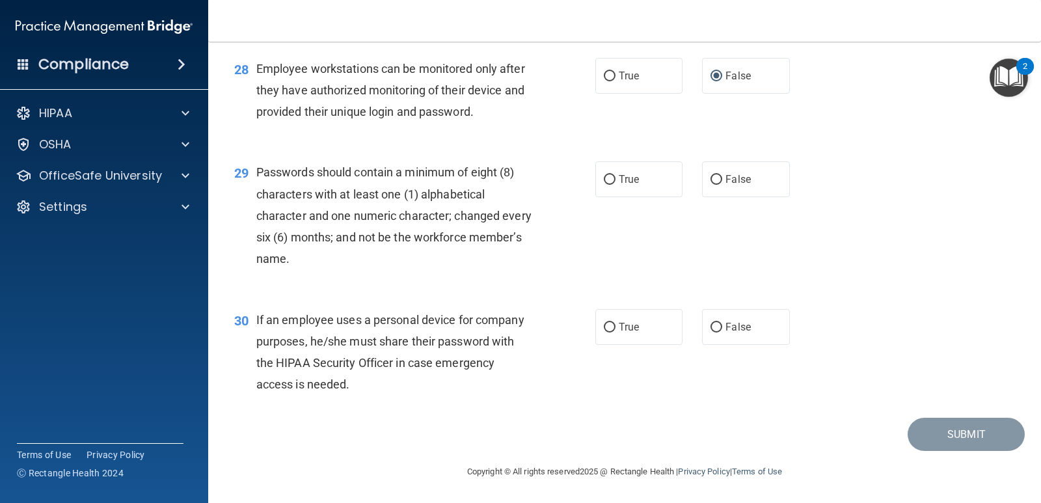
scroll to position [3240, 0]
click at [604, 175] on input "True" at bounding box center [610, 180] width 12 height 10
radio input "true"
click at [711, 325] on input "False" at bounding box center [717, 328] width 12 height 10
radio input "true"
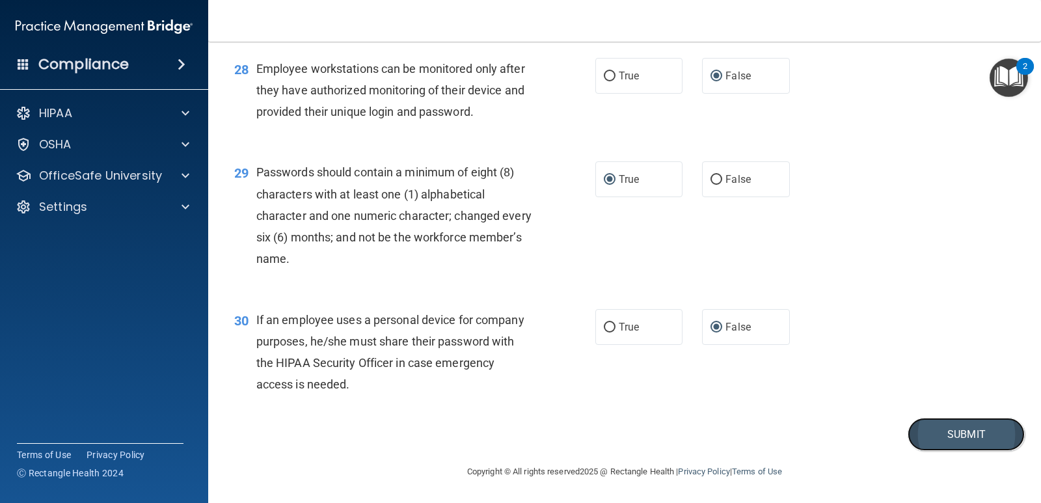
drag, startPoint x: 938, startPoint y: 436, endPoint x: 959, endPoint y: 428, distance: 22.5
click at [944, 436] on button "Submit" at bounding box center [966, 434] width 117 height 33
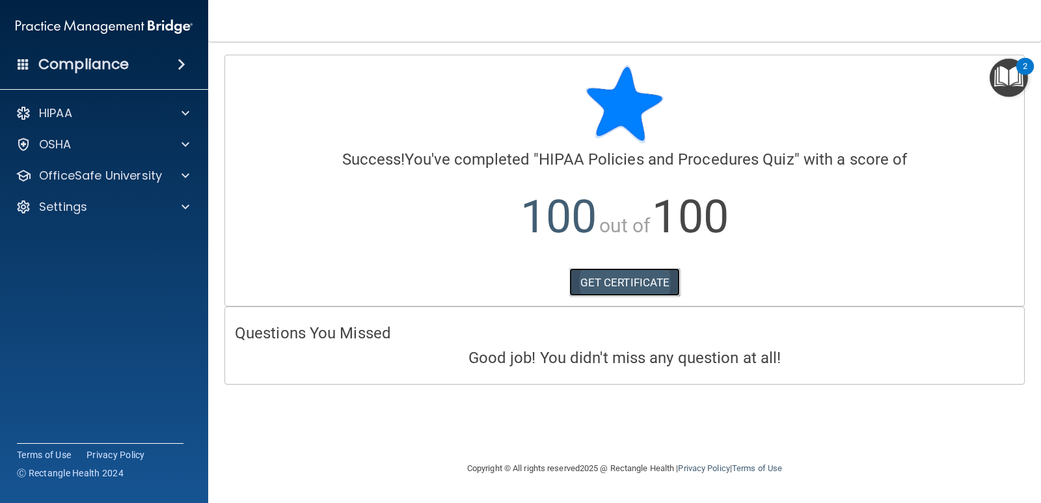
click at [639, 280] on link "GET CERTIFICATE" at bounding box center [624, 282] width 111 height 29
click at [188, 174] on span at bounding box center [186, 176] width 8 height 16
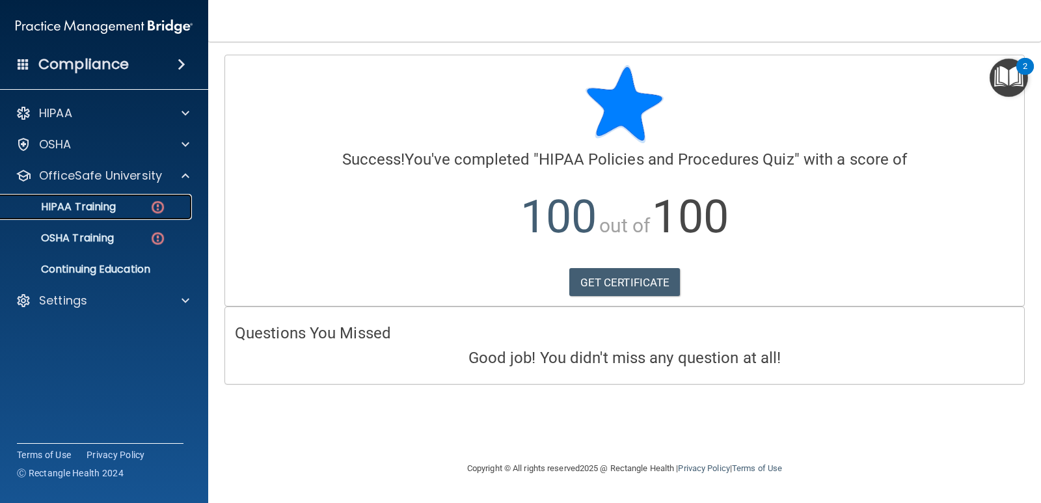
click at [92, 206] on p "HIPAA Training" at bounding box center [61, 206] width 107 height 13
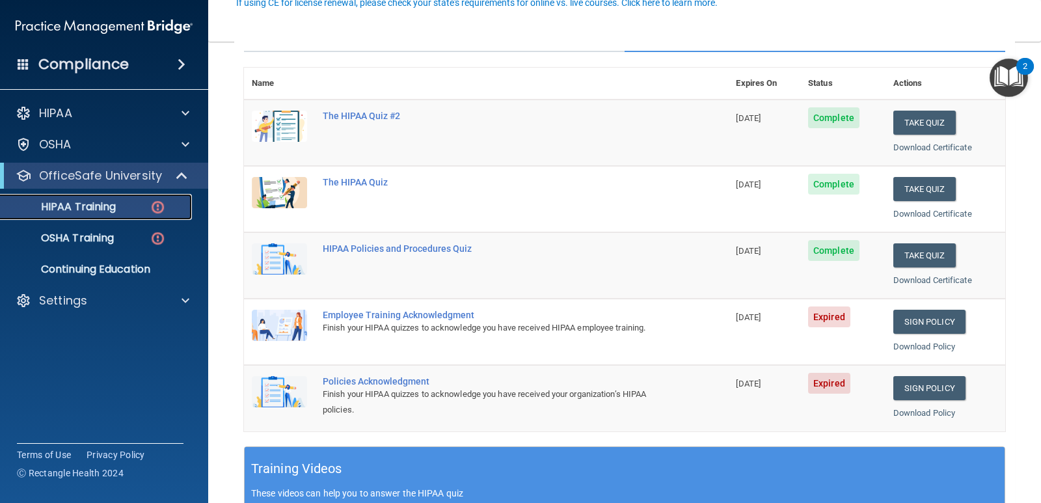
scroll to position [130, 0]
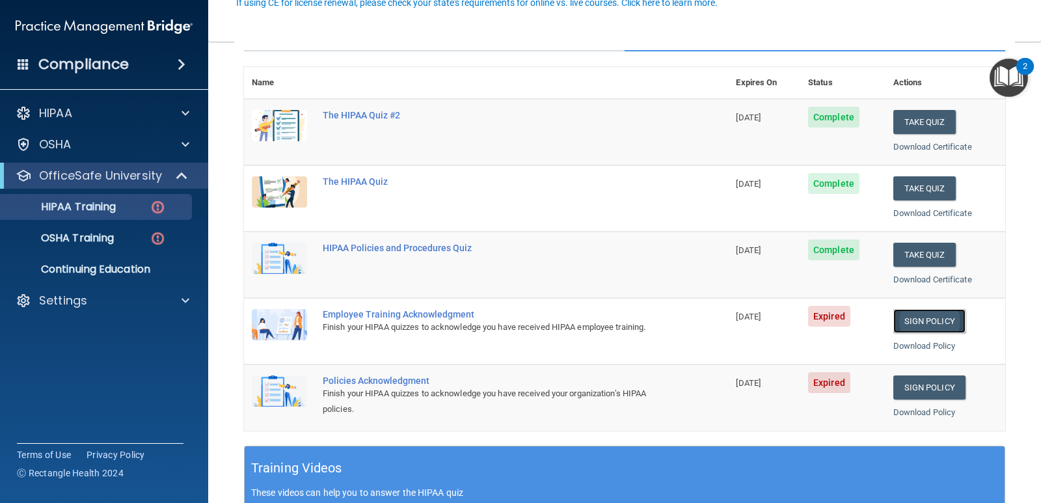
click at [909, 318] on link "Sign Policy" at bounding box center [930, 321] width 72 height 24
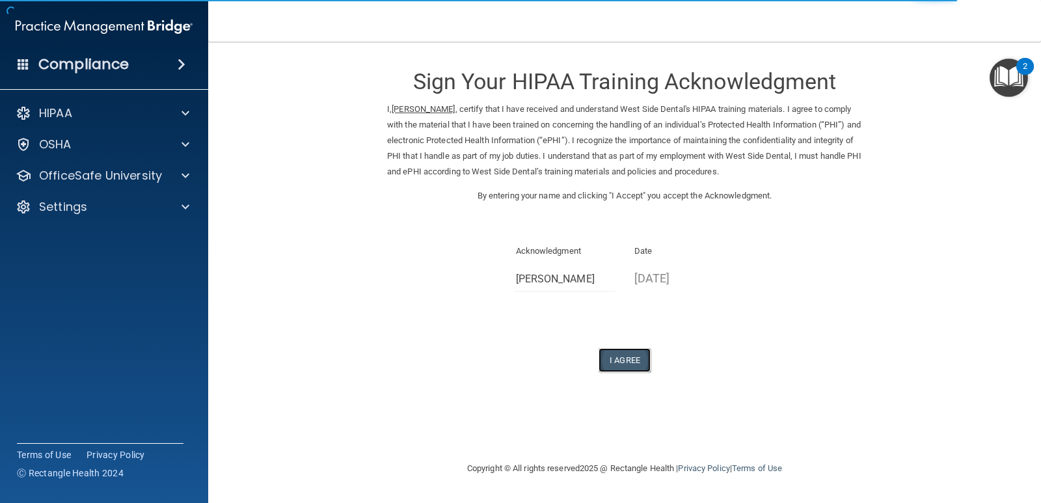
click at [621, 363] on button "I Agree" at bounding box center [625, 360] width 52 height 24
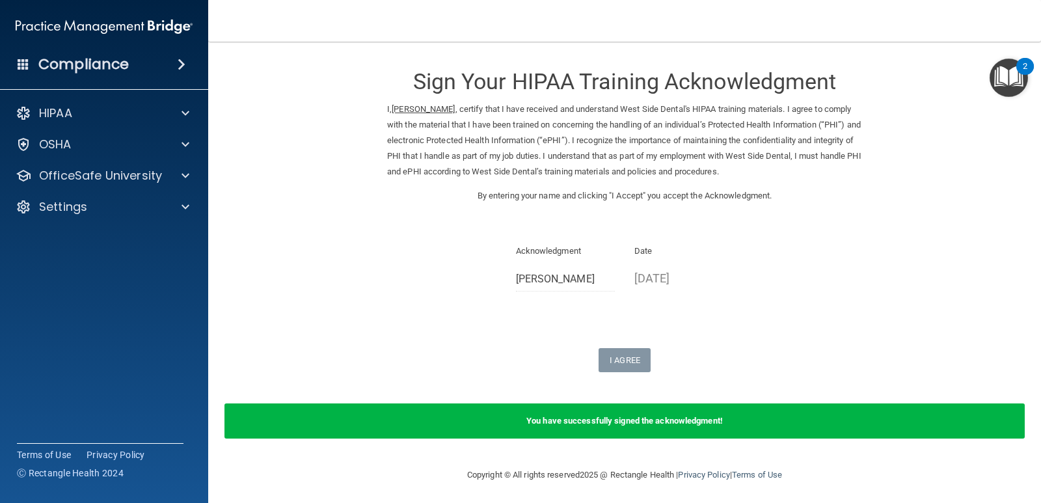
scroll to position [3, 0]
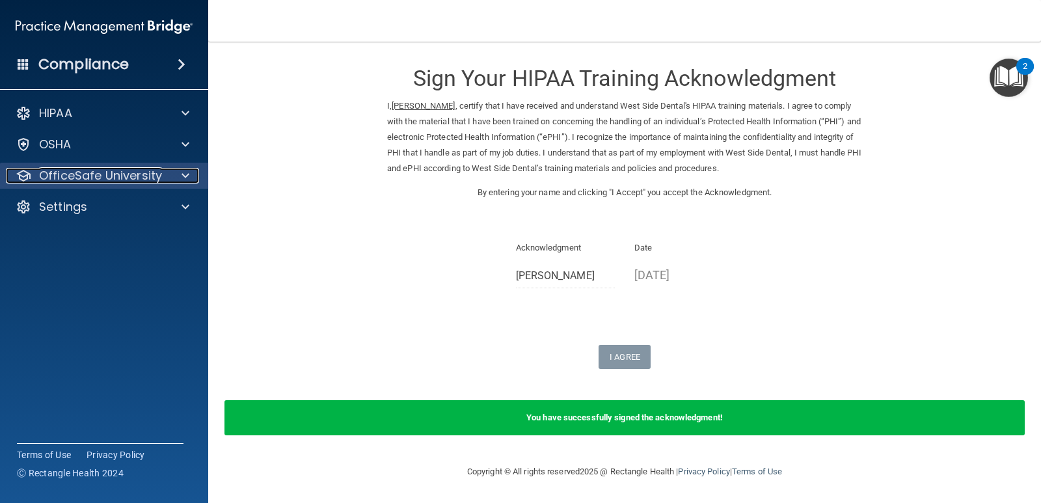
click at [183, 174] on span at bounding box center [186, 176] width 8 height 16
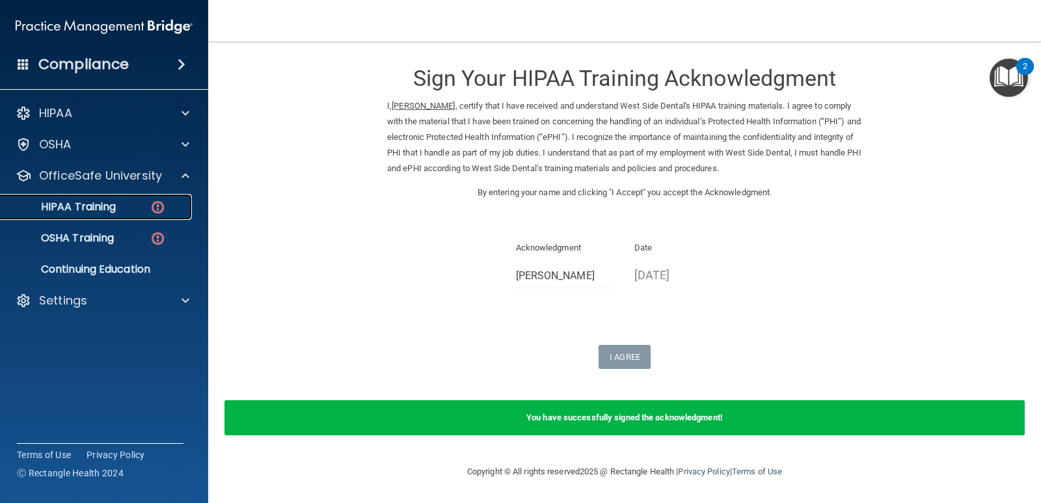
click at [119, 204] on div "HIPAA Training" at bounding box center [97, 206] width 178 height 13
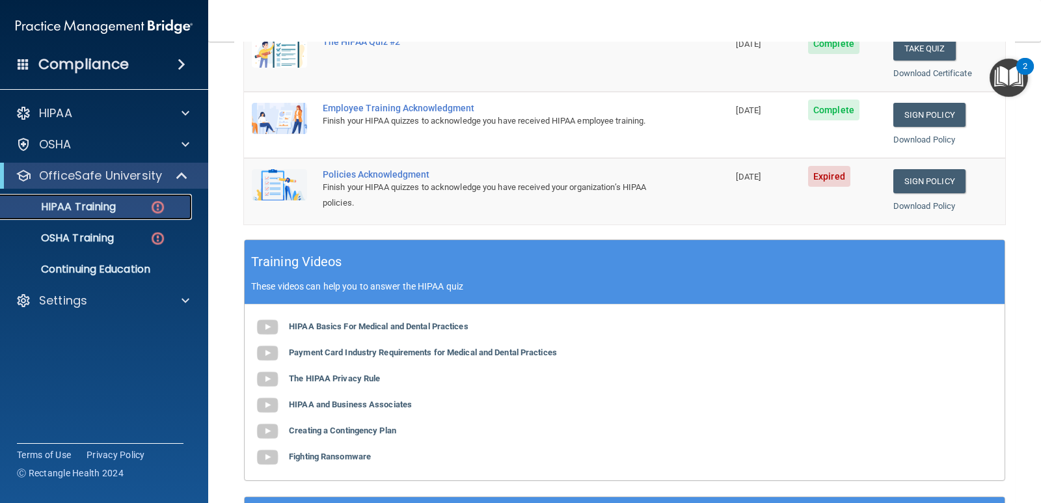
scroll to position [282, 0]
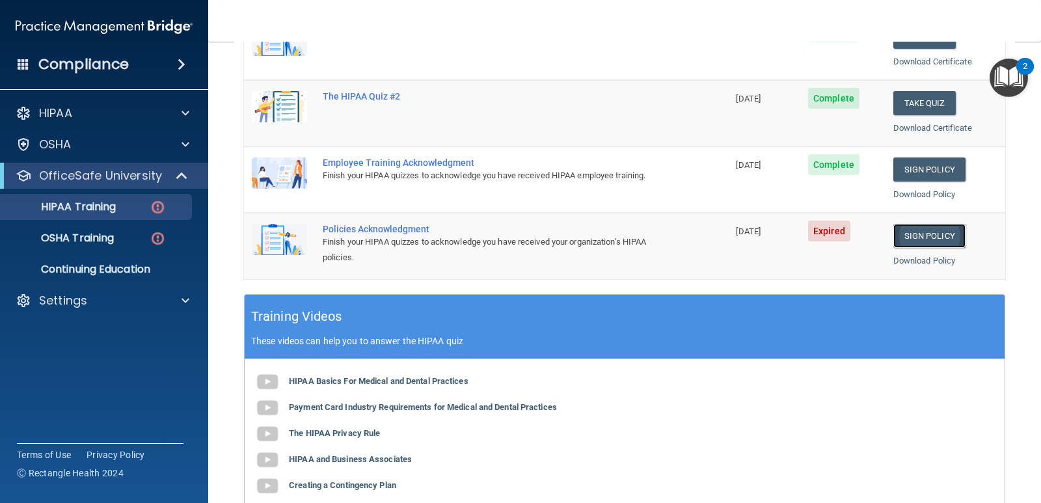
click at [933, 236] on link "Sign Policy" at bounding box center [930, 236] width 72 height 24
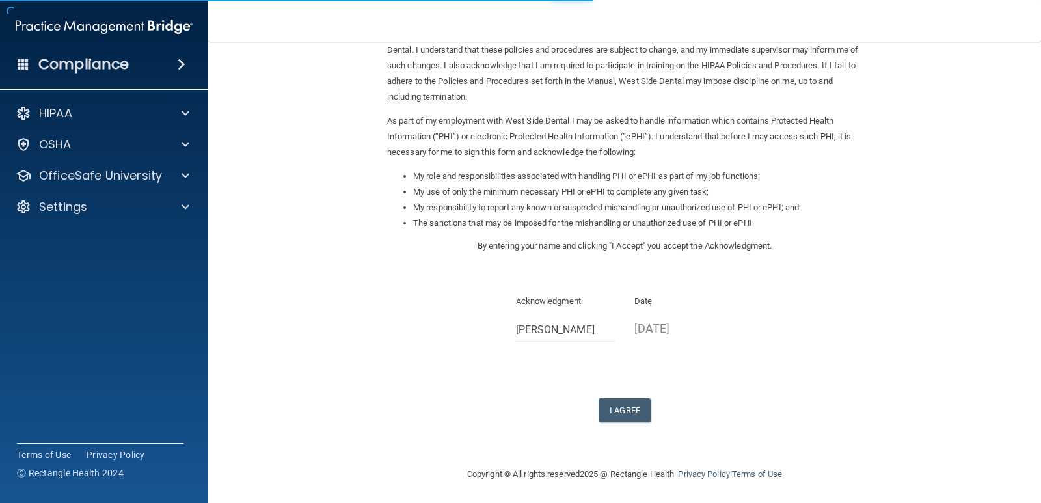
scroll to position [93, 0]
click at [614, 407] on button "I Agree" at bounding box center [625, 408] width 52 height 24
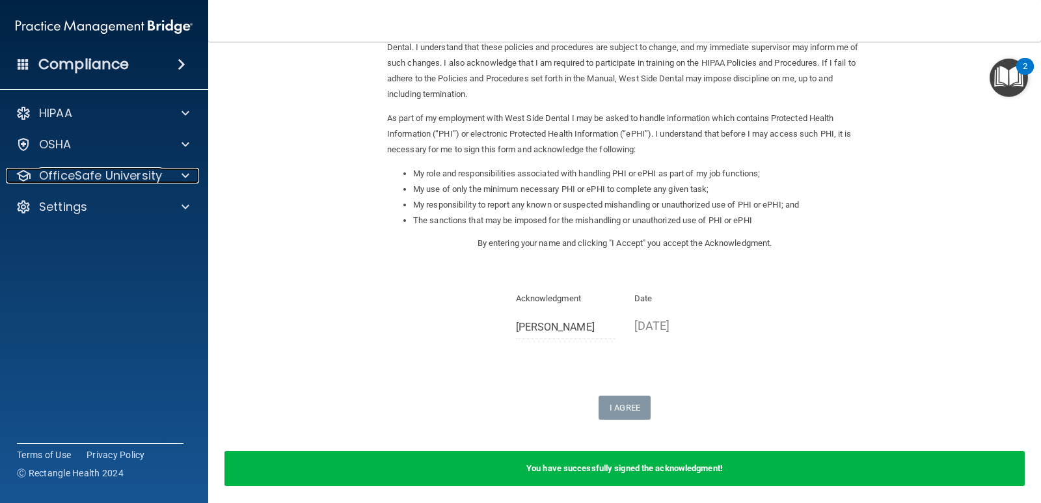
drag, startPoint x: 185, startPoint y: 172, endPoint x: 196, endPoint y: 191, distance: 21.9
click at [184, 173] on span at bounding box center [186, 176] width 8 height 16
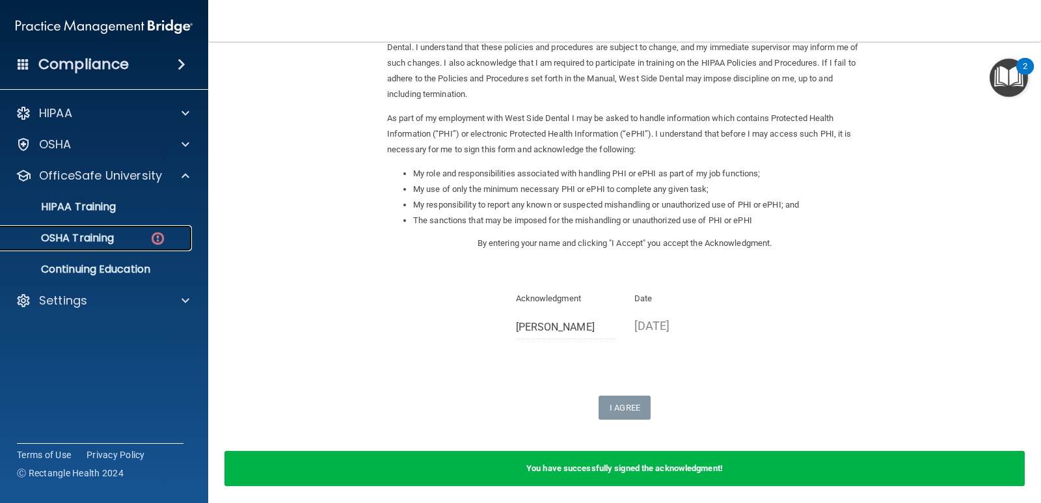
click at [72, 234] on p "OSHA Training" at bounding box center [60, 238] width 105 height 13
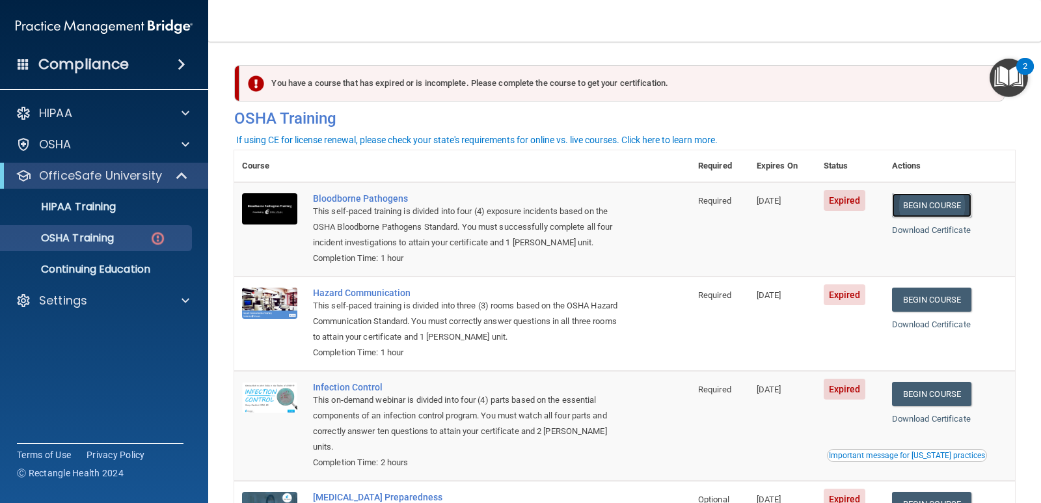
click at [924, 203] on link "Begin Course" at bounding box center [931, 205] width 79 height 24
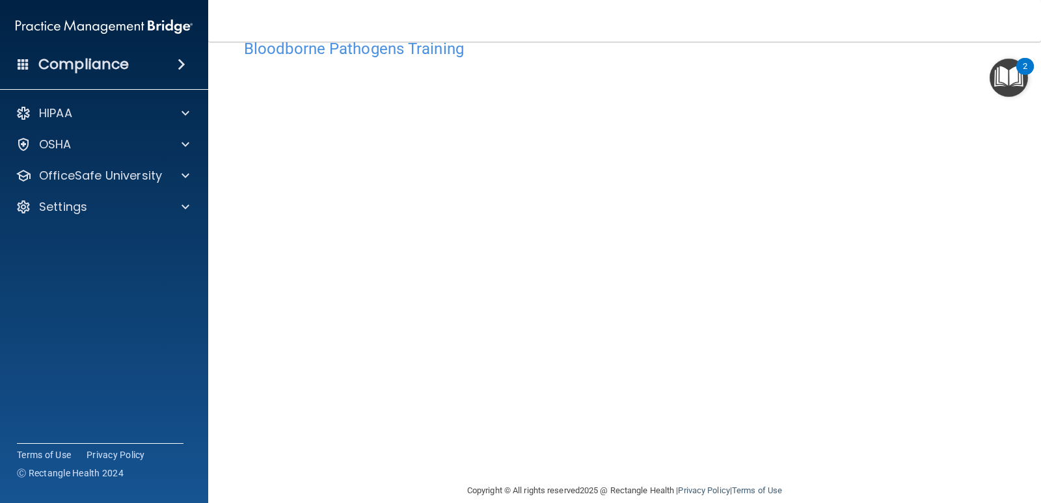
scroll to position [54, 0]
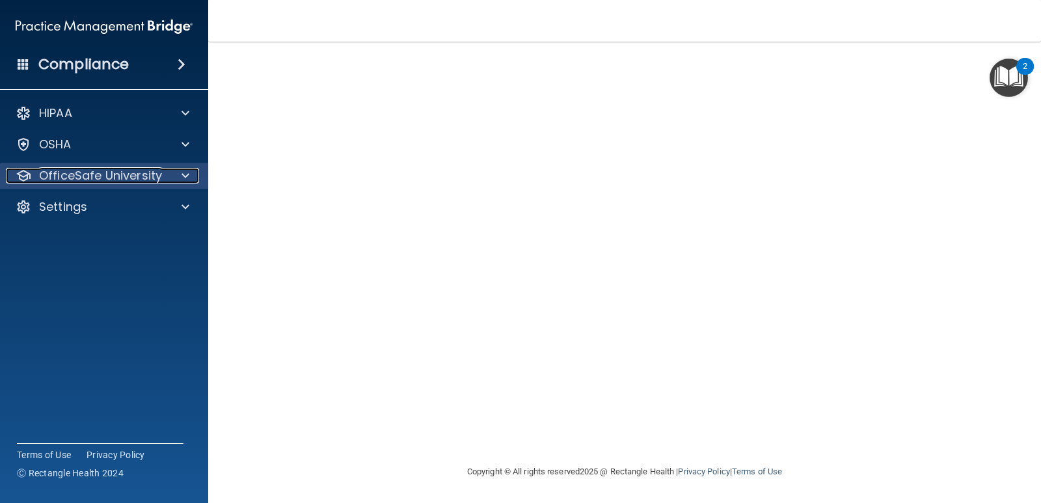
click at [186, 171] on span at bounding box center [186, 176] width 8 height 16
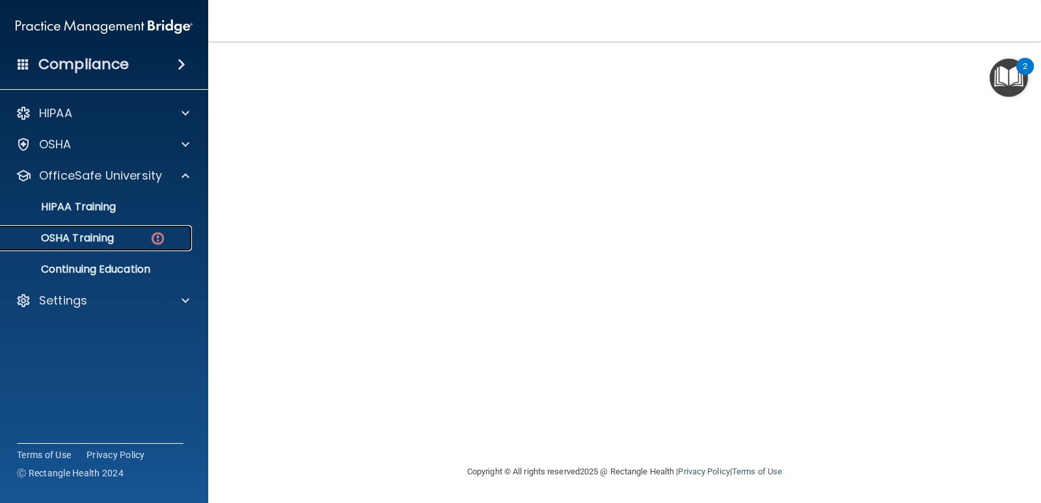
click at [107, 236] on p "OSHA Training" at bounding box center [60, 238] width 105 height 13
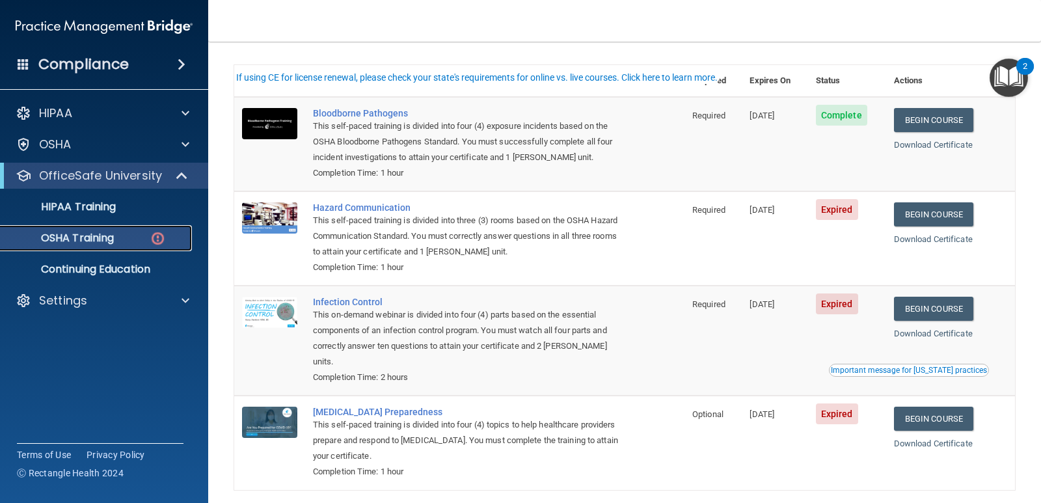
scroll to position [62, 0]
